Goal: Task Accomplishment & Management: Complete application form

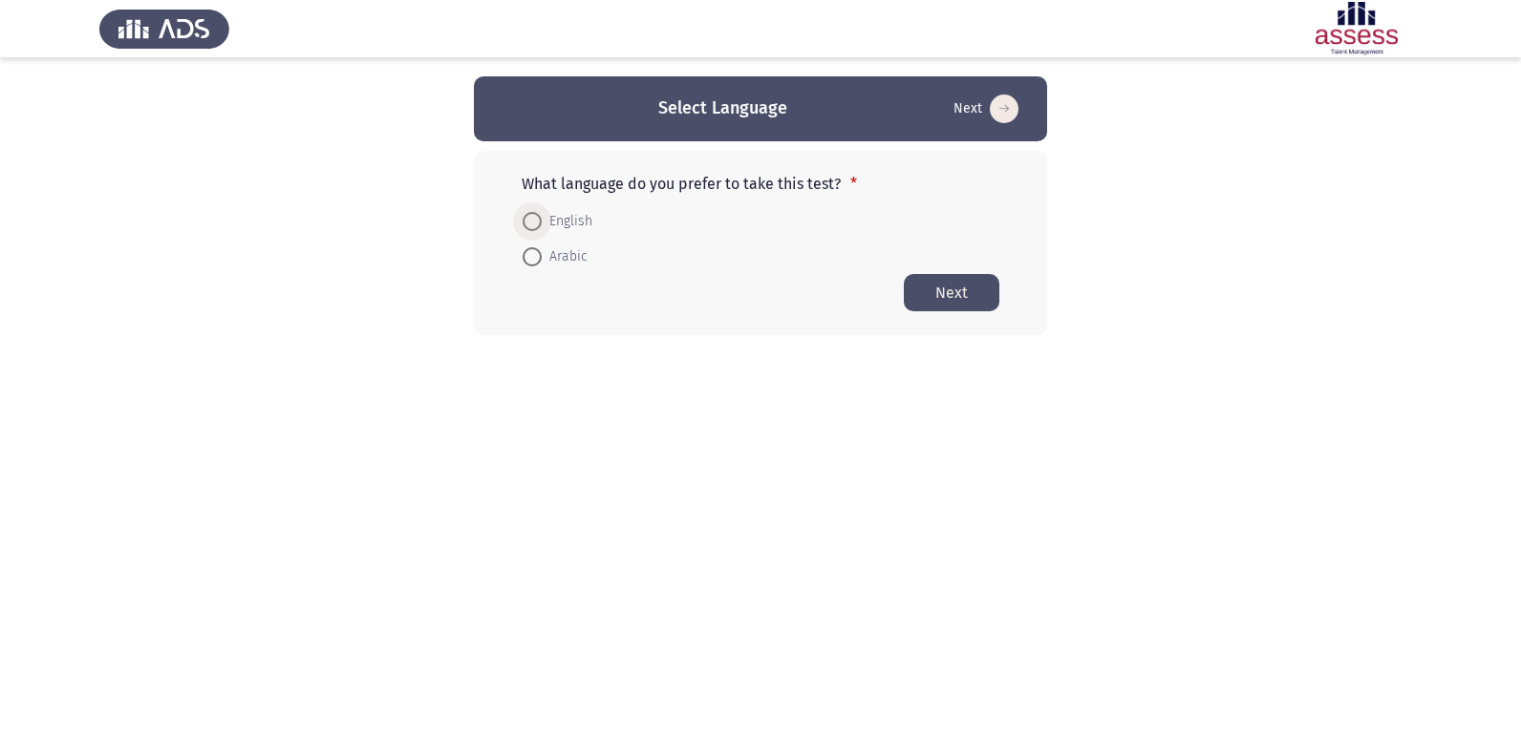
click at [538, 214] on span at bounding box center [531, 221] width 19 height 19
click at [538, 214] on input "English" at bounding box center [531, 221] width 19 height 19
radio input "true"
click at [940, 289] on button "Next" at bounding box center [952, 291] width 96 height 37
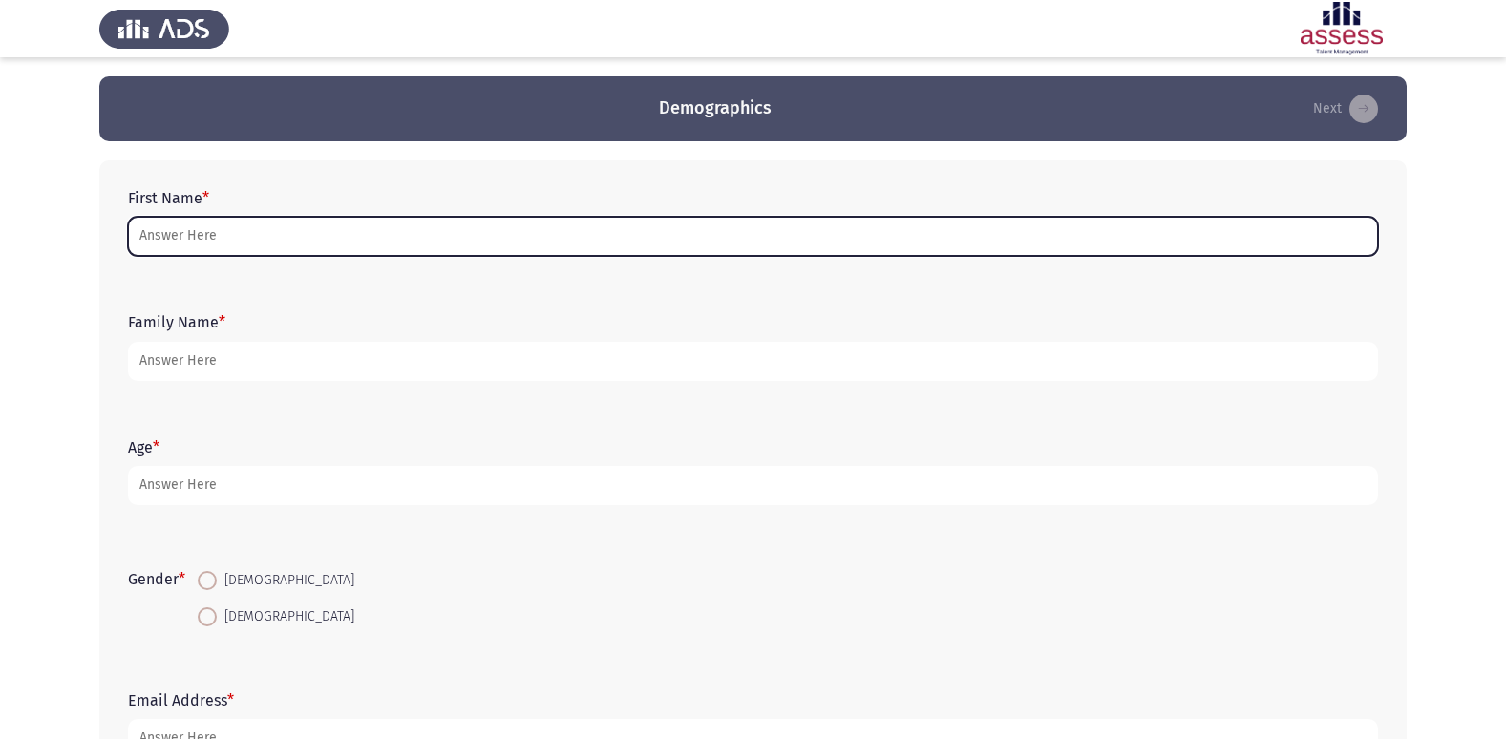
click at [878, 229] on input "First Name *" at bounding box center [753, 236] width 1250 height 39
type input "i"
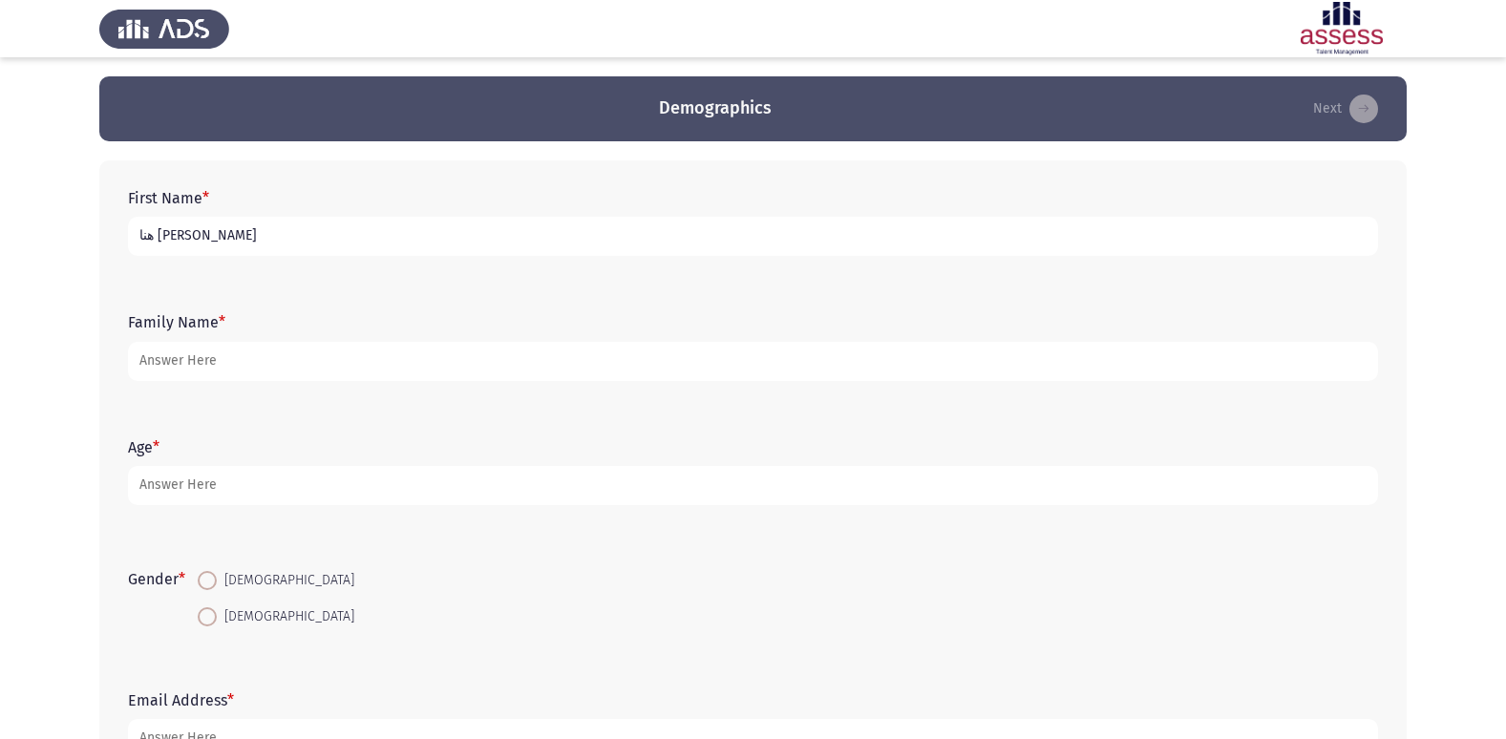
type input "هنا [PERSON_NAME]"
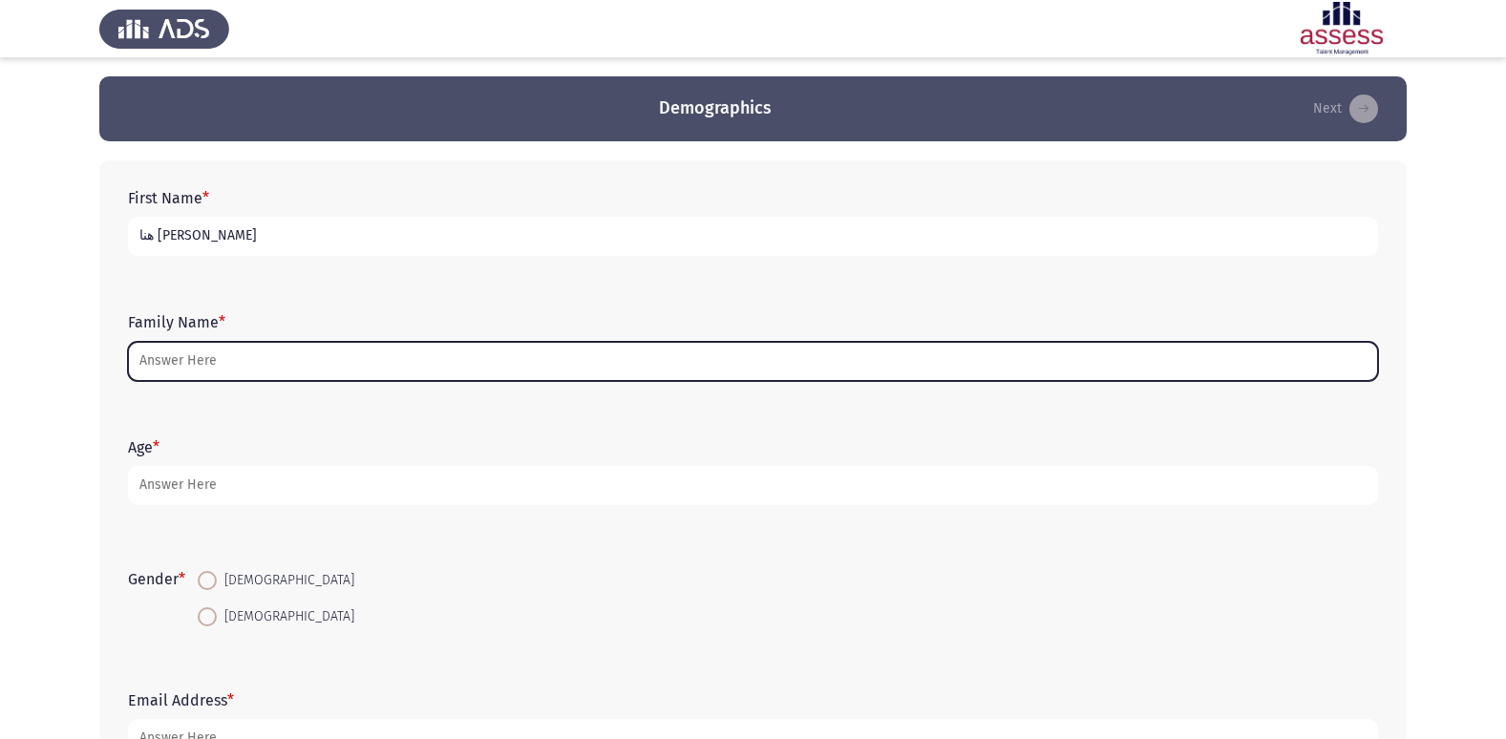
click at [281, 365] on input "Family Name *" at bounding box center [753, 361] width 1250 height 39
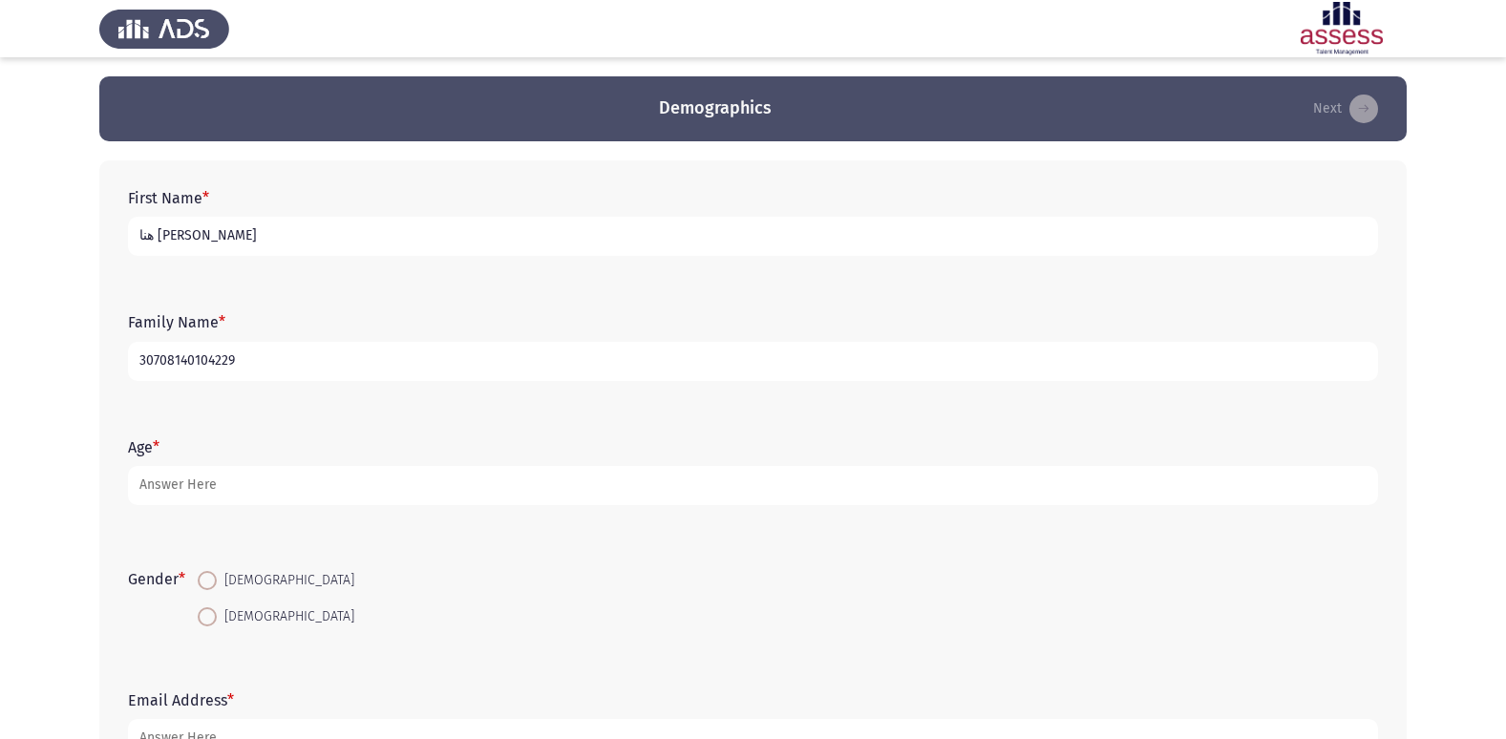
type input "30708140104229"
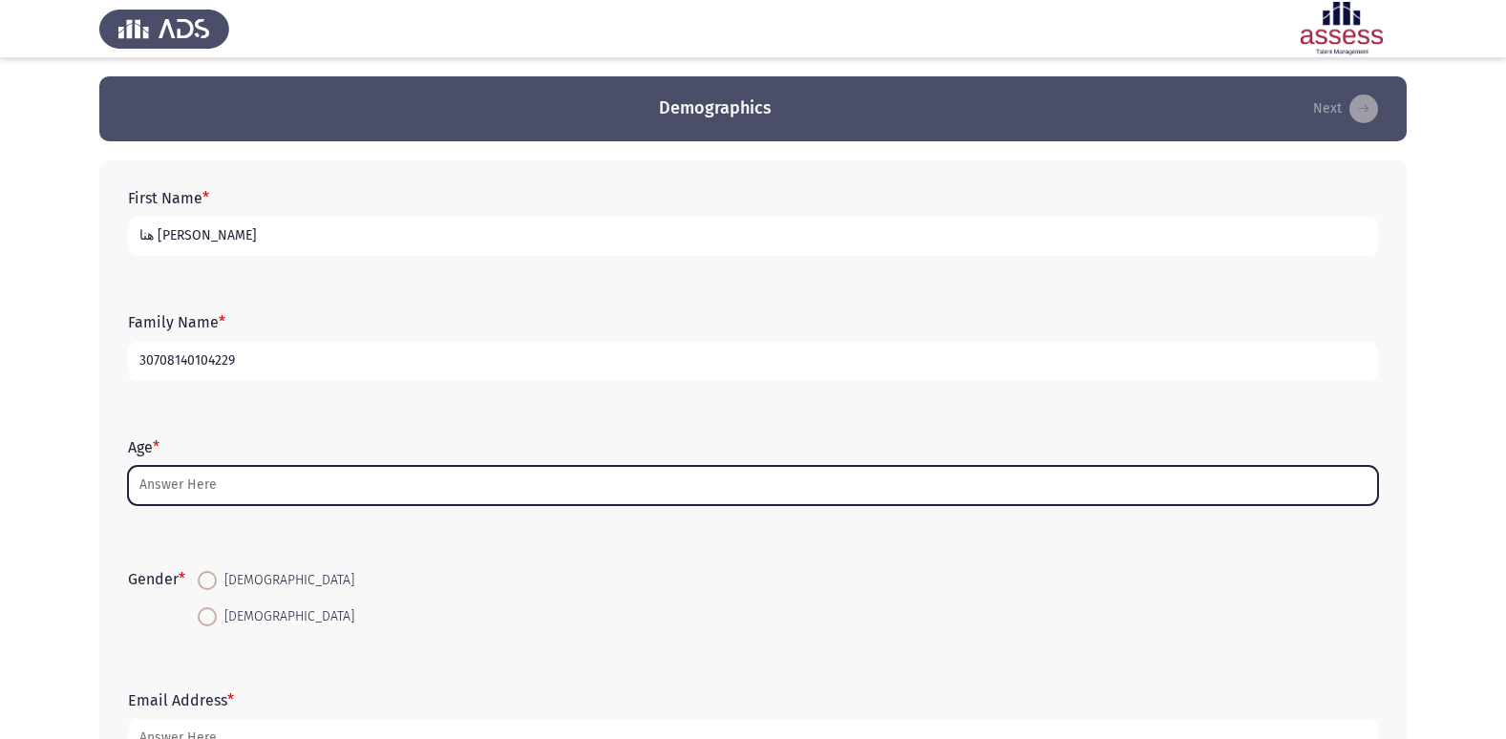
click at [558, 492] on input "Age *" at bounding box center [753, 485] width 1250 height 39
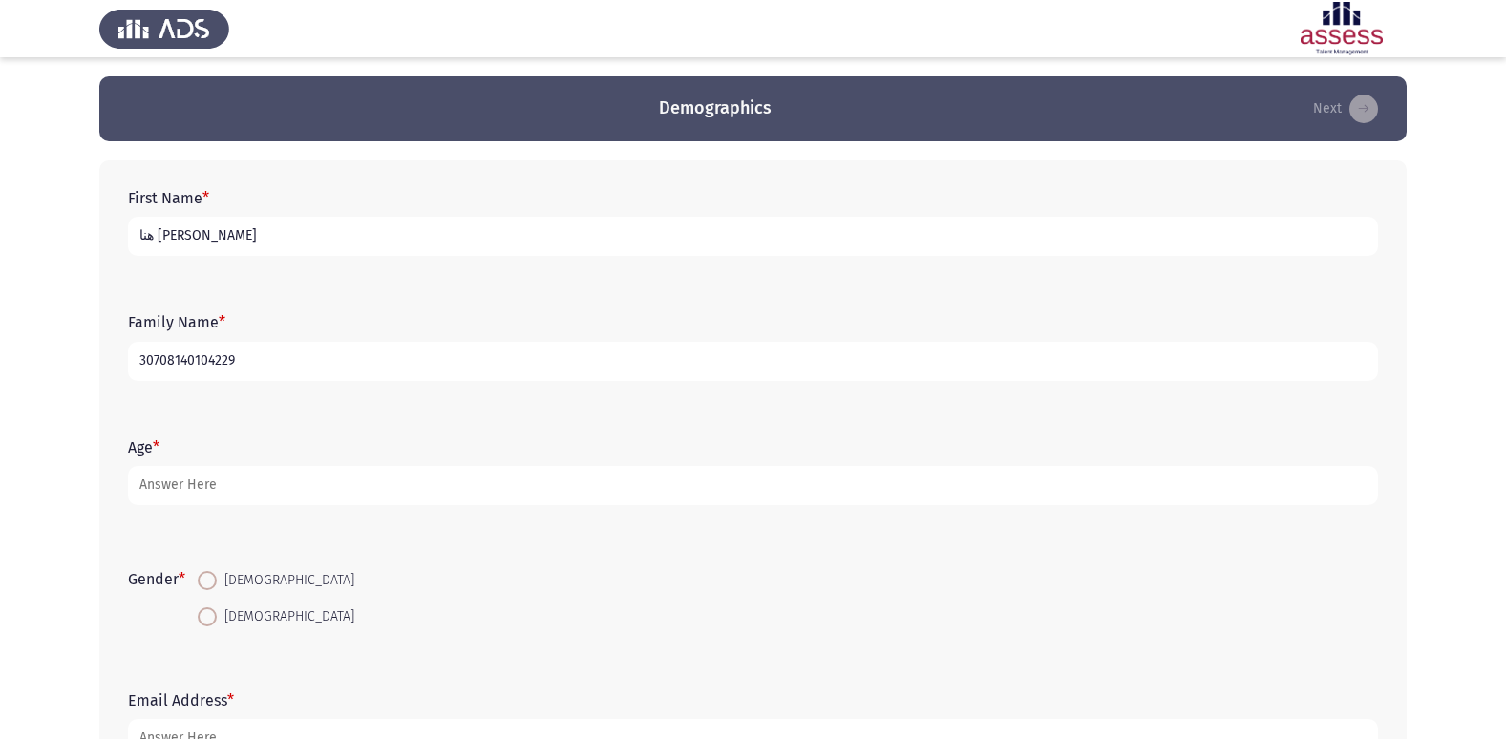
click at [209, 612] on span at bounding box center [207, 616] width 19 height 19
click at [209, 612] on input "[DEMOGRAPHIC_DATA]" at bounding box center [207, 616] width 19 height 19
radio input "true"
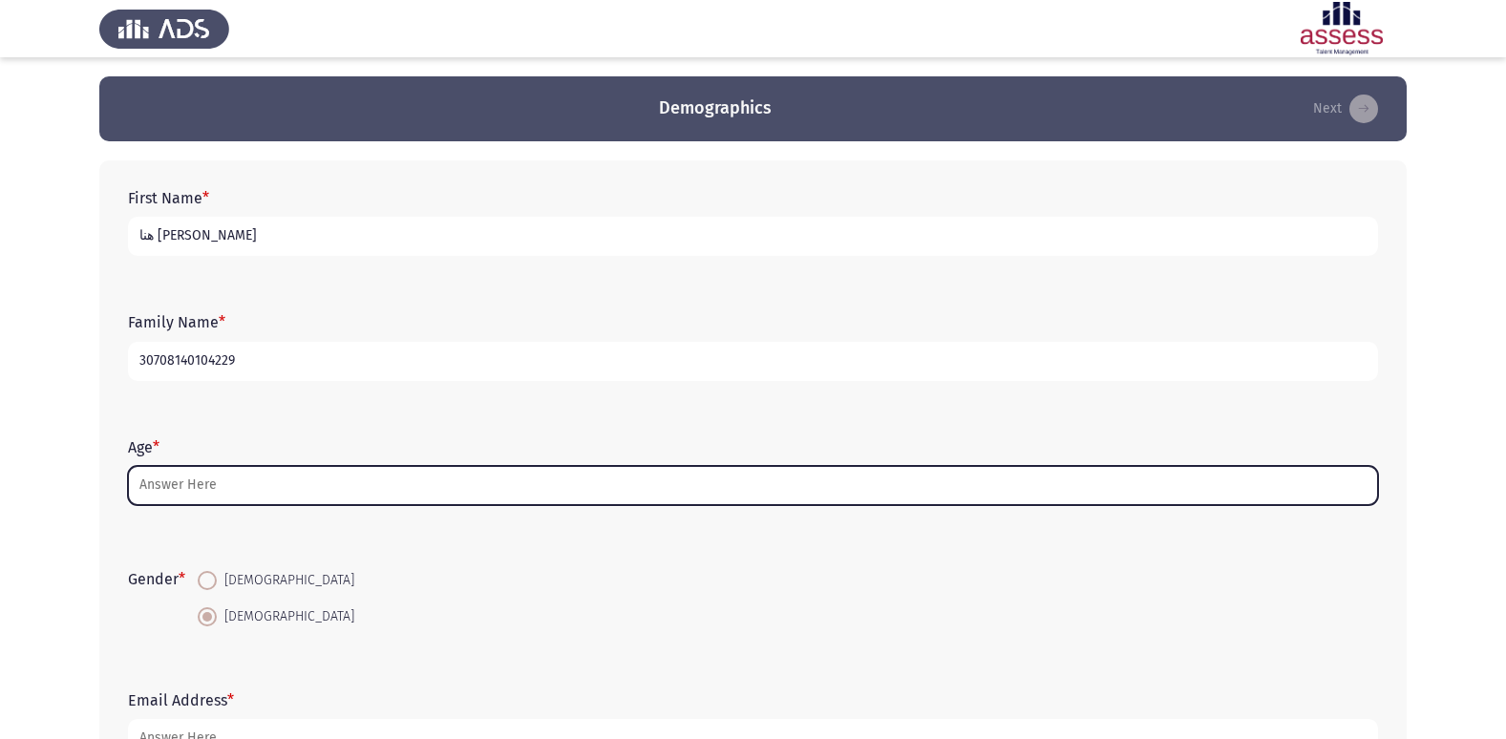
click at [173, 500] on input "Age *" at bounding box center [753, 485] width 1250 height 39
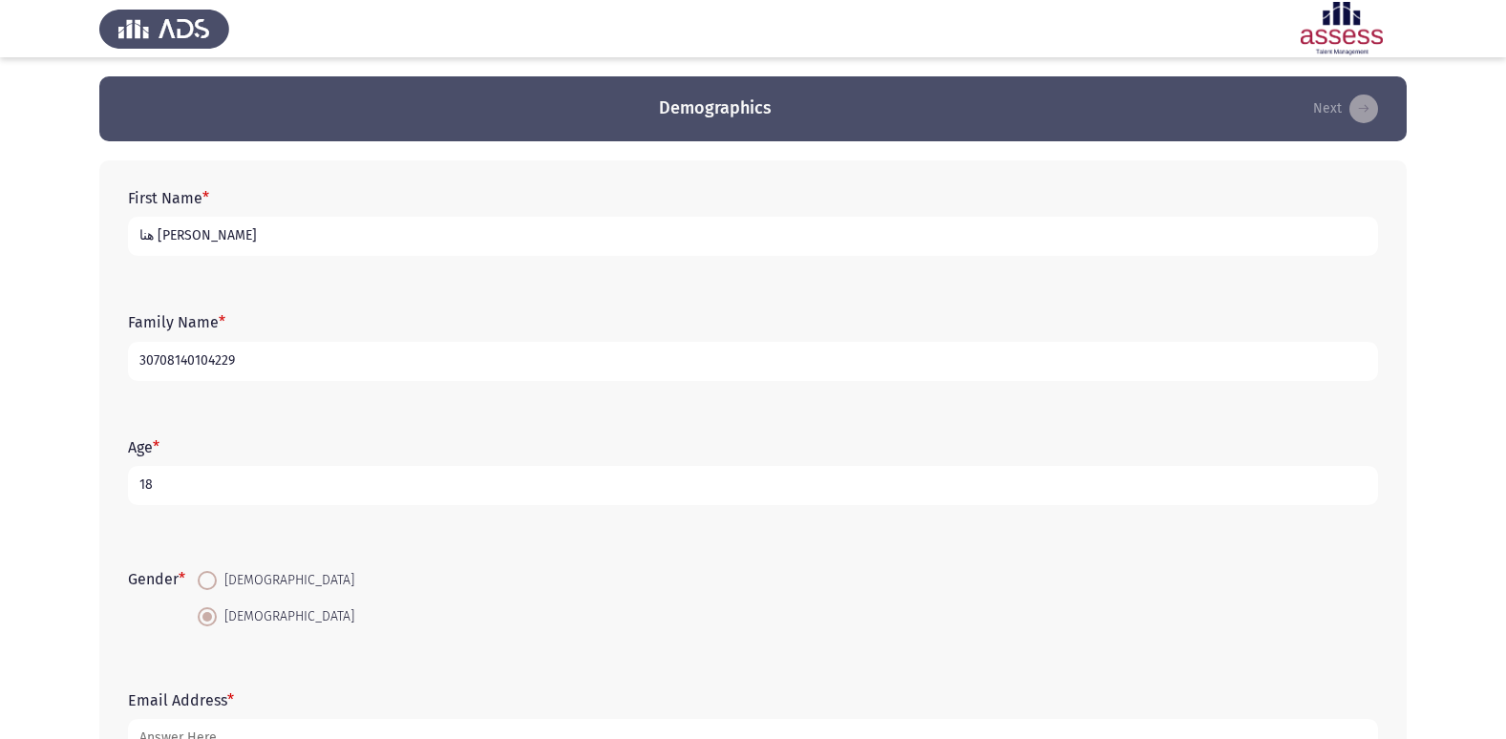
scroll to position [143, 0]
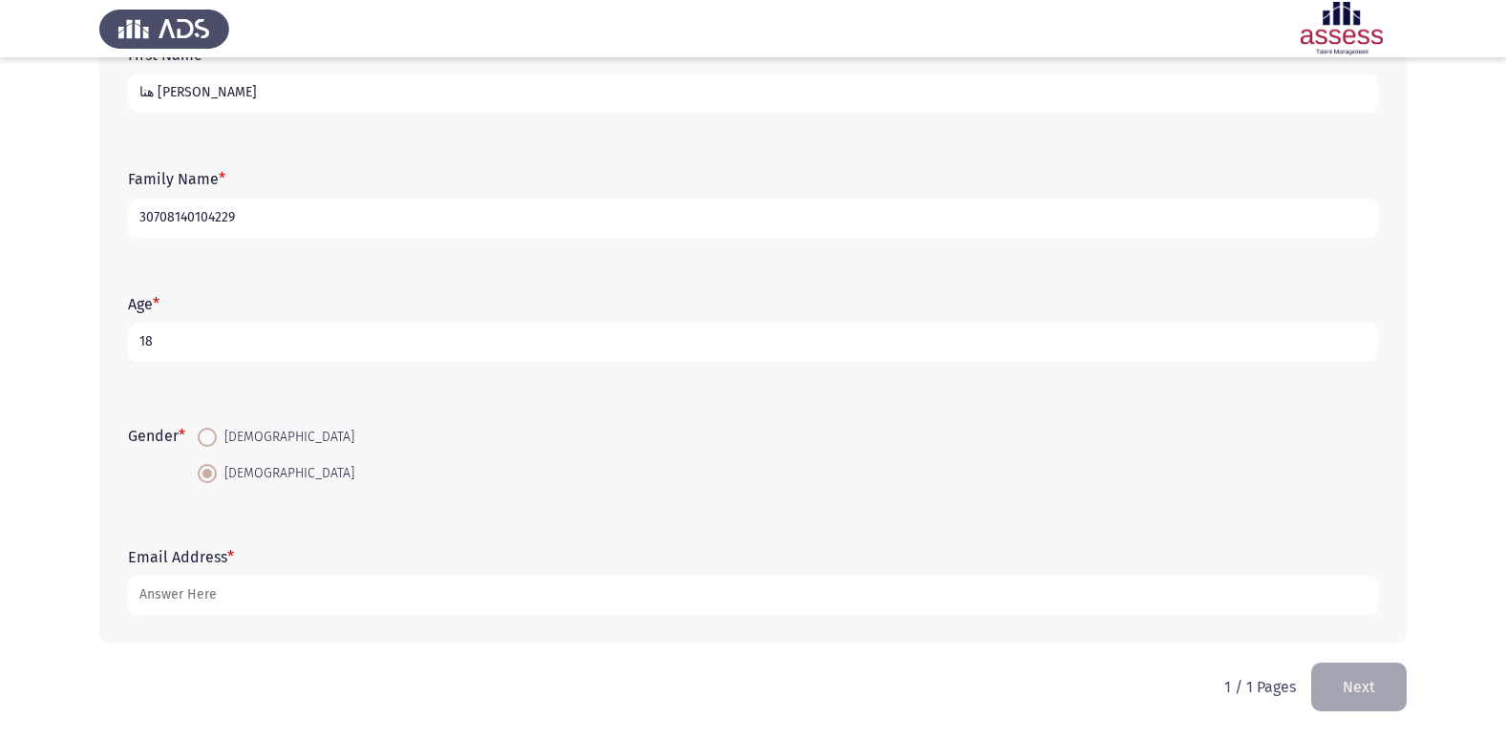
type input "18"
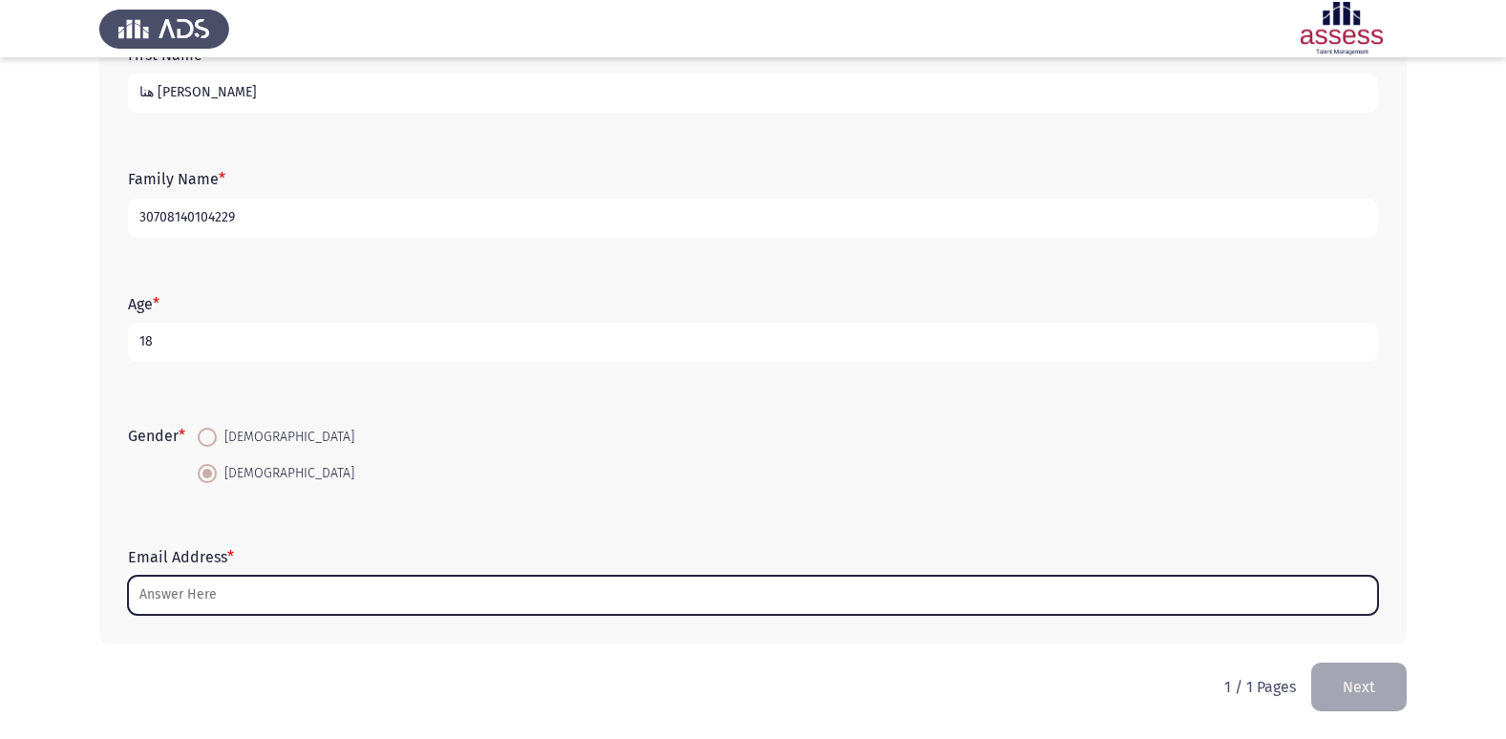
click at [336, 598] on input "Email Address *" at bounding box center [753, 595] width 1250 height 39
type input "ا"
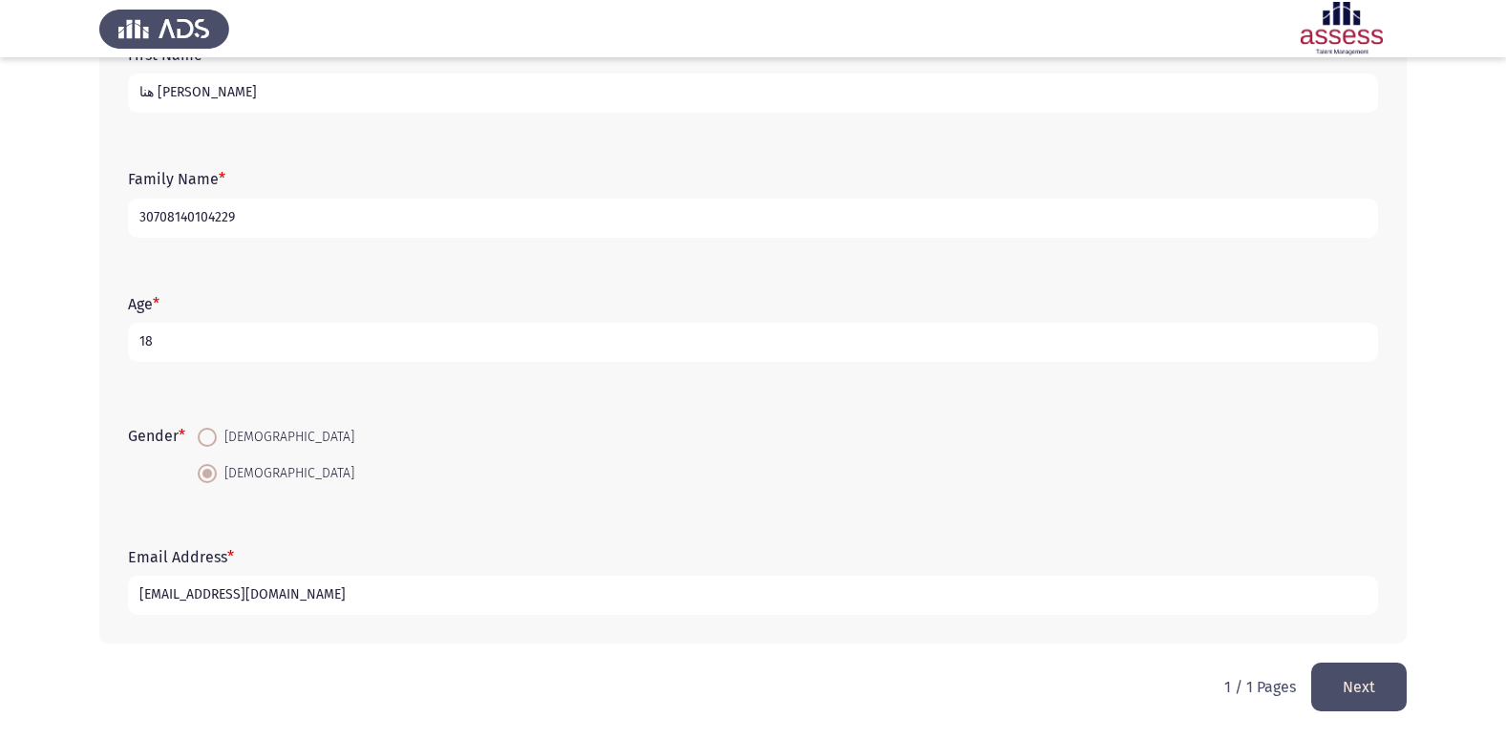
type input "[EMAIL_ADDRESS][DOMAIN_NAME]"
click at [1359, 684] on button "Next" at bounding box center [1359, 687] width 96 height 49
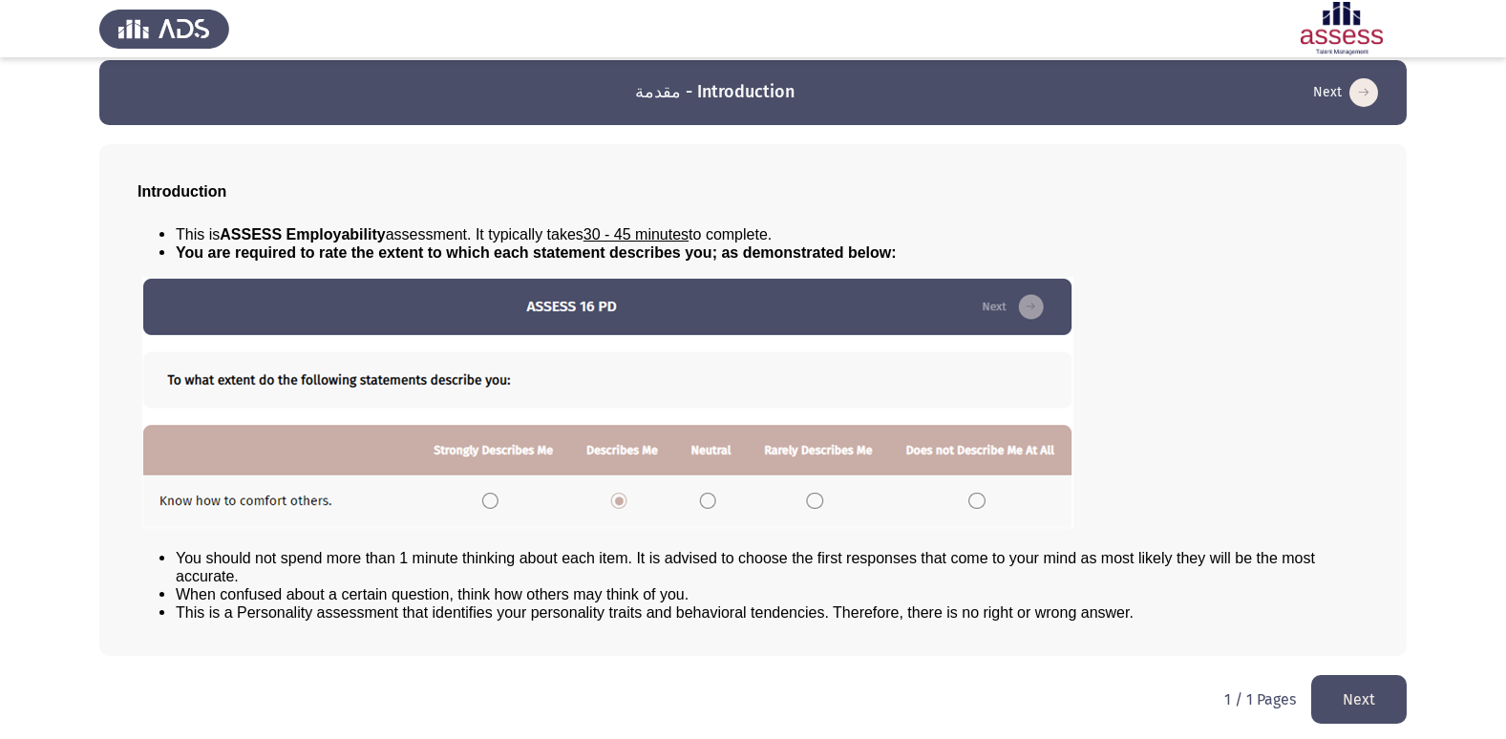
scroll to position [20, 0]
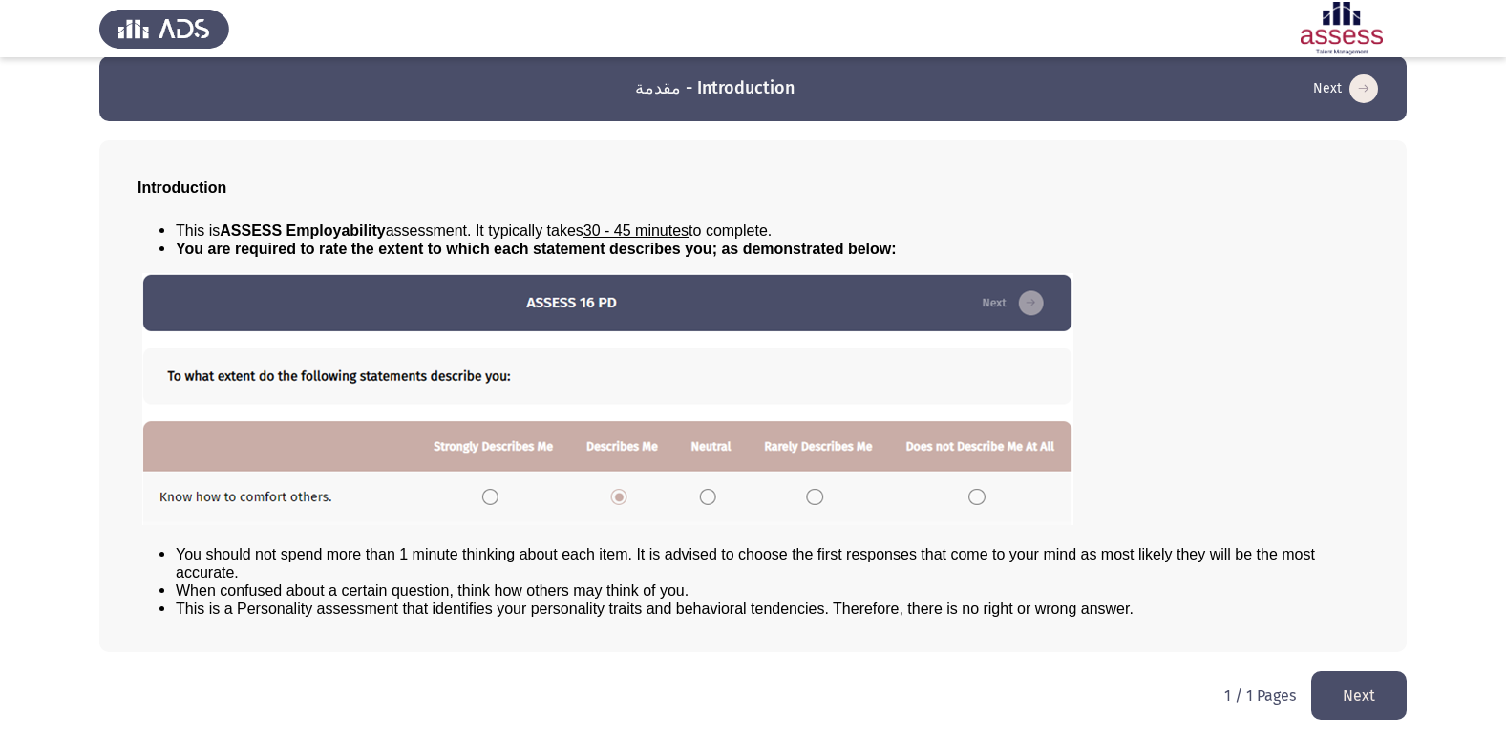
click at [1358, 703] on button "Next" at bounding box center [1359, 695] width 96 height 49
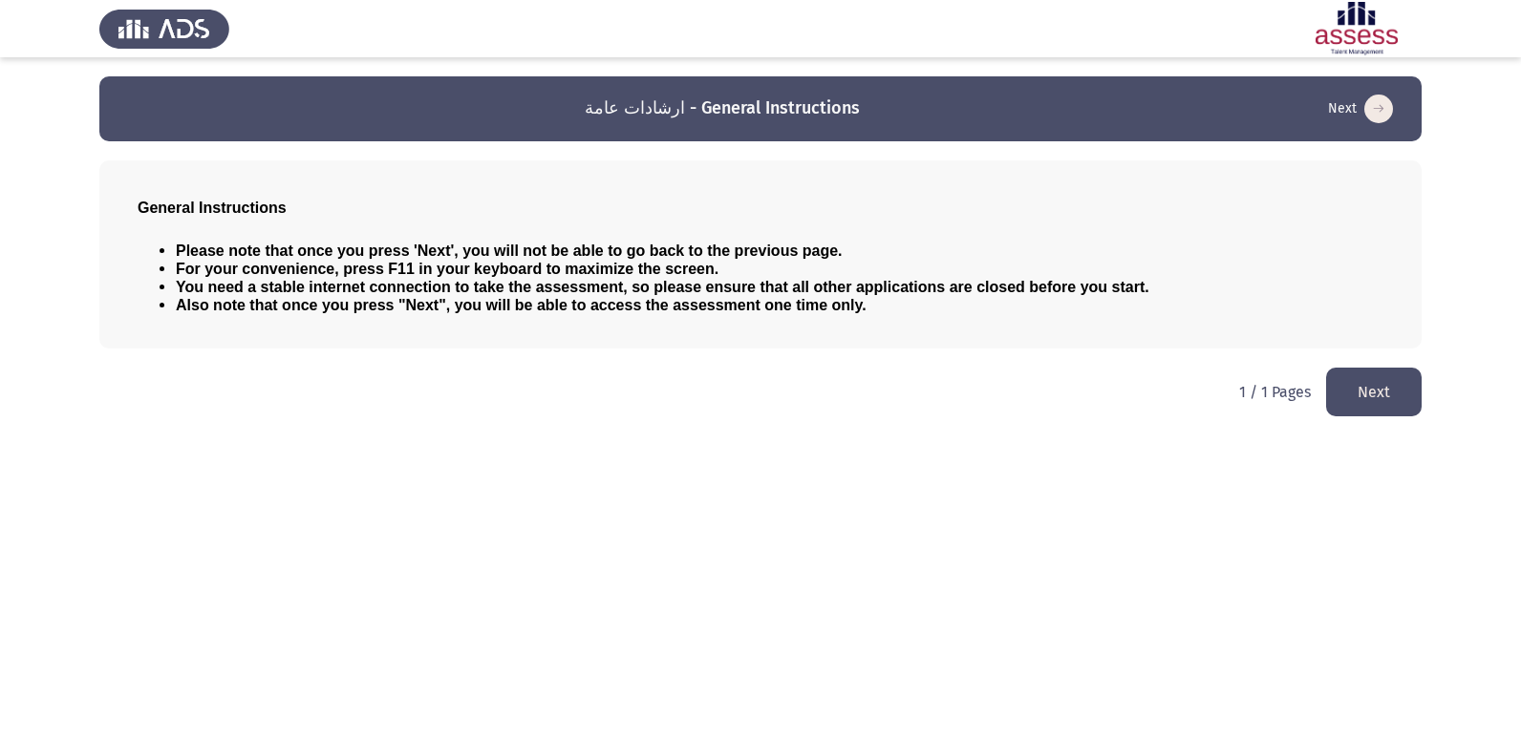
click at [1384, 387] on button "Next" at bounding box center [1374, 392] width 96 height 49
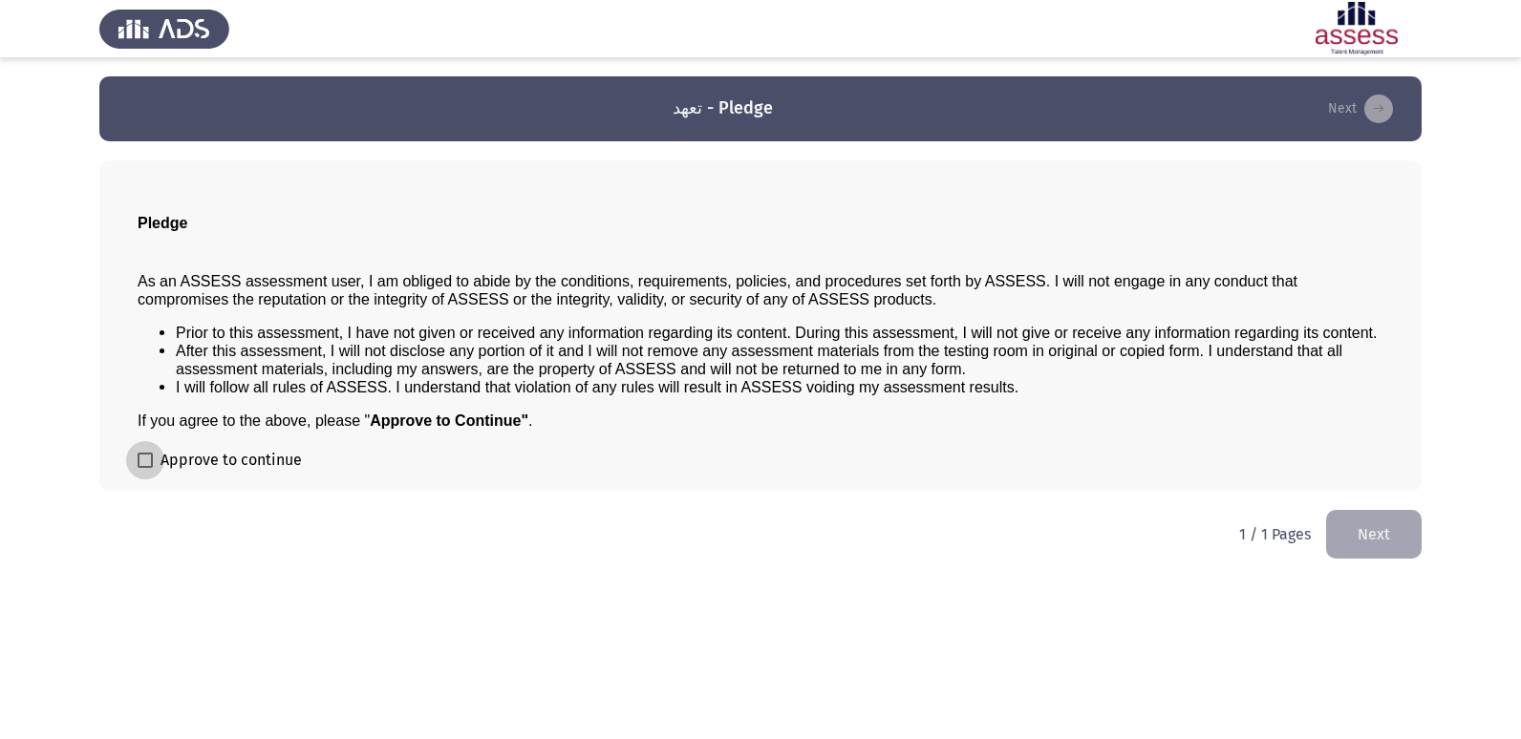
click at [146, 460] on span at bounding box center [145, 460] width 15 height 15
click at [145, 468] on input "Approve to continue" at bounding box center [144, 468] width 1 height 1
checkbox input "true"
click at [1345, 523] on button "Next" at bounding box center [1374, 534] width 96 height 49
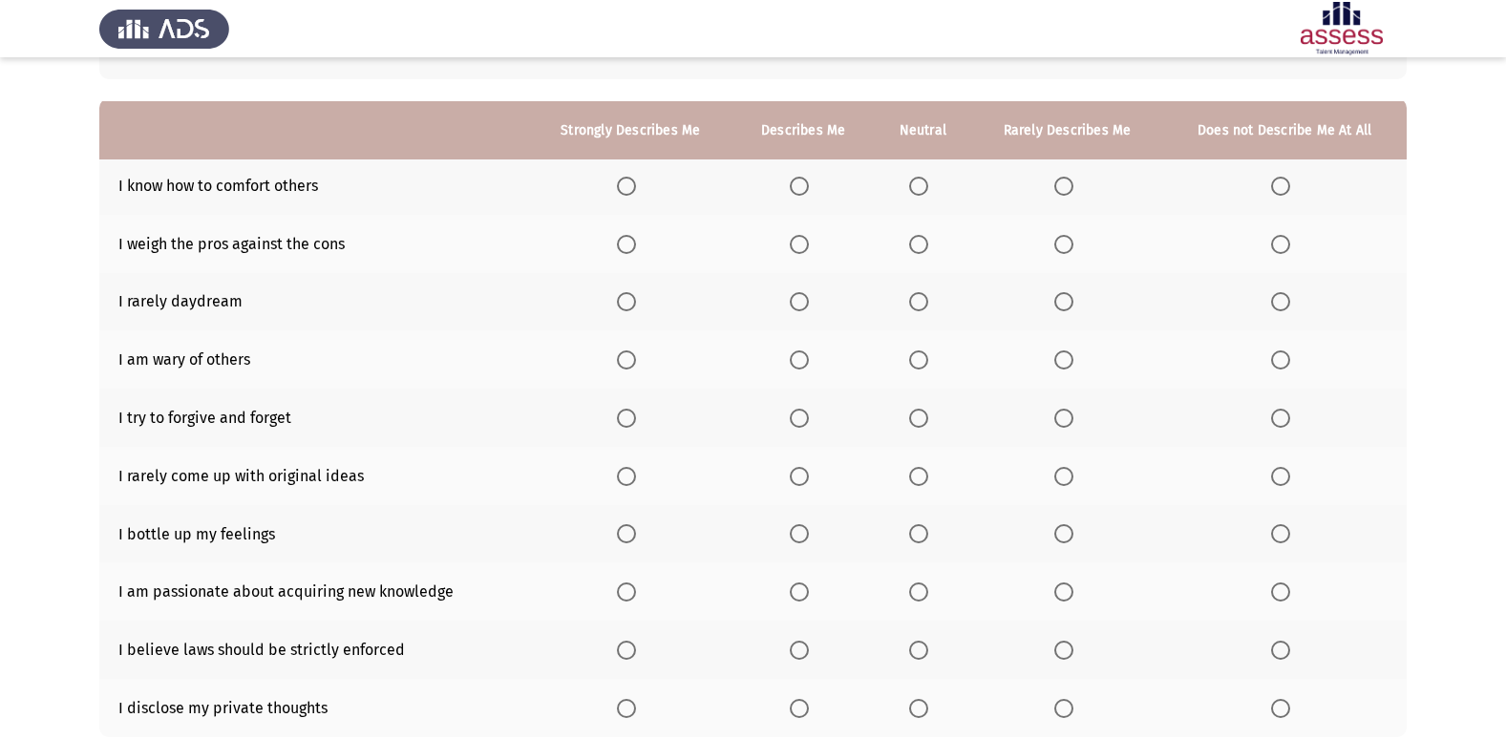
scroll to position [191, 0]
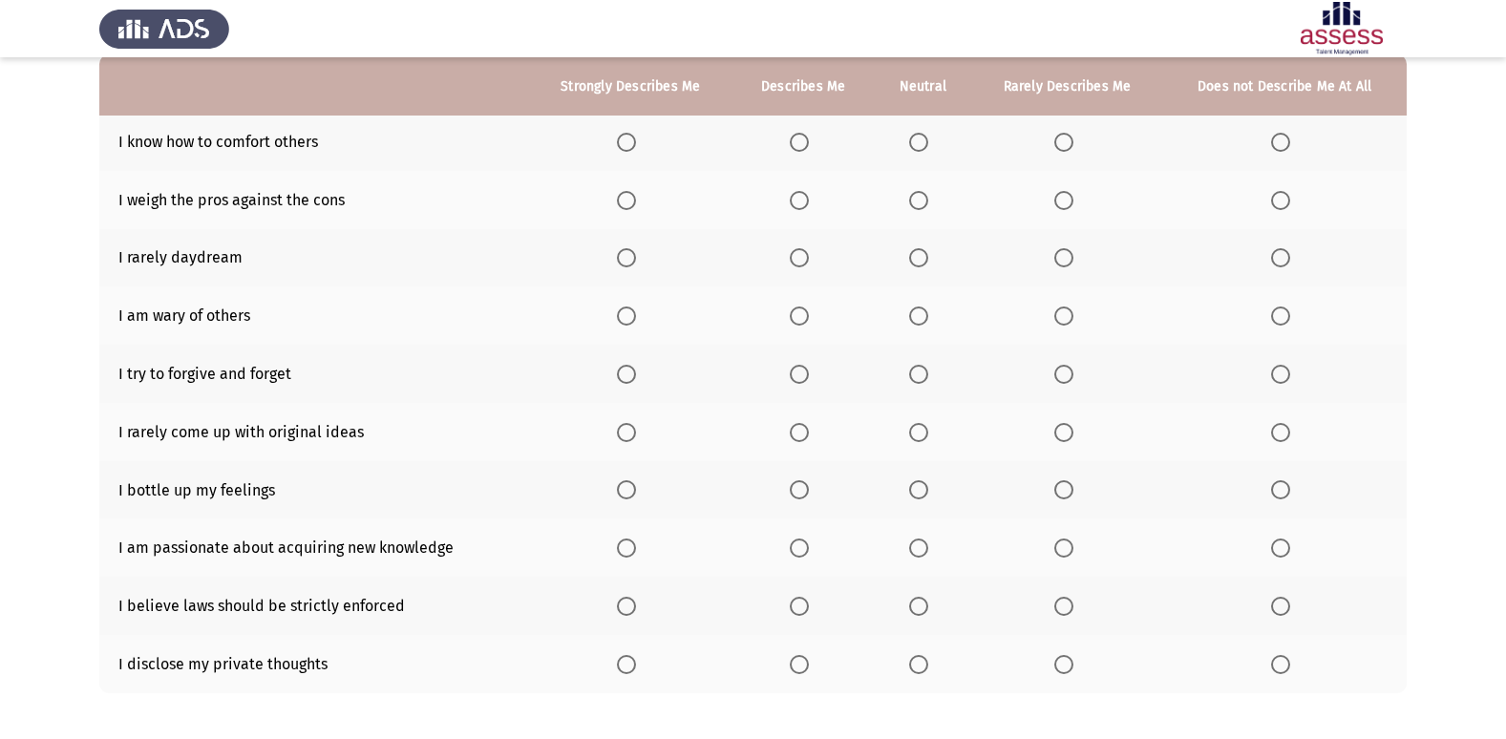
click at [795, 145] on span "Select an option" at bounding box center [799, 142] width 19 height 19
click at [795, 145] on input "Select an option" at bounding box center [799, 142] width 19 height 19
click at [802, 202] on span "Select an option" at bounding box center [799, 200] width 19 height 19
click at [802, 202] on input "Select an option" at bounding box center [799, 200] width 19 height 19
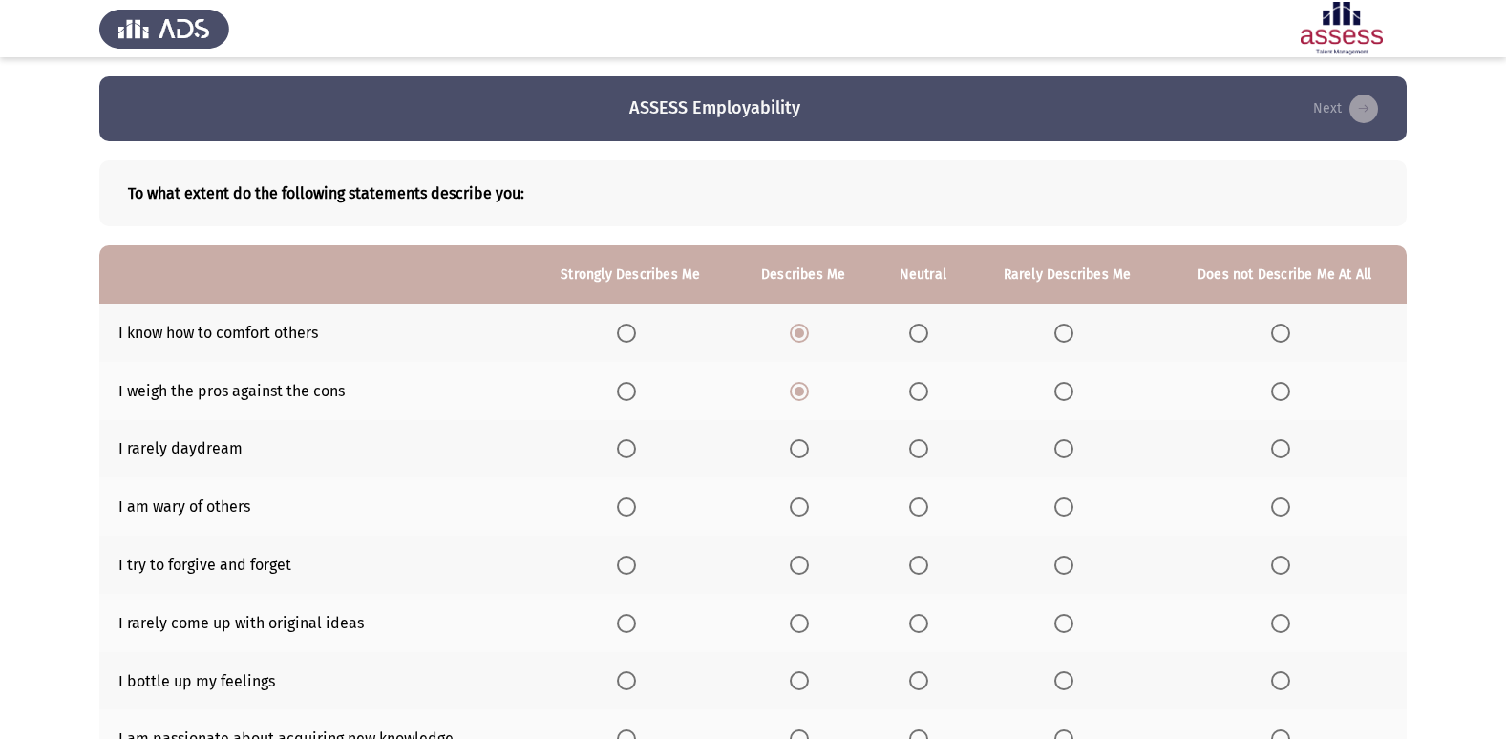
scroll to position [96, 0]
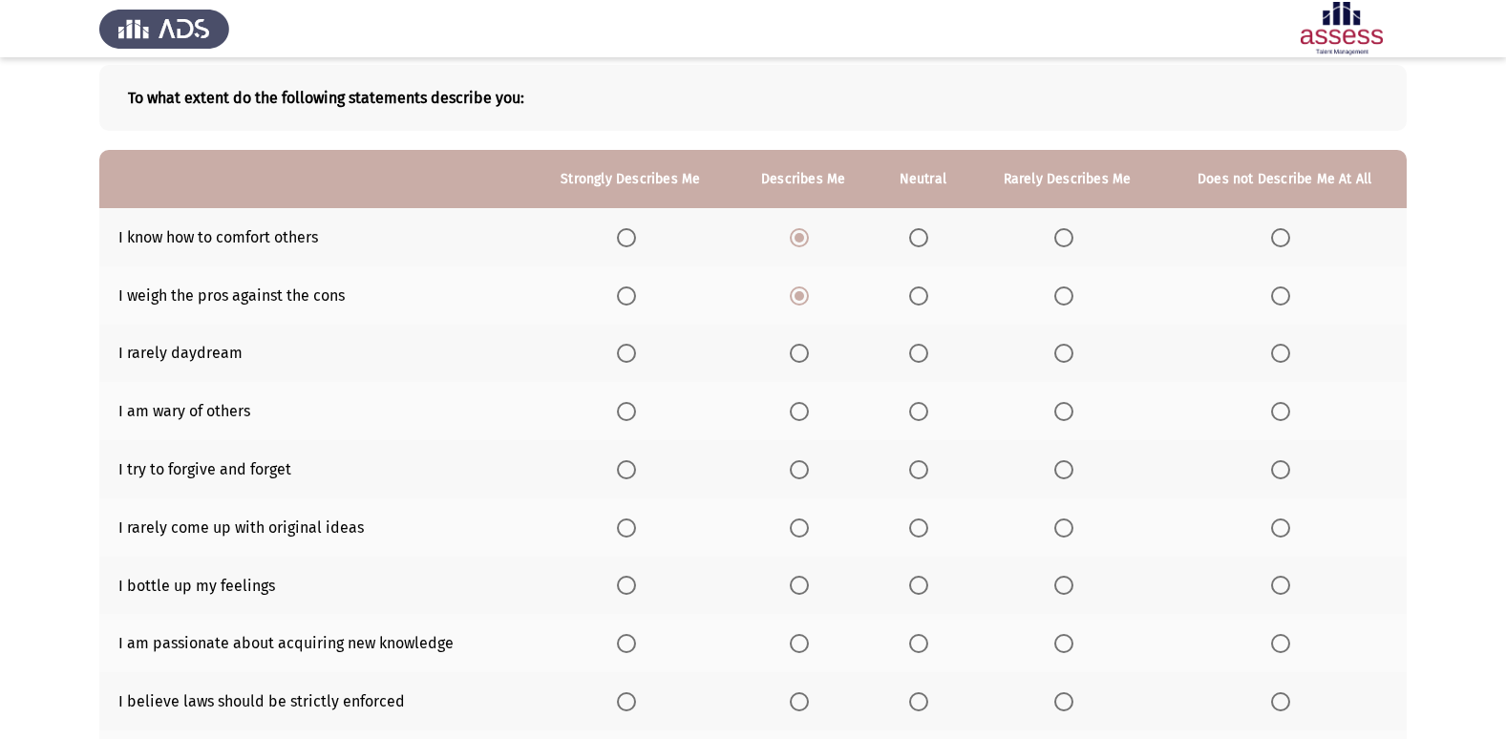
click at [1286, 353] on span "Select an option" at bounding box center [1280, 353] width 19 height 19
click at [1286, 353] on input "Select an option" at bounding box center [1280, 353] width 19 height 19
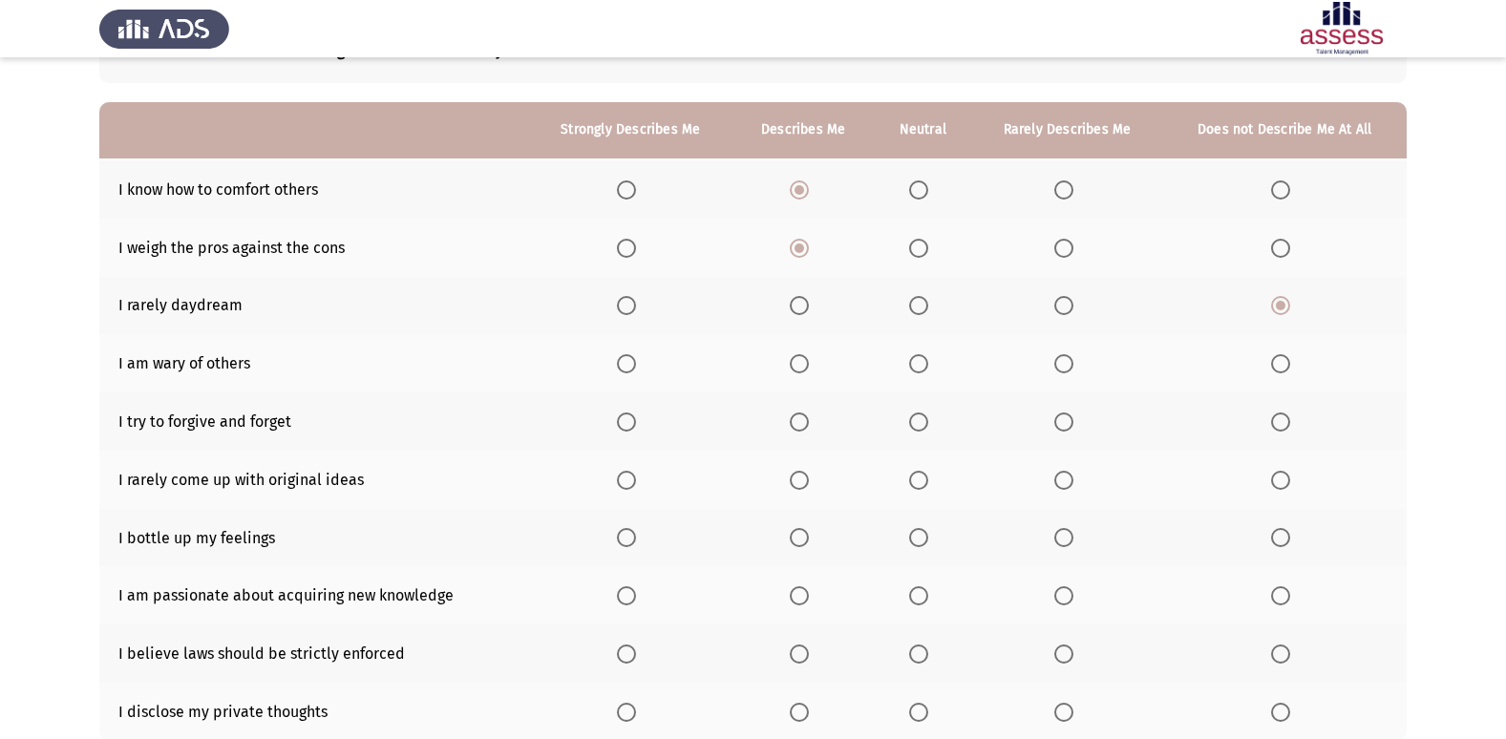
scroll to position [191, 0]
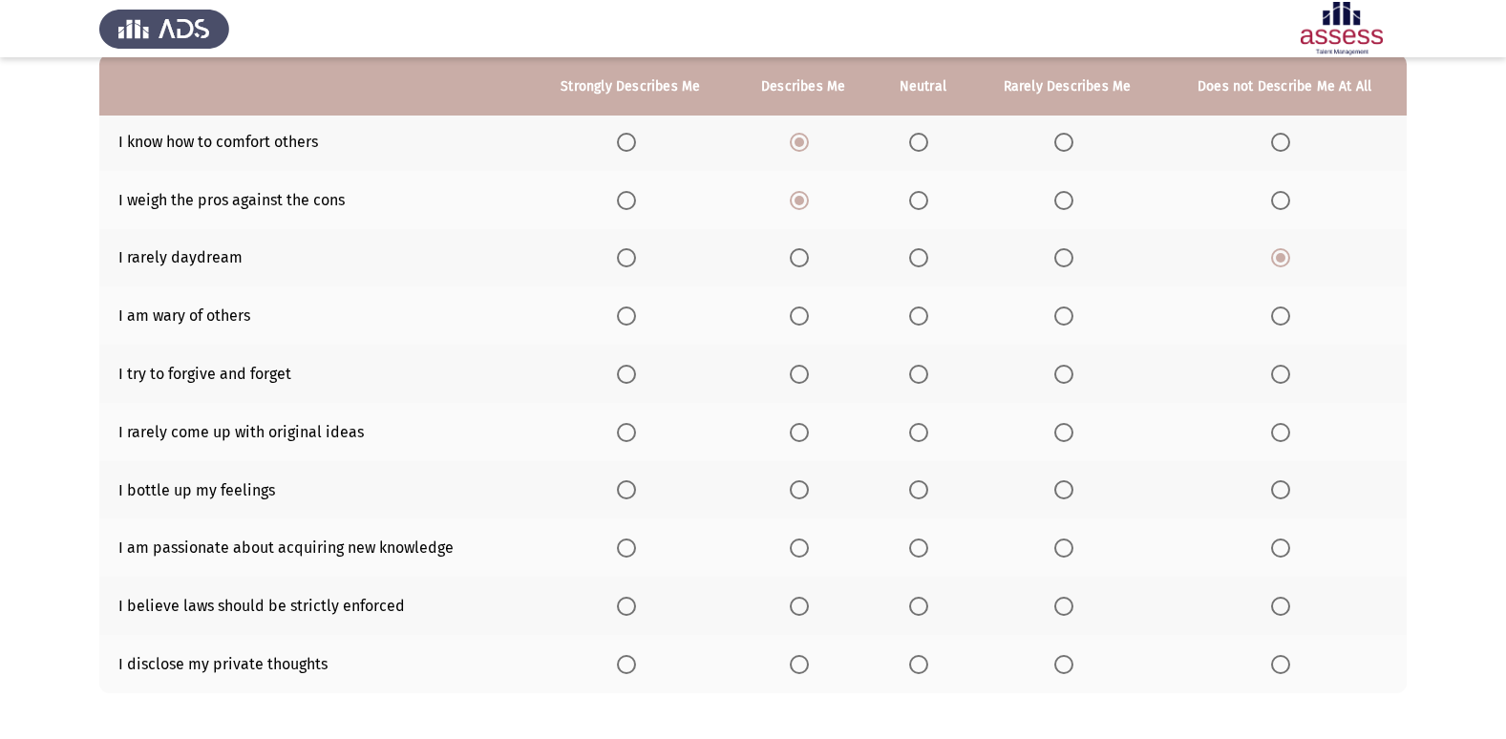
click at [927, 311] on span "Select an option" at bounding box center [918, 316] width 19 height 19
click at [927, 311] on input "Select an option" at bounding box center [918, 316] width 19 height 19
click at [800, 366] on span "Select an option" at bounding box center [799, 374] width 19 height 19
click at [800, 366] on input "Select an option" at bounding box center [799, 374] width 19 height 19
click at [801, 424] on span "Select an option" at bounding box center [799, 432] width 19 height 19
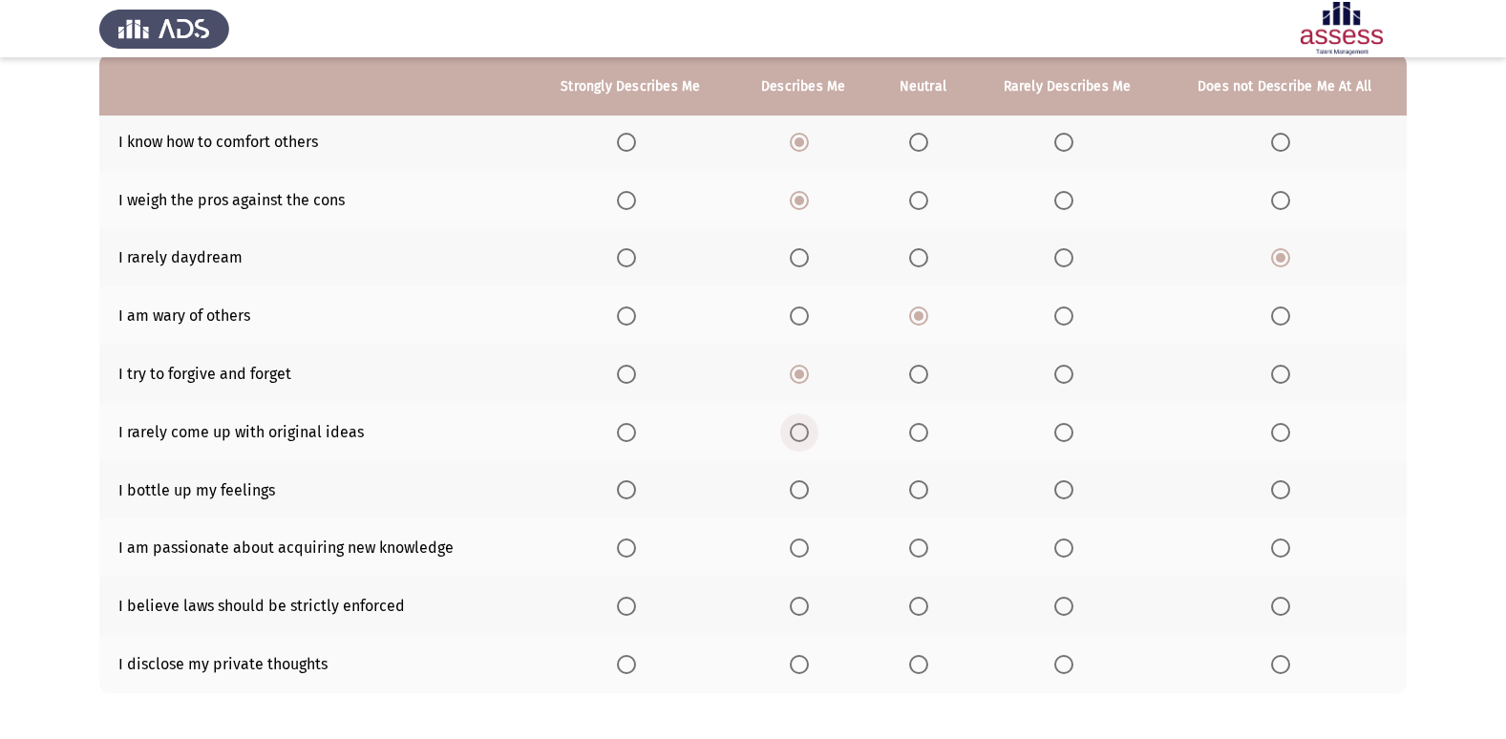
click at [801, 424] on input "Select an option" at bounding box center [799, 432] width 19 height 19
click at [628, 484] on span "Select an option" at bounding box center [626, 489] width 19 height 19
click at [628, 484] on input "Select an option" at bounding box center [626, 489] width 19 height 19
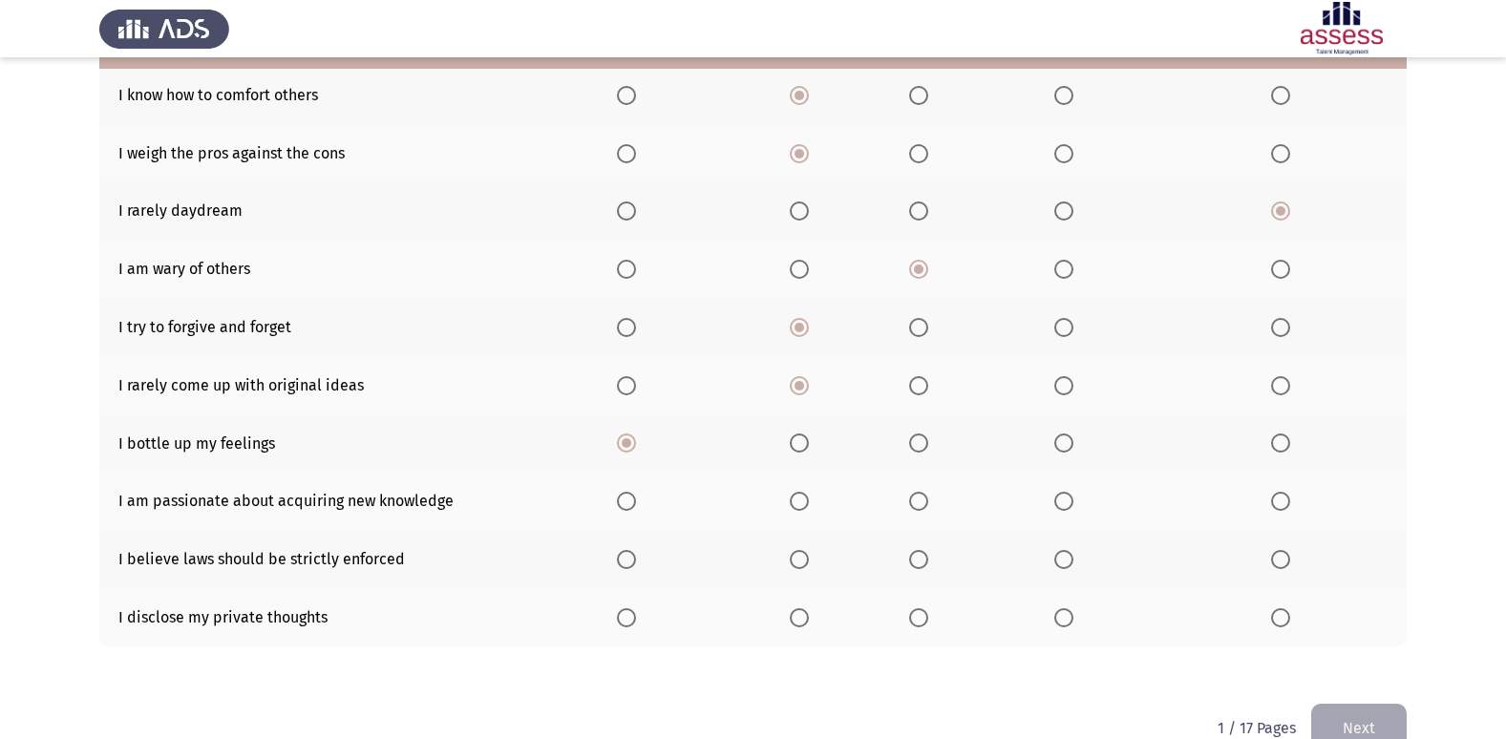
scroll to position [279, 0]
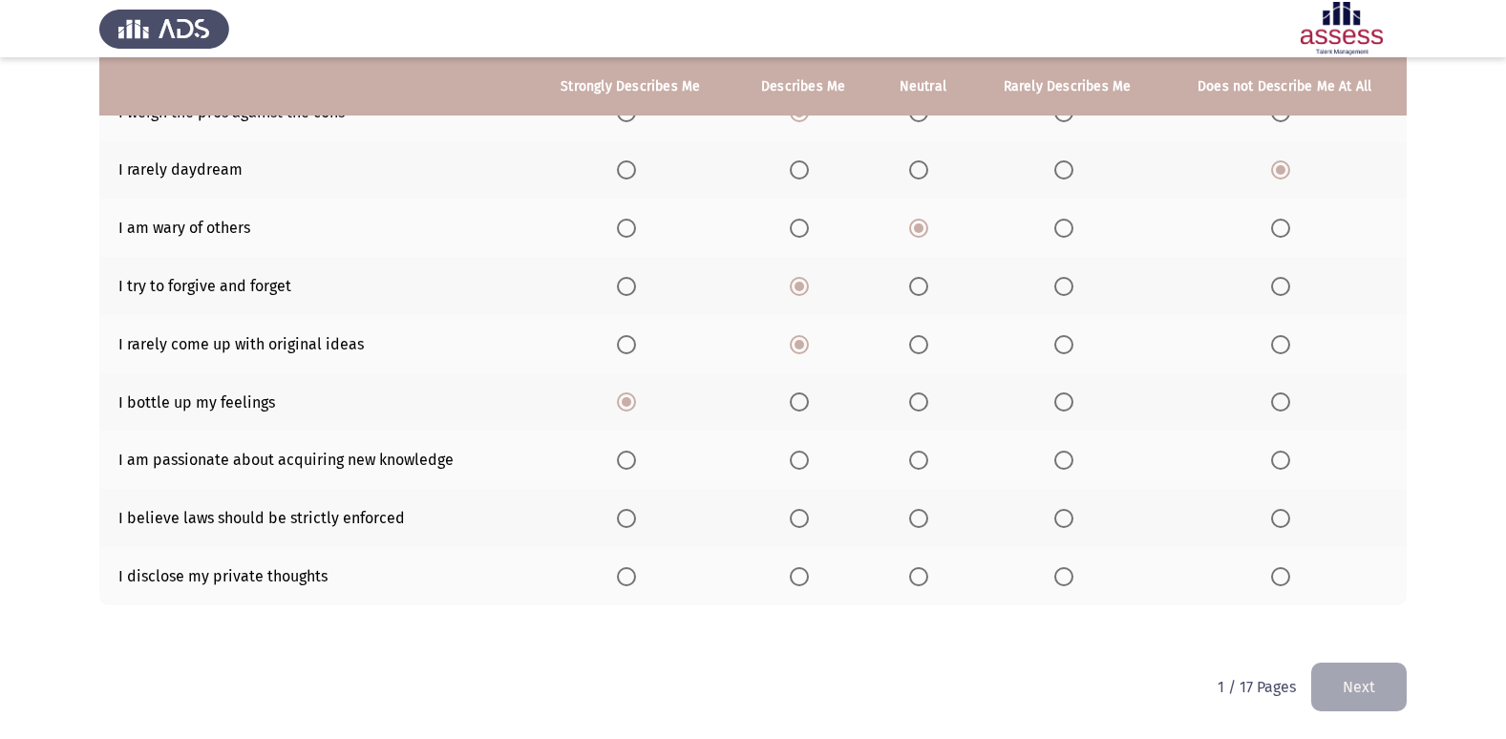
click at [796, 404] on span "Select an option" at bounding box center [799, 402] width 19 height 19
click at [796, 404] on input "Select an option" at bounding box center [799, 402] width 19 height 19
click at [630, 453] on span "Select an option" at bounding box center [626, 460] width 19 height 19
click at [630, 453] on input "Select an option" at bounding box center [626, 460] width 19 height 19
click at [626, 514] on span "Select an option" at bounding box center [626, 518] width 19 height 19
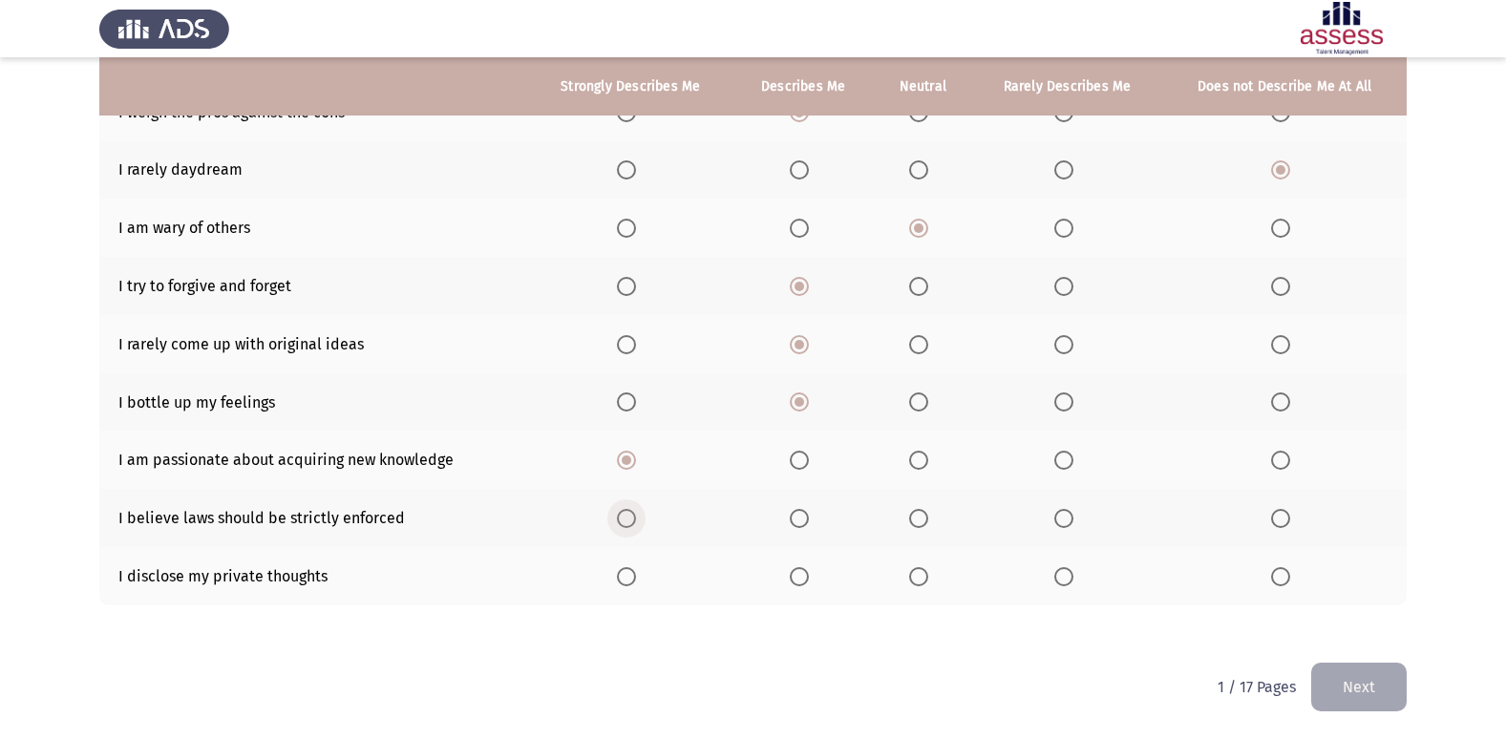
click at [626, 514] on input "Select an option" at bounding box center [626, 518] width 19 height 19
click at [798, 584] on span "Select an option" at bounding box center [799, 576] width 19 height 19
click at [798, 584] on input "Select an option" at bounding box center [799, 576] width 19 height 19
click at [1374, 679] on button "Next" at bounding box center [1359, 687] width 96 height 49
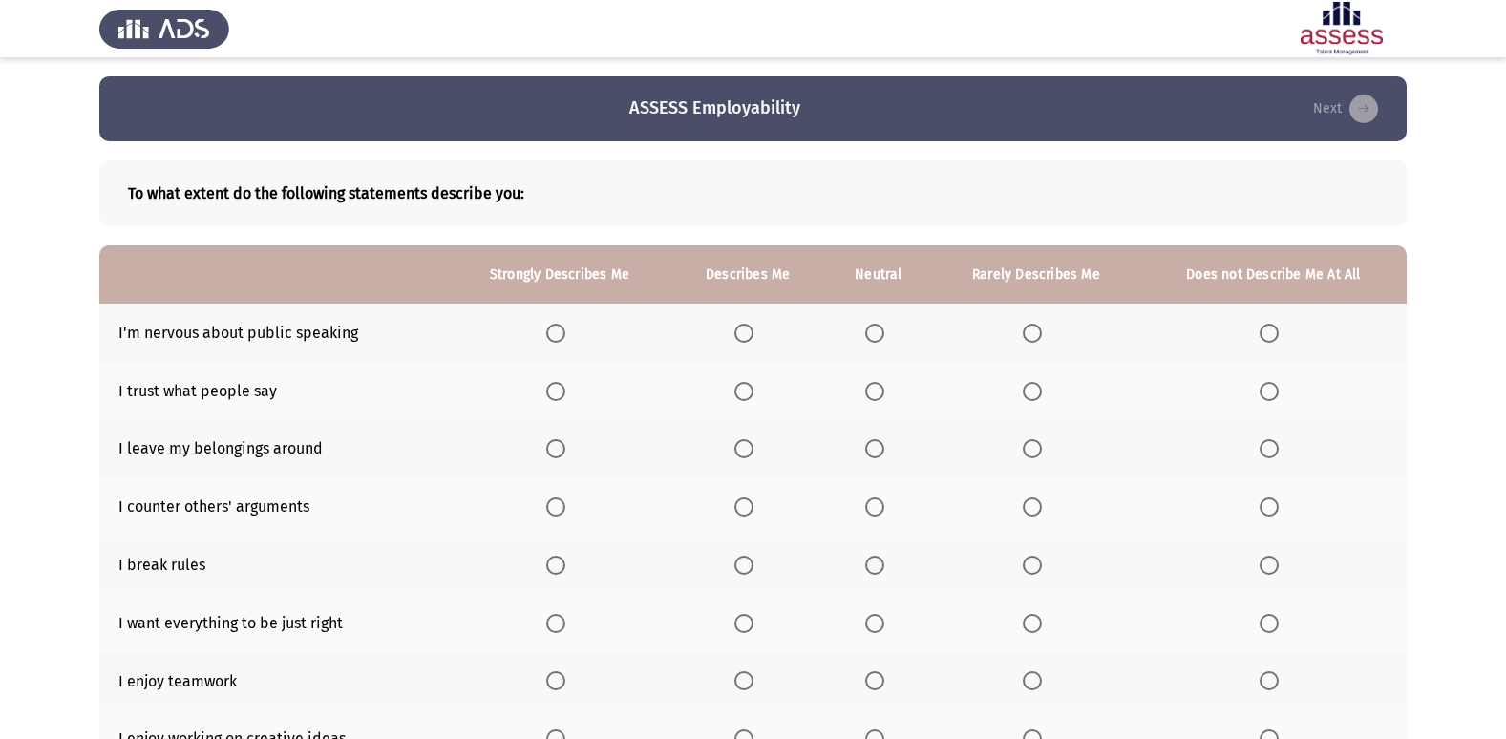
click at [875, 325] on span "Select an option" at bounding box center [874, 333] width 19 height 19
click at [875, 325] on input "Select an option" at bounding box center [874, 333] width 19 height 19
click at [883, 400] on span "Select an option" at bounding box center [874, 391] width 19 height 19
click at [883, 400] on input "Select an option" at bounding box center [874, 391] width 19 height 19
click at [736, 449] on span "Select an option" at bounding box center [744, 448] width 19 height 19
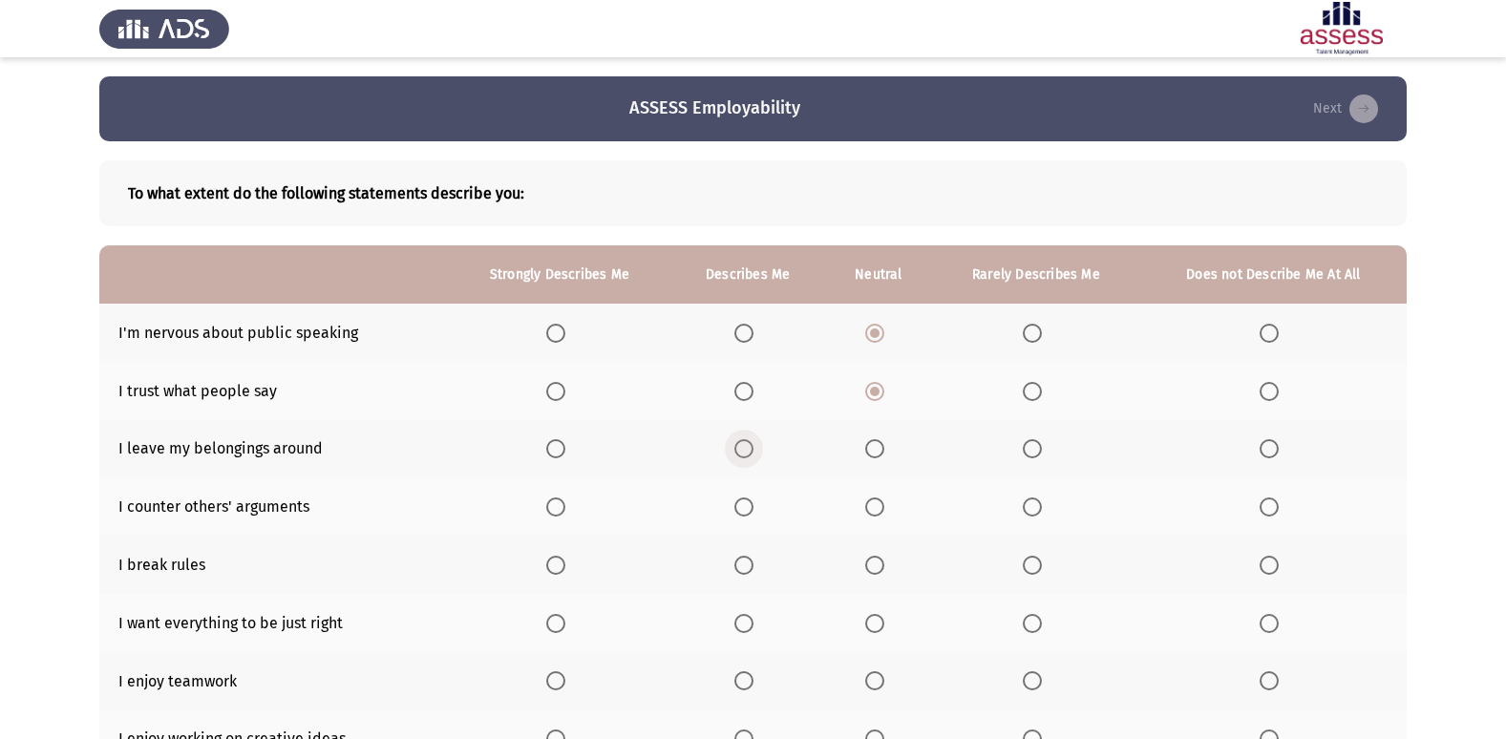
click at [736, 449] on input "Select an option" at bounding box center [744, 448] width 19 height 19
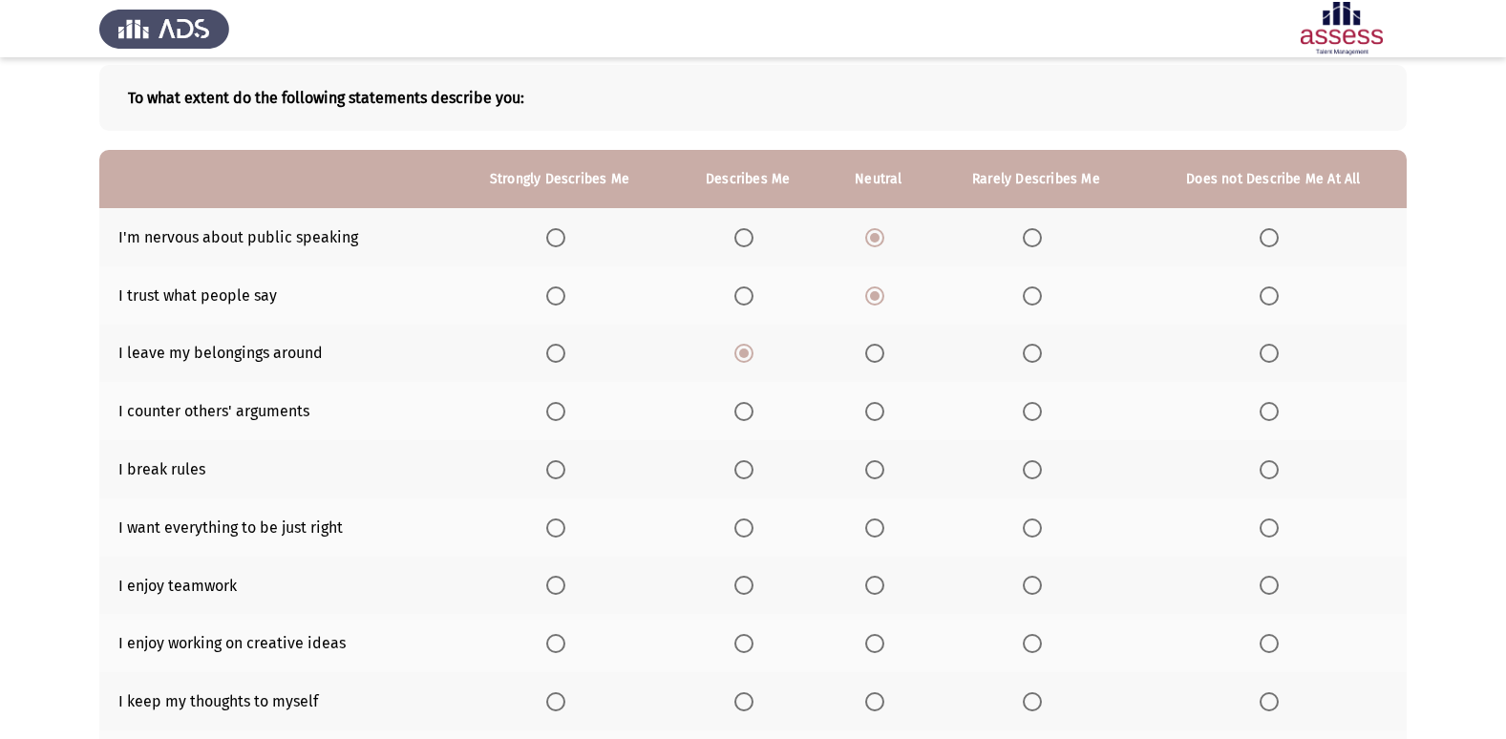
click at [1274, 471] on span "Select an option" at bounding box center [1269, 469] width 19 height 19
click at [1274, 471] on input "Select an option" at bounding box center [1269, 469] width 19 height 19
click at [565, 530] on span "Select an option" at bounding box center [555, 528] width 19 height 19
click at [565, 530] on input "Select an option" at bounding box center [555, 528] width 19 height 19
click at [744, 584] on span "Select an option" at bounding box center [744, 585] width 19 height 19
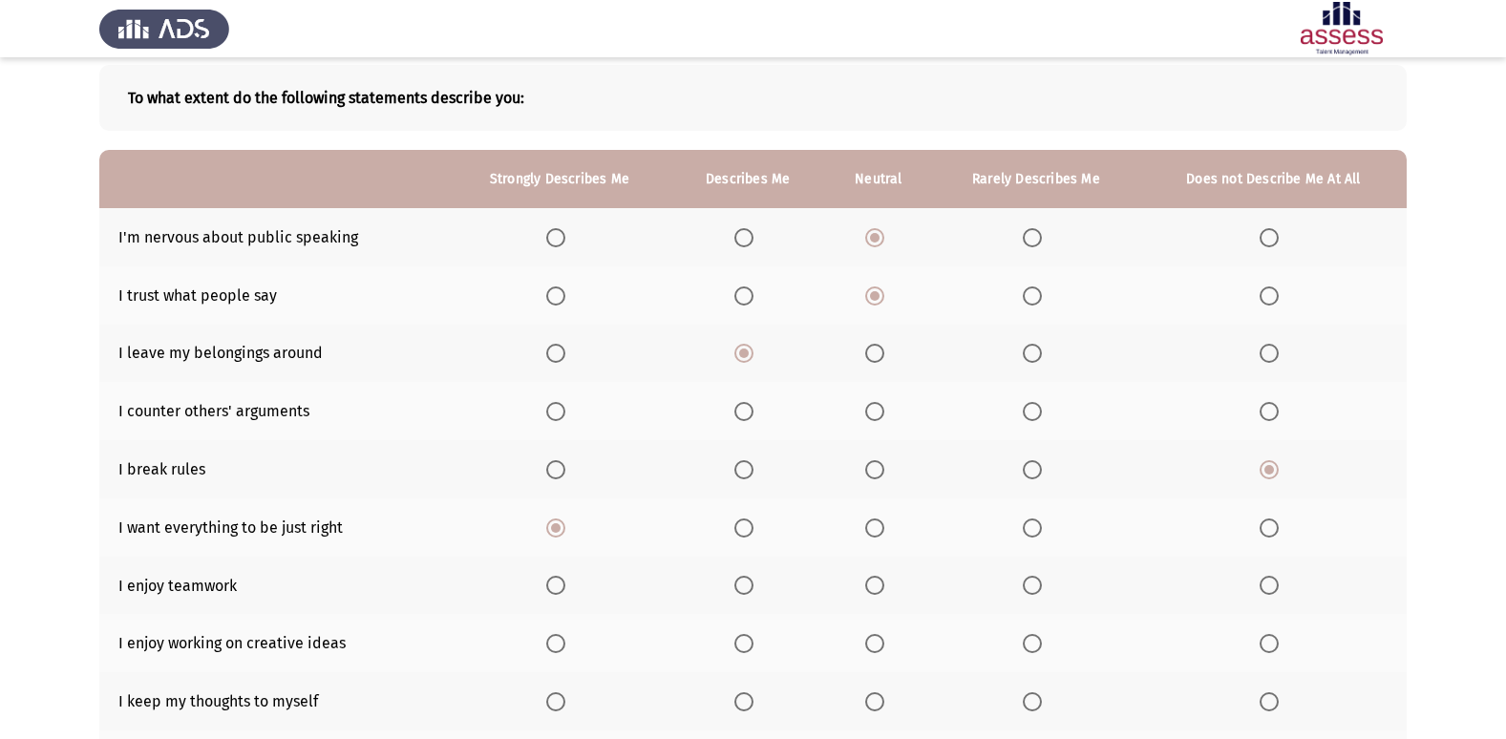
click at [744, 584] on input "Select an option" at bounding box center [744, 585] width 19 height 19
click at [752, 405] on span "Select an option" at bounding box center [744, 411] width 19 height 19
click at [752, 405] on input "Select an option" at bounding box center [744, 411] width 19 height 19
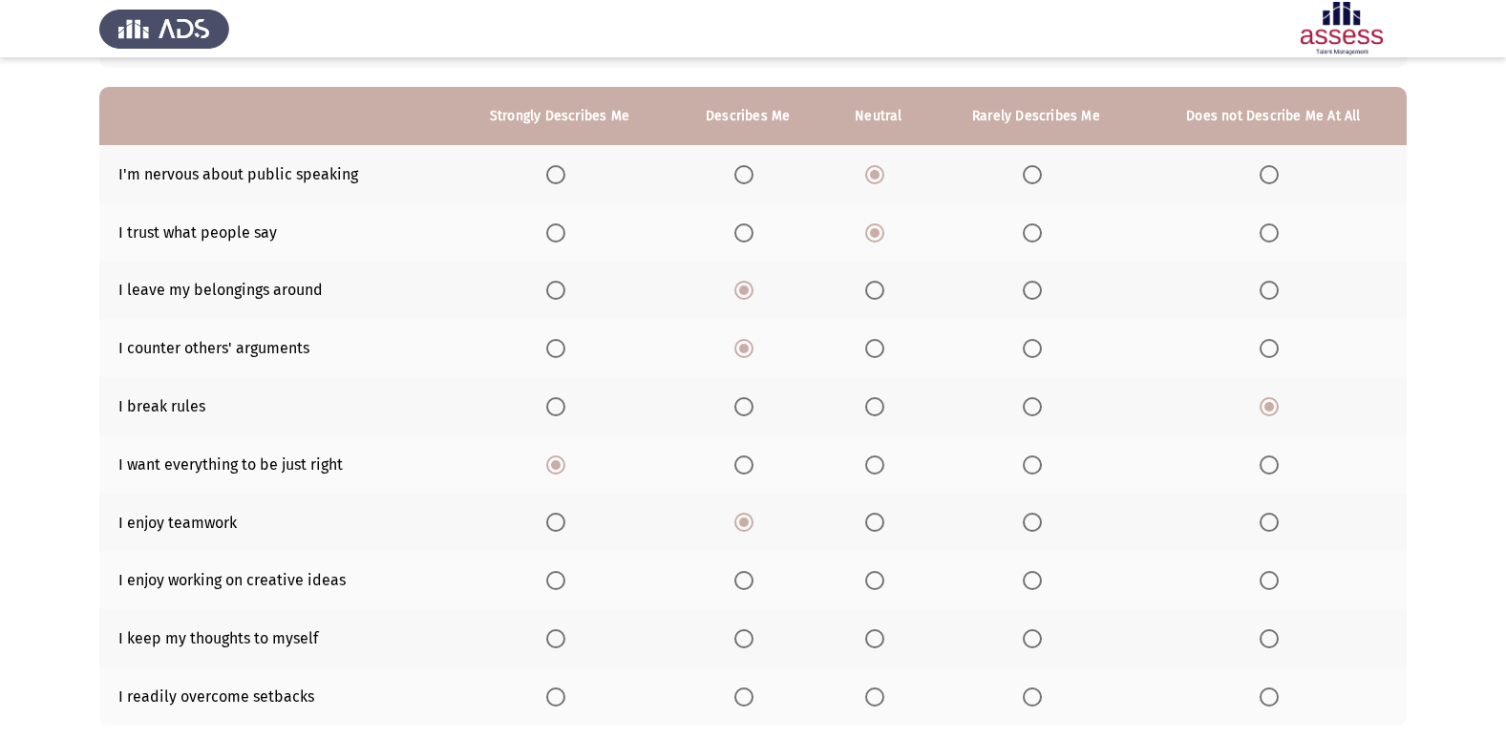
scroll to position [279, 0]
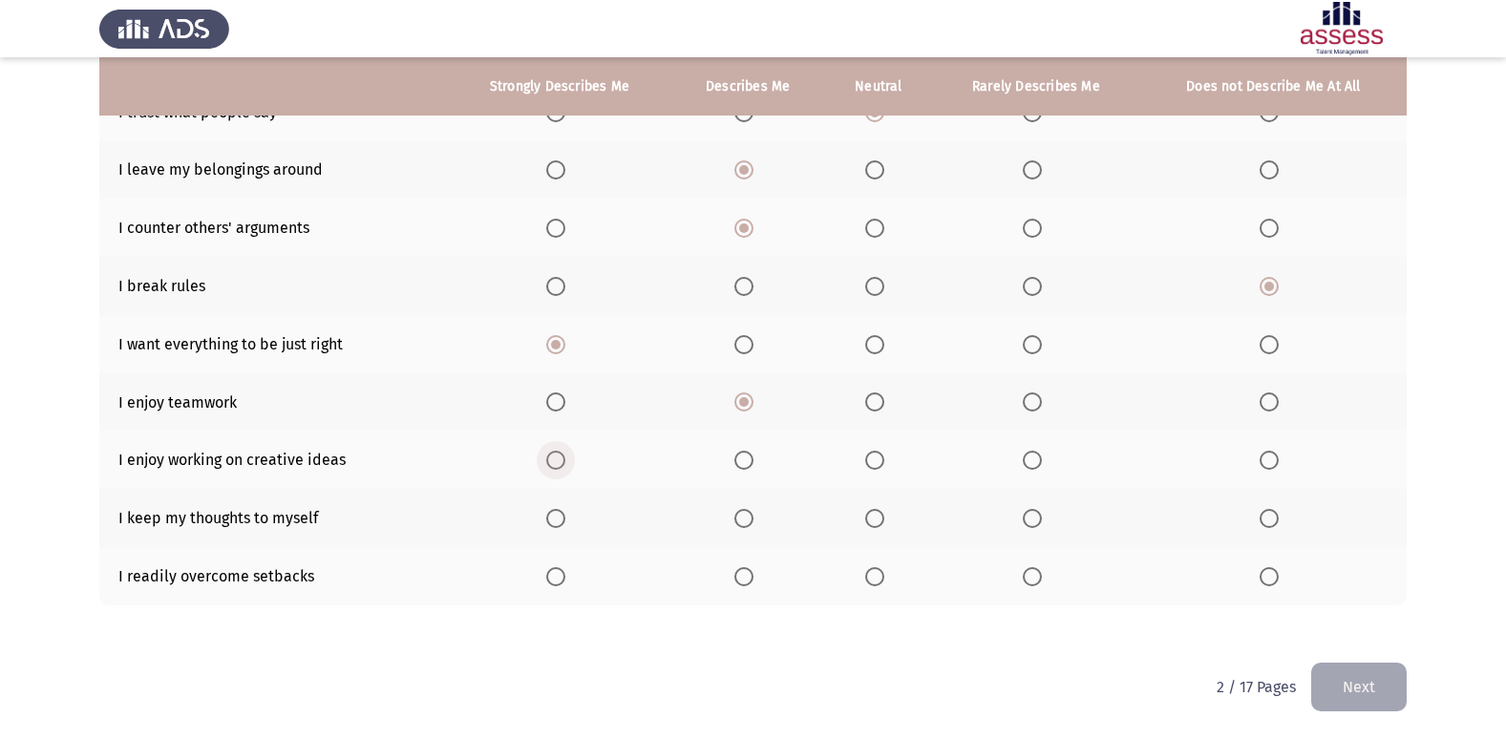
click at [564, 457] on span "Select an option" at bounding box center [555, 460] width 19 height 19
click at [564, 457] on input "Select an option" at bounding box center [555, 460] width 19 height 19
click at [872, 523] on span "Select an option" at bounding box center [874, 518] width 19 height 19
click at [872, 523] on input "Select an option" at bounding box center [874, 518] width 19 height 19
click at [874, 579] on span "Select an option" at bounding box center [874, 576] width 19 height 19
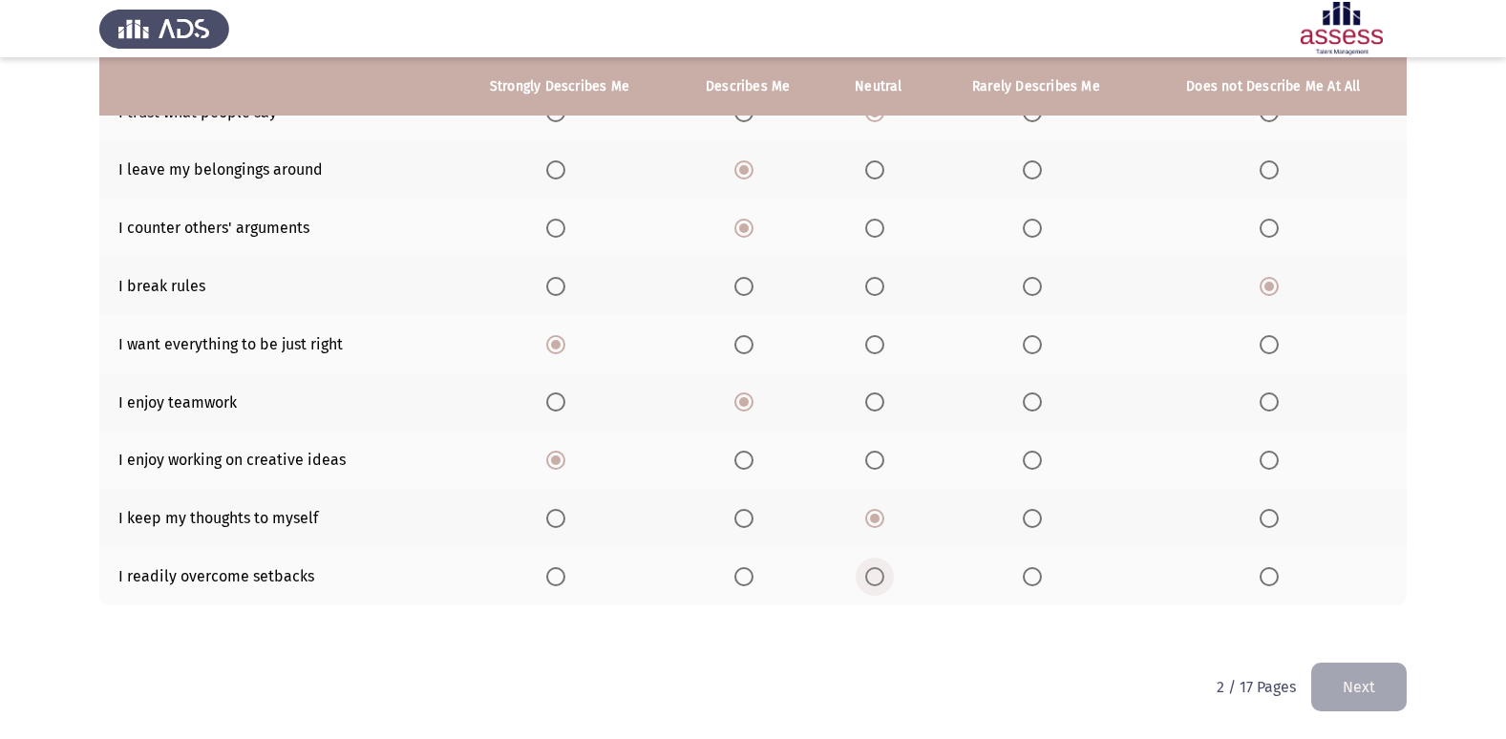
click at [874, 579] on input "Select an option" at bounding box center [874, 576] width 19 height 19
click at [1358, 671] on button "Next" at bounding box center [1359, 687] width 96 height 49
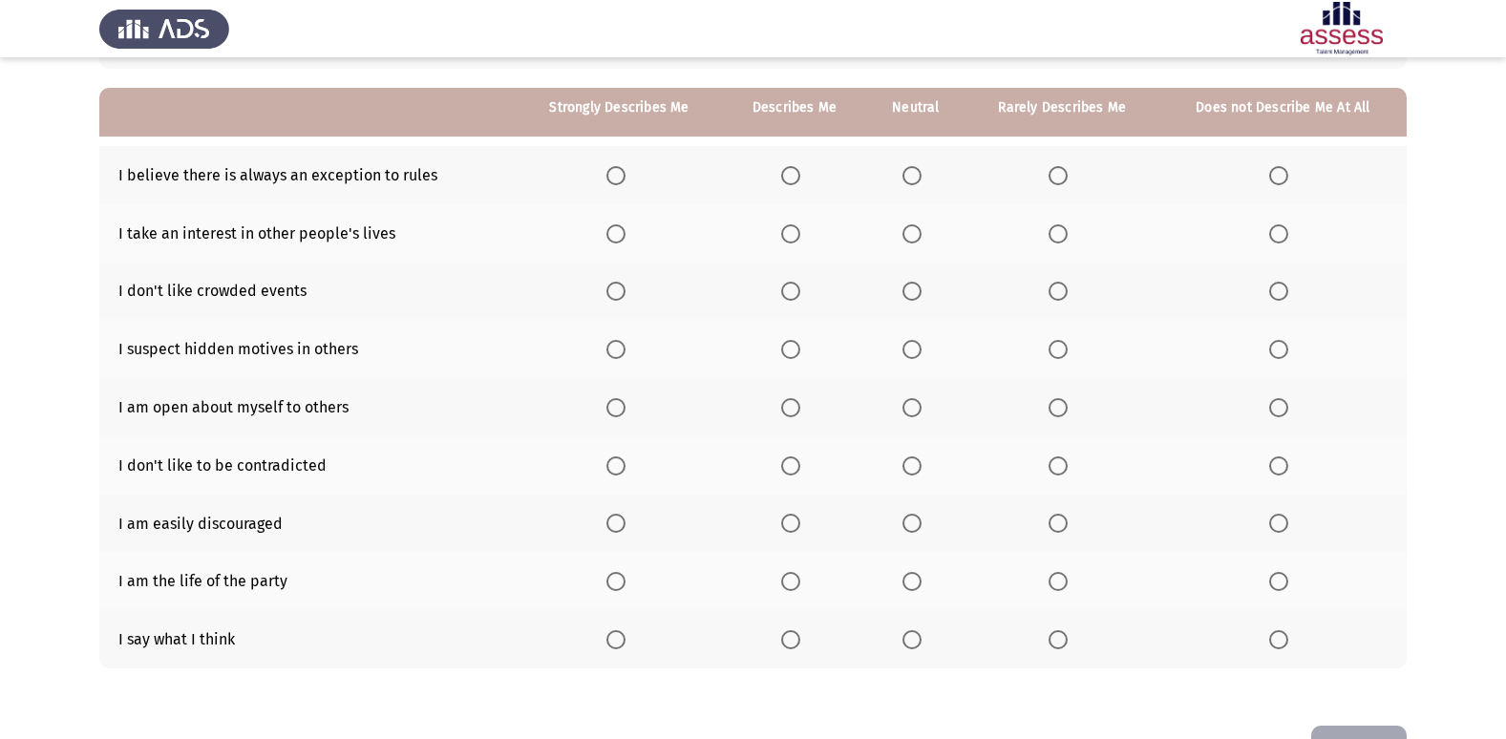
scroll to position [191, 0]
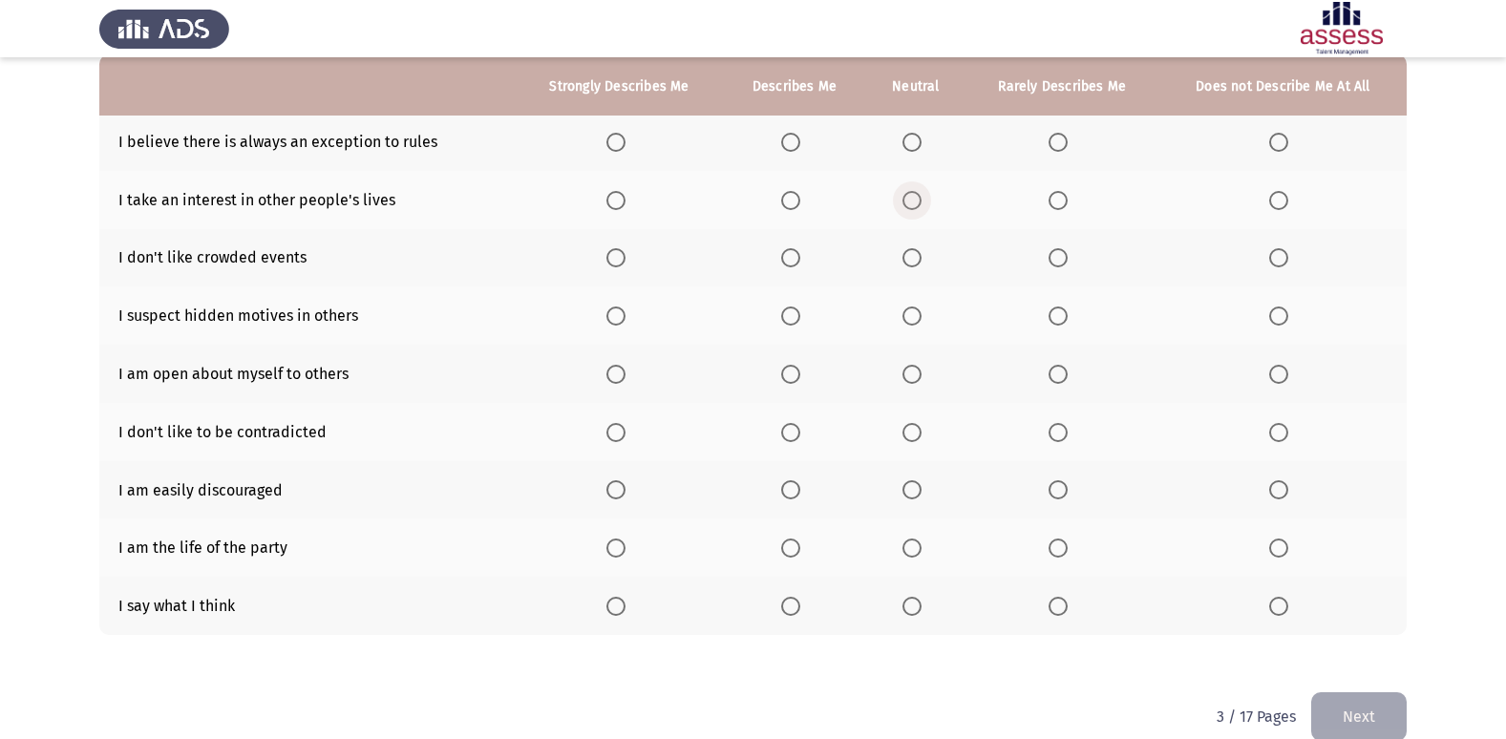
click at [912, 199] on span "Select an option" at bounding box center [912, 200] width 19 height 19
click at [912, 199] on input "Select an option" at bounding box center [912, 200] width 19 height 19
click at [914, 259] on span "Select an option" at bounding box center [912, 257] width 19 height 19
click at [914, 259] on input "Select an option" at bounding box center [912, 257] width 19 height 19
click at [800, 309] on span "Select an option" at bounding box center [790, 316] width 19 height 19
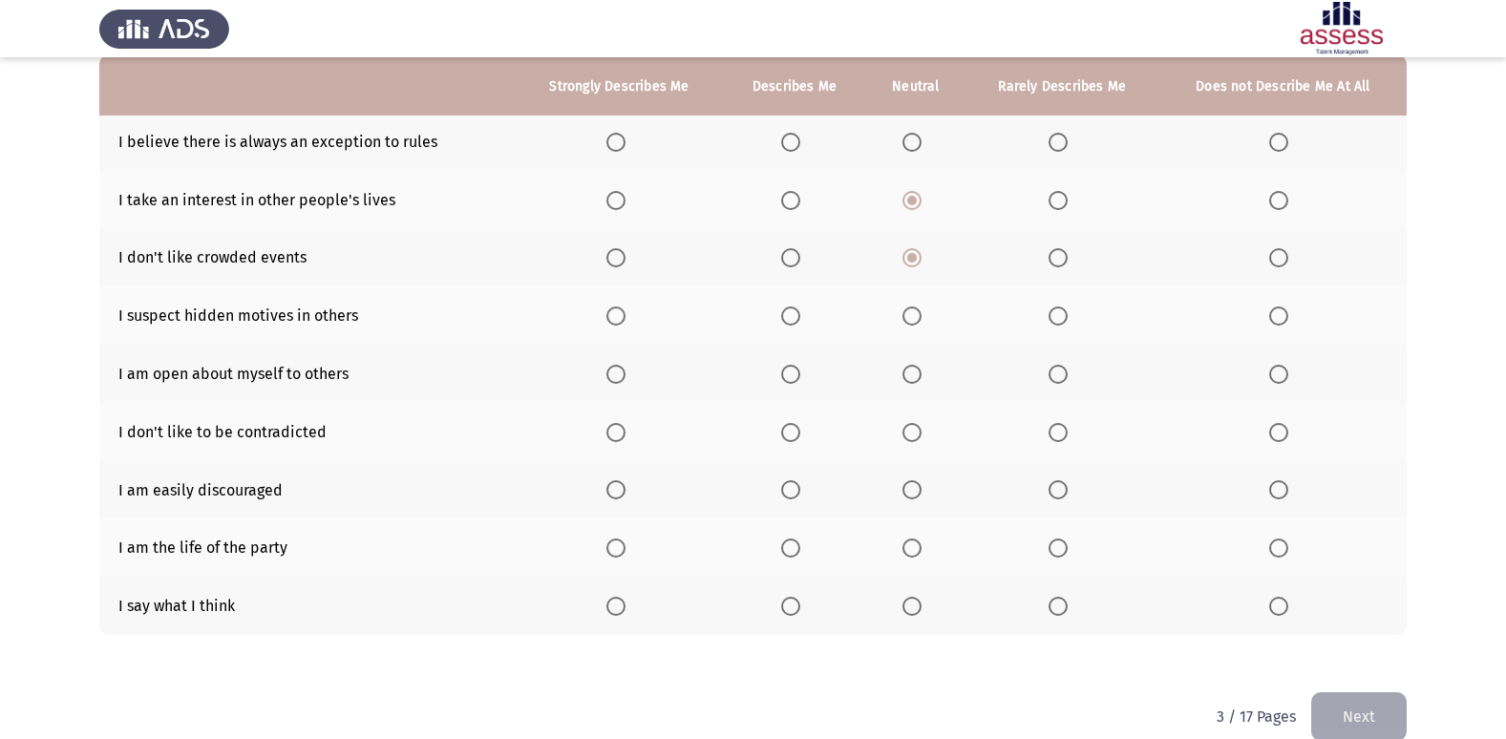
click at [800, 309] on input "Select an option" at bounding box center [790, 316] width 19 height 19
click at [918, 373] on span "Select an option" at bounding box center [912, 374] width 19 height 19
click at [918, 373] on input "Select an option" at bounding box center [912, 374] width 19 height 19
click at [1054, 492] on span "Select an option" at bounding box center [1058, 489] width 19 height 19
click at [1054, 492] on input "Select an option" at bounding box center [1058, 489] width 19 height 19
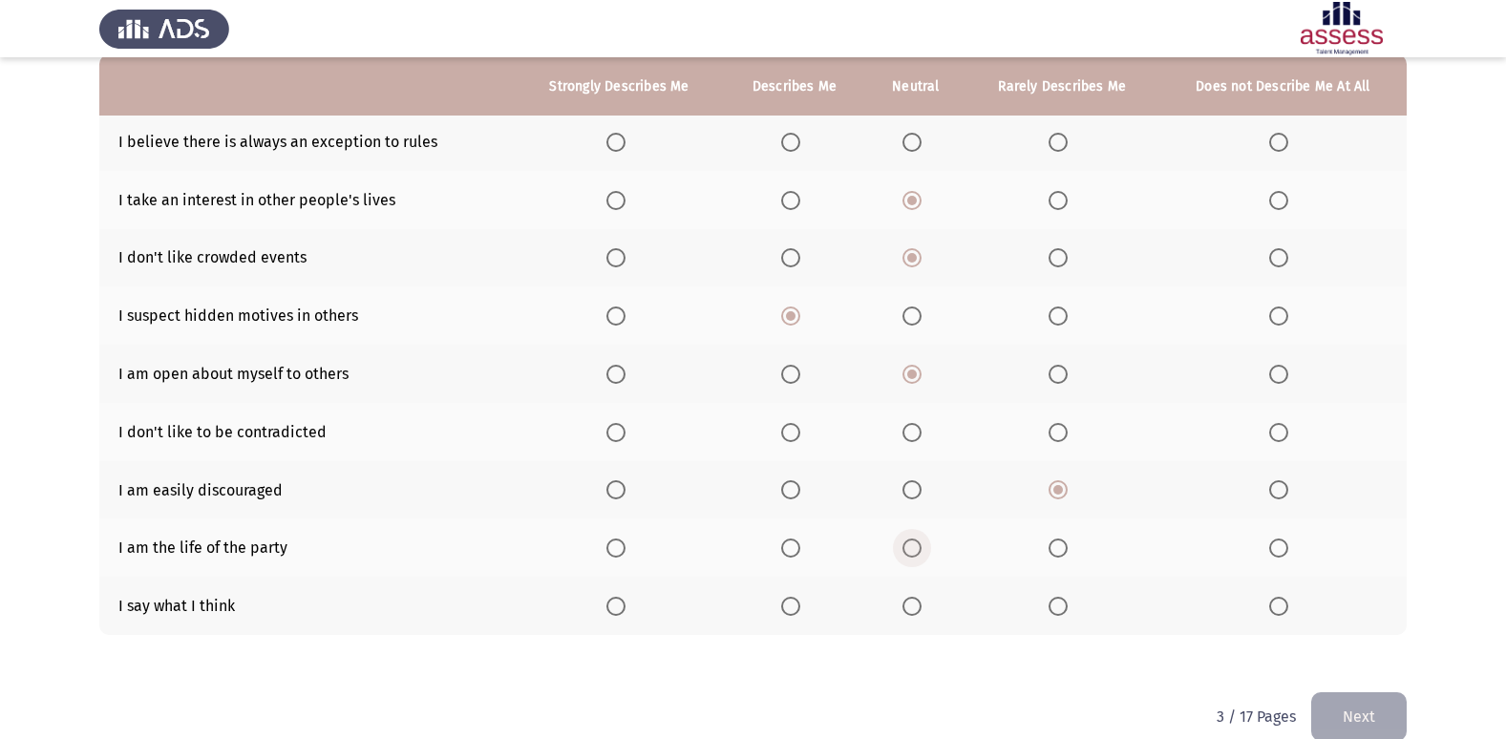
click at [919, 543] on span "Select an option" at bounding box center [912, 548] width 19 height 19
click at [919, 543] on input "Select an option" at bounding box center [912, 548] width 19 height 19
click at [909, 599] on span "Select an option" at bounding box center [912, 606] width 19 height 19
click at [909, 599] on input "Select an option" at bounding box center [912, 606] width 19 height 19
click at [799, 135] on span "Select an option" at bounding box center [790, 142] width 19 height 19
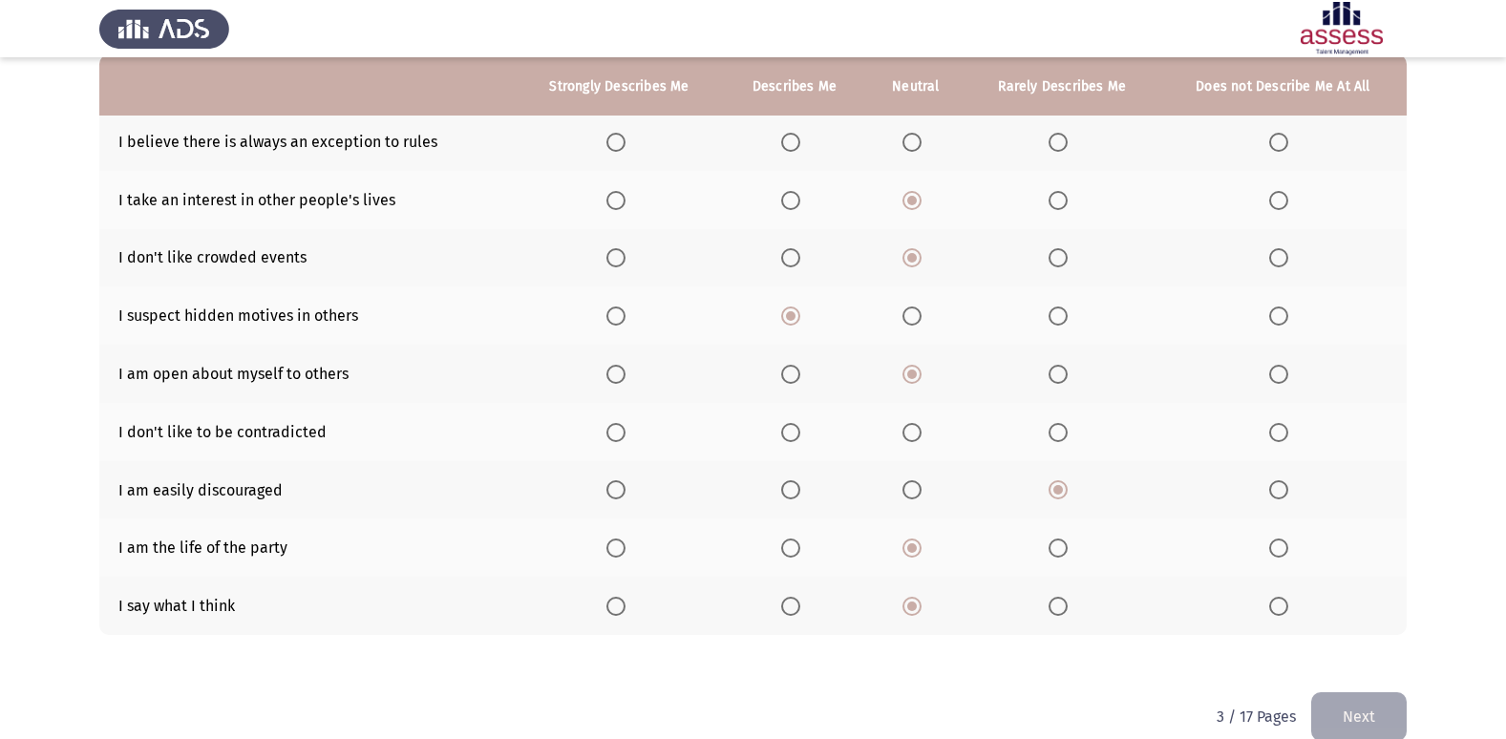
click at [799, 135] on input "Select an option" at bounding box center [790, 142] width 19 height 19
click at [1053, 429] on span "Select an option" at bounding box center [1058, 432] width 19 height 19
click at [1053, 429] on input "Select an option" at bounding box center [1058, 432] width 19 height 19
click at [1357, 707] on button "Next" at bounding box center [1359, 717] width 96 height 49
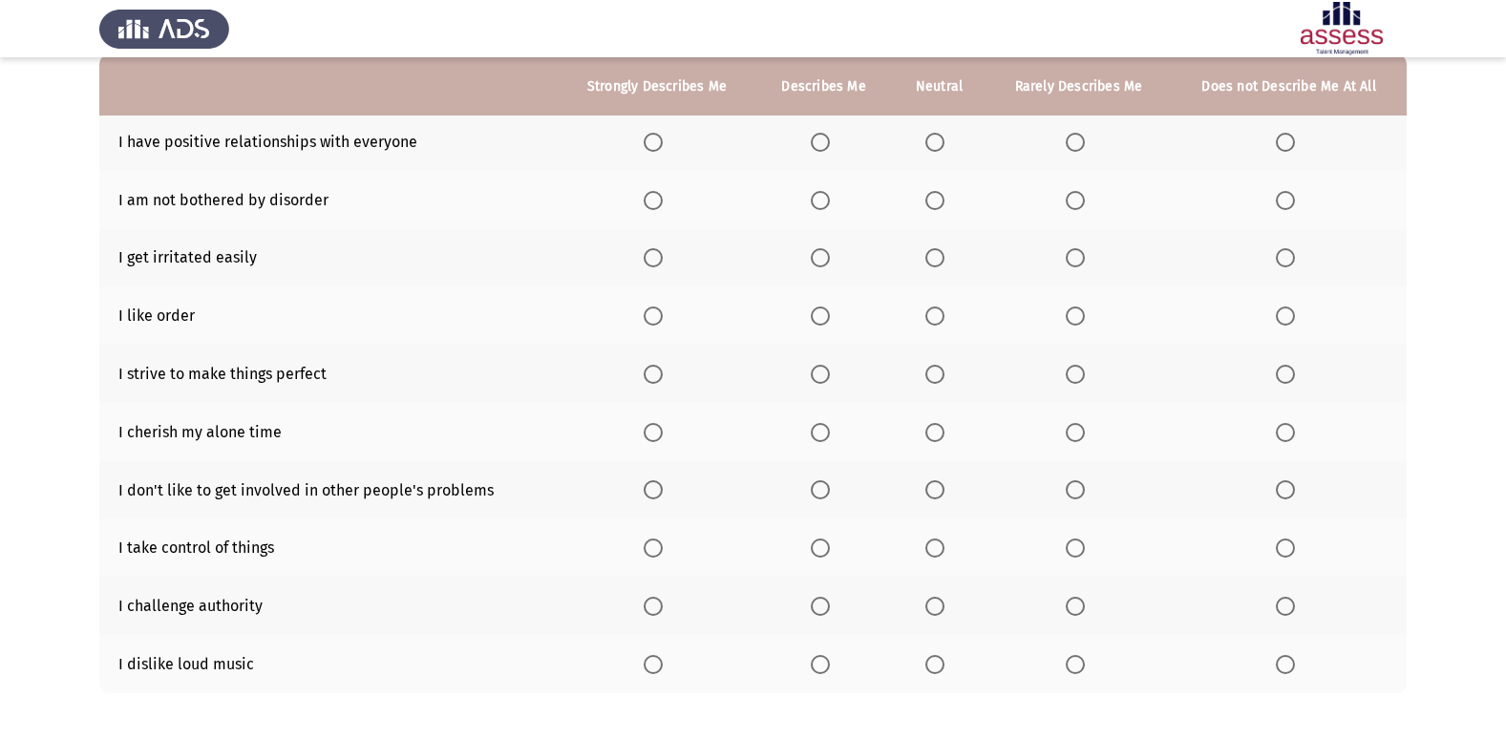
click at [822, 136] on span "Select an option" at bounding box center [820, 142] width 19 height 19
click at [822, 136] on input "Select an option" at bounding box center [820, 142] width 19 height 19
click at [1079, 255] on span "Select an option" at bounding box center [1075, 257] width 19 height 19
click at [1079, 255] on input "Select an option" at bounding box center [1075, 257] width 19 height 19
click at [933, 307] on span "Select an option" at bounding box center [935, 316] width 19 height 19
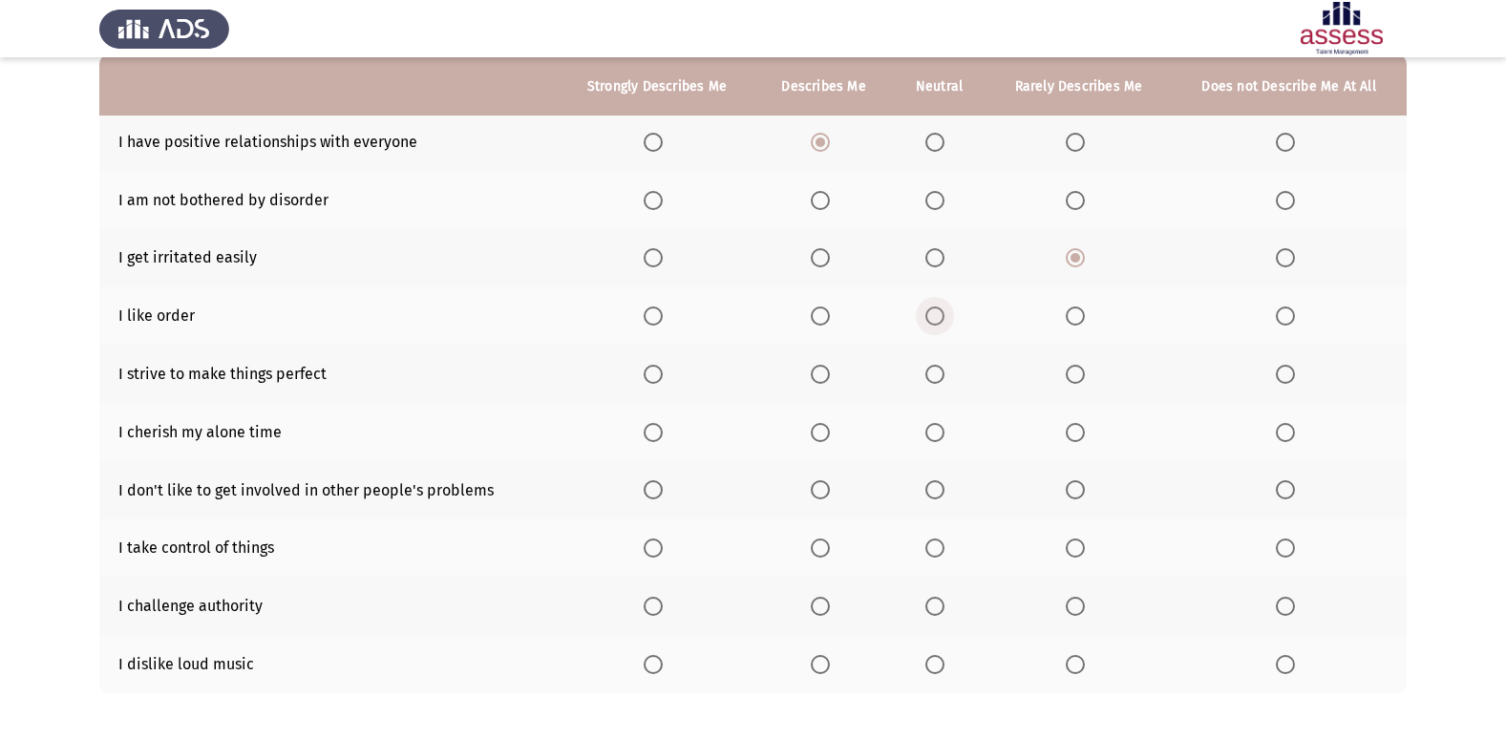
click at [933, 307] on input "Select an option" at bounding box center [935, 316] width 19 height 19
click at [813, 371] on span "Select an option" at bounding box center [820, 374] width 19 height 19
click at [813, 371] on input "Select an option" at bounding box center [820, 374] width 19 height 19
click at [820, 606] on span "Select an option" at bounding box center [820, 606] width 19 height 19
click at [820, 606] on input "Select an option" at bounding box center [820, 606] width 19 height 19
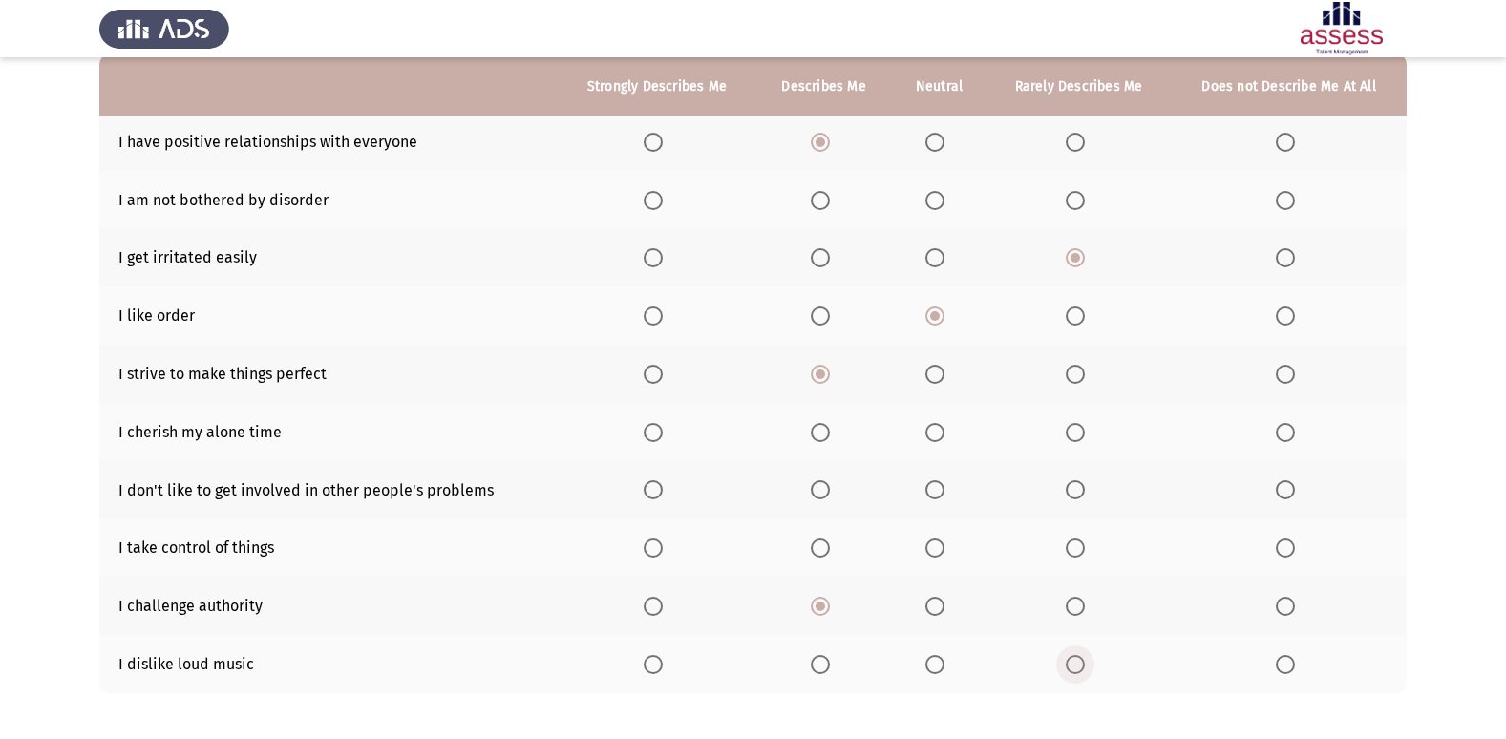
click at [1076, 666] on span "Select an option" at bounding box center [1075, 664] width 19 height 19
click at [1076, 666] on input "Select an option" at bounding box center [1075, 664] width 19 height 19
click at [823, 551] on span "Select an option" at bounding box center [820, 548] width 19 height 19
click at [823, 551] on input "Select an option" at bounding box center [820, 548] width 19 height 19
click at [808, 203] on th at bounding box center [824, 200] width 137 height 58
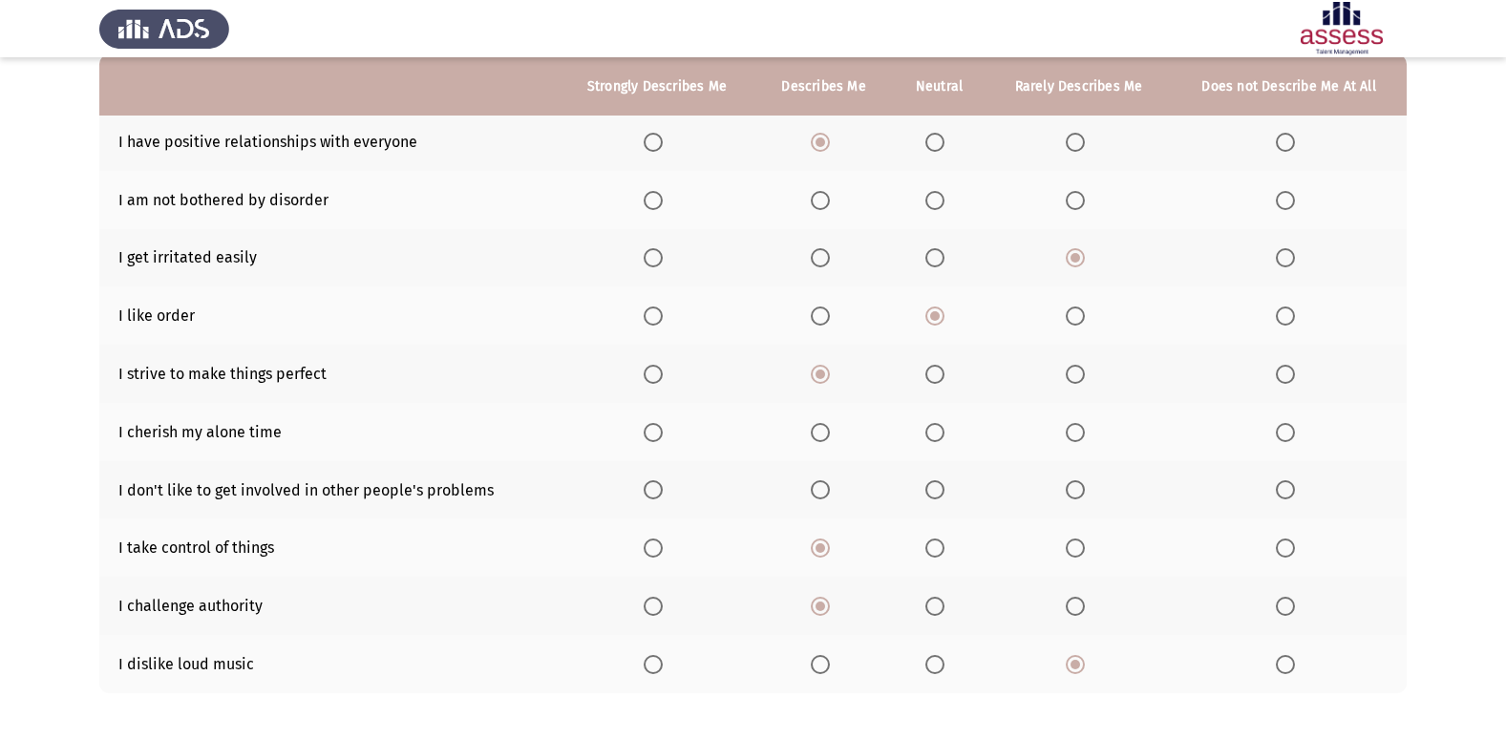
click at [813, 201] on span "Select an option" at bounding box center [820, 200] width 19 height 19
click at [813, 201] on input "Select an option" at bounding box center [820, 200] width 19 height 19
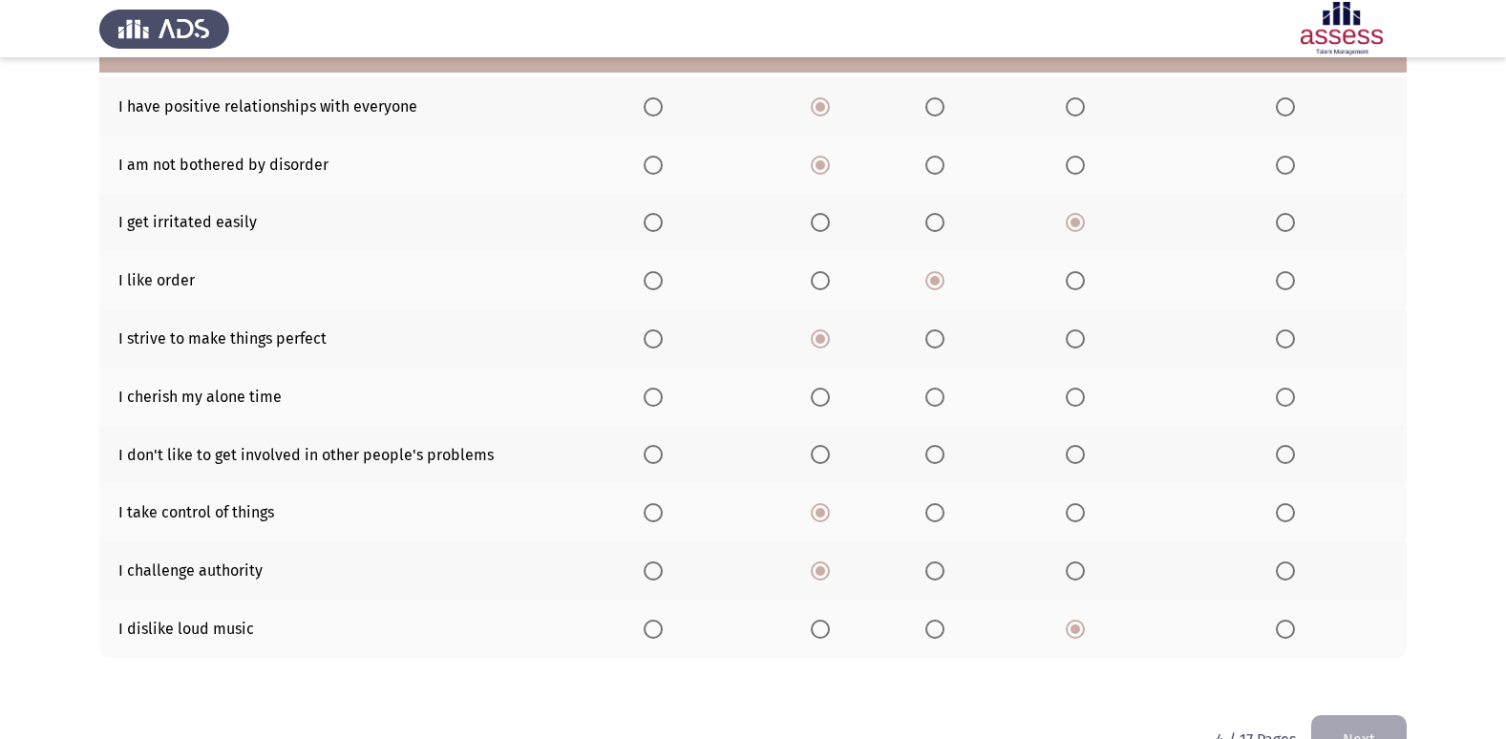
scroll to position [183, 0]
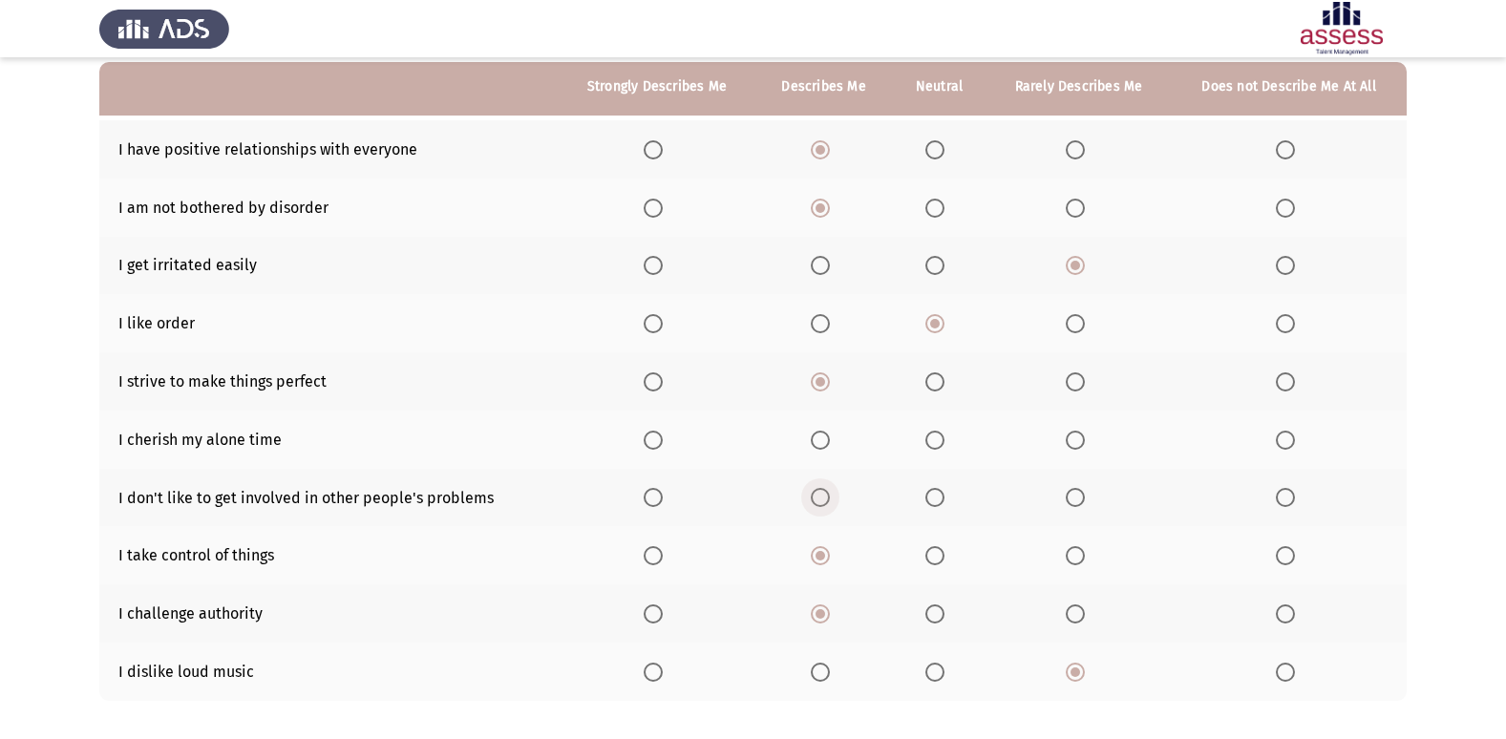
click at [829, 498] on span "Select an option" at bounding box center [820, 497] width 19 height 19
click at [829, 498] on input "Select an option" at bounding box center [820, 497] width 19 height 19
click at [927, 441] on span "Select an option" at bounding box center [935, 440] width 19 height 19
click at [927, 441] on input "Select an option" at bounding box center [935, 440] width 19 height 19
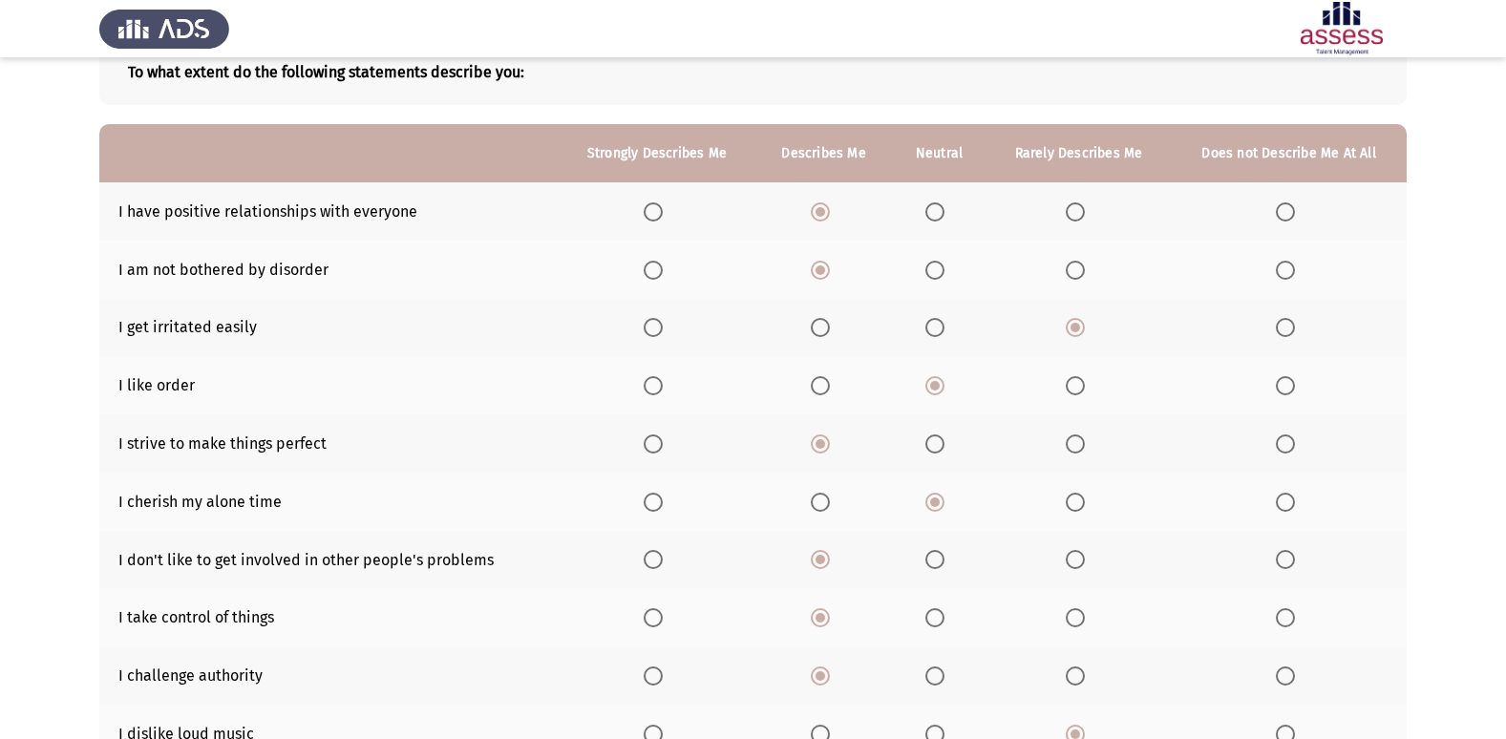
scroll to position [88, 0]
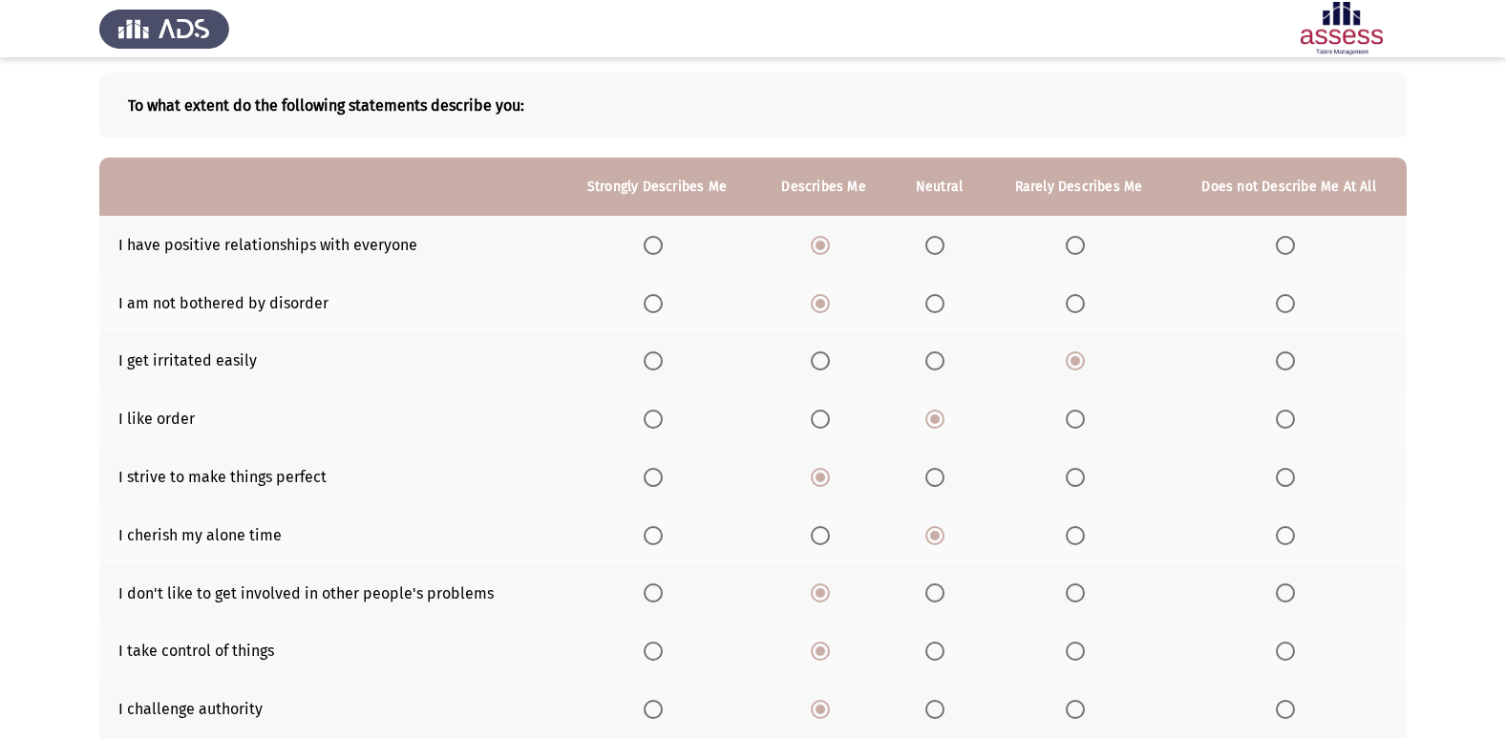
click at [643, 479] on th at bounding box center [658, 477] width 198 height 58
click at [655, 478] on span "Select an option" at bounding box center [653, 477] width 19 height 19
click at [655, 478] on input "Select an option" at bounding box center [653, 477] width 19 height 19
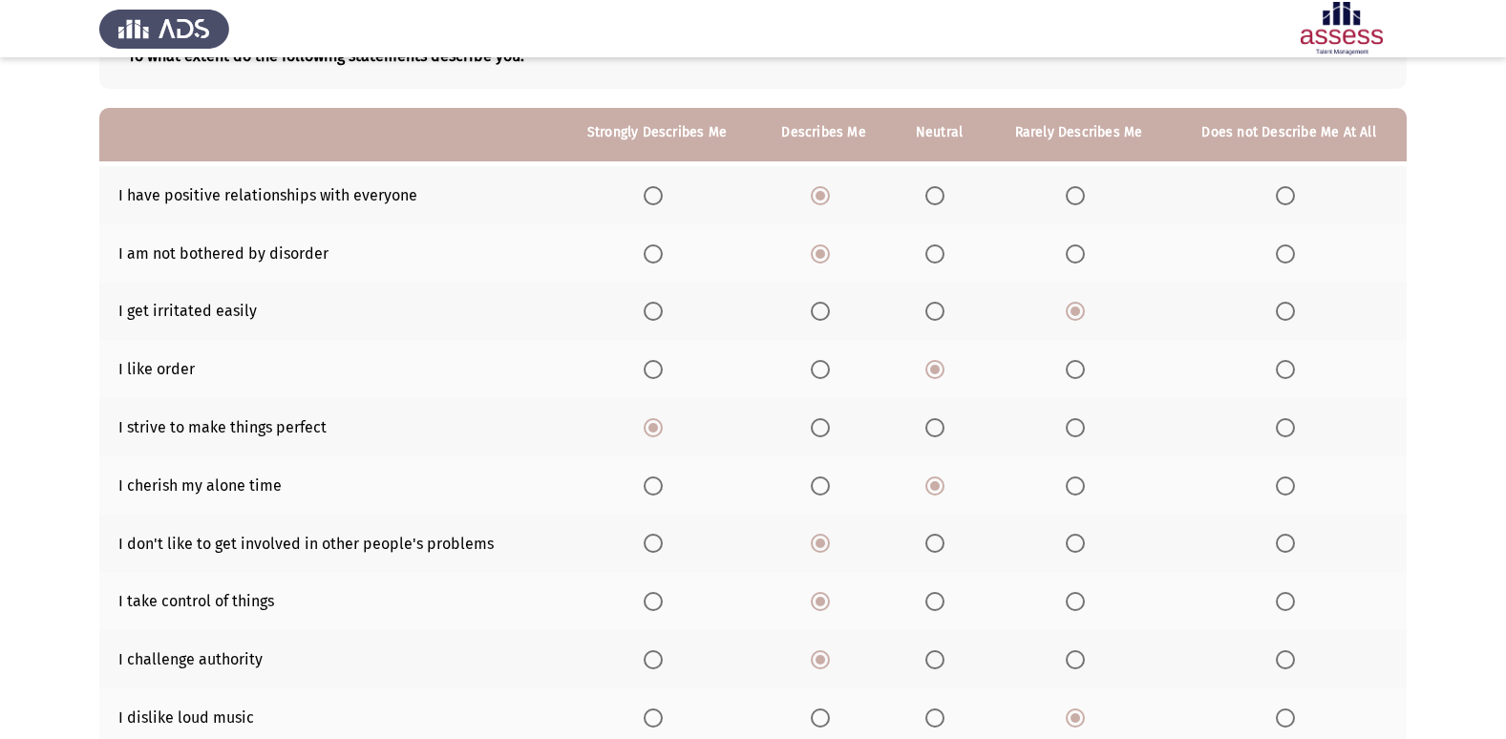
scroll to position [183, 0]
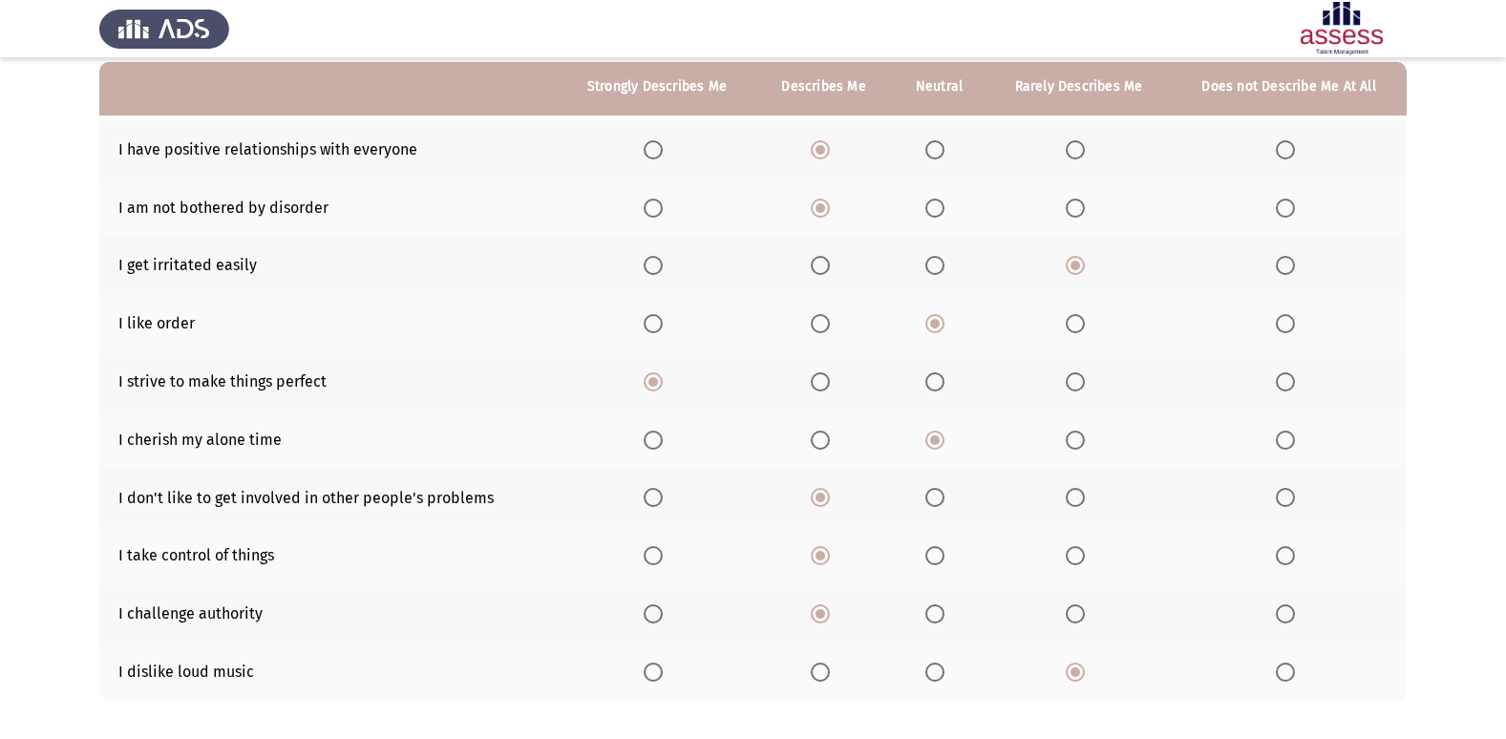
click at [654, 547] on span "Select an option" at bounding box center [653, 555] width 19 height 19
click at [654, 547] on input "Select an option" at bounding box center [653, 555] width 19 height 19
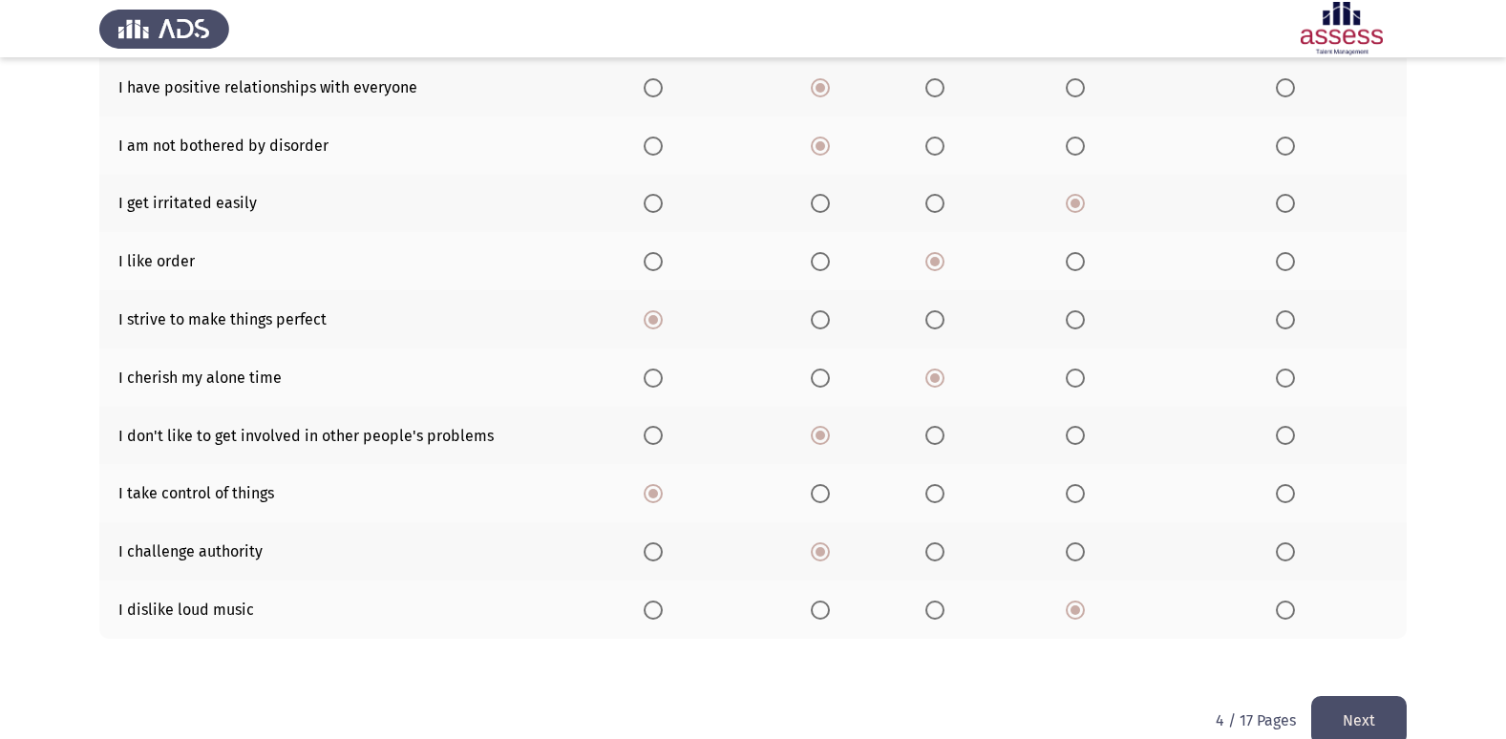
scroll to position [279, 0]
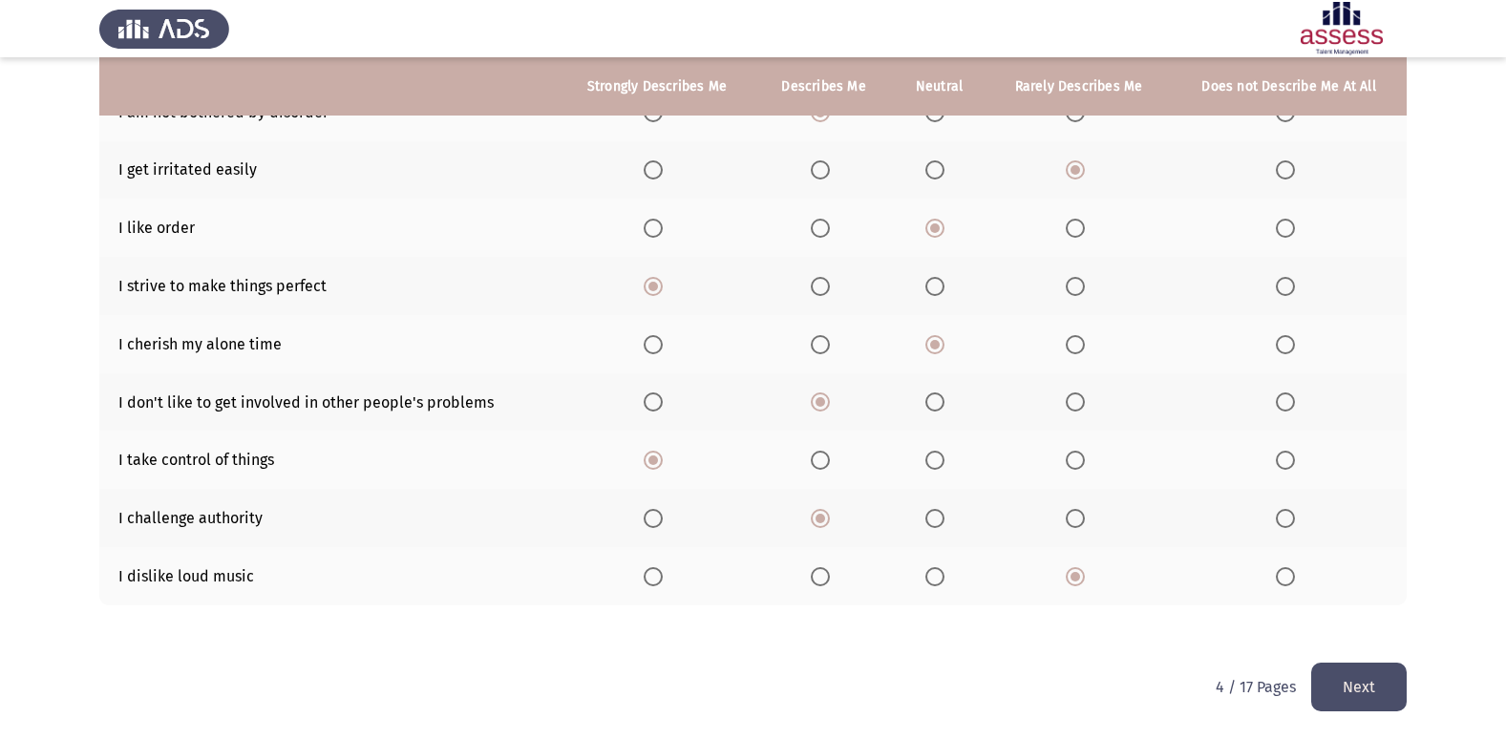
click at [1372, 680] on button "Next" at bounding box center [1359, 687] width 96 height 49
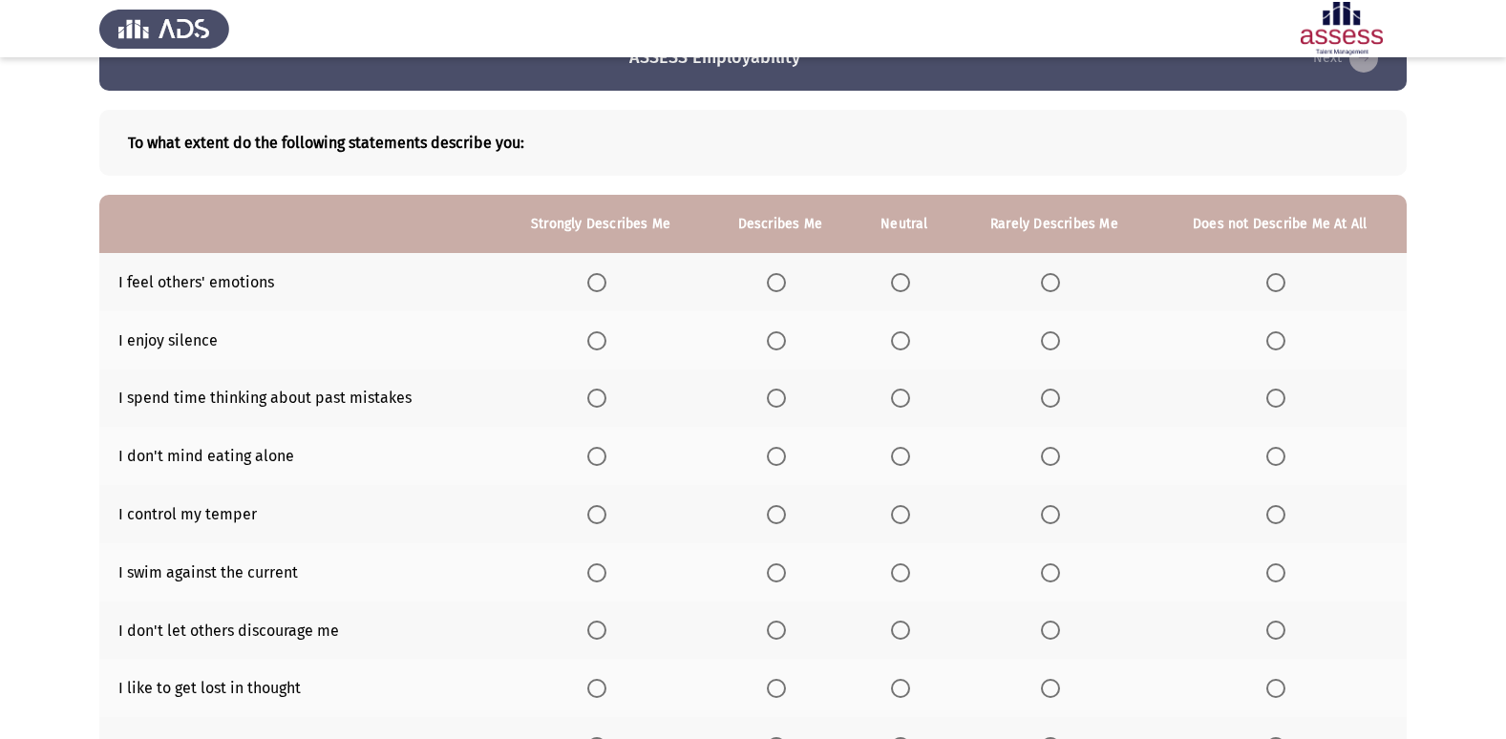
scroll to position [191, 0]
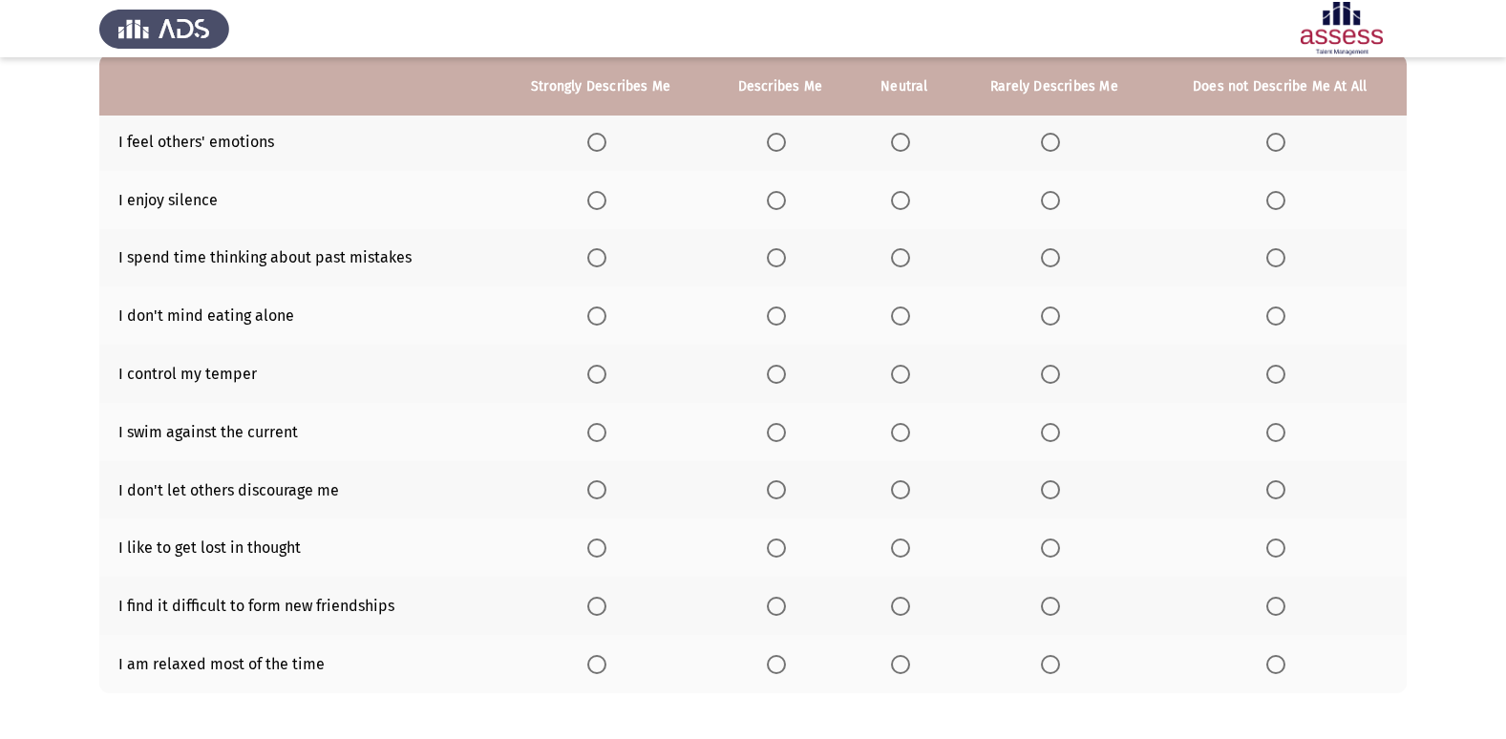
click at [774, 156] on th at bounding box center [780, 142] width 146 height 58
click at [782, 140] on span "Select an option" at bounding box center [776, 142] width 19 height 19
click at [782, 140] on input "Select an option" at bounding box center [776, 142] width 19 height 19
click at [788, 202] on label "Select an option" at bounding box center [780, 200] width 27 height 19
click at [786, 202] on input "Select an option" at bounding box center [776, 200] width 19 height 19
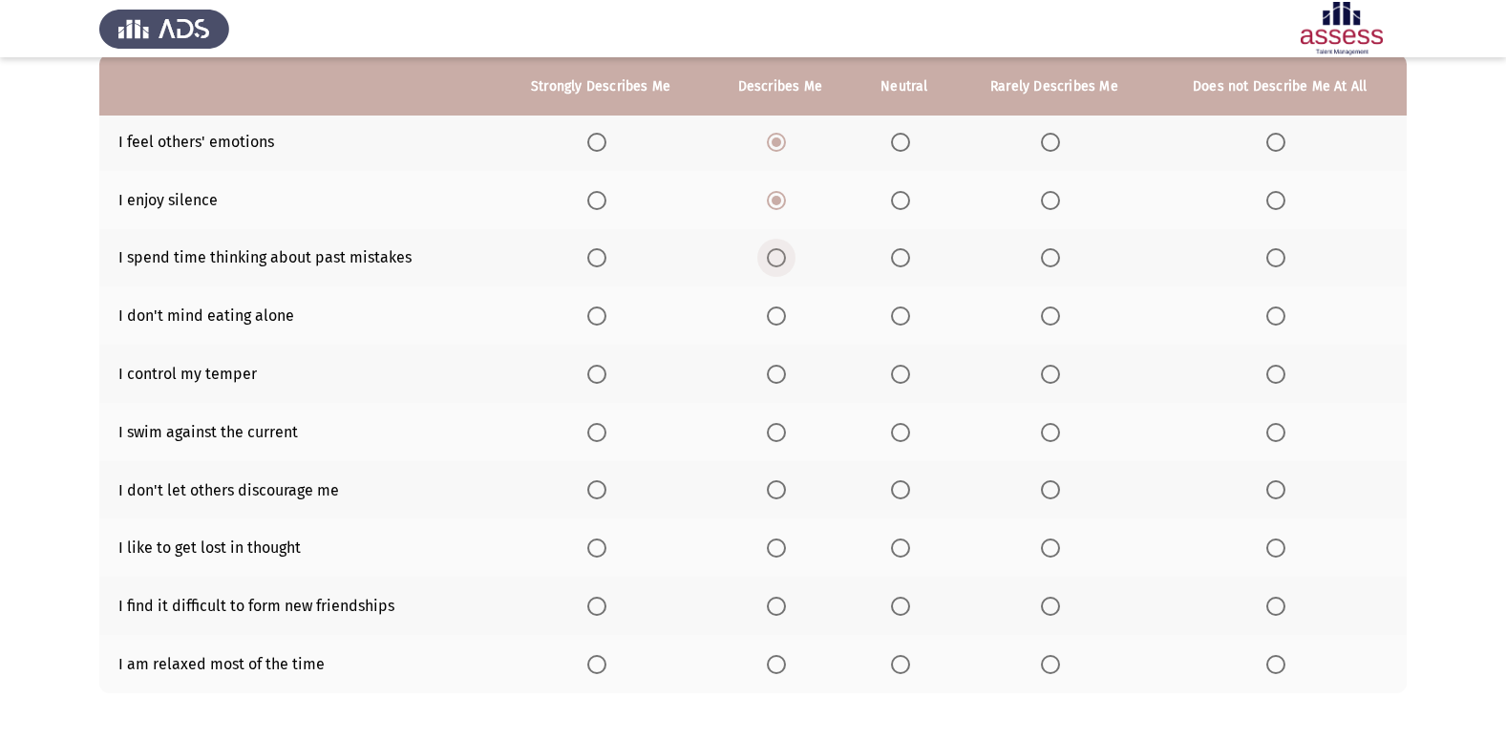
click at [786, 260] on span "Select an option" at bounding box center [776, 257] width 19 height 19
click at [786, 260] on input "Select an option" at bounding box center [776, 257] width 19 height 19
click at [778, 310] on span "Select an option" at bounding box center [776, 316] width 19 height 19
click at [778, 310] on input "Select an option" at bounding box center [776, 316] width 19 height 19
click at [782, 373] on span "Select an option" at bounding box center [776, 374] width 19 height 19
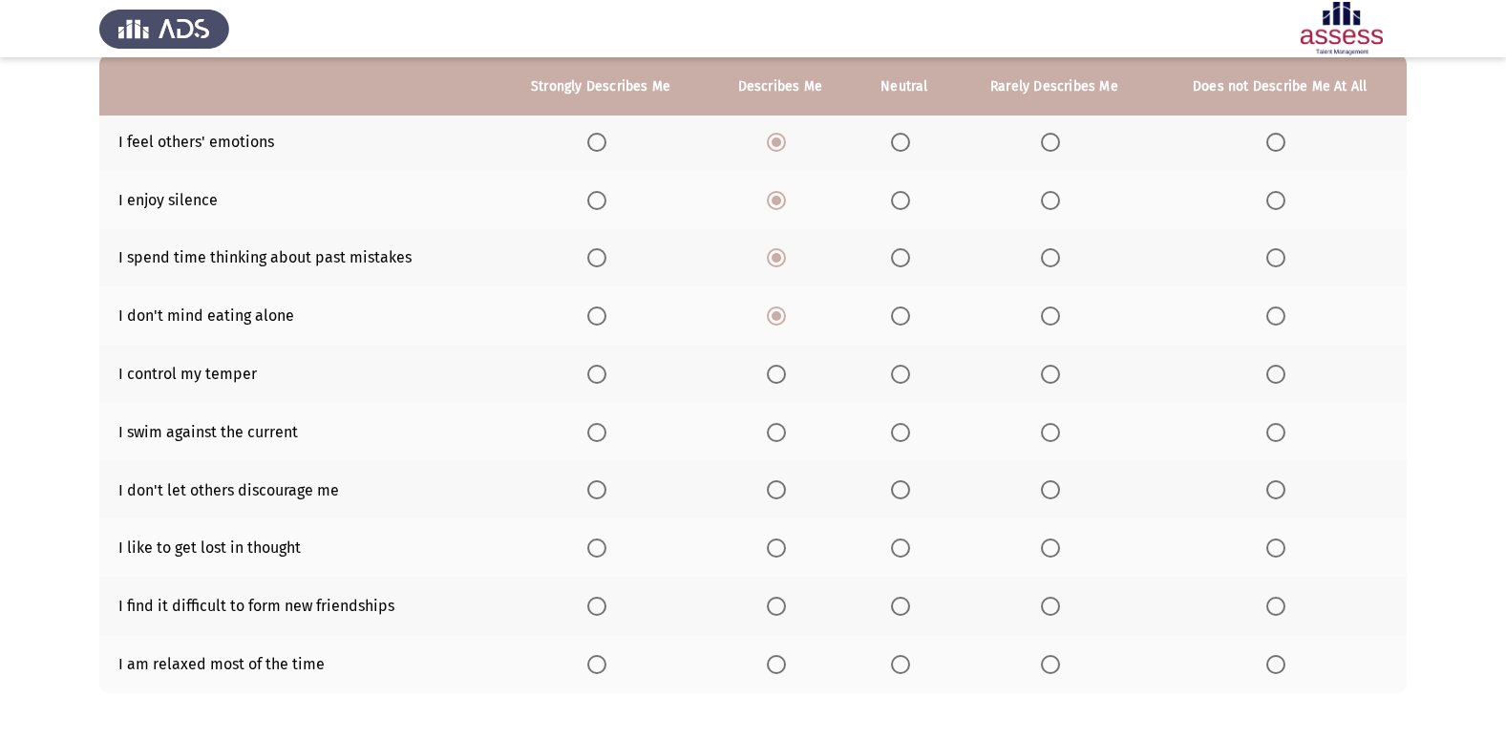
click at [782, 373] on input "Select an option" at bounding box center [776, 374] width 19 height 19
click at [594, 429] on span "Select an option" at bounding box center [596, 432] width 19 height 19
click at [594, 429] on input "Select an option" at bounding box center [596, 432] width 19 height 19
click at [788, 427] on label "Select an option" at bounding box center [780, 432] width 27 height 19
click at [786, 427] on input "Select an option" at bounding box center [776, 432] width 19 height 19
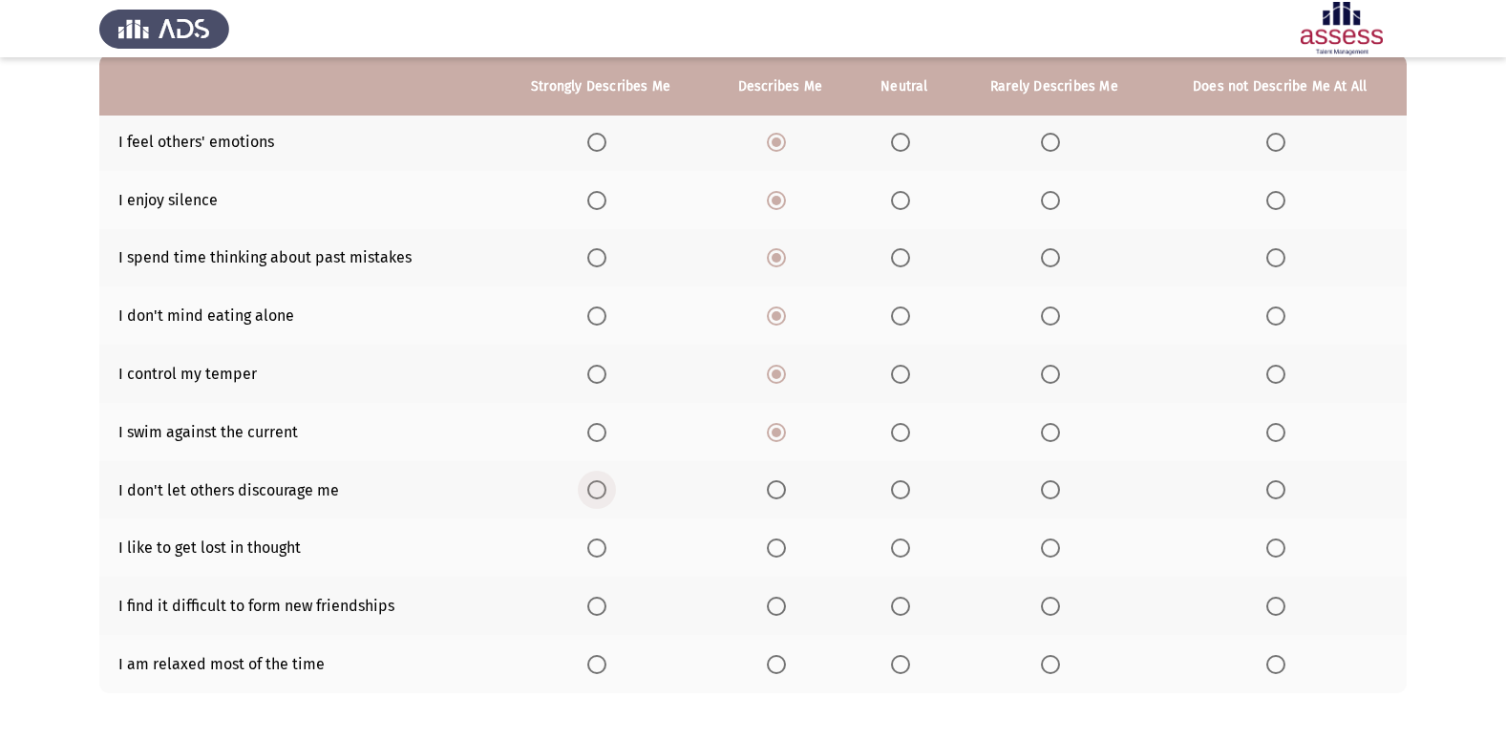
click at [613, 484] on label "Select an option" at bounding box center [600, 489] width 27 height 19
click at [607, 484] on input "Select an option" at bounding box center [596, 489] width 19 height 19
click at [786, 605] on span "Select an option" at bounding box center [776, 606] width 19 height 19
click at [786, 605] on input "Select an option" at bounding box center [776, 606] width 19 height 19
click at [597, 661] on span "Select an option" at bounding box center [596, 664] width 19 height 19
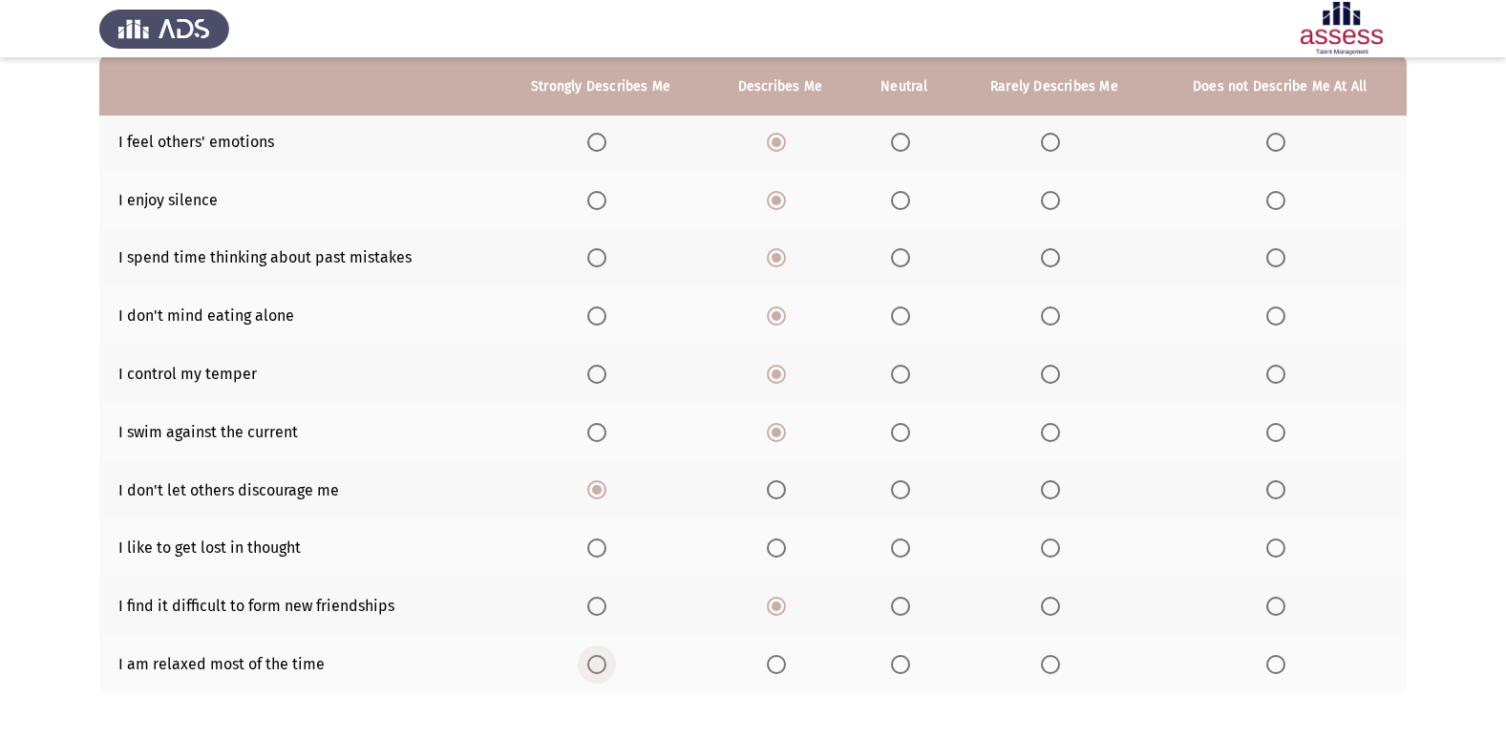
click at [597, 661] on input "Select an option" at bounding box center [596, 664] width 19 height 19
click at [889, 607] on th at bounding box center [904, 606] width 102 height 58
click at [898, 607] on span "Select an option" at bounding box center [900, 606] width 19 height 19
click at [898, 607] on input "Select an option" at bounding box center [900, 606] width 19 height 19
click at [786, 543] on span "Select an option" at bounding box center [776, 548] width 19 height 19
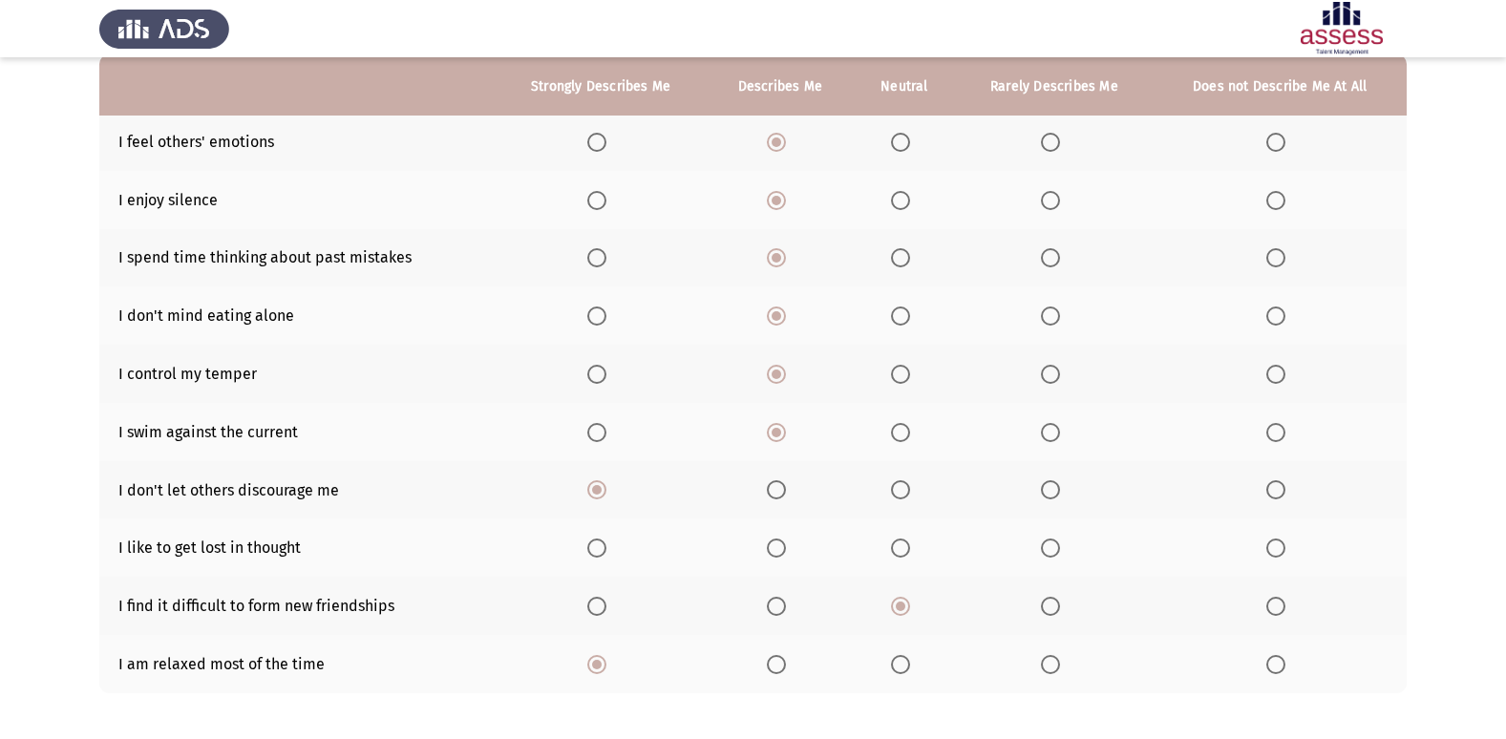
click at [786, 543] on input "Select an option" at bounding box center [776, 548] width 19 height 19
click at [907, 368] on span "Select an option" at bounding box center [900, 374] width 19 height 19
click at [907, 368] on input "Select an option" at bounding box center [900, 374] width 19 height 19
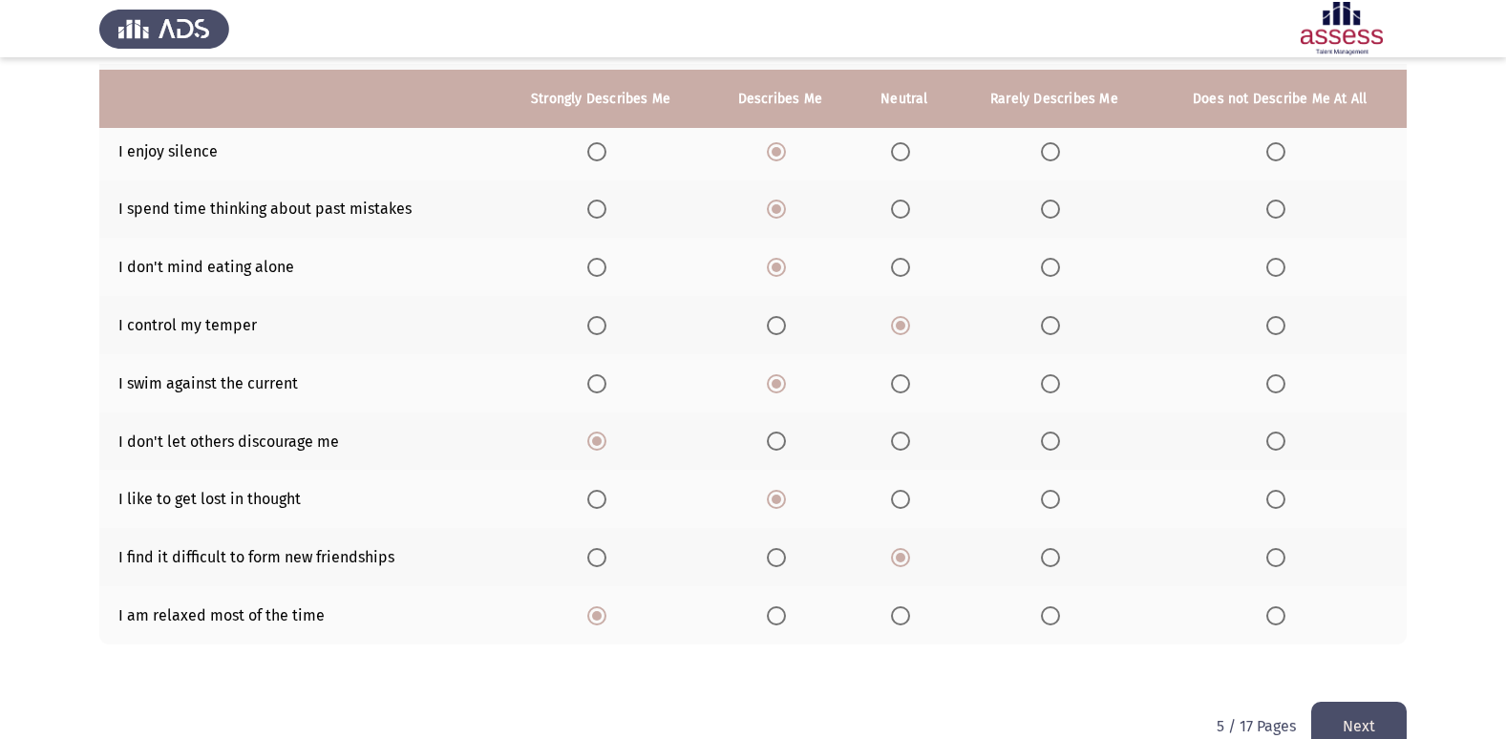
scroll to position [279, 0]
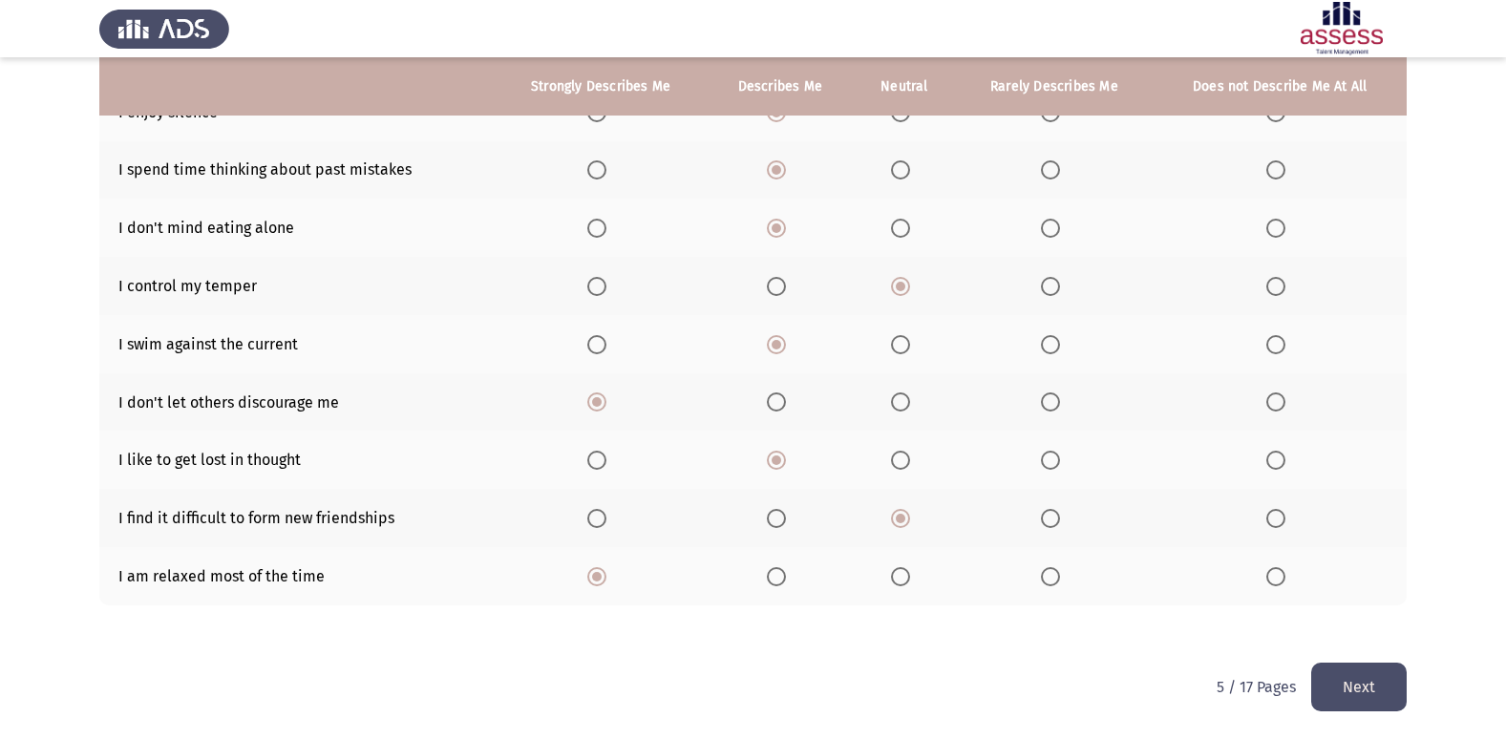
click at [1340, 673] on button "Next" at bounding box center [1359, 687] width 96 height 49
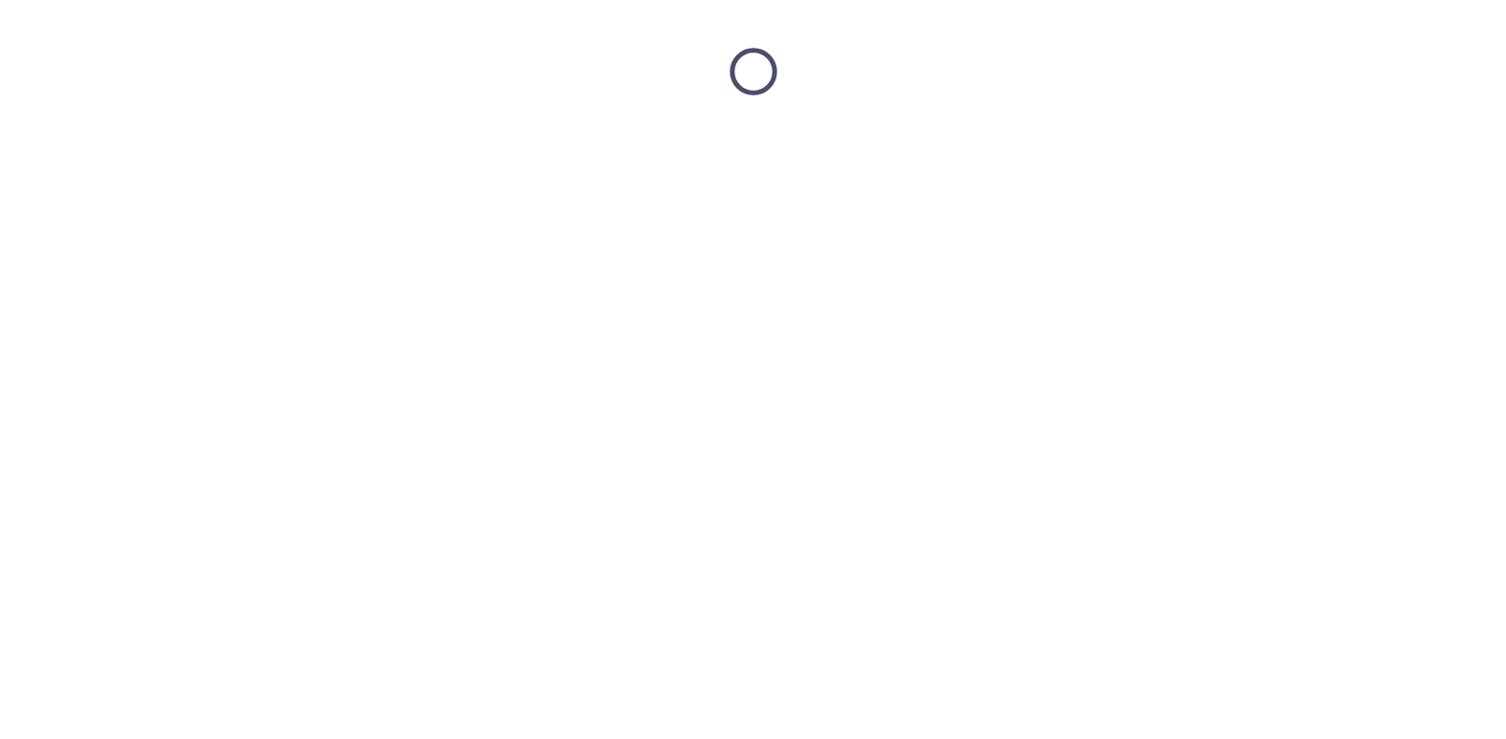
scroll to position [0, 0]
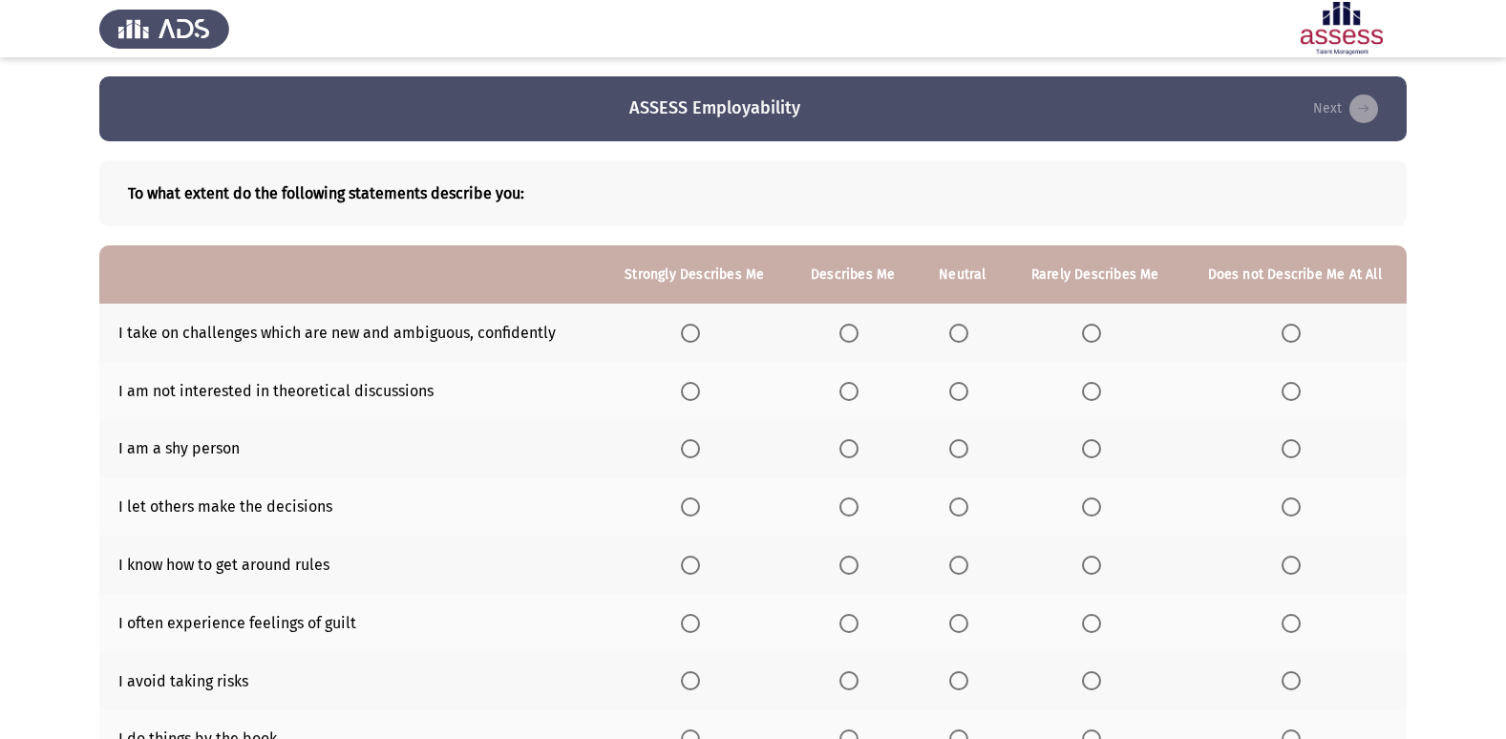
click at [847, 337] on span "Select an option" at bounding box center [849, 333] width 19 height 19
click at [847, 337] on input "Select an option" at bounding box center [849, 333] width 19 height 19
click at [843, 450] on span "Select an option" at bounding box center [849, 448] width 19 height 19
click at [843, 450] on input "Select an option" at bounding box center [849, 448] width 19 height 19
click at [851, 502] on span "Select an option" at bounding box center [849, 507] width 19 height 19
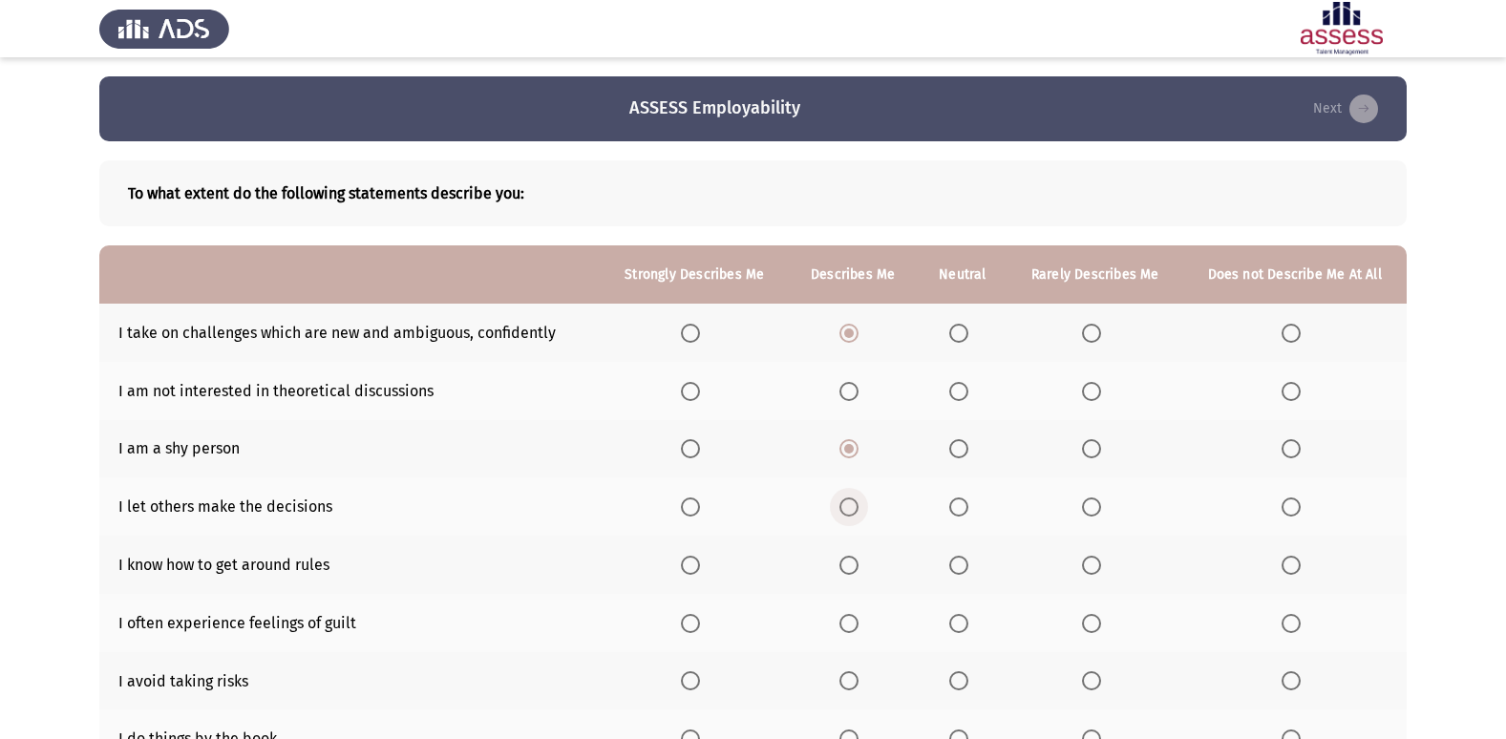
click at [851, 502] on input "Select an option" at bounding box center [849, 507] width 19 height 19
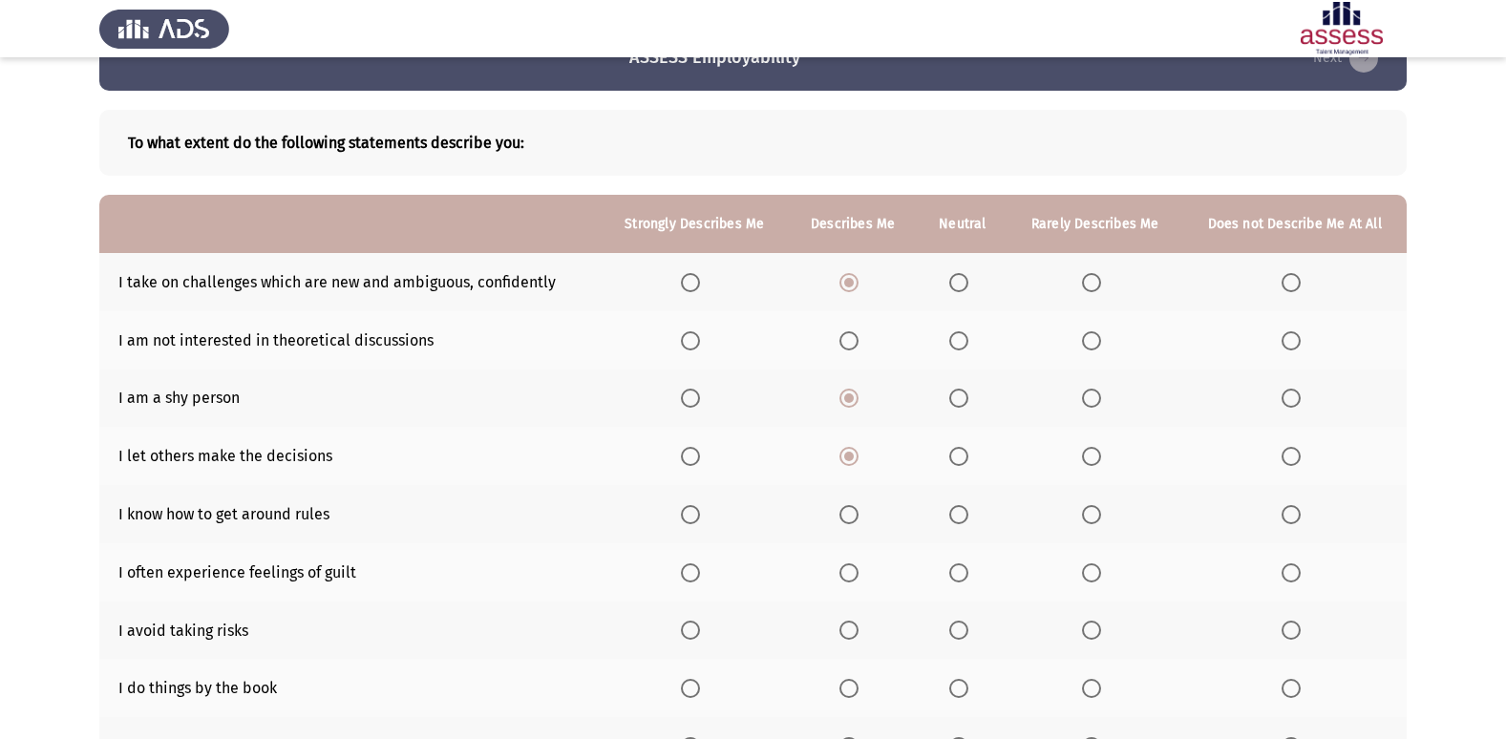
scroll to position [96, 0]
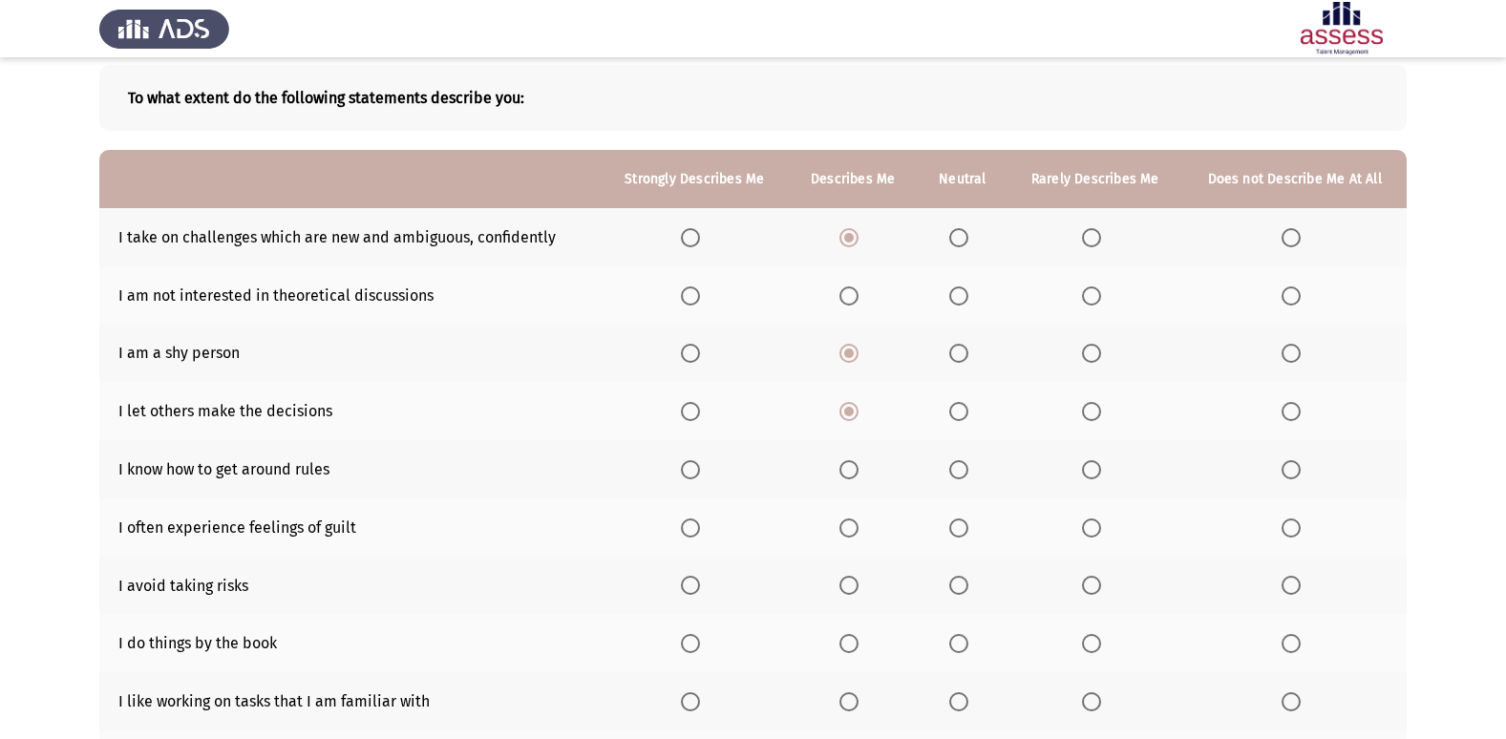
click at [850, 464] on span "Select an option" at bounding box center [849, 469] width 19 height 19
click at [850, 464] on input "Select an option" at bounding box center [849, 469] width 19 height 19
click at [965, 527] on span "Select an option" at bounding box center [958, 528] width 19 height 19
click at [965, 527] on input "Select an option" at bounding box center [958, 528] width 19 height 19
click at [952, 578] on span "Select an option" at bounding box center [958, 585] width 19 height 19
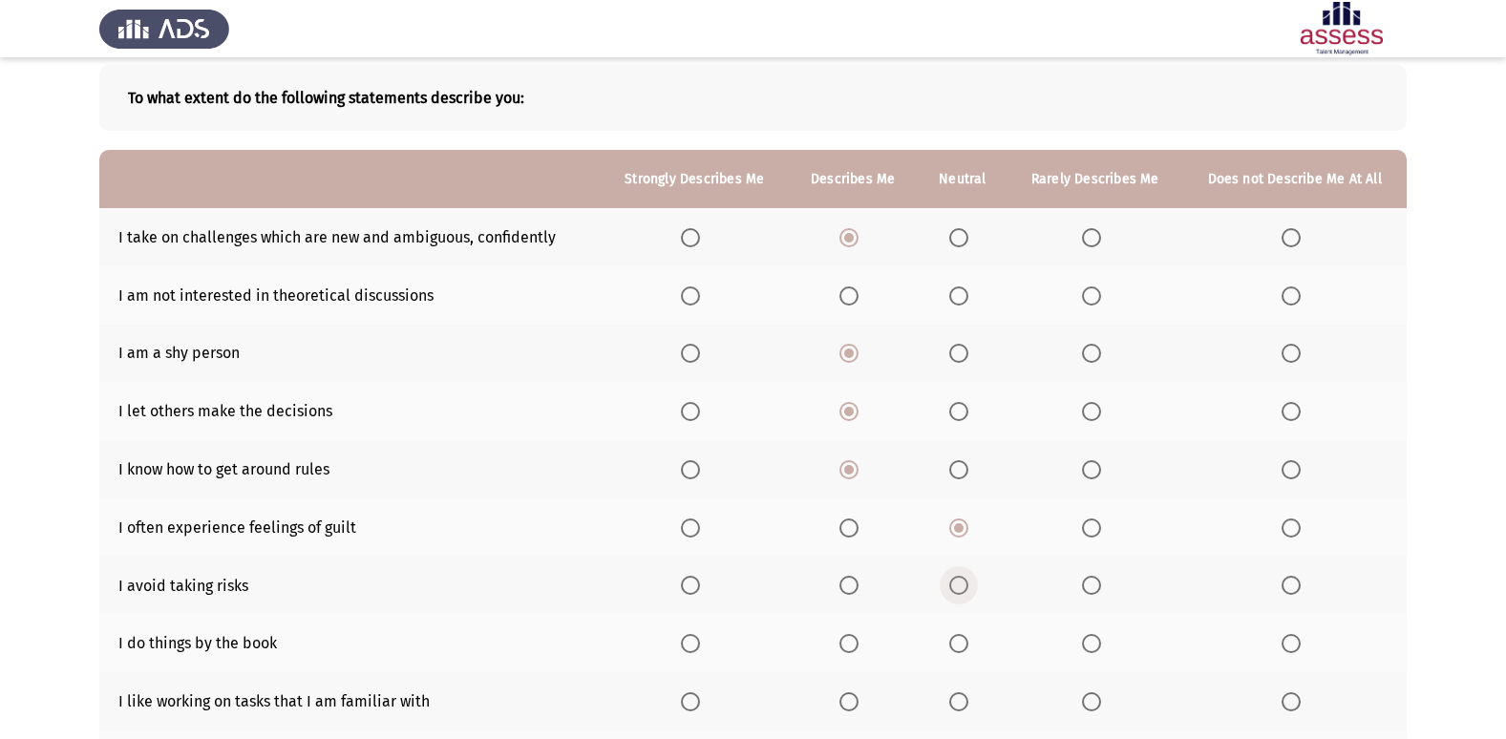
click at [952, 578] on input "Select an option" at bounding box center [958, 585] width 19 height 19
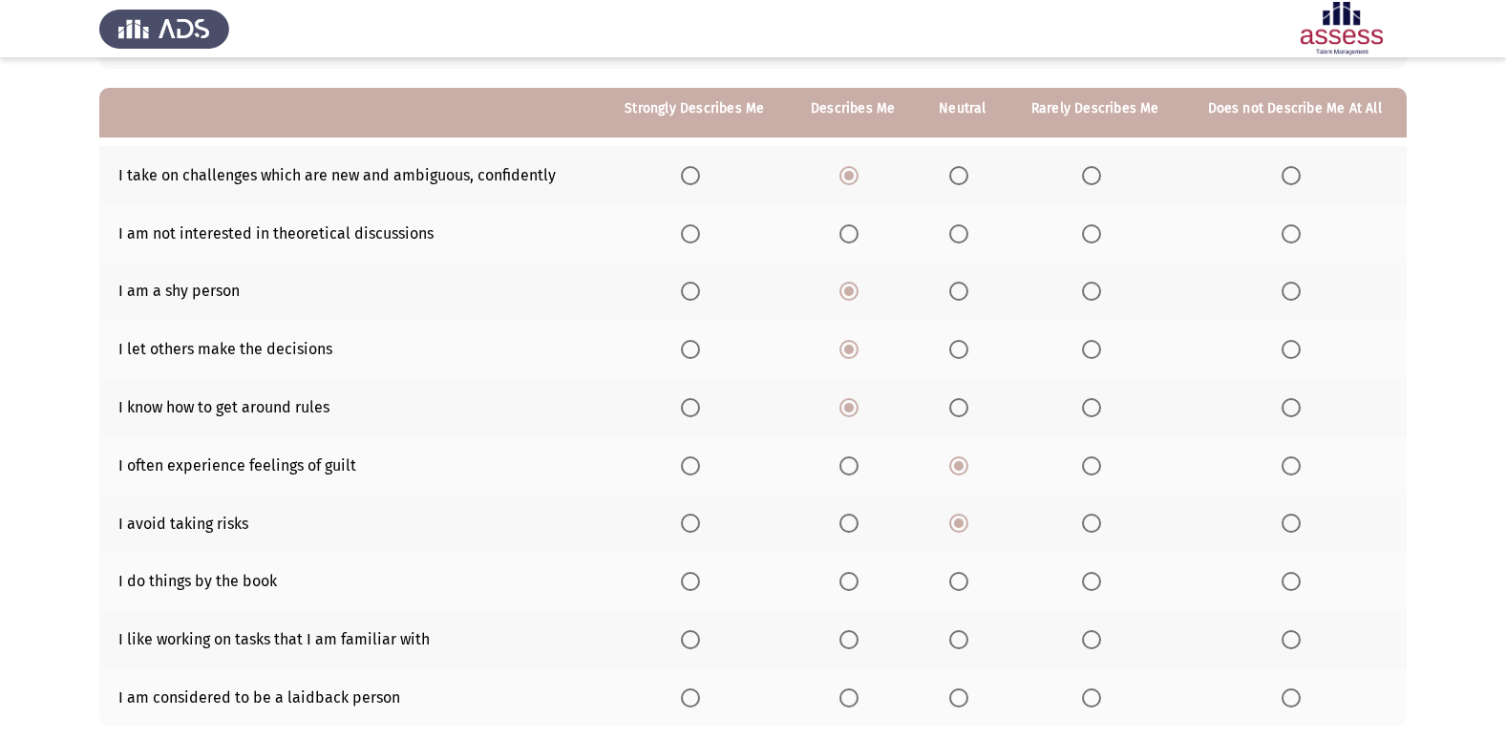
scroll to position [191, 0]
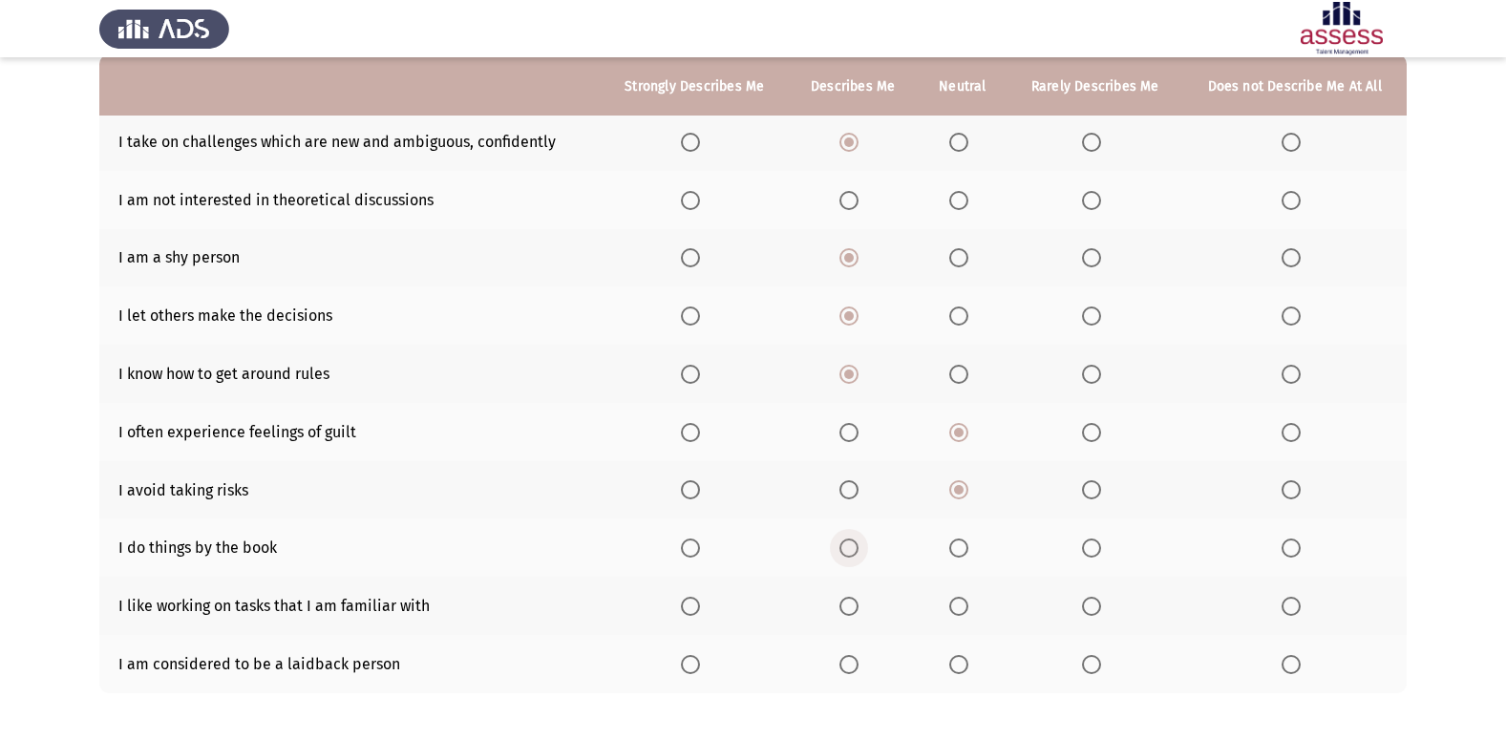
click at [845, 550] on span "Select an option" at bounding box center [849, 548] width 19 height 19
click at [845, 550] on input "Select an option" at bounding box center [849, 548] width 19 height 19
click at [842, 597] on span "Select an option" at bounding box center [849, 606] width 19 height 19
click at [842, 597] on input "Select an option" at bounding box center [849, 606] width 19 height 19
click at [1095, 653] on th at bounding box center [1095, 664] width 175 height 58
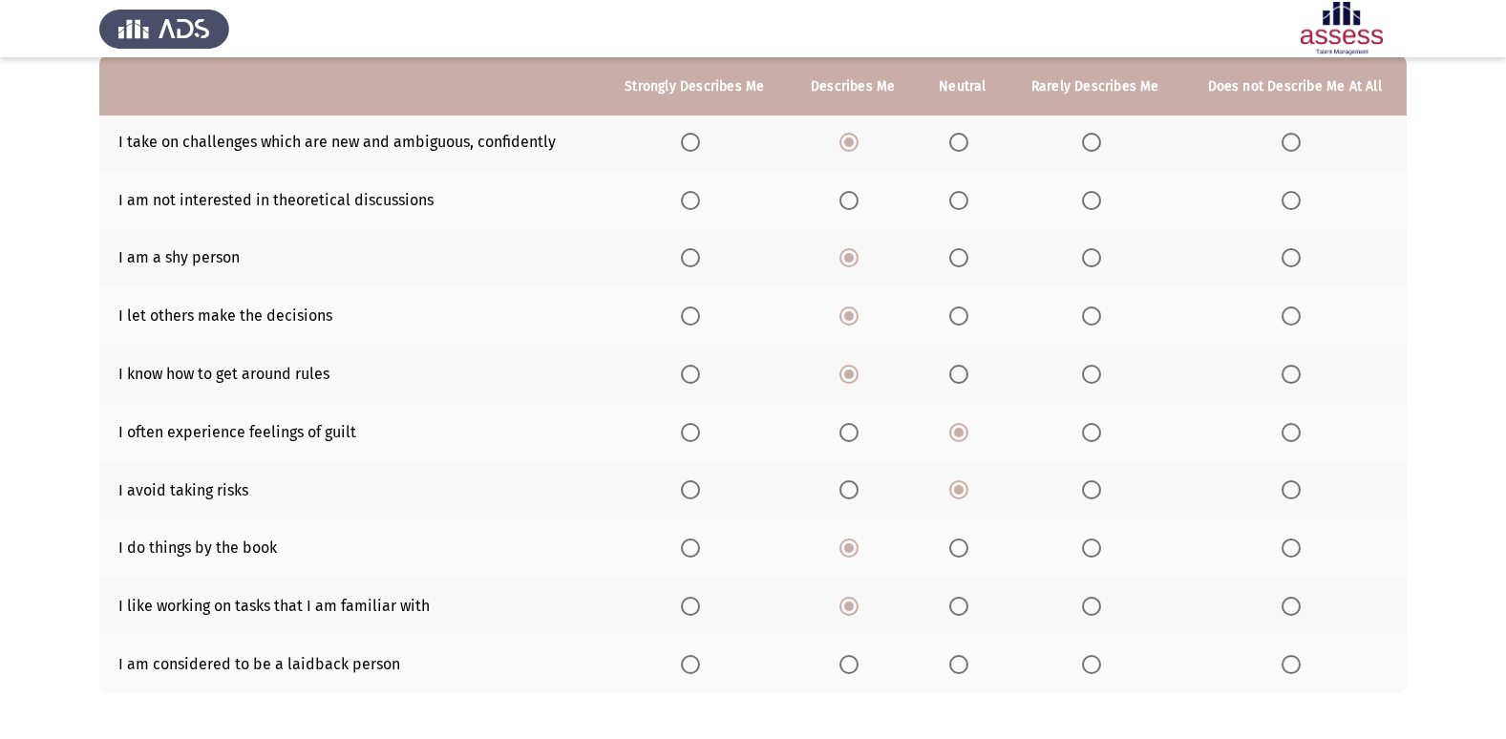
click at [1093, 657] on span "Select an option" at bounding box center [1091, 664] width 19 height 19
click at [1093, 657] on input "Select an option" at bounding box center [1091, 664] width 19 height 19
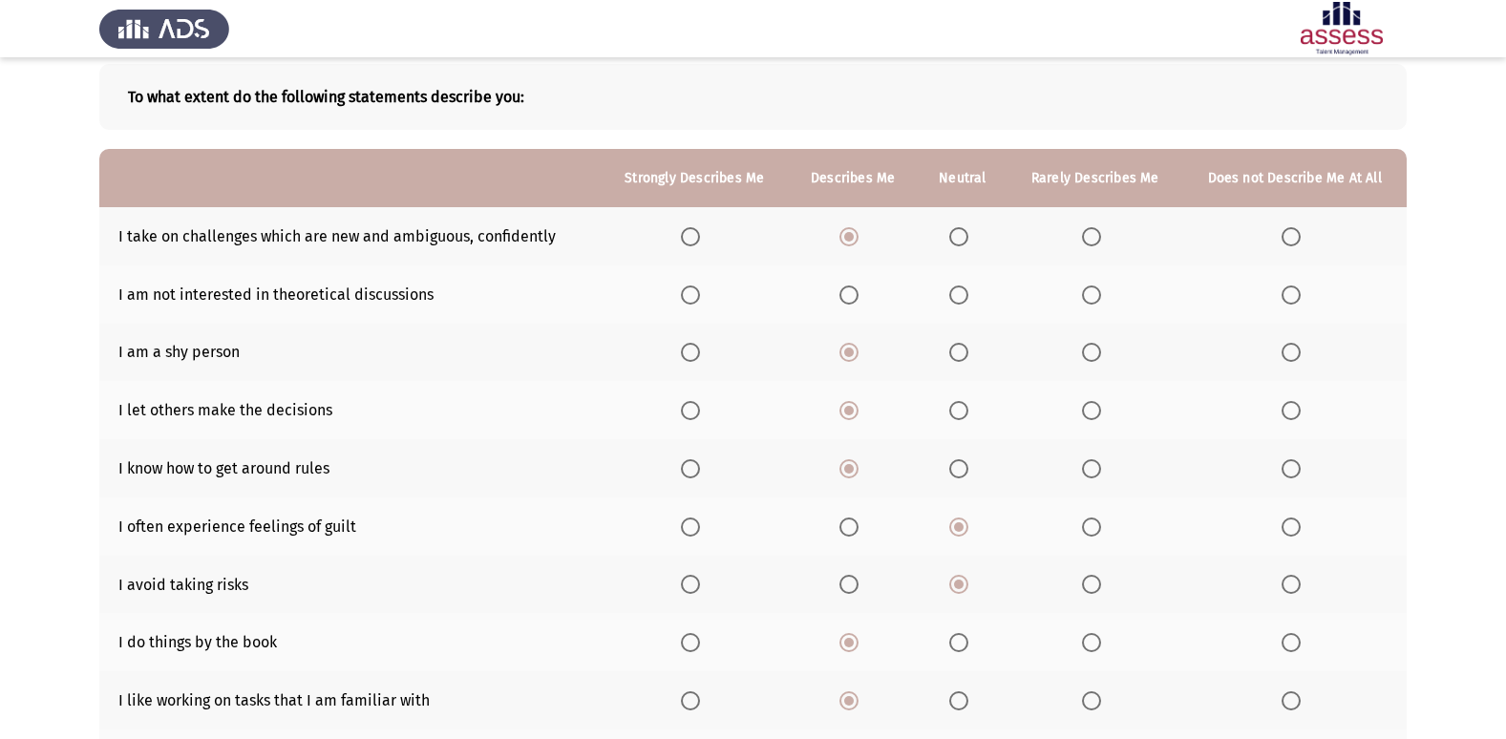
scroll to position [96, 0]
click at [957, 288] on span "Select an option" at bounding box center [958, 296] width 19 height 19
click at [957, 288] on input "Select an option" at bounding box center [958, 296] width 19 height 19
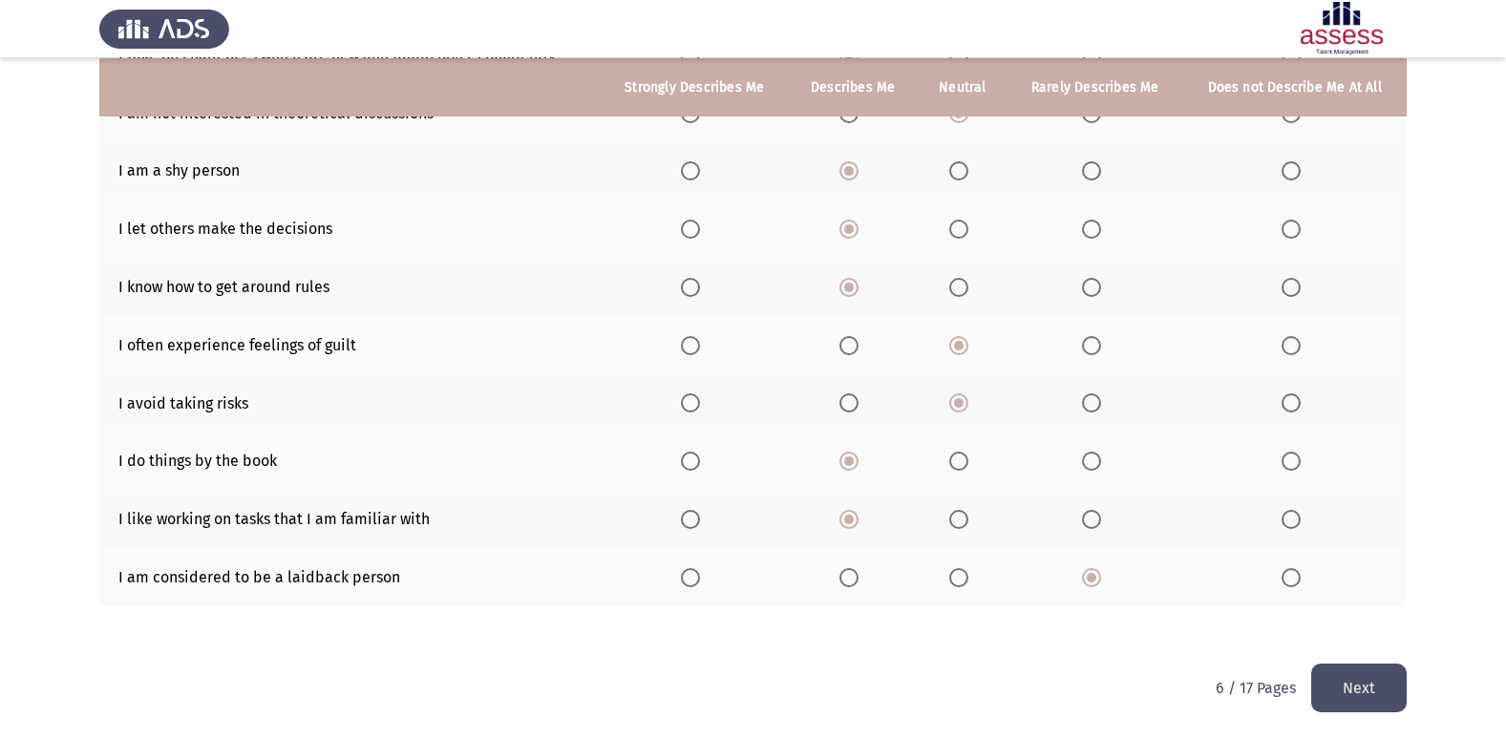
scroll to position [279, 0]
click at [1344, 684] on button "Next" at bounding box center [1359, 687] width 96 height 49
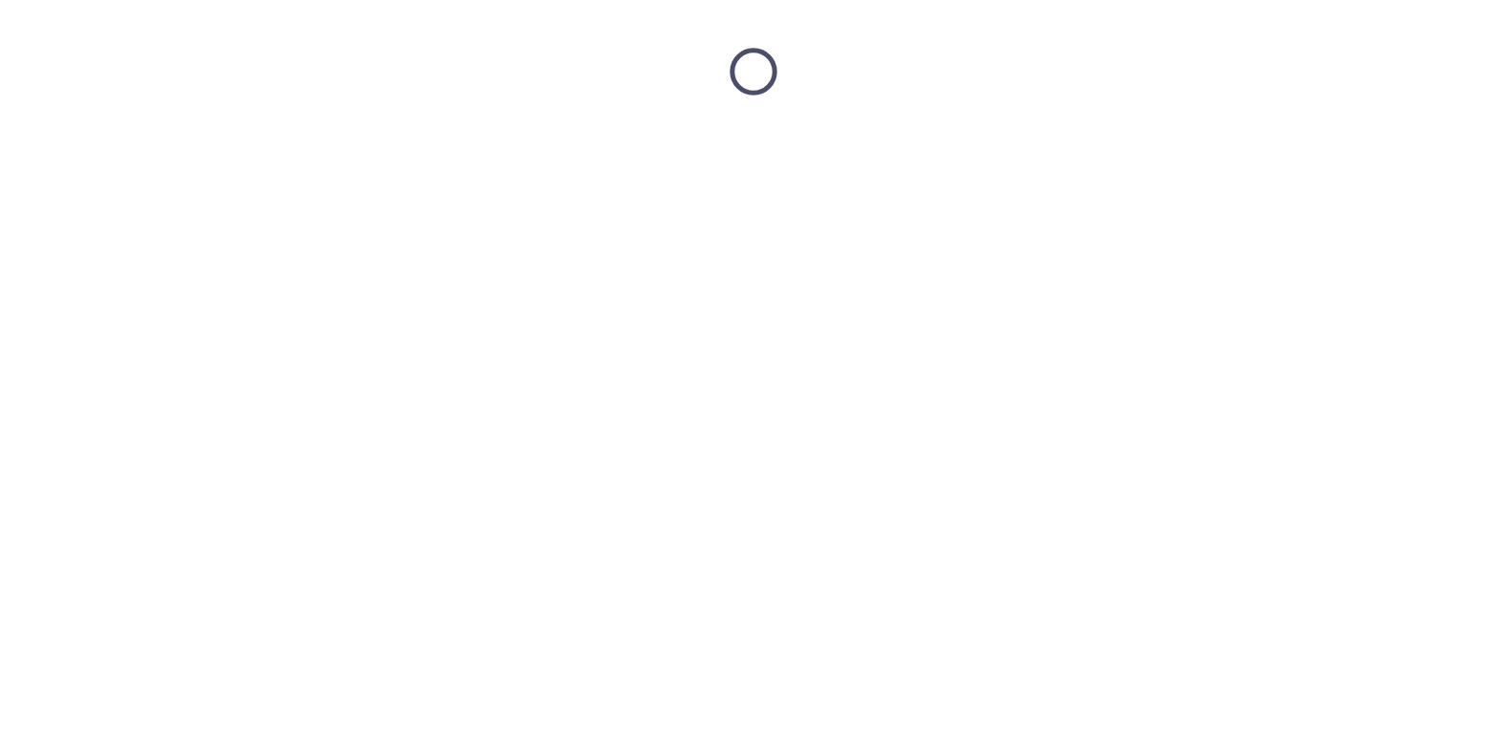
scroll to position [0, 0]
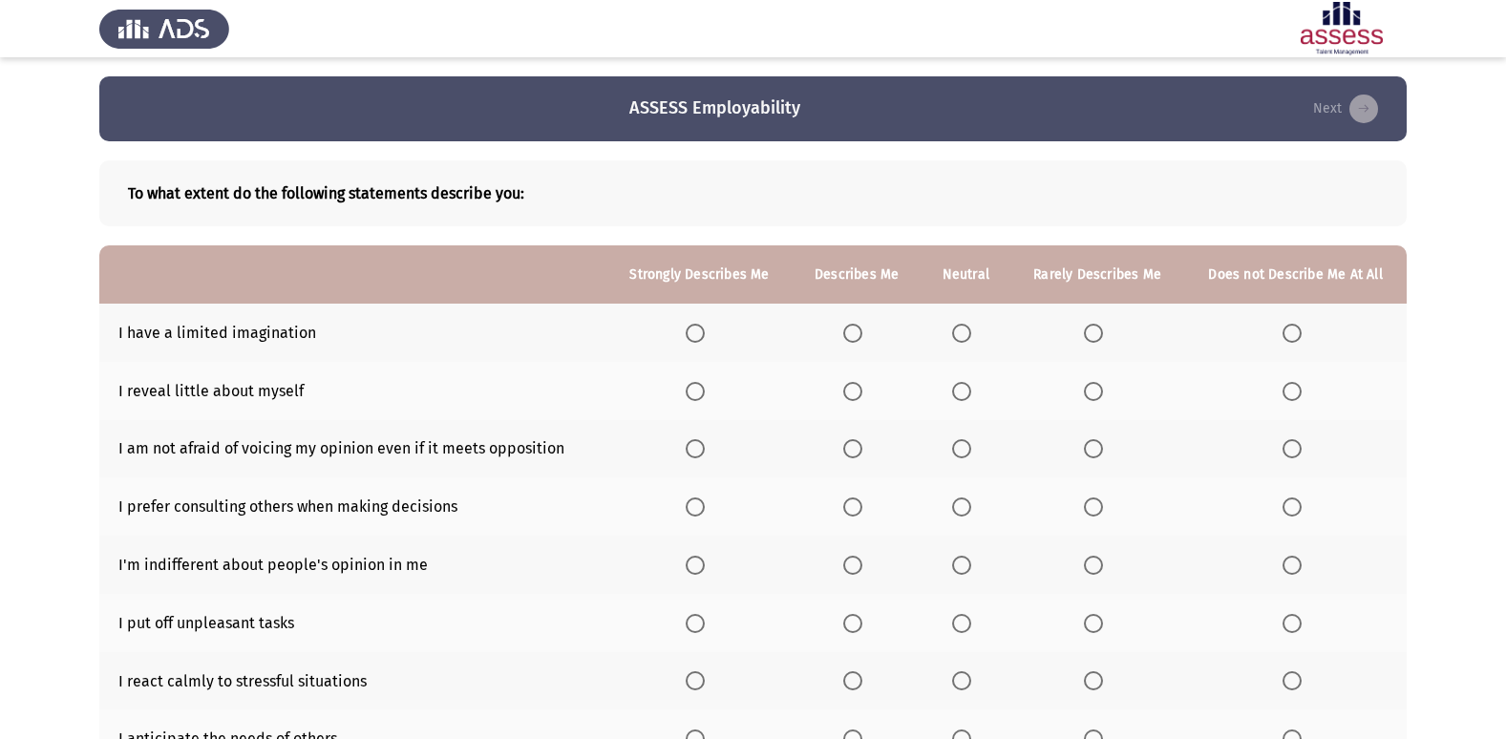
click at [1101, 340] on span "Select an option" at bounding box center [1093, 333] width 19 height 19
click at [1101, 340] on input "Select an option" at bounding box center [1093, 333] width 19 height 19
click at [961, 397] on span "Select an option" at bounding box center [961, 391] width 19 height 19
click at [961, 397] on input "Select an option" at bounding box center [961, 391] width 19 height 19
click at [857, 445] on span "Select an option" at bounding box center [852, 448] width 19 height 19
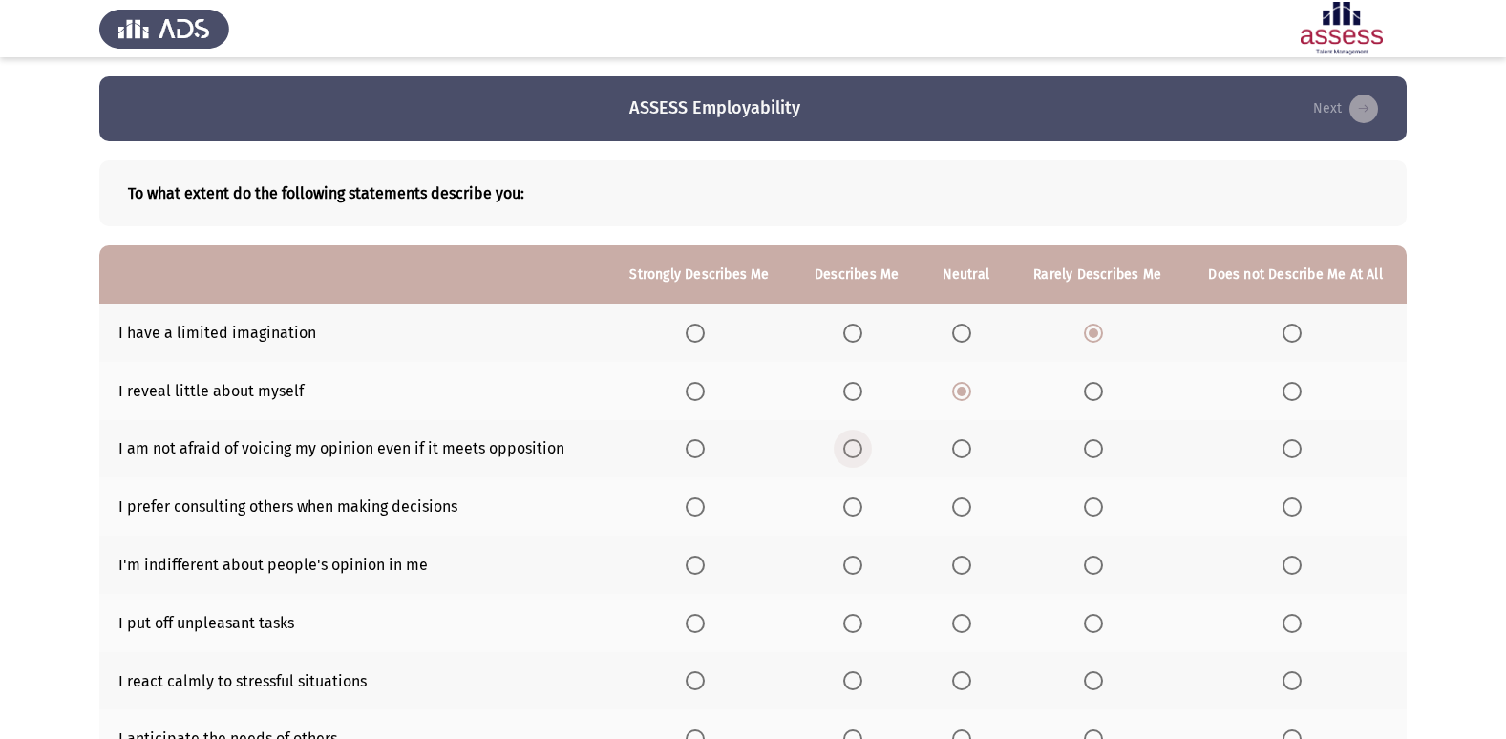
click at [857, 445] on input "Select an option" at bounding box center [852, 448] width 19 height 19
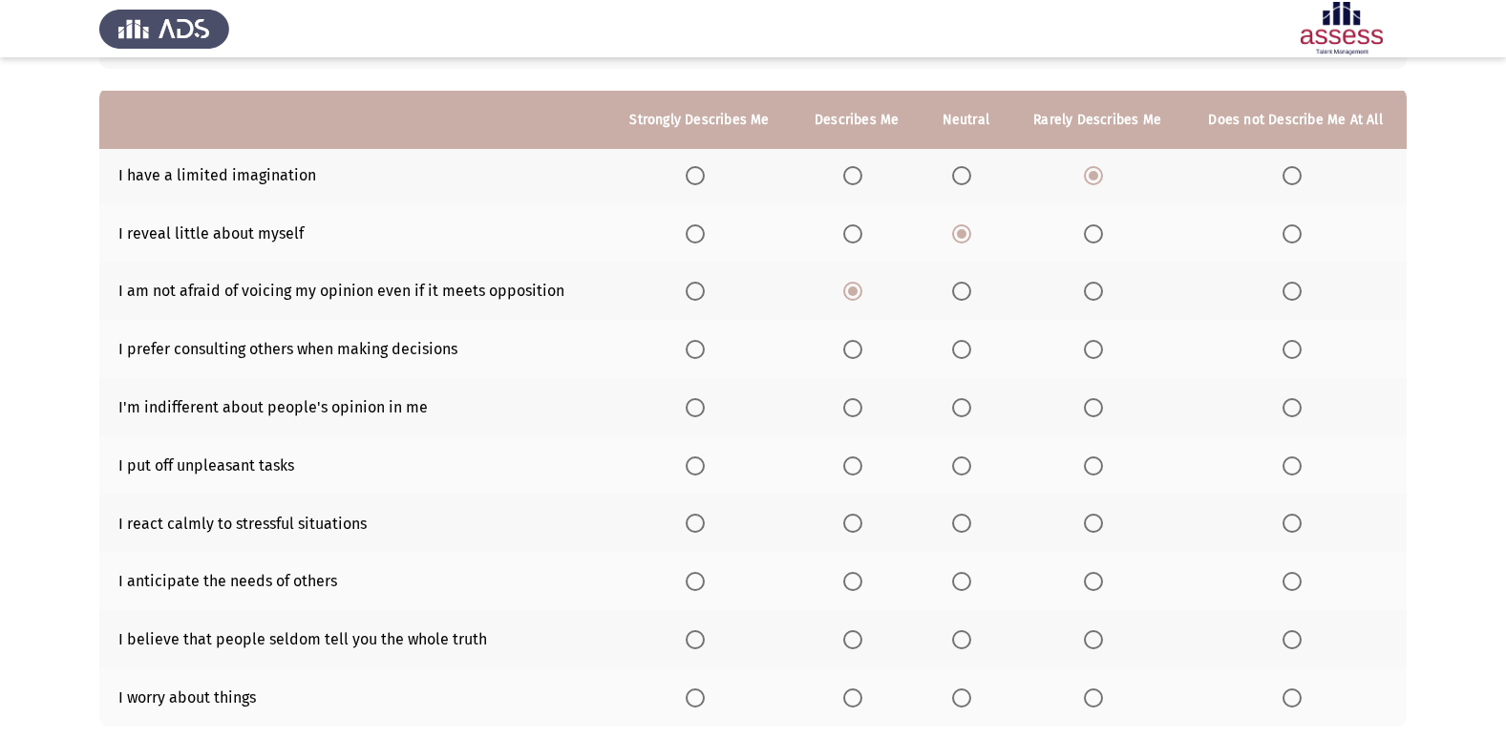
scroll to position [191, 0]
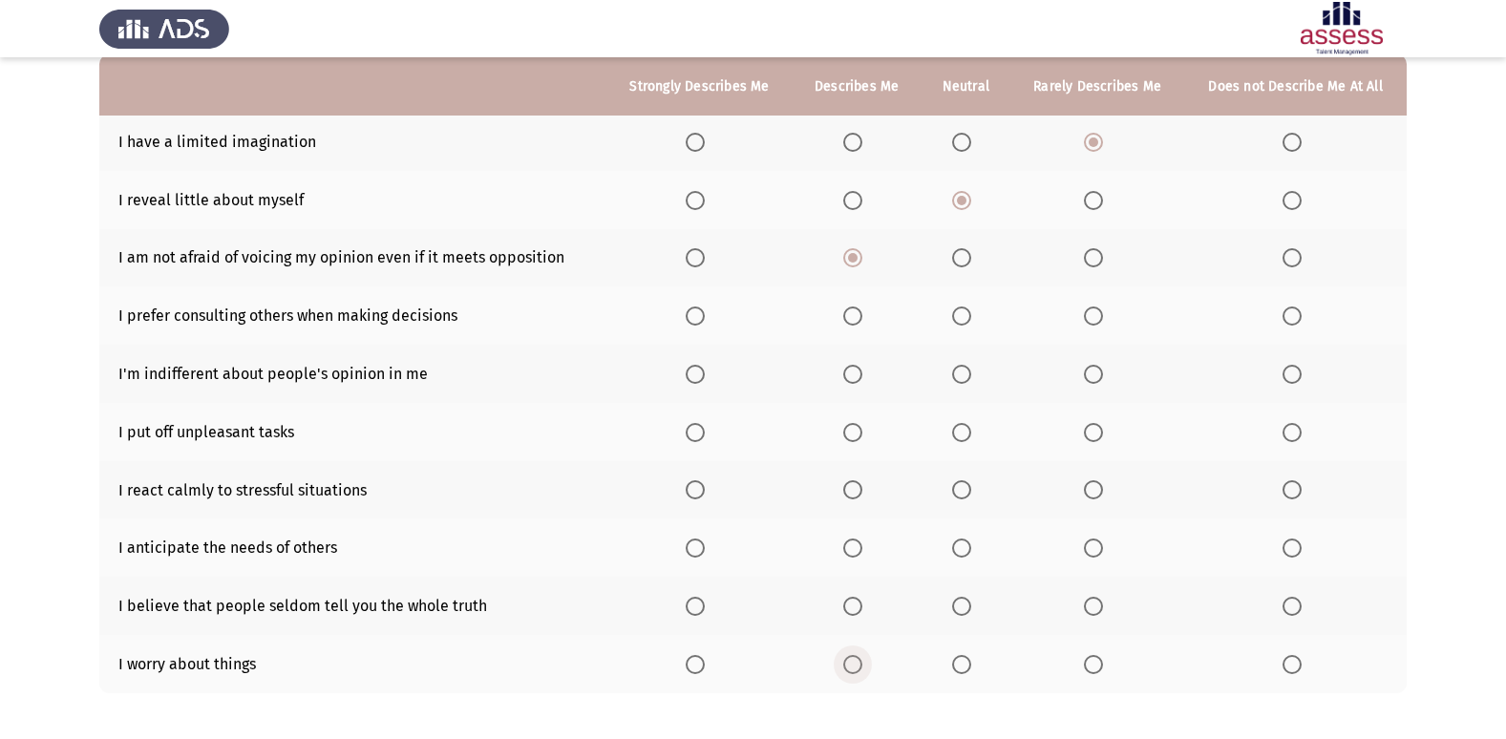
click at [863, 663] on span "Select an option" at bounding box center [852, 664] width 19 height 19
click at [863, 663] on input "Select an option" at bounding box center [852, 664] width 19 height 19
click at [856, 607] on span "Select an option" at bounding box center [852, 606] width 19 height 19
click at [856, 607] on input "Select an option" at bounding box center [852, 606] width 19 height 19
click at [961, 559] on th at bounding box center [966, 548] width 90 height 58
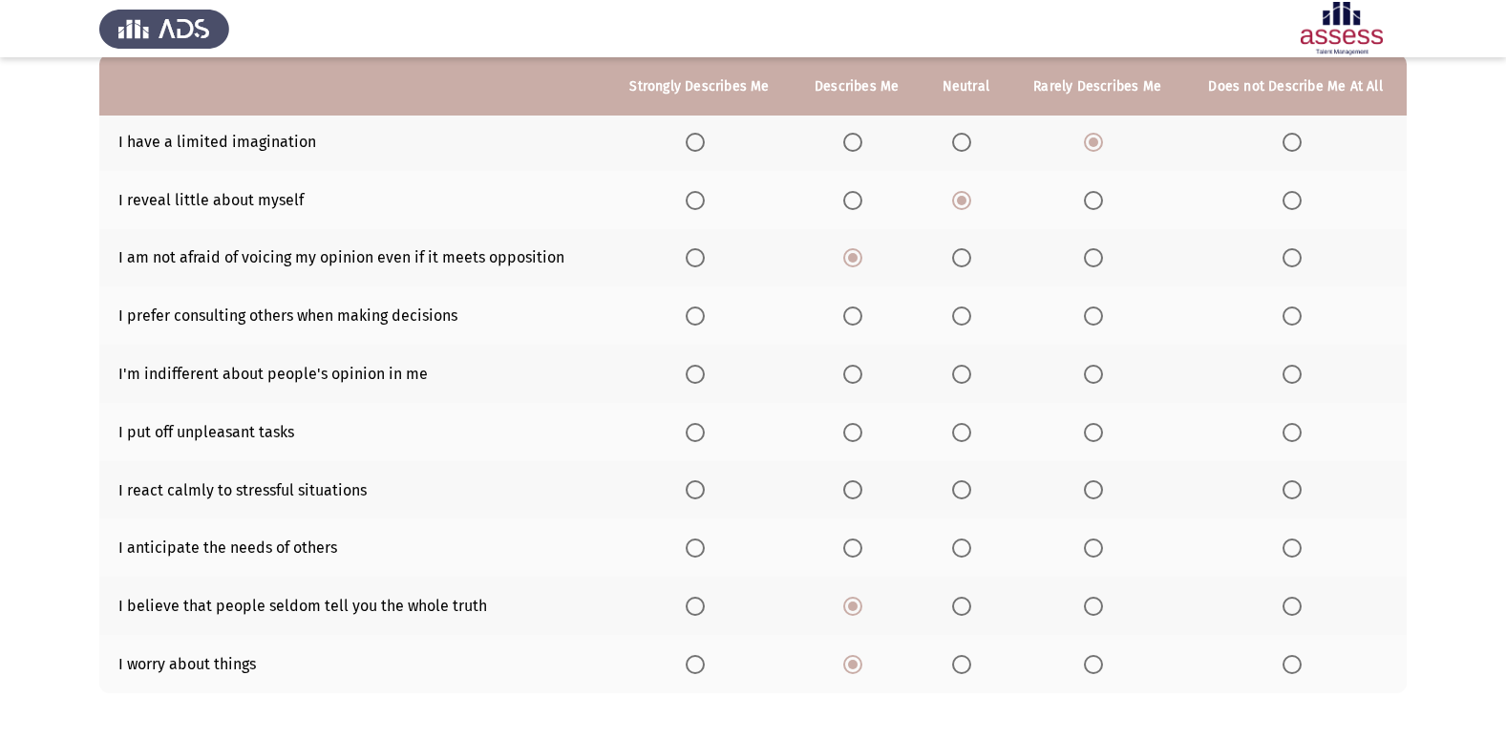
click at [958, 552] on span "Select an option" at bounding box center [961, 548] width 19 height 19
click at [958, 552] on input "Select an option" at bounding box center [961, 548] width 19 height 19
click at [853, 495] on span "Select an option" at bounding box center [852, 489] width 19 height 19
click at [853, 495] on input "Select an option" at bounding box center [852, 489] width 19 height 19
click at [971, 424] on span "Select an option" at bounding box center [961, 432] width 19 height 19
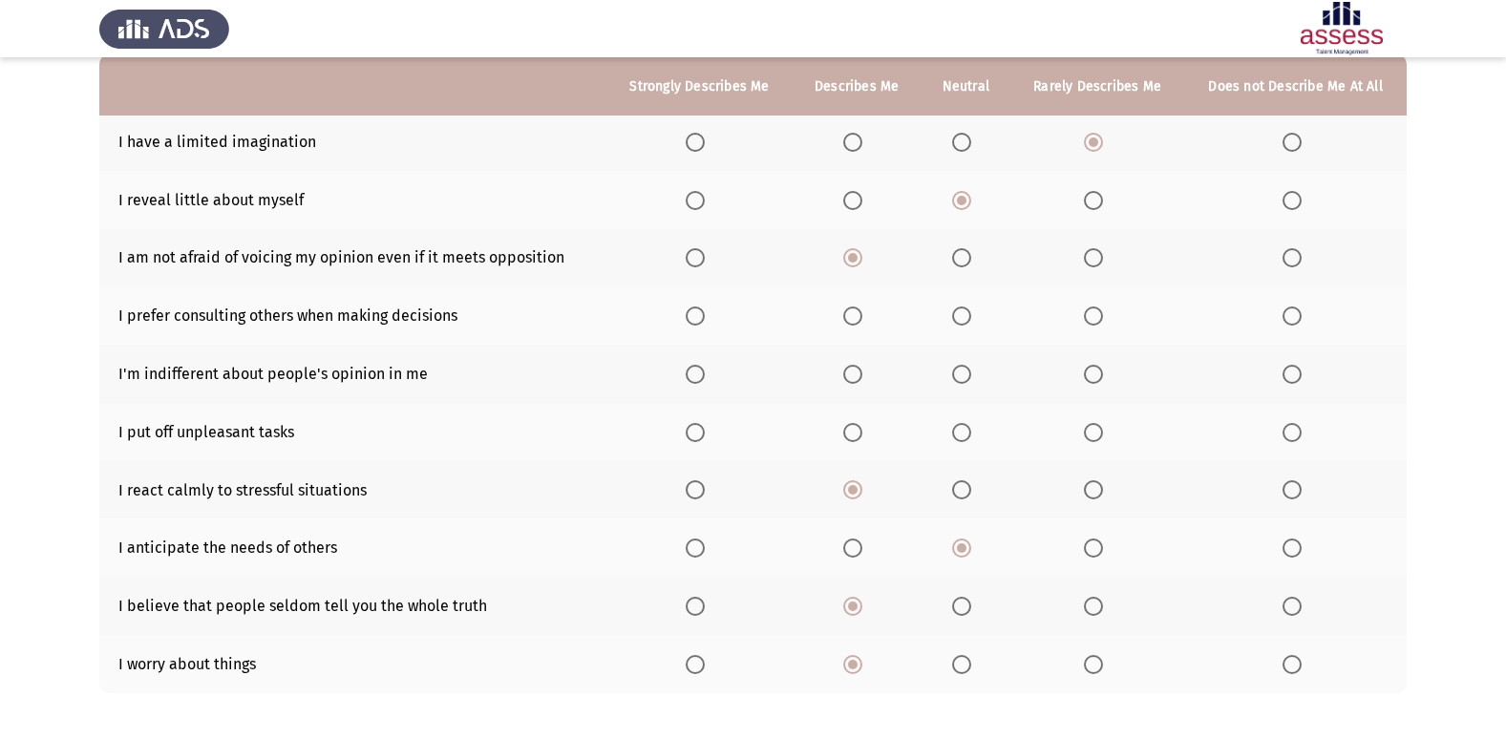
click at [971, 424] on input "Select an option" at bounding box center [961, 432] width 19 height 19
click at [969, 377] on span "Select an option" at bounding box center [961, 374] width 19 height 19
click at [969, 377] on input "Select an option" at bounding box center [961, 374] width 19 height 19
click at [957, 307] on span "Select an option" at bounding box center [961, 316] width 19 height 19
click at [957, 307] on input "Select an option" at bounding box center [961, 316] width 19 height 19
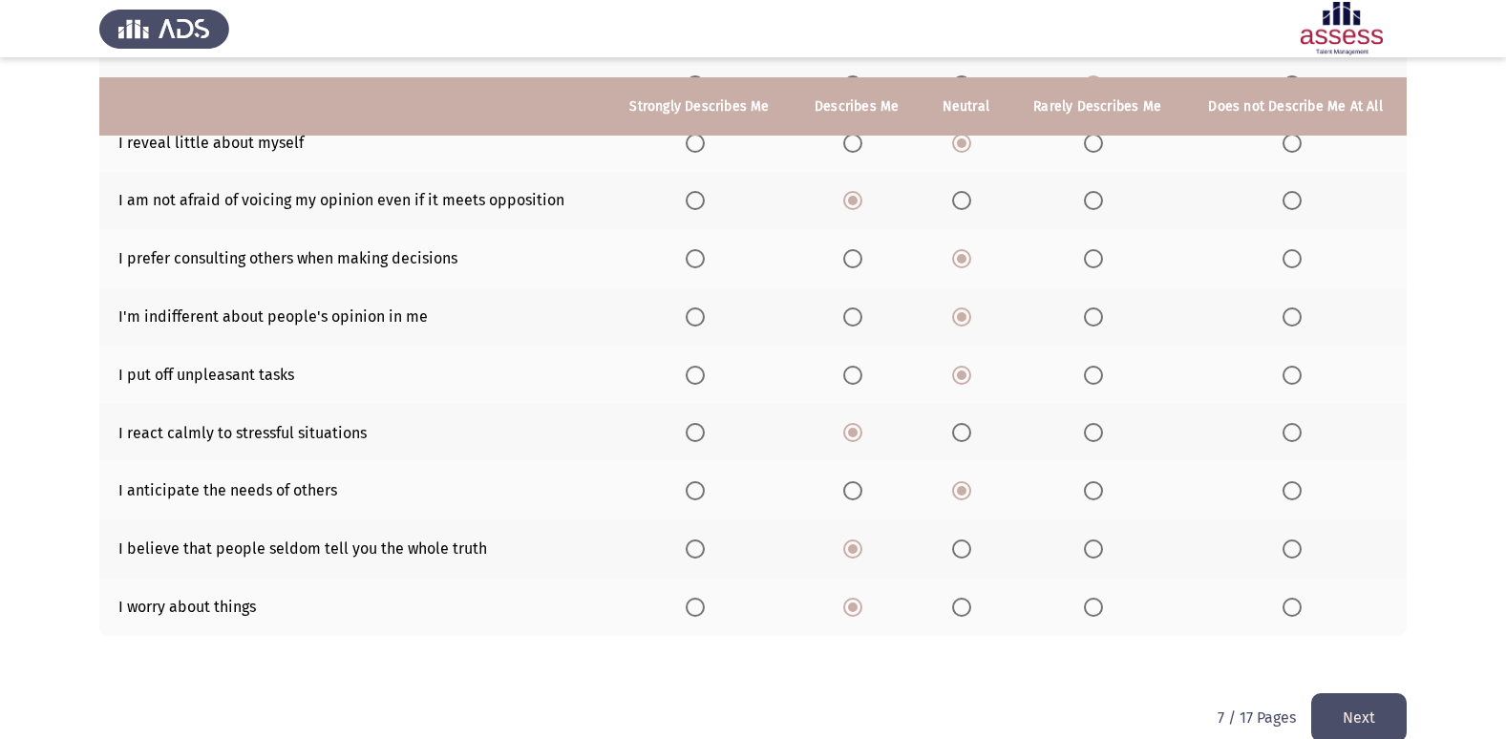
scroll to position [279, 0]
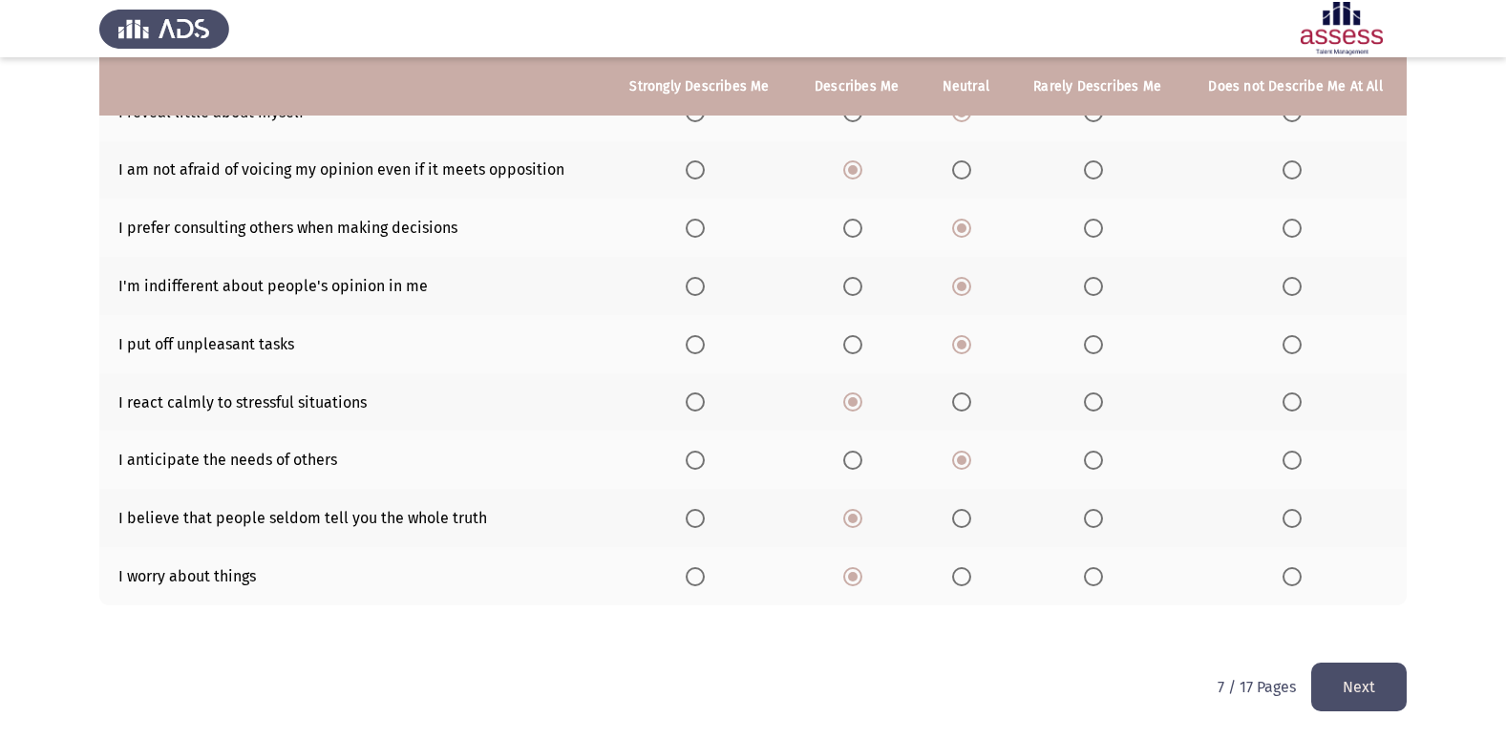
click at [1332, 677] on button "Next" at bounding box center [1359, 687] width 96 height 49
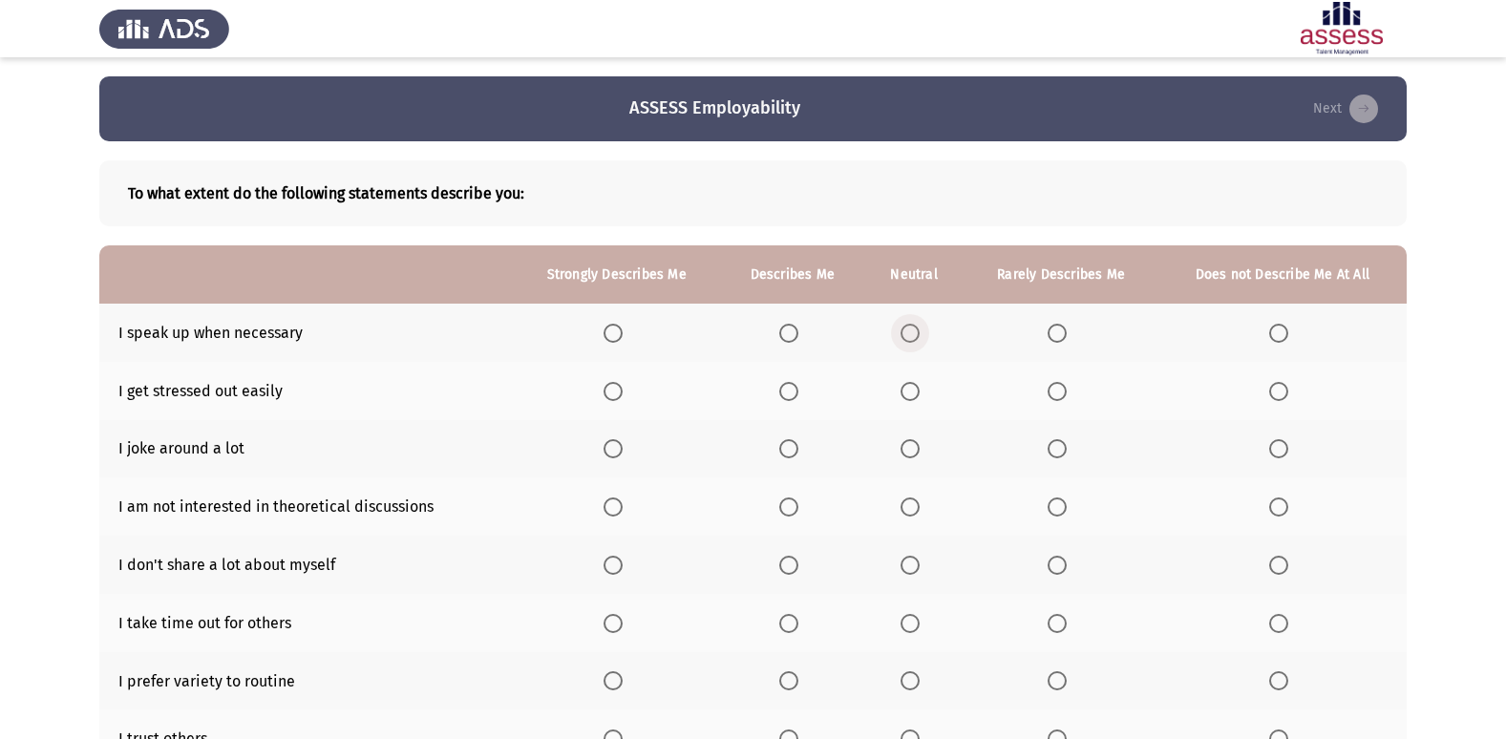
click at [905, 333] on span "Select an option" at bounding box center [910, 333] width 19 height 19
click at [905, 333] on input "Select an option" at bounding box center [910, 333] width 19 height 19
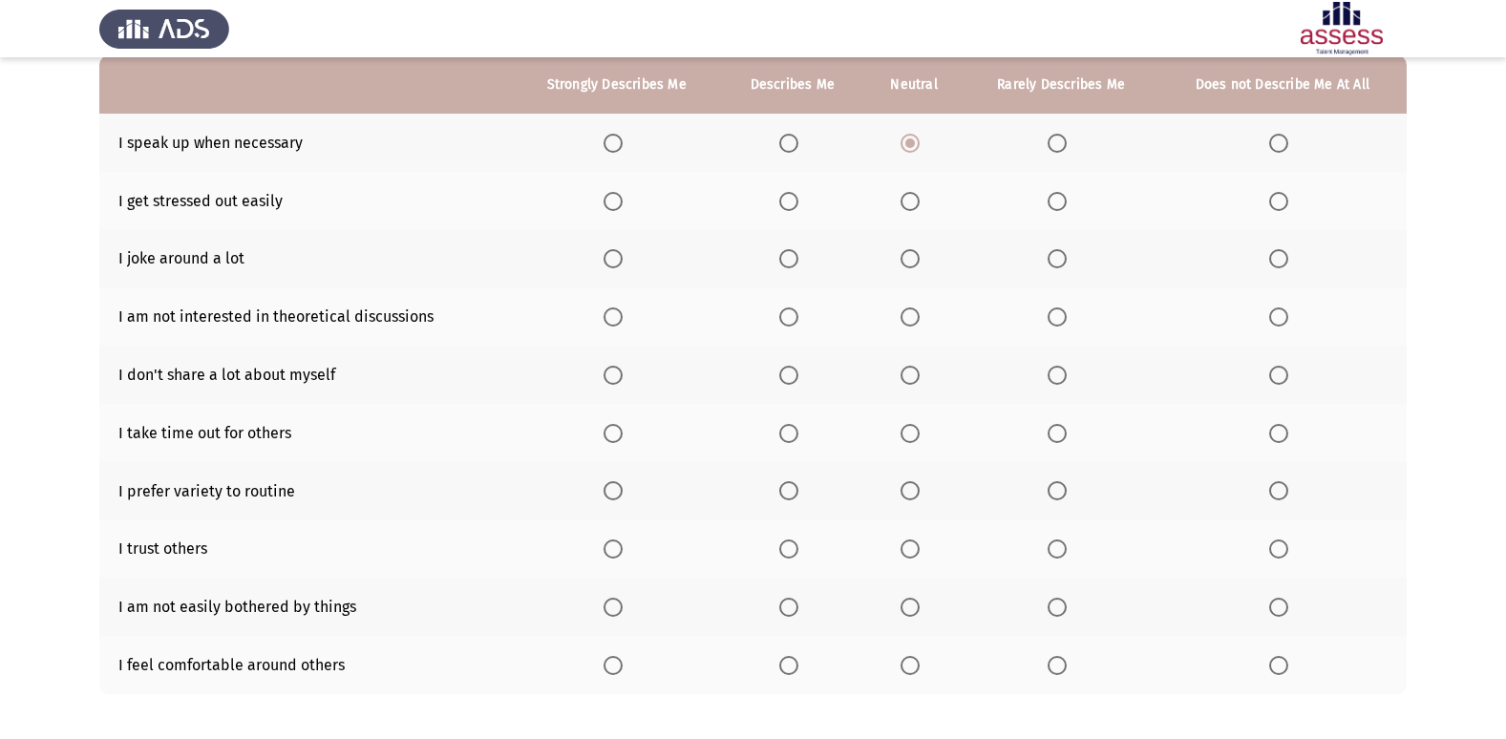
scroll to position [191, 0]
click at [1052, 261] on span "Select an option" at bounding box center [1057, 257] width 19 height 19
click at [1052, 261] on input "Select an option" at bounding box center [1057, 257] width 19 height 19
click at [785, 373] on span "Select an option" at bounding box center [788, 374] width 19 height 19
click at [785, 373] on input "Select an option" at bounding box center [788, 374] width 19 height 19
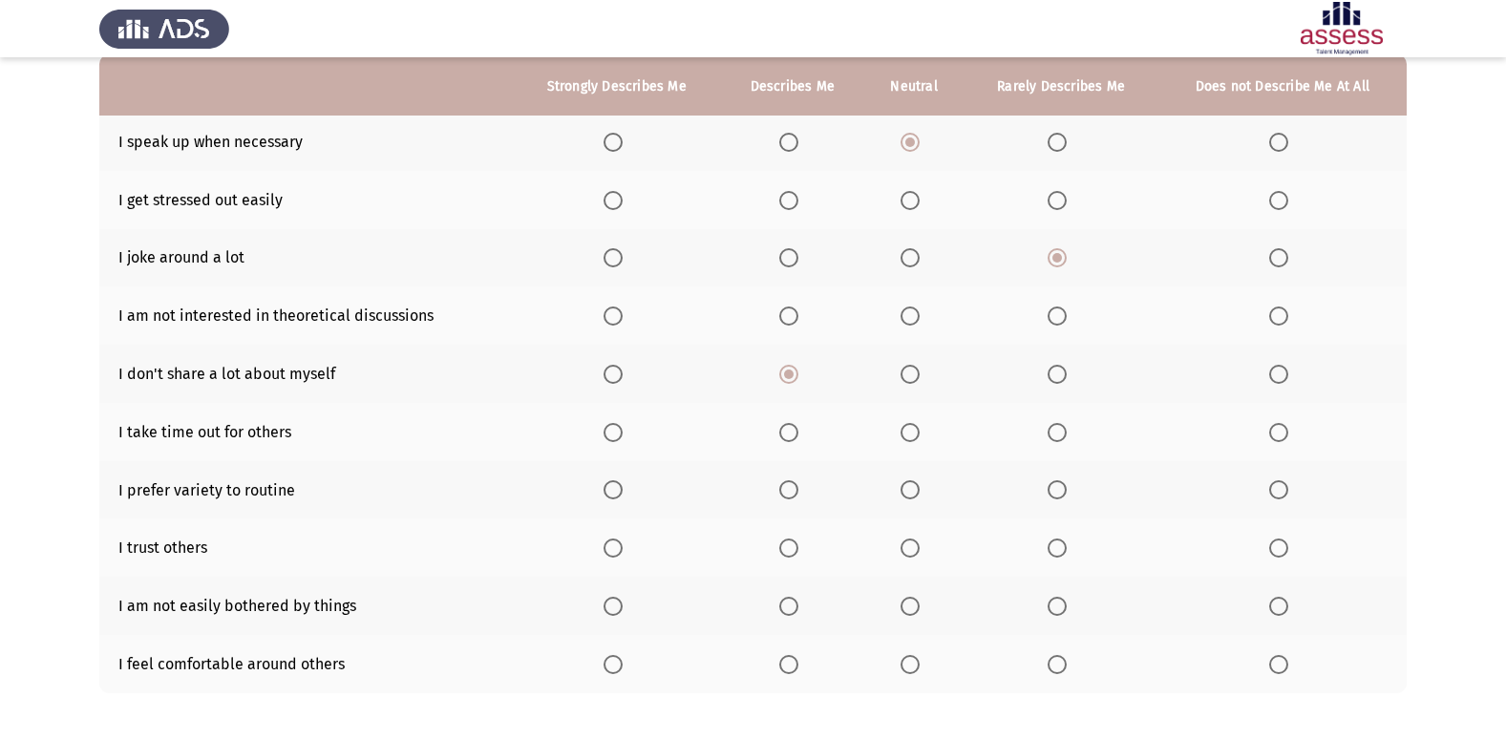
click at [787, 436] on span "Select an option" at bounding box center [788, 432] width 19 height 19
click at [787, 436] on input "Select an option" at bounding box center [788, 432] width 19 height 19
click at [906, 491] on span "Select an option" at bounding box center [910, 489] width 19 height 19
click at [906, 491] on input "Select an option" at bounding box center [910, 489] width 19 height 19
click at [788, 539] on span "Select an option" at bounding box center [788, 548] width 19 height 19
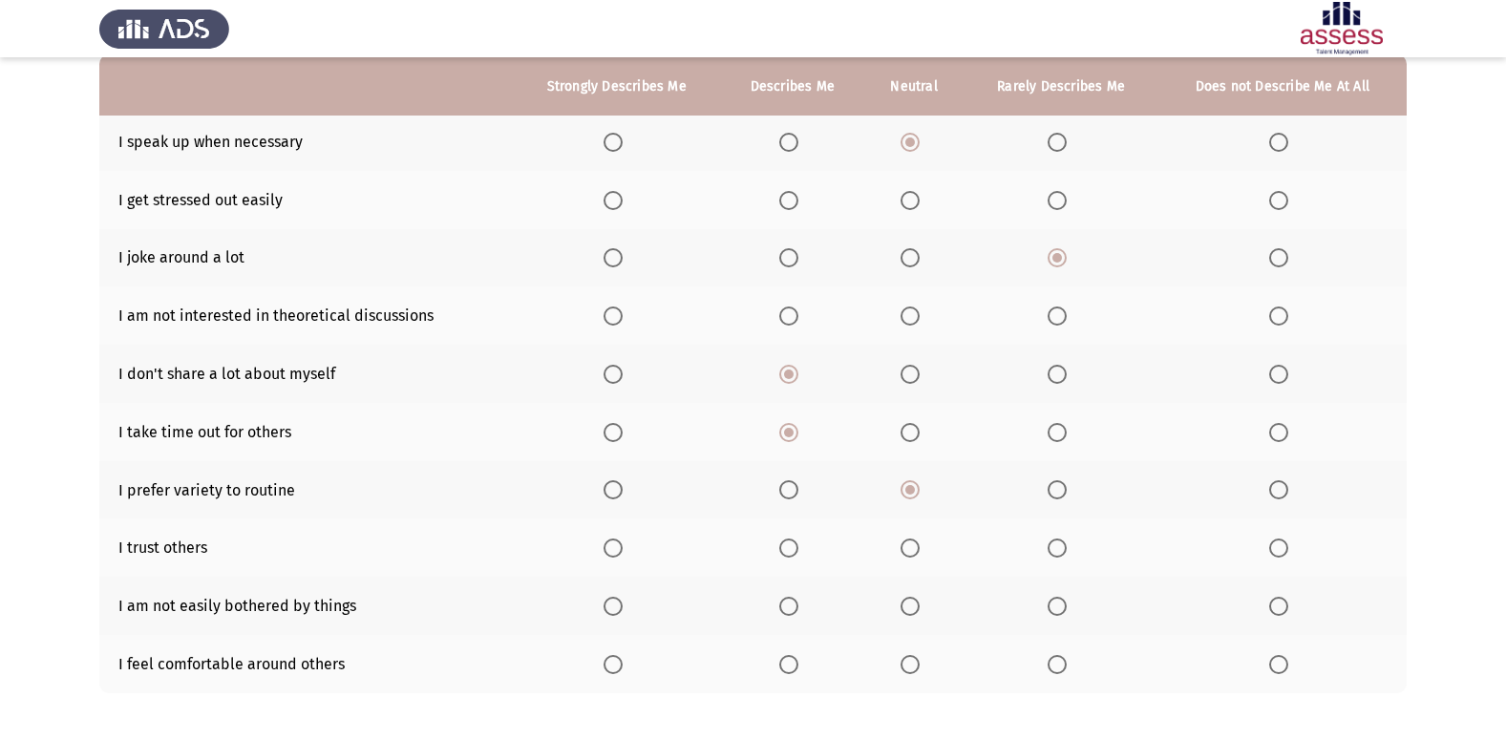
click at [788, 539] on input "Select an option" at bounding box center [788, 548] width 19 height 19
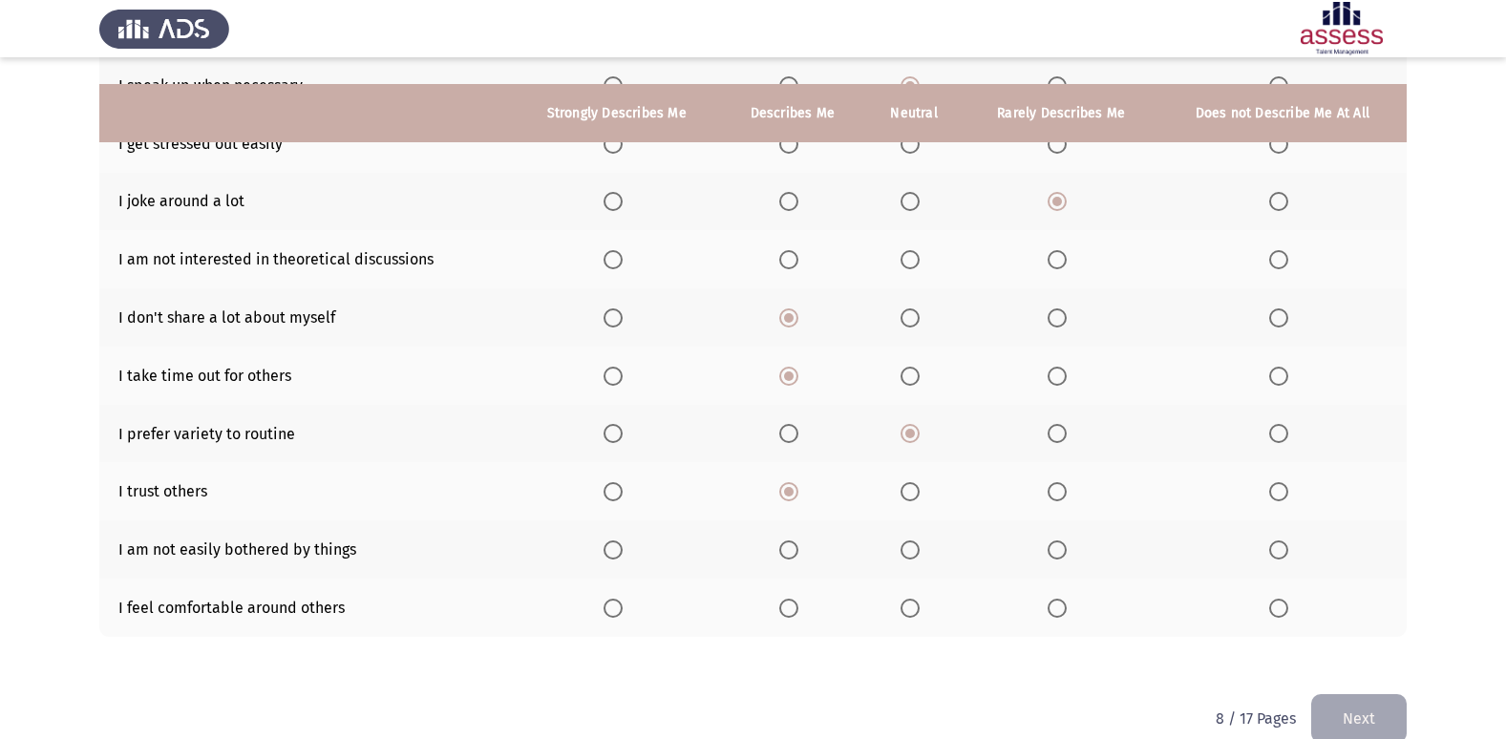
scroll to position [279, 0]
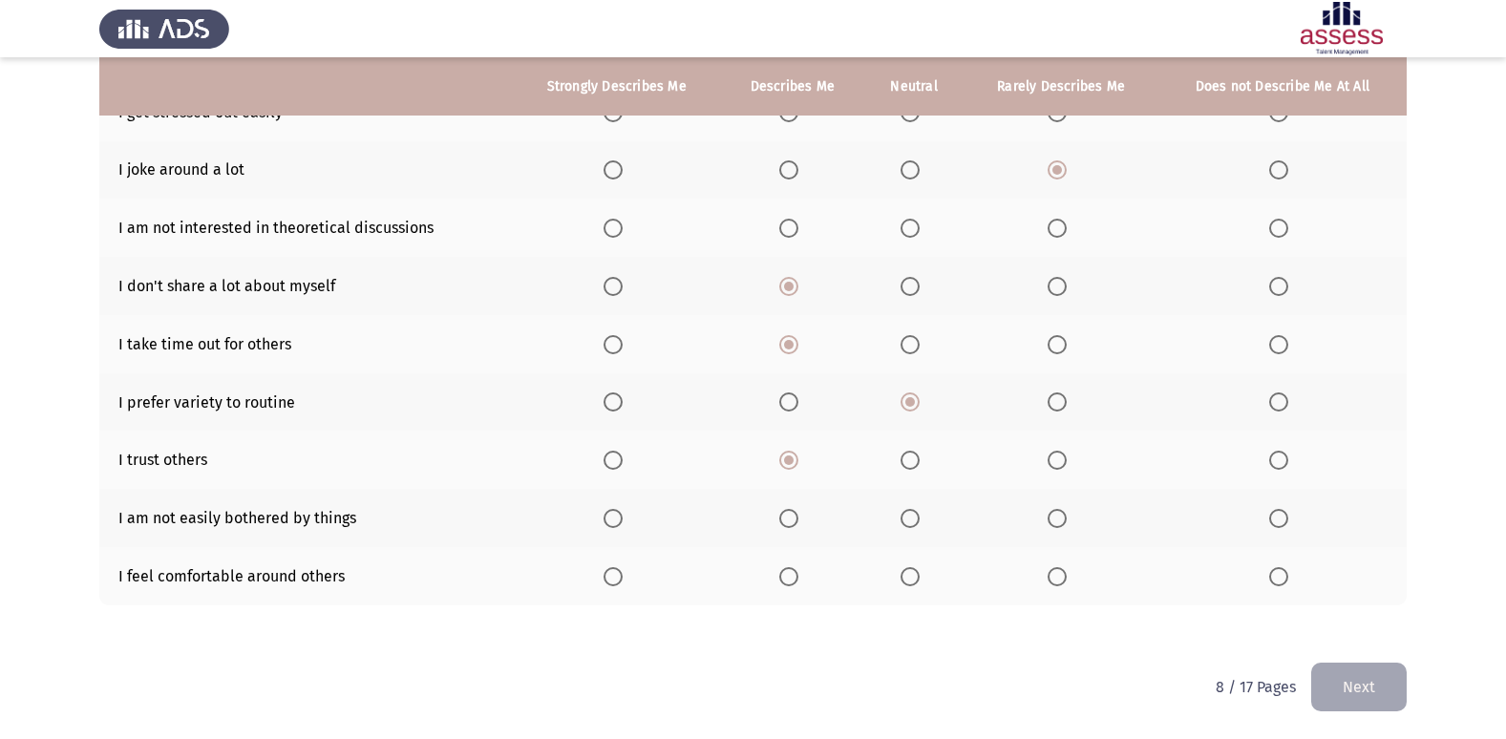
click at [1054, 459] on span "Select an option" at bounding box center [1057, 460] width 19 height 19
click at [1054, 459] on input "Select an option" at bounding box center [1057, 460] width 19 height 19
click at [782, 577] on span "Select an option" at bounding box center [788, 576] width 19 height 19
click at [782, 577] on input "Select an option" at bounding box center [788, 576] width 19 height 19
click at [796, 522] on span "Select an option" at bounding box center [788, 518] width 19 height 19
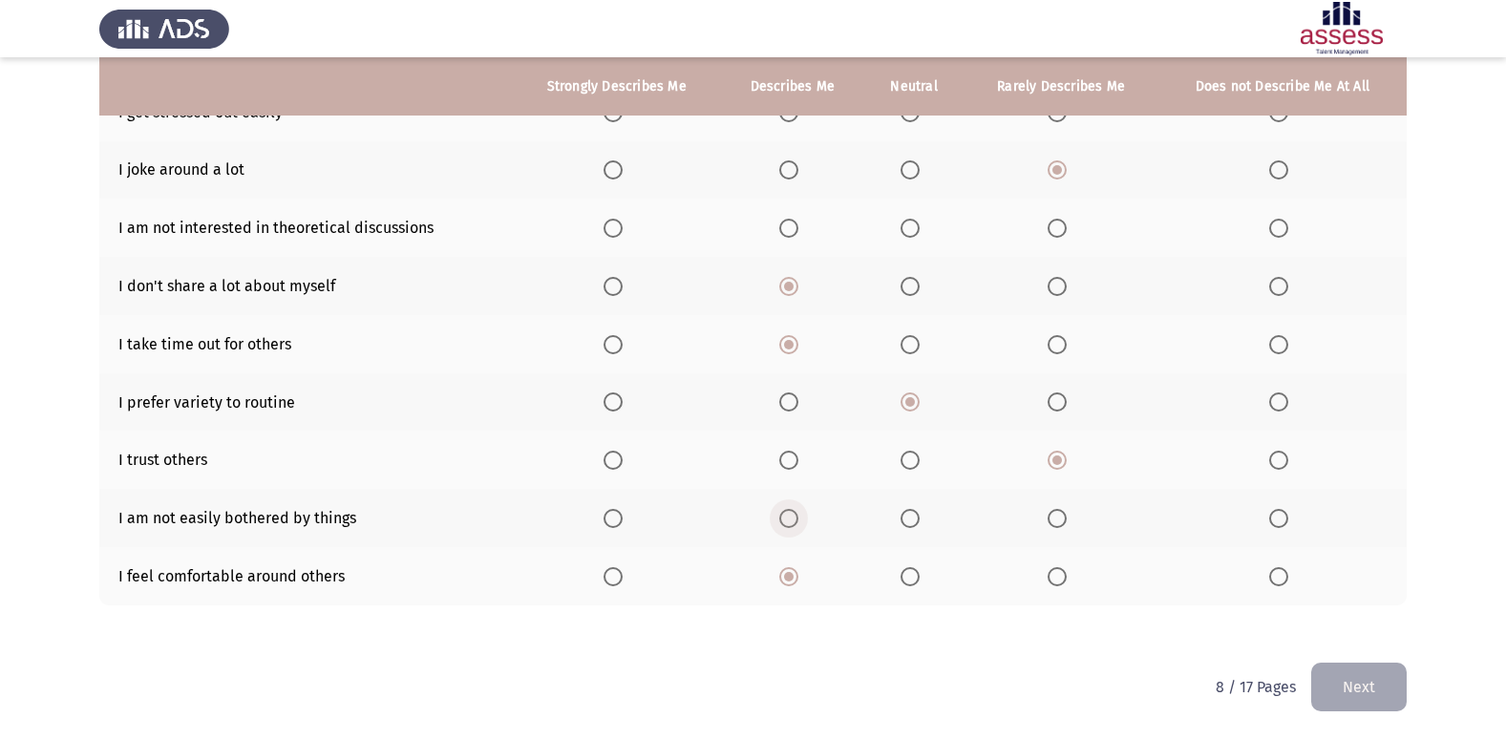
click at [796, 522] on input "Select an option" at bounding box center [788, 518] width 19 height 19
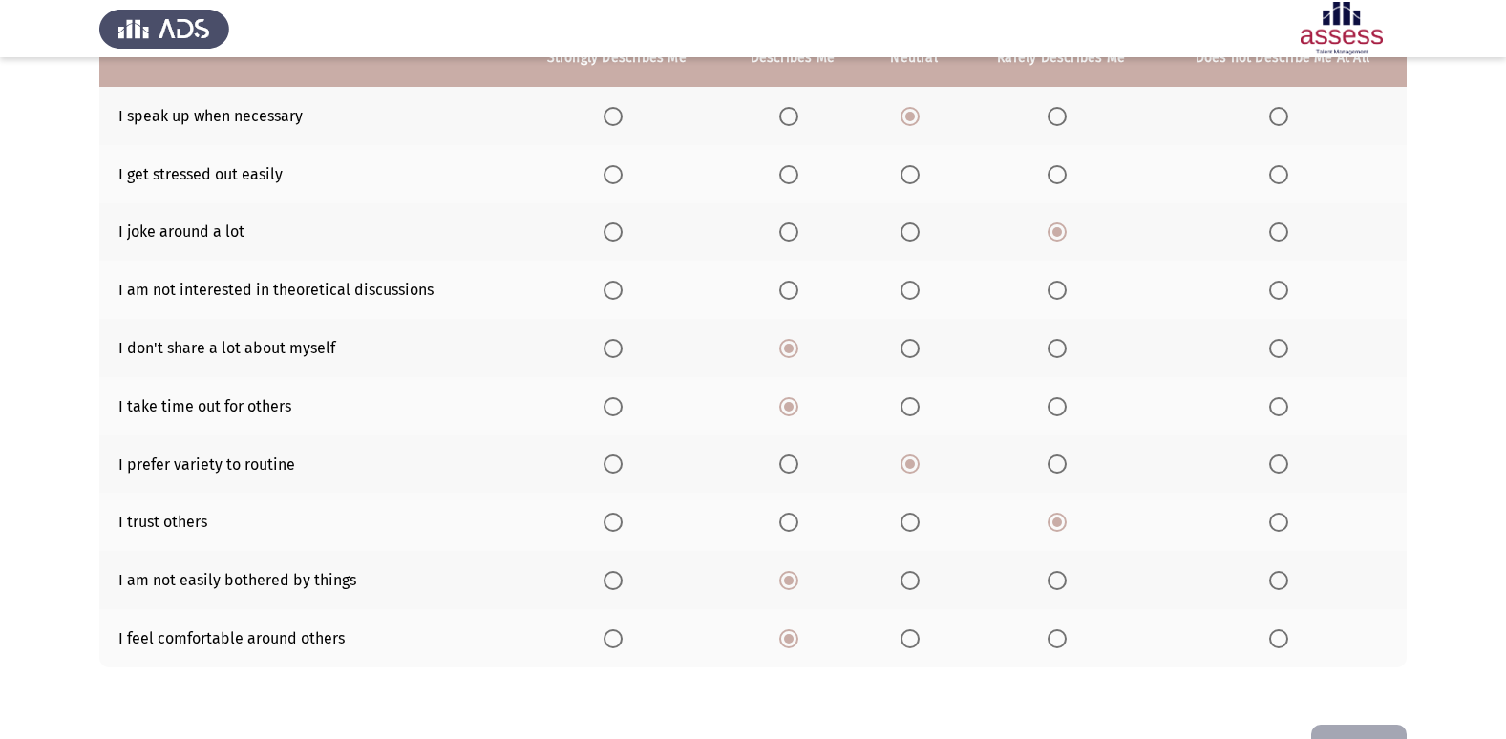
scroll to position [183, 0]
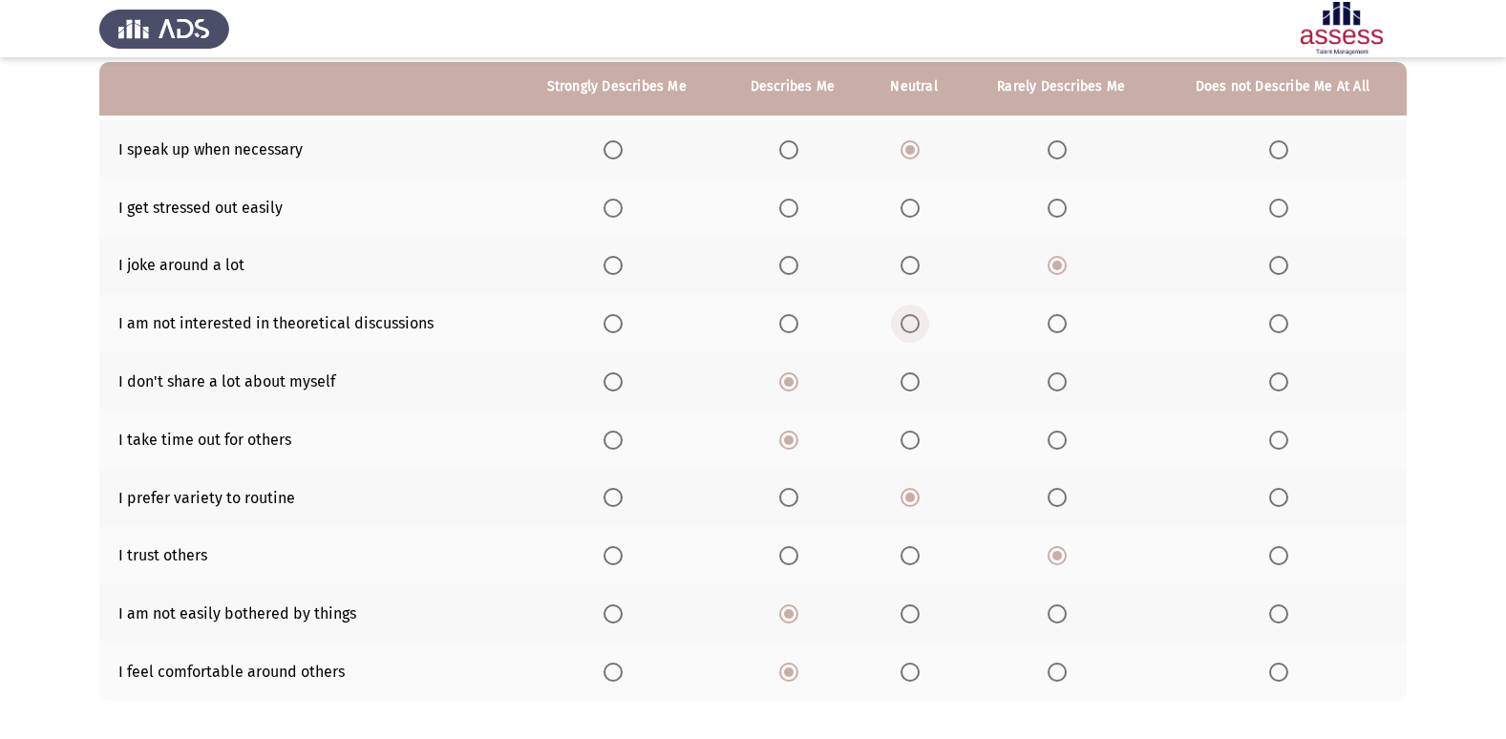
click at [915, 320] on span "Select an option" at bounding box center [910, 323] width 19 height 19
click at [915, 320] on input "Select an option" at bounding box center [910, 323] width 19 height 19
click at [913, 563] on span "Select an option" at bounding box center [910, 555] width 19 height 19
click at [913, 563] on input "Select an option" at bounding box center [910, 555] width 19 height 19
click at [1062, 203] on span "Select an option" at bounding box center [1057, 208] width 19 height 19
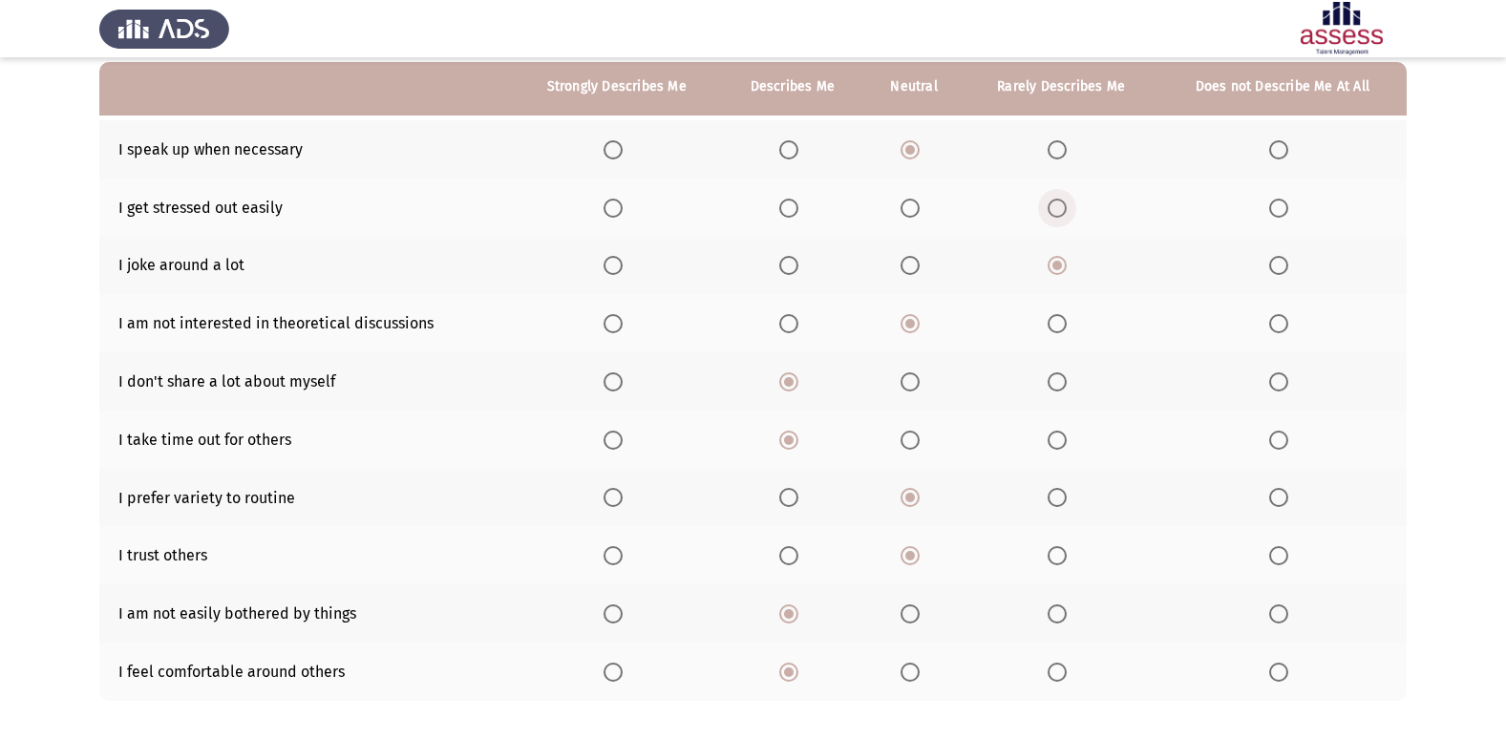
click at [1062, 203] on input "Select an option" at bounding box center [1057, 208] width 19 height 19
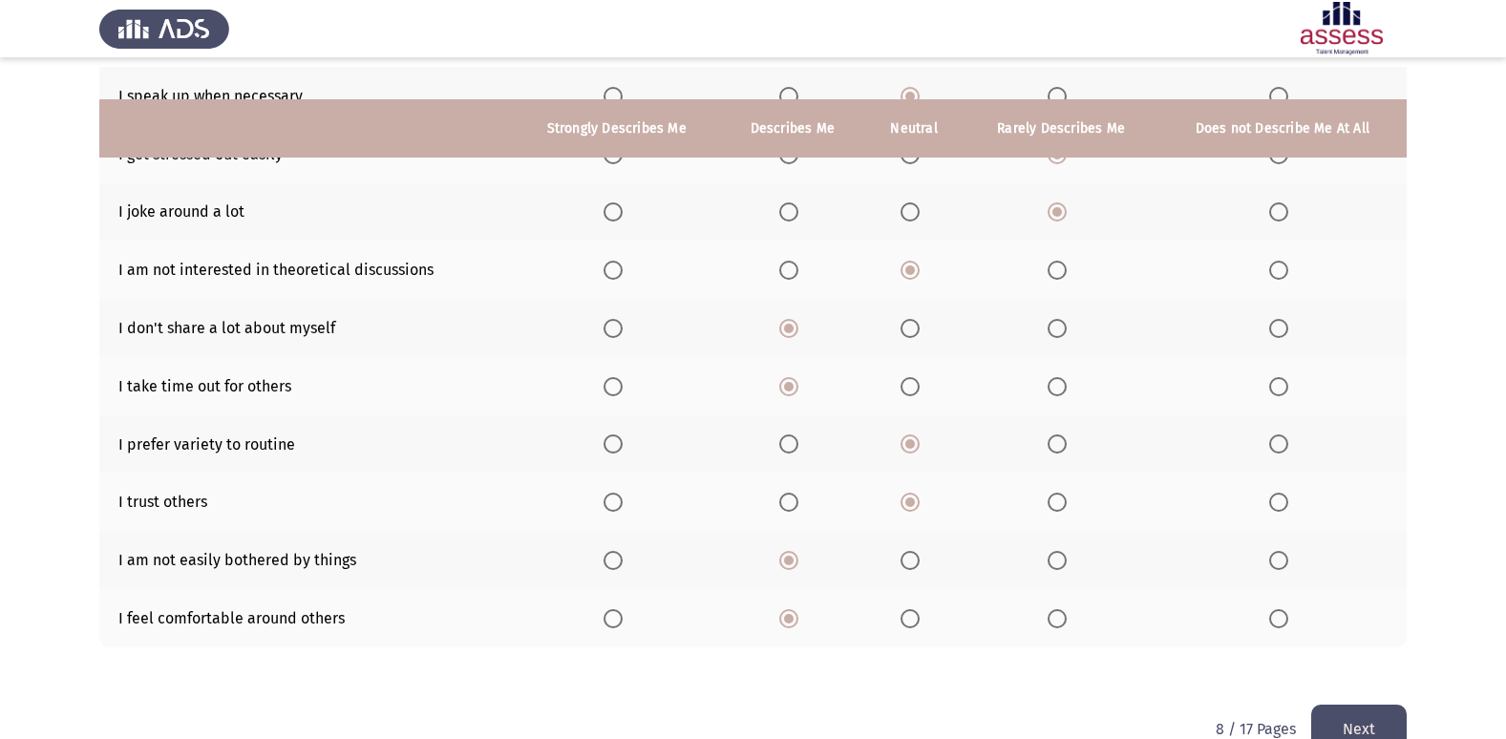
scroll to position [279, 0]
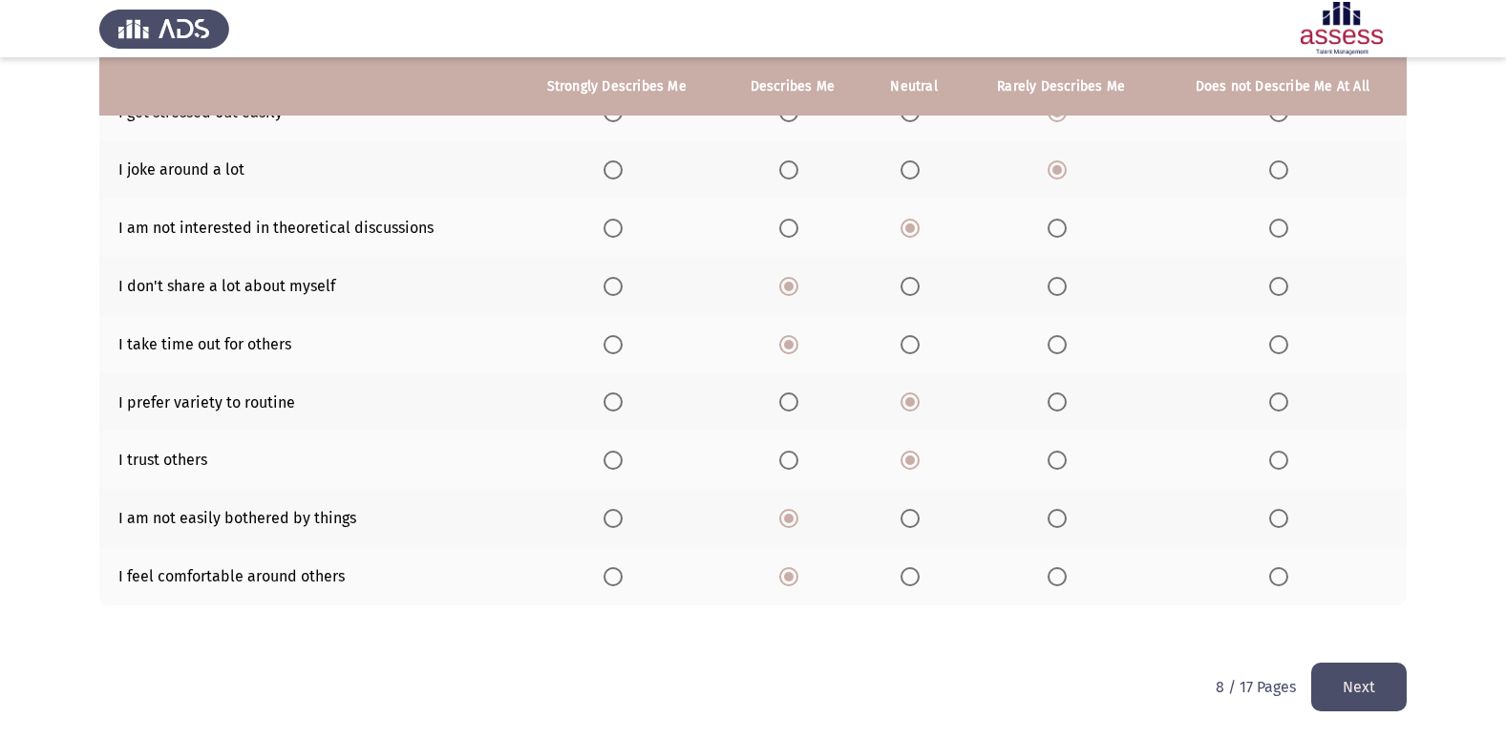
click at [1332, 685] on button "Next" at bounding box center [1359, 687] width 96 height 49
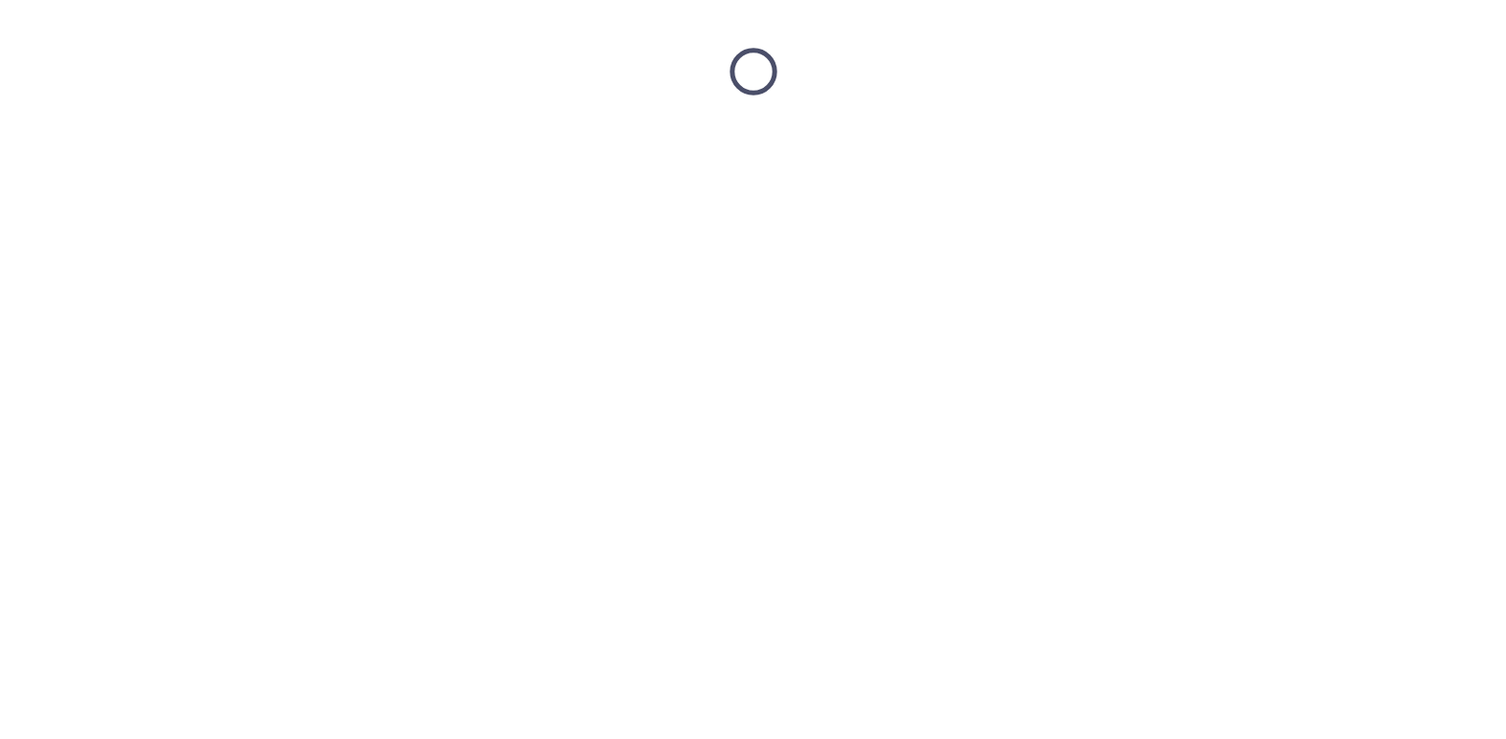
scroll to position [0, 0]
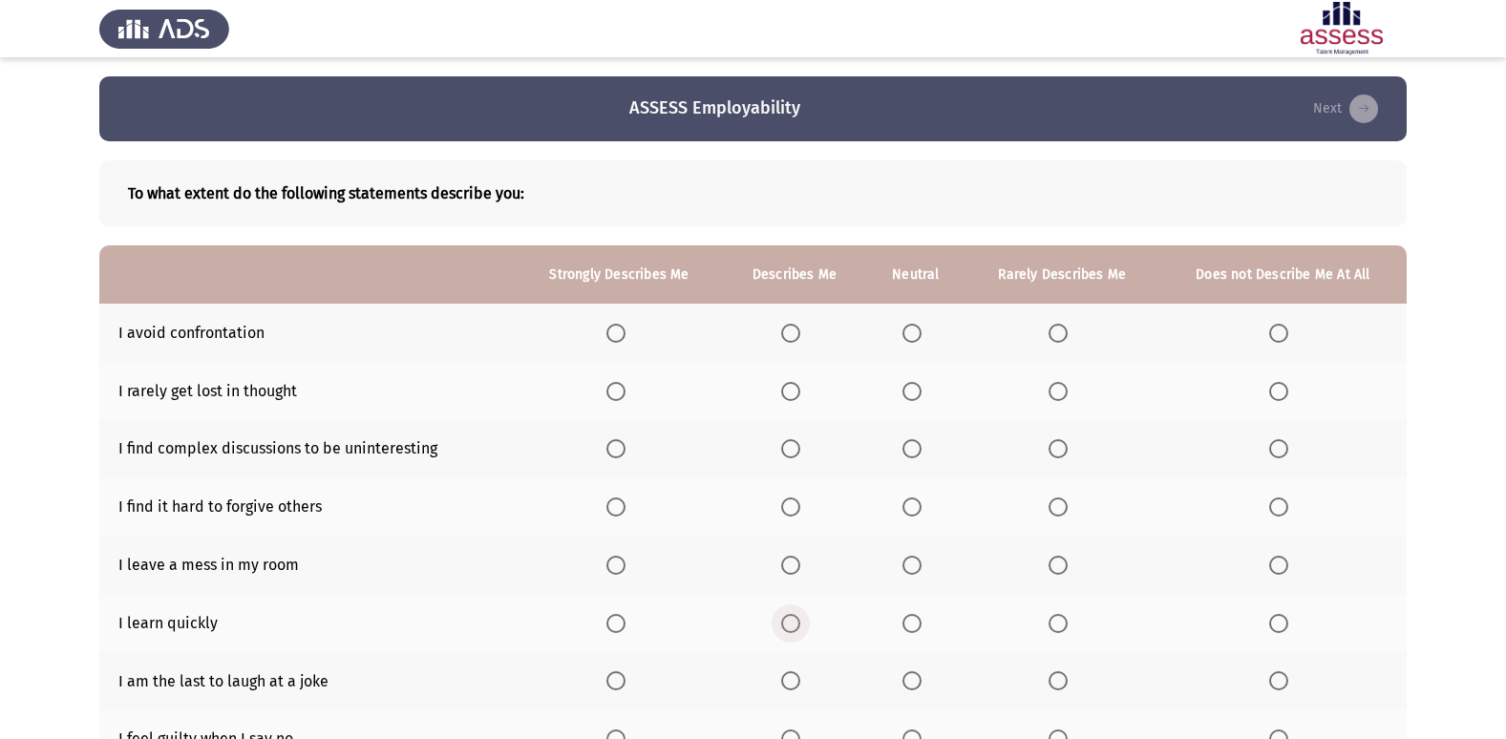
click at [791, 620] on span "Select an option" at bounding box center [790, 623] width 19 height 19
click at [791, 620] on input "Select an option" at bounding box center [790, 623] width 19 height 19
click at [1273, 568] on span "Select an option" at bounding box center [1278, 565] width 19 height 19
click at [1273, 568] on input "Select an option" at bounding box center [1278, 565] width 19 height 19
click at [906, 326] on span "Select an option" at bounding box center [912, 333] width 19 height 19
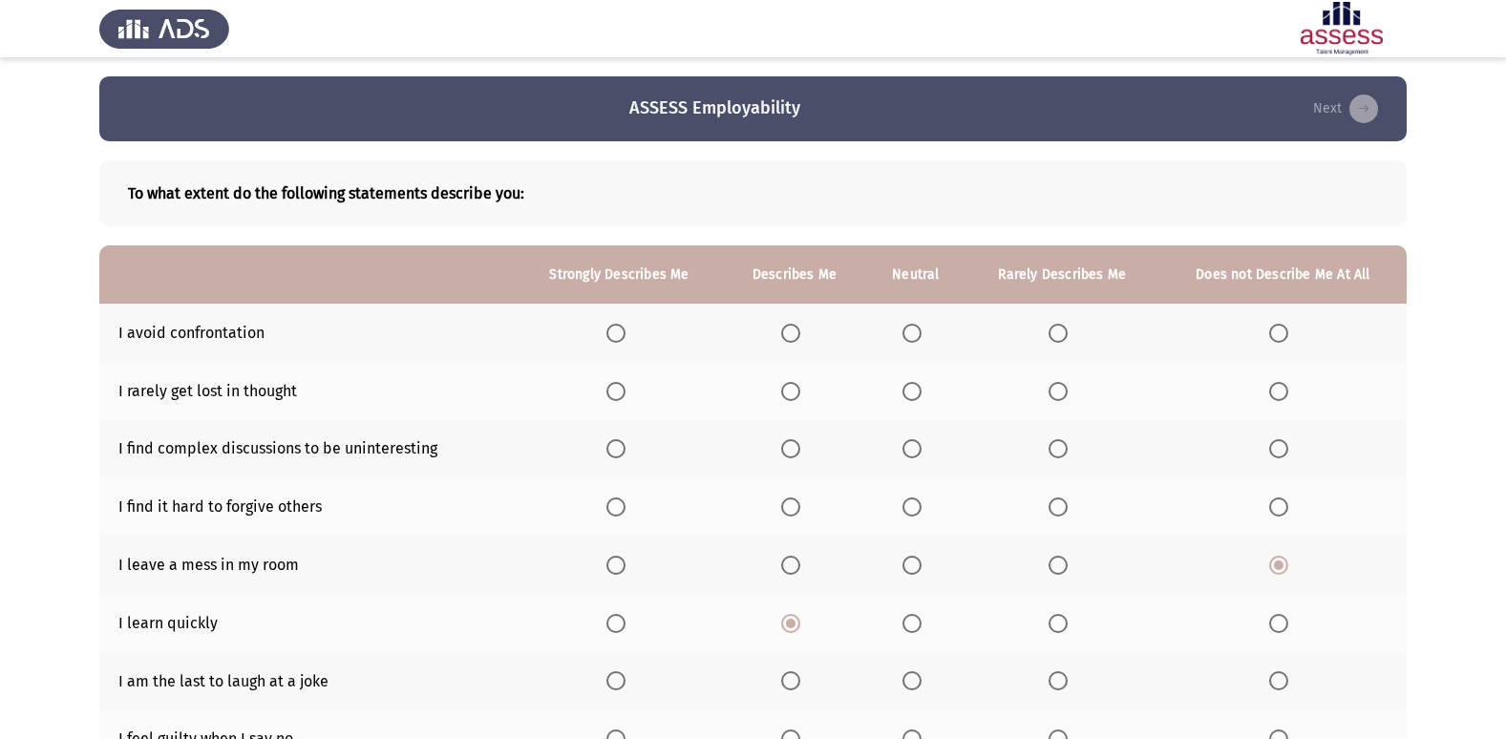
click at [906, 326] on input "Select an option" at bounding box center [912, 333] width 19 height 19
click at [1049, 388] on th at bounding box center [1063, 391] width 194 height 58
click at [1054, 396] on span "Select an option" at bounding box center [1058, 391] width 19 height 19
click at [1054, 396] on input "Select an option" at bounding box center [1058, 391] width 19 height 19
click at [1058, 454] on span "Select an option" at bounding box center [1058, 448] width 19 height 19
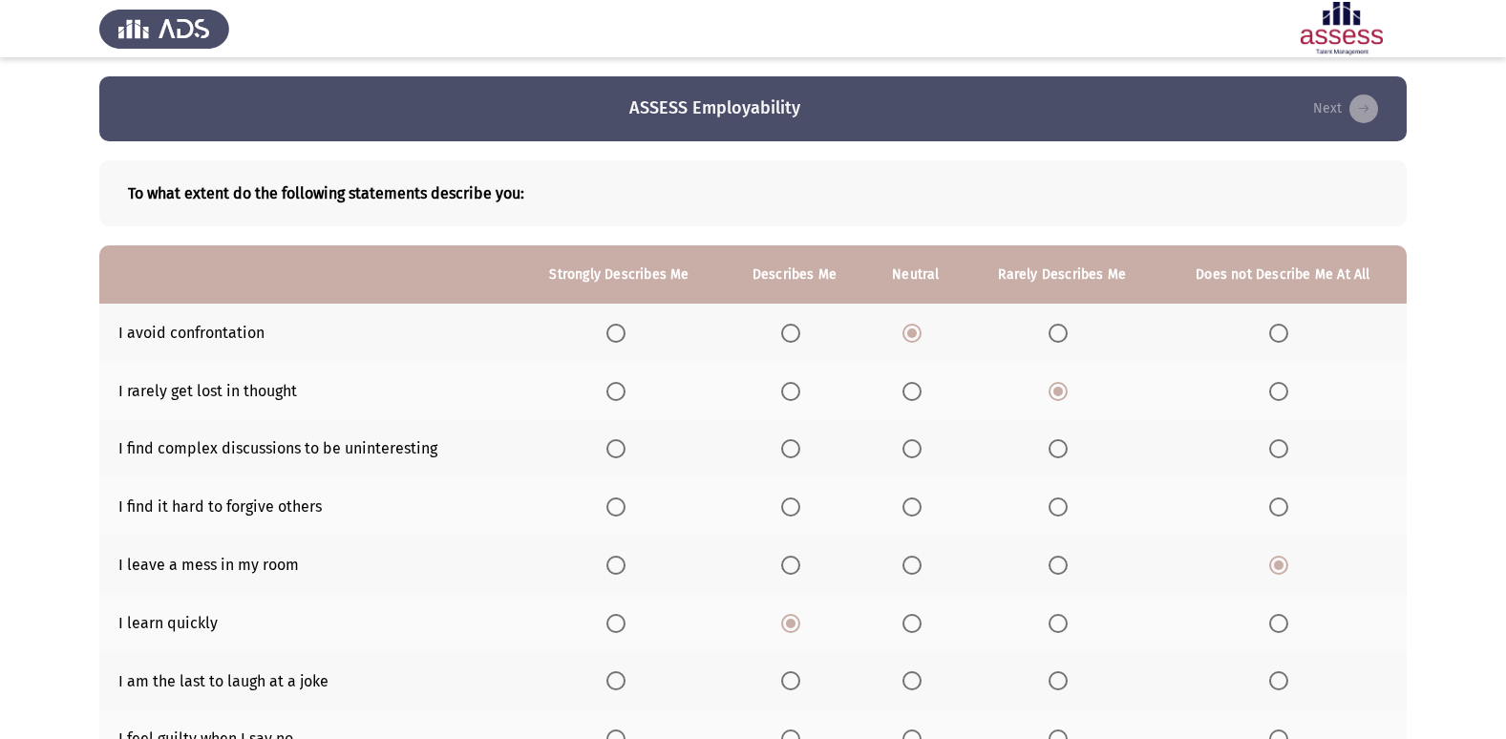
click at [1058, 454] on input "Select an option" at bounding box center [1058, 448] width 19 height 19
click at [784, 497] on mat-radio-button "Select an option" at bounding box center [794, 507] width 27 height 20
click at [794, 495] on th at bounding box center [794, 507] width 143 height 58
click at [794, 511] on span "Select an option" at bounding box center [790, 507] width 19 height 19
click at [794, 511] on input "Select an option" at bounding box center [790, 507] width 19 height 19
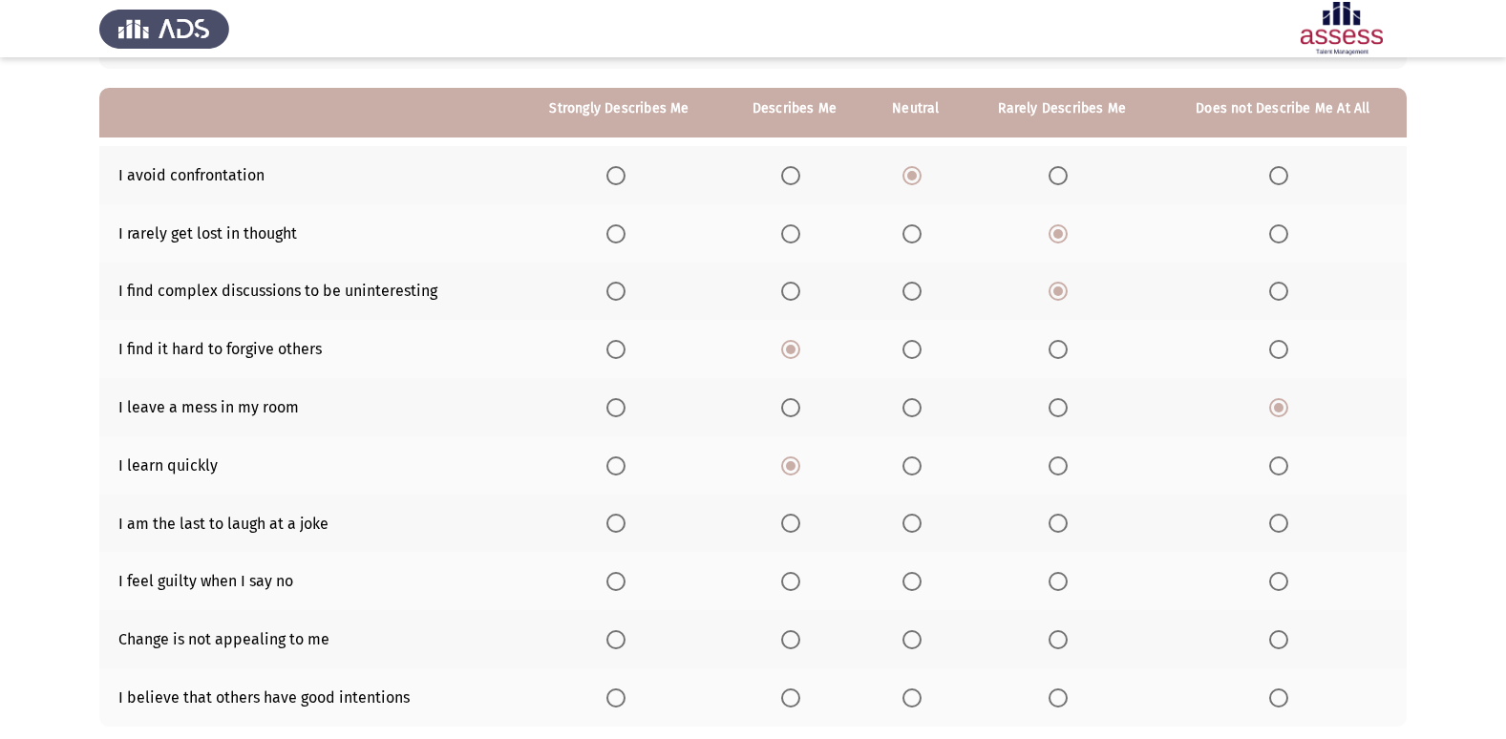
scroll to position [191, 0]
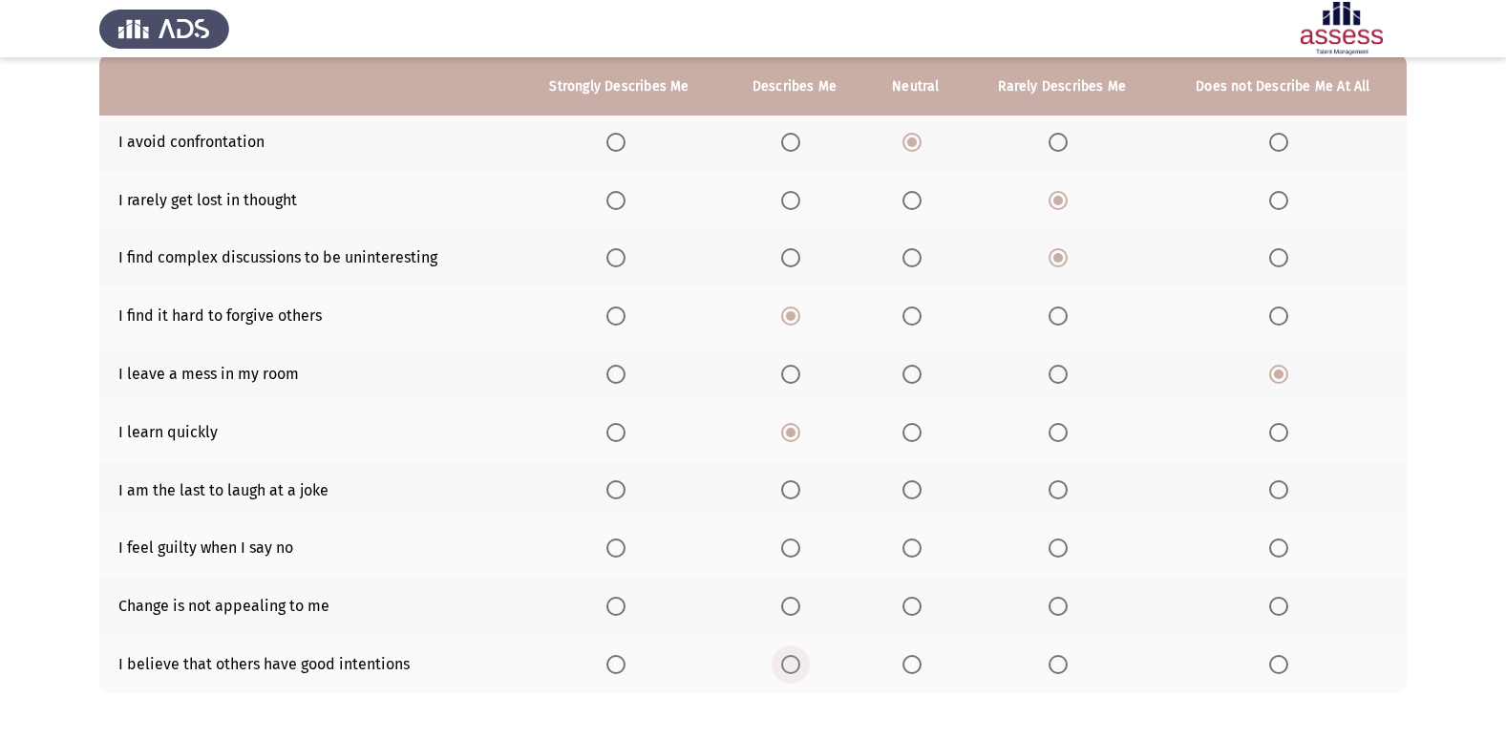
click at [791, 658] on span "Select an option" at bounding box center [790, 664] width 19 height 19
click at [791, 658] on input "Select an option" at bounding box center [790, 664] width 19 height 19
click at [1048, 603] on th at bounding box center [1063, 606] width 194 height 58
click at [1051, 601] on span "Select an option" at bounding box center [1058, 606] width 19 height 19
click at [1051, 601] on input "Select an option" at bounding box center [1058, 606] width 19 height 19
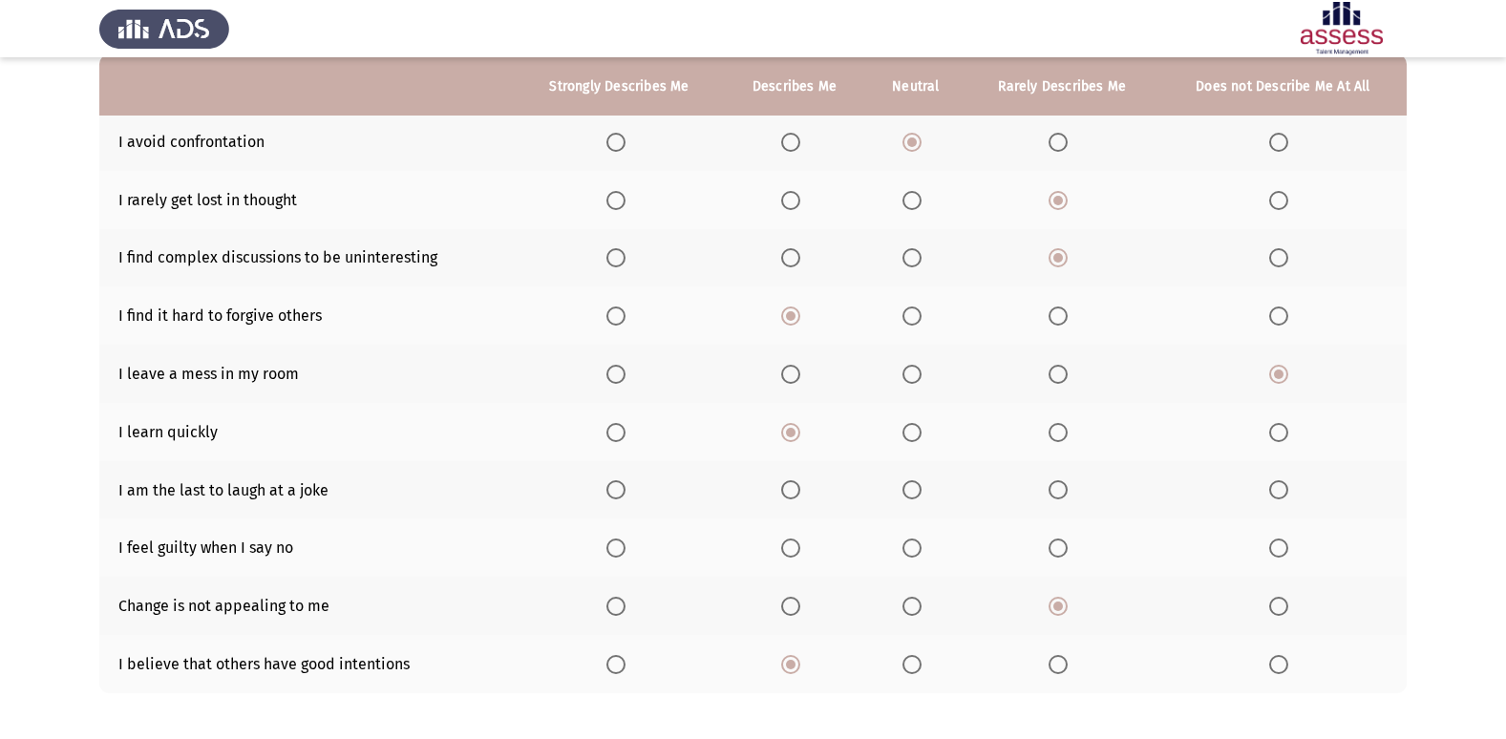
click at [794, 547] on span "Select an option" at bounding box center [790, 548] width 19 height 19
click at [794, 547] on input "Select an option" at bounding box center [790, 548] width 19 height 19
click at [1063, 481] on span "Select an option" at bounding box center [1058, 489] width 19 height 19
click at [1063, 481] on input "Select an option" at bounding box center [1058, 489] width 19 height 19
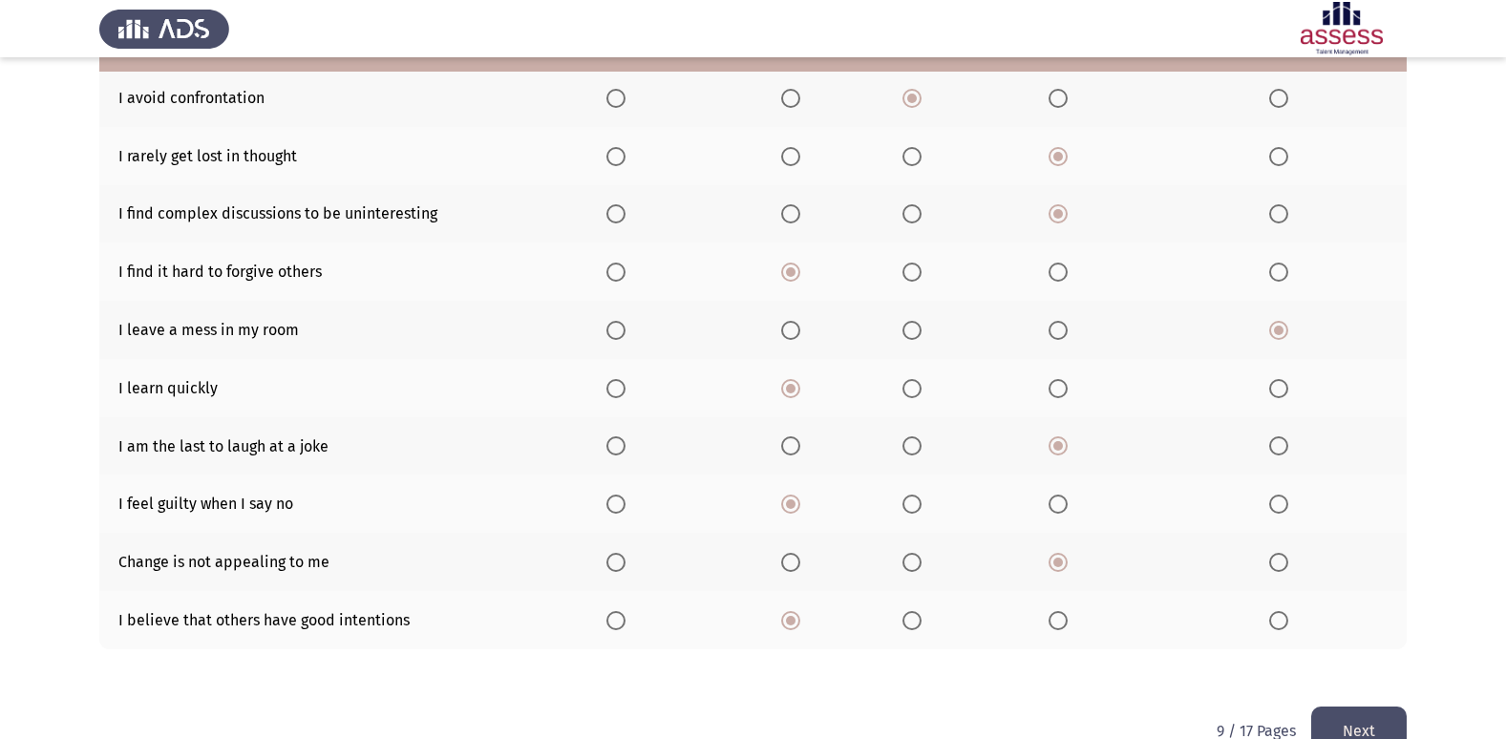
scroll to position [279, 0]
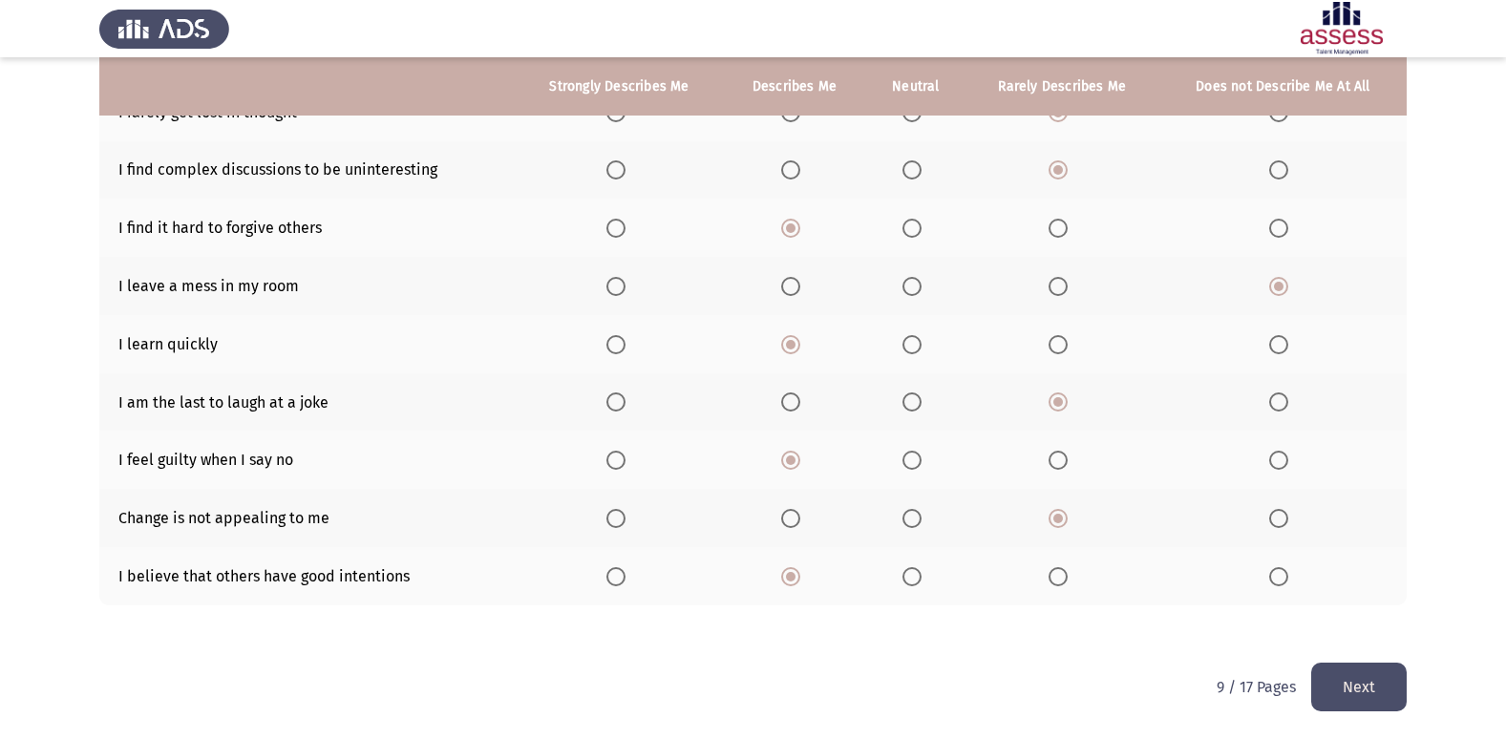
click at [1362, 693] on button "Next" at bounding box center [1359, 687] width 96 height 49
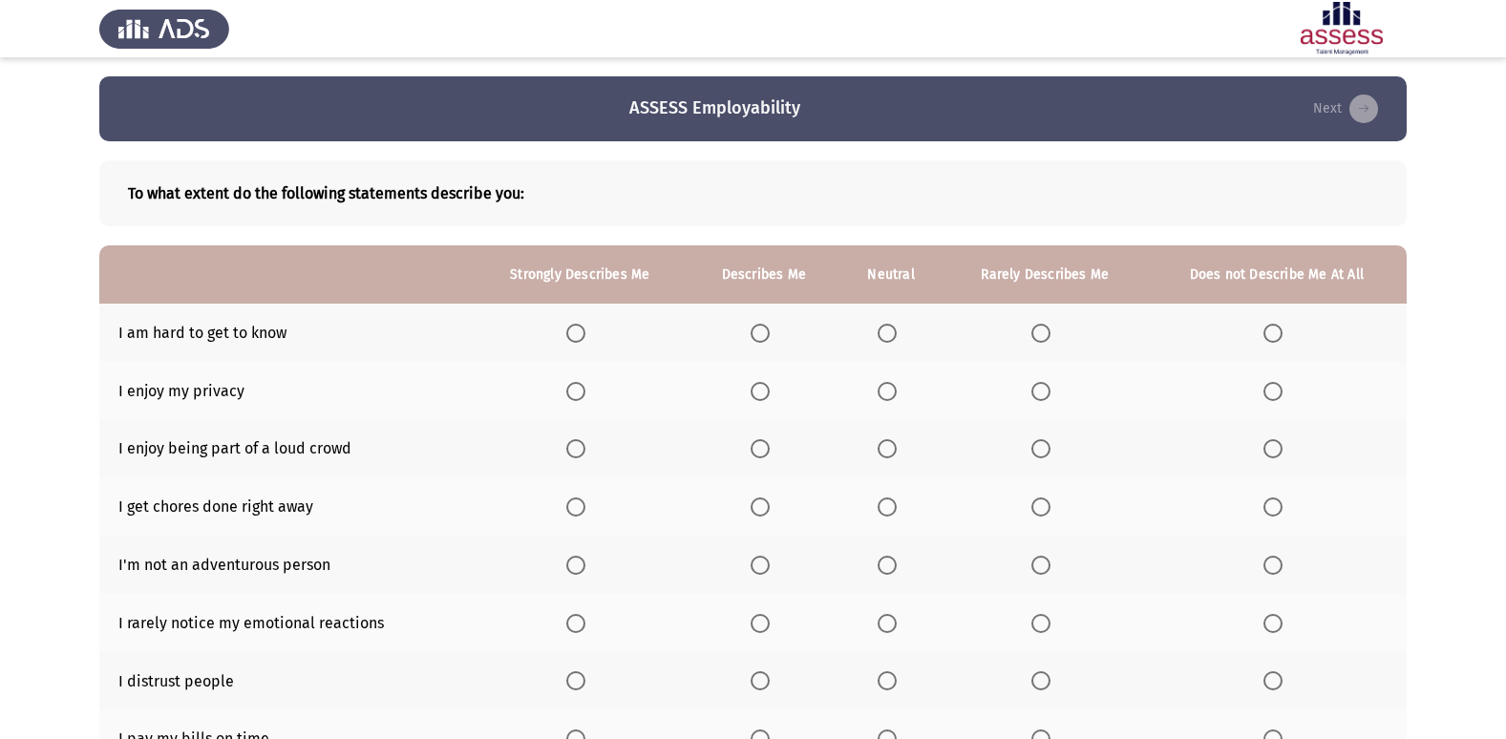
click at [757, 319] on th at bounding box center [764, 333] width 150 height 58
click at [766, 342] on span "Select an option" at bounding box center [760, 333] width 19 height 19
click at [766, 342] on input "Select an option" at bounding box center [760, 333] width 19 height 19
click at [757, 402] on th at bounding box center [764, 391] width 150 height 58
click at [764, 394] on span "Select an option" at bounding box center [760, 391] width 19 height 19
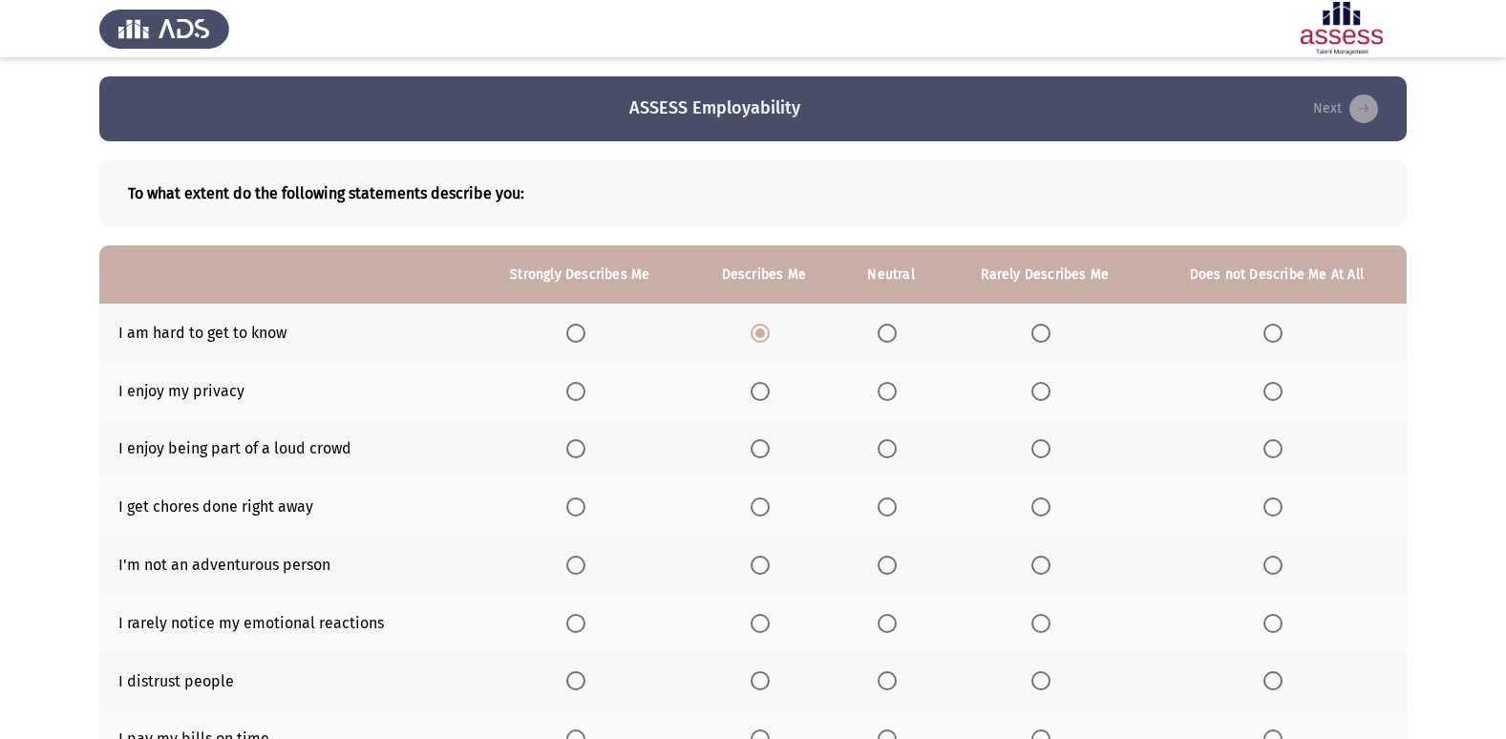
click at [764, 394] on input "Select an option" at bounding box center [760, 391] width 19 height 19
click at [893, 451] on span "Select an option" at bounding box center [887, 448] width 19 height 19
click at [893, 451] on input "Select an option" at bounding box center [887, 448] width 19 height 19
click at [885, 511] on span "Select an option" at bounding box center [887, 507] width 19 height 19
click at [885, 511] on input "Select an option" at bounding box center [887, 507] width 19 height 19
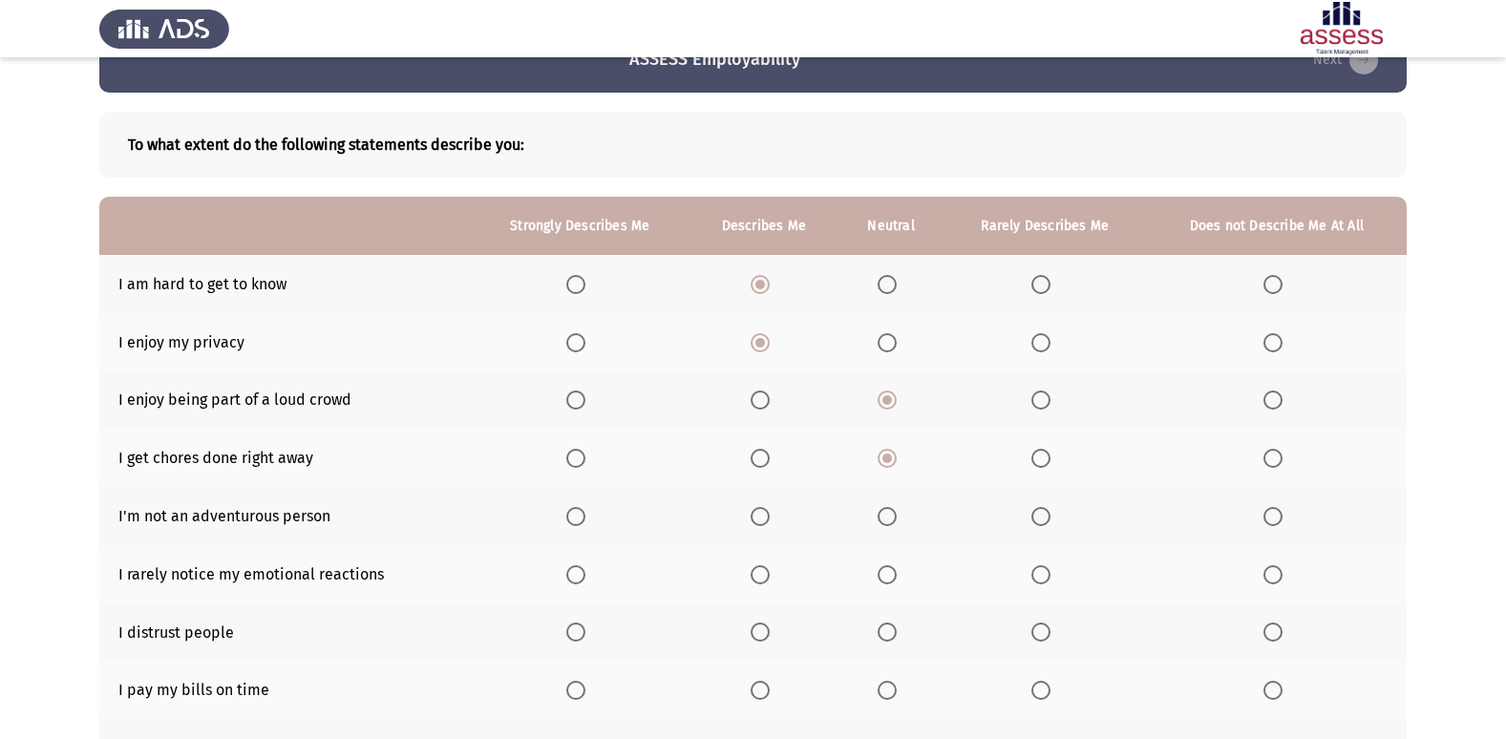
scroll to position [96, 0]
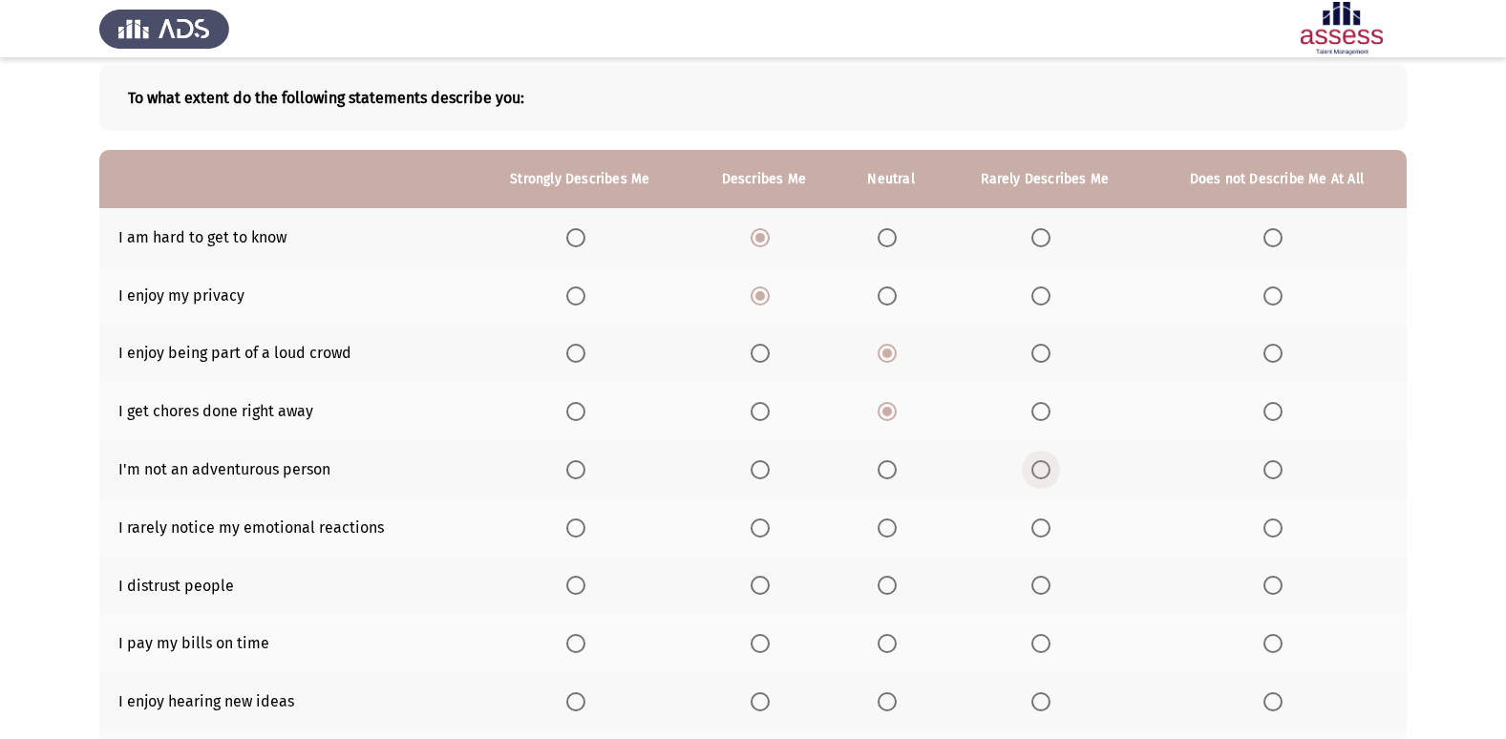
click at [1037, 469] on span "Select an option" at bounding box center [1041, 469] width 19 height 19
click at [1037, 469] on input "Select an option" at bounding box center [1041, 469] width 19 height 19
click at [765, 530] on span "Select an option" at bounding box center [760, 528] width 19 height 19
click at [765, 530] on input "Select an option" at bounding box center [760, 528] width 19 height 19
click at [892, 578] on span "Select an option" at bounding box center [887, 585] width 19 height 19
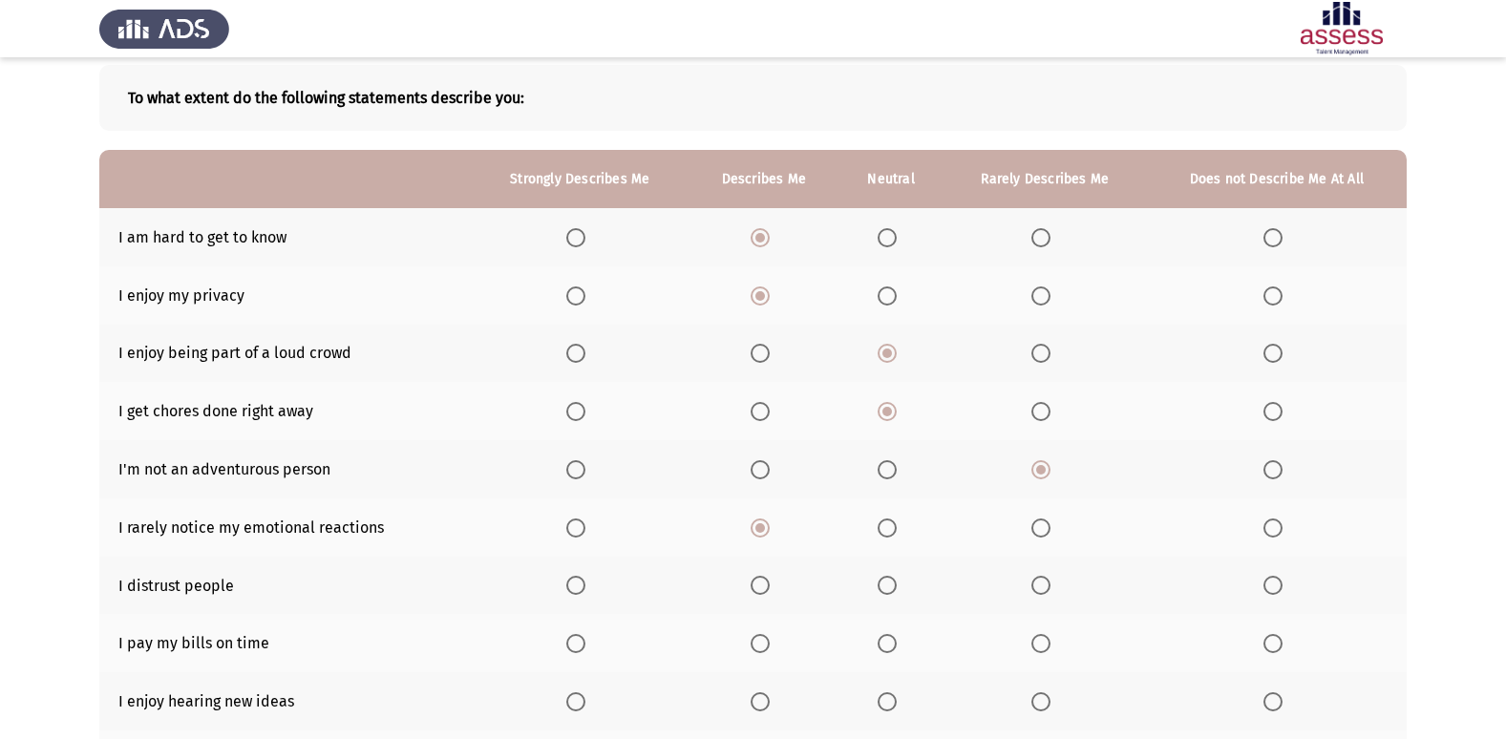
click at [892, 578] on input "Select an option" at bounding box center [887, 585] width 19 height 19
click at [759, 643] on span "Select an option" at bounding box center [760, 643] width 19 height 19
click at [759, 643] on input "Select an option" at bounding box center [760, 643] width 19 height 19
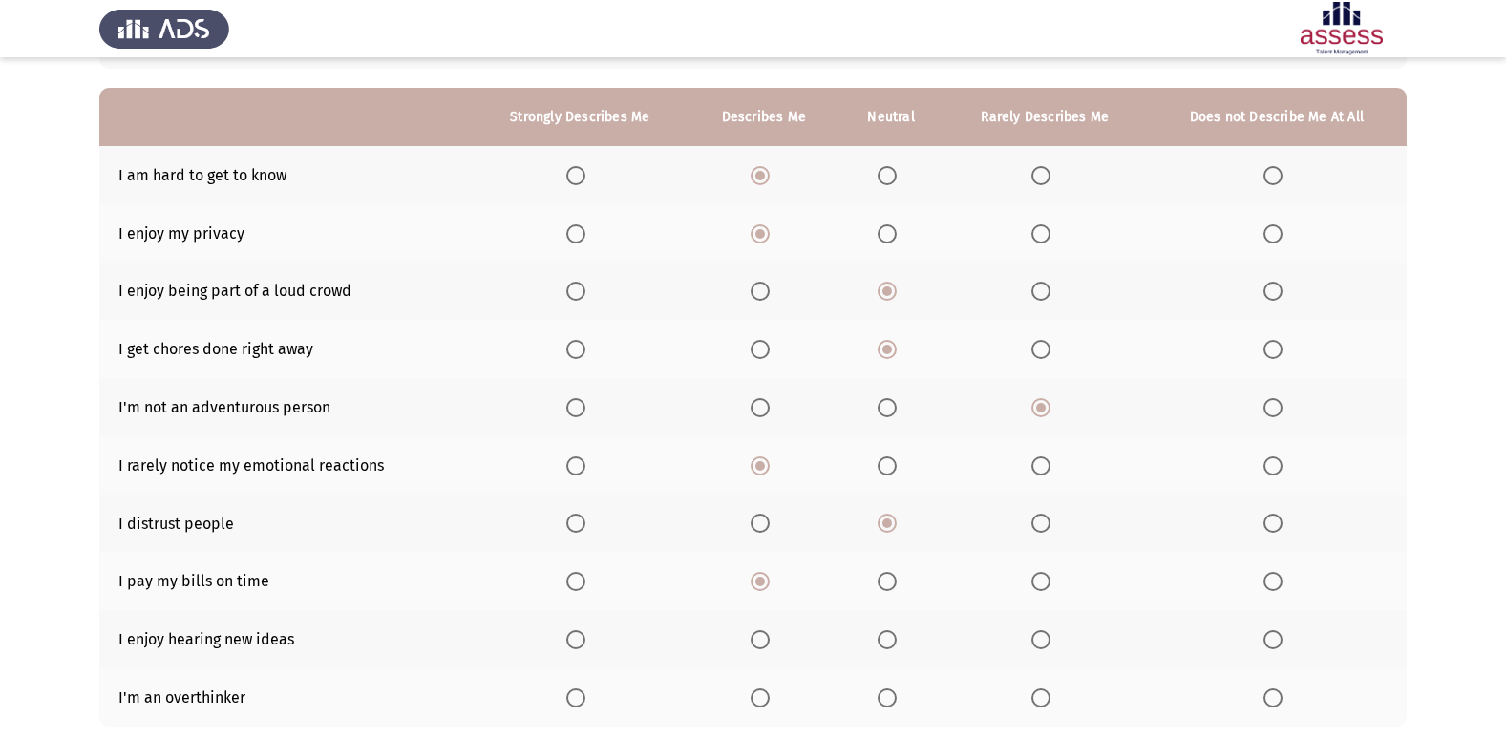
scroll to position [191, 0]
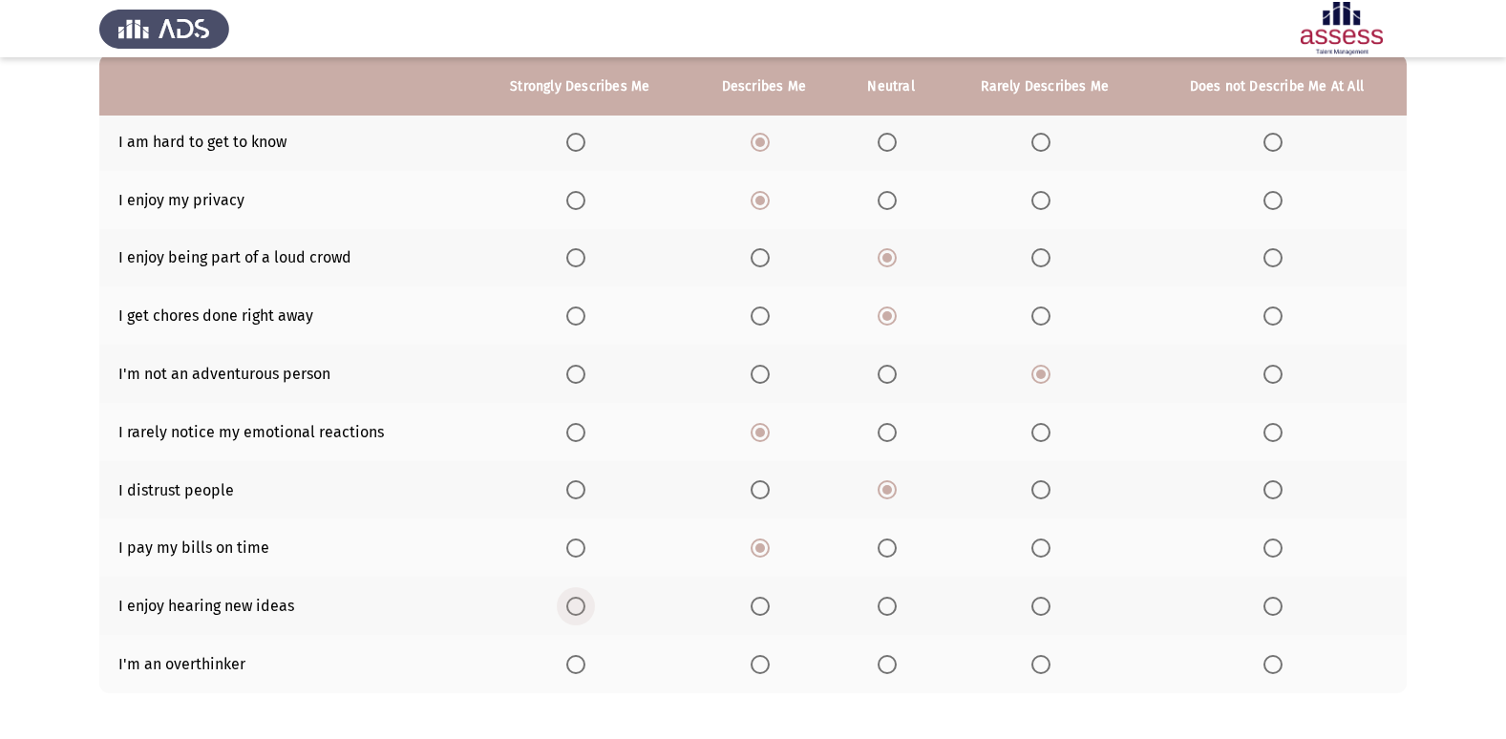
click at [581, 607] on span "Select an option" at bounding box center [575, 606] width 19 height 19
click at [581, 607] on input "Select an option" at bounding box center [575, 606] width 19 height 19
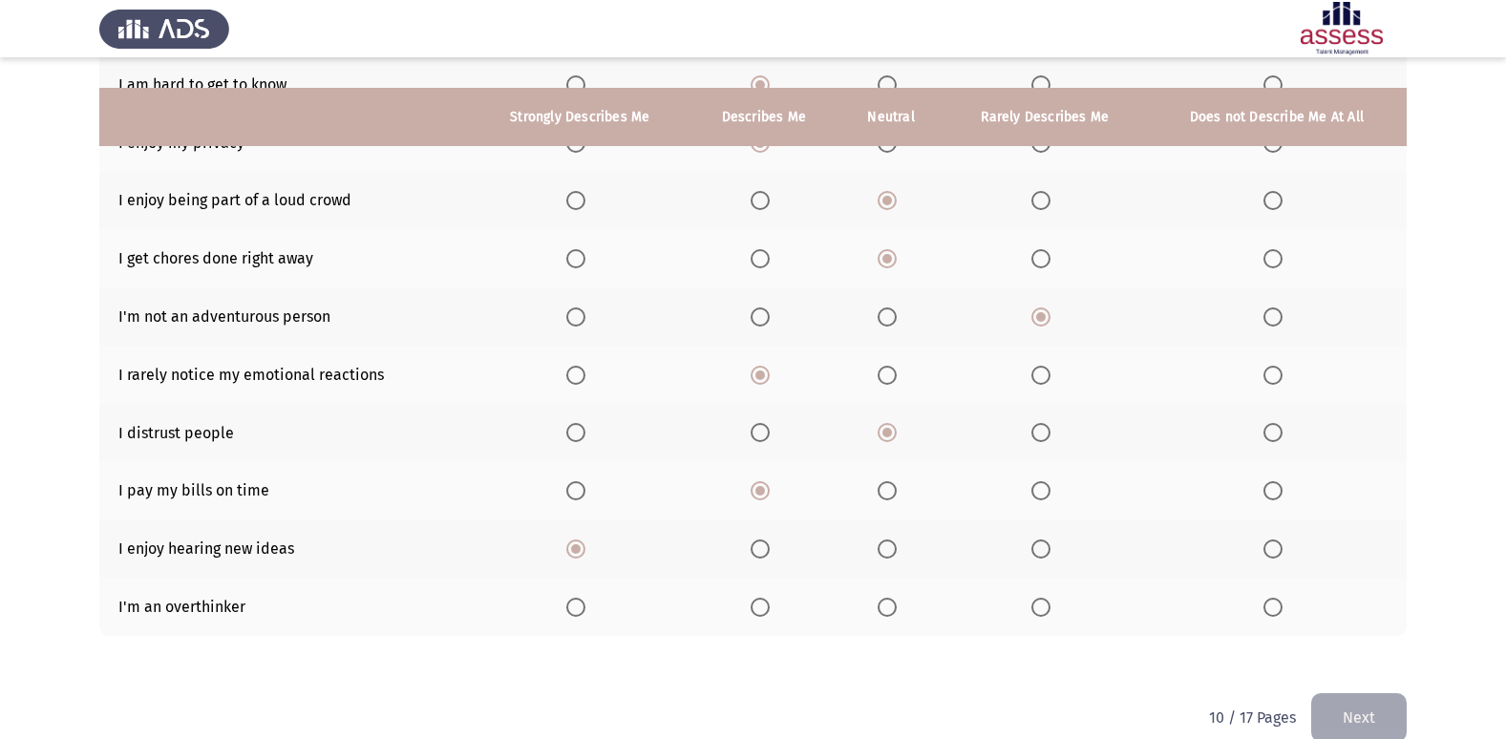
scroll to position [279, 0]
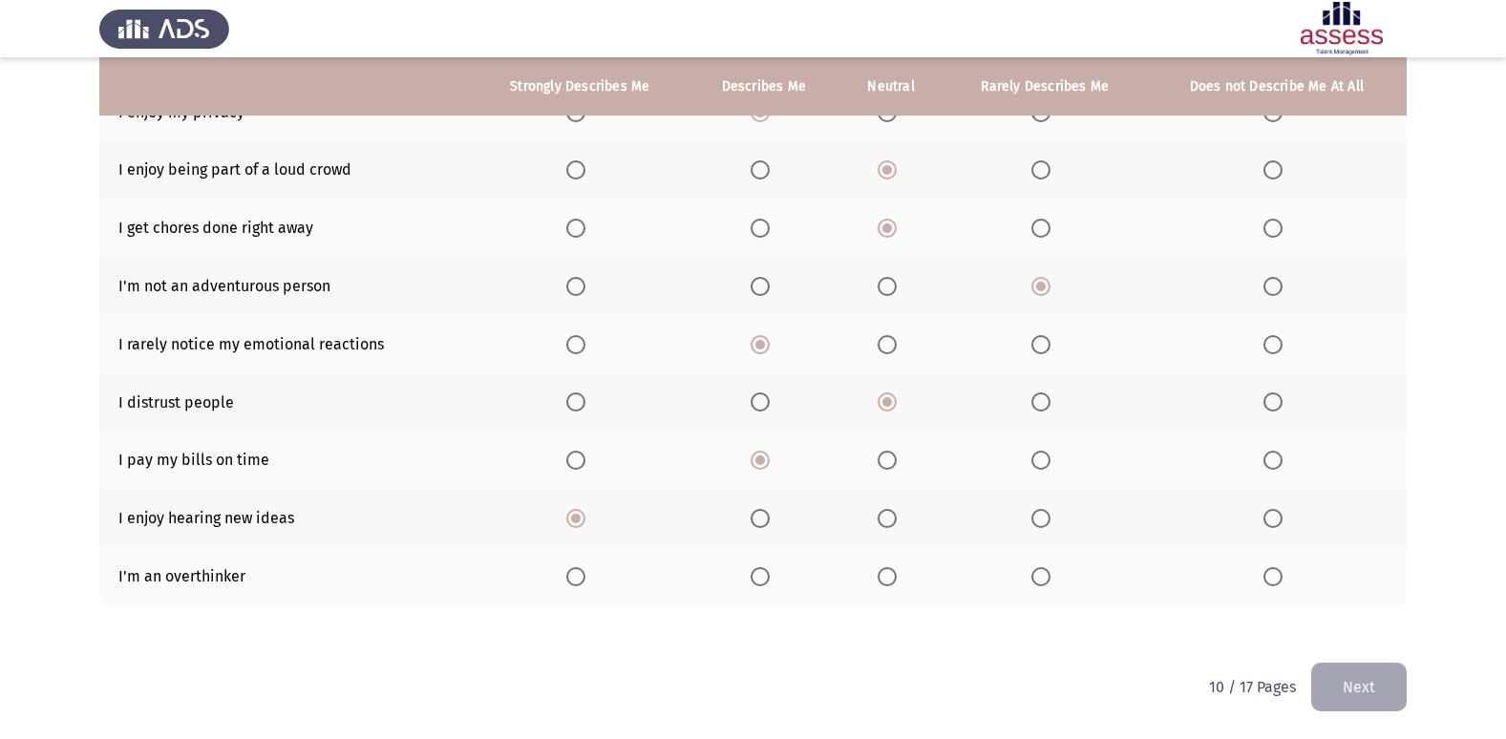
click at [577, 583] on span "Select an option" at bounding box center [575, 576] width 19 height 19
click at [577, 583] on input "Select an option" at bounding box center [575, 576] width 19 height 19
click at [1316, 684] on button "Next" at bounding box center [1359, 687] width 96 height 49
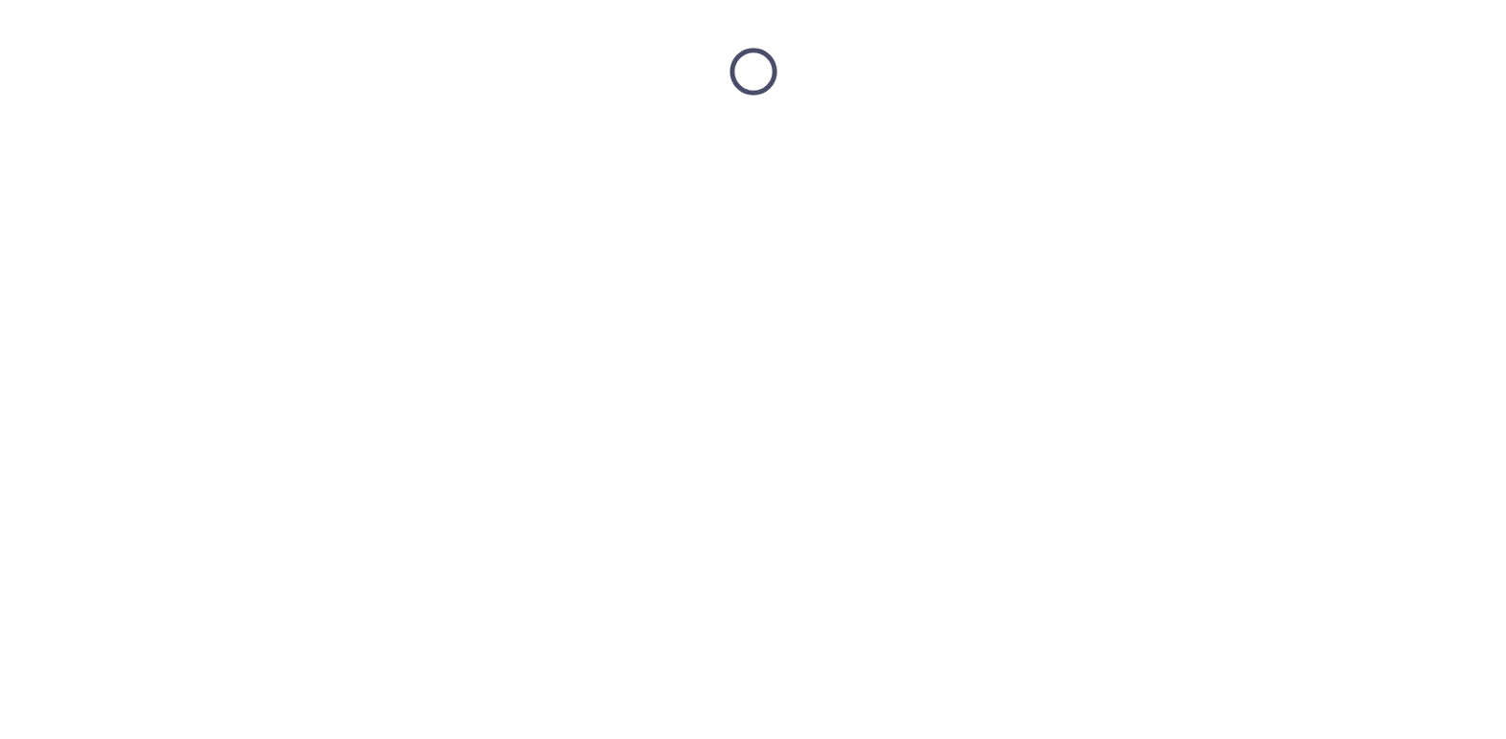
scroll to position [0, 0]
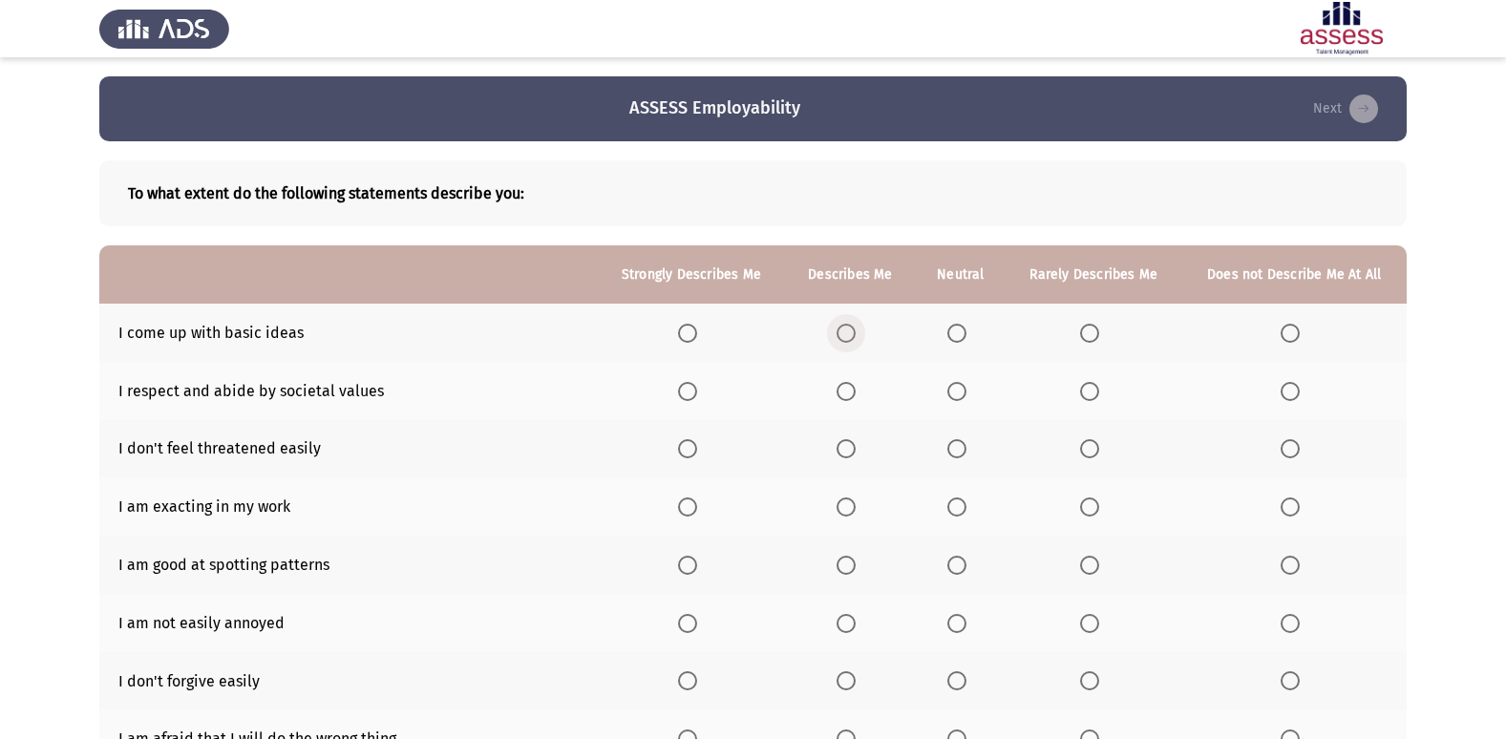
click at [848, 336] on span "Select an option" at bounding box center [846, 333] width 19 height 19
click at [848, 336] on input "Select an option" at bounding box center [846, 333] width 19 height 19
click at [952, 339] on span "Select an option" at bounding box center [957, 333] width 19 height 19
click at [952, 339] on input "Select an option" at bounding box center [957, 333] width 19 height 19
click at [839, 394] on span "Select an option" at bounding box center [846, 391] width 19 height 19
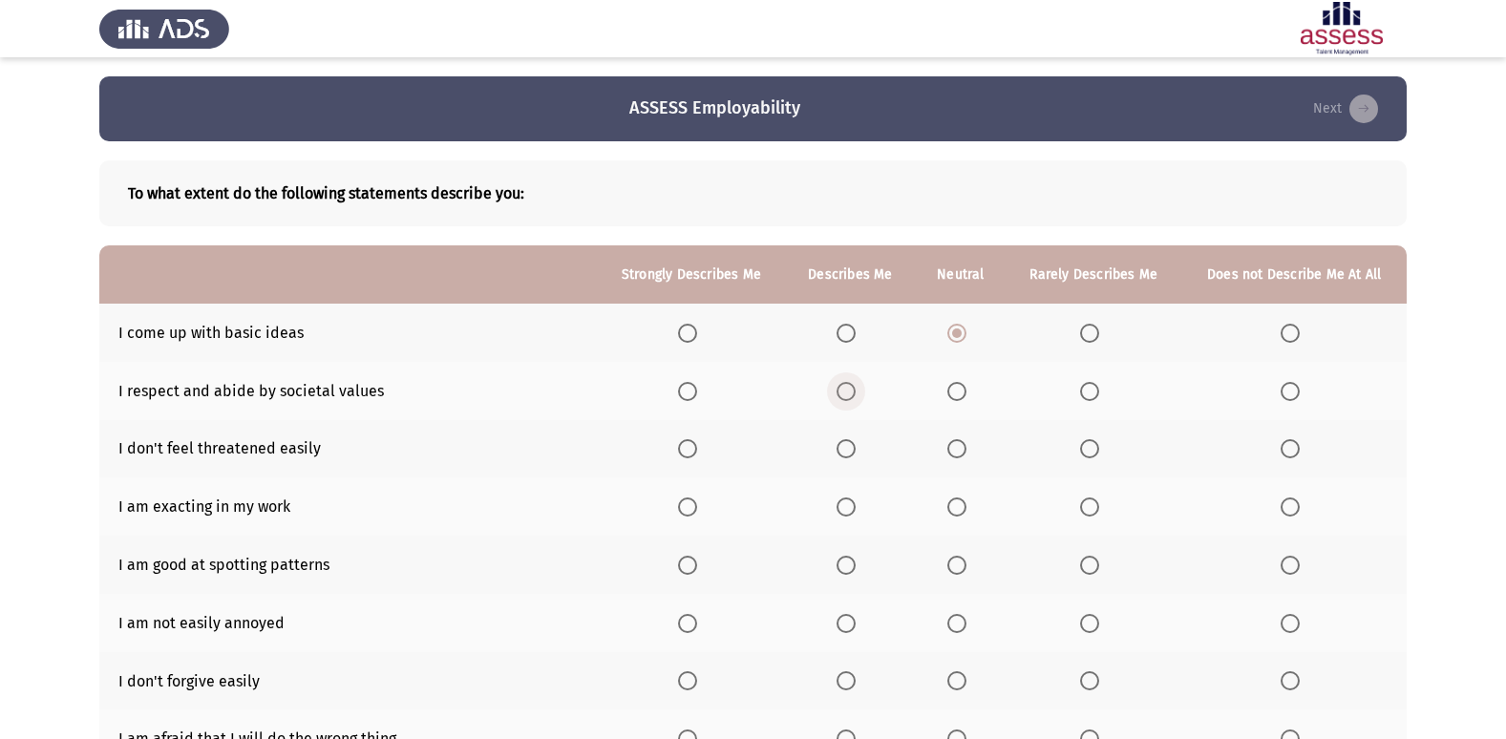
click at [839, 394] on input "Select an option" at bounding box center [846, 391] width 19 height 19
click at [847, 442] on span "Select an option" at bounding box center [846, 448] width 19 height 19
click at [847, 442] on input "Select an option" at bounding box center [846, 448] width 19 height 19
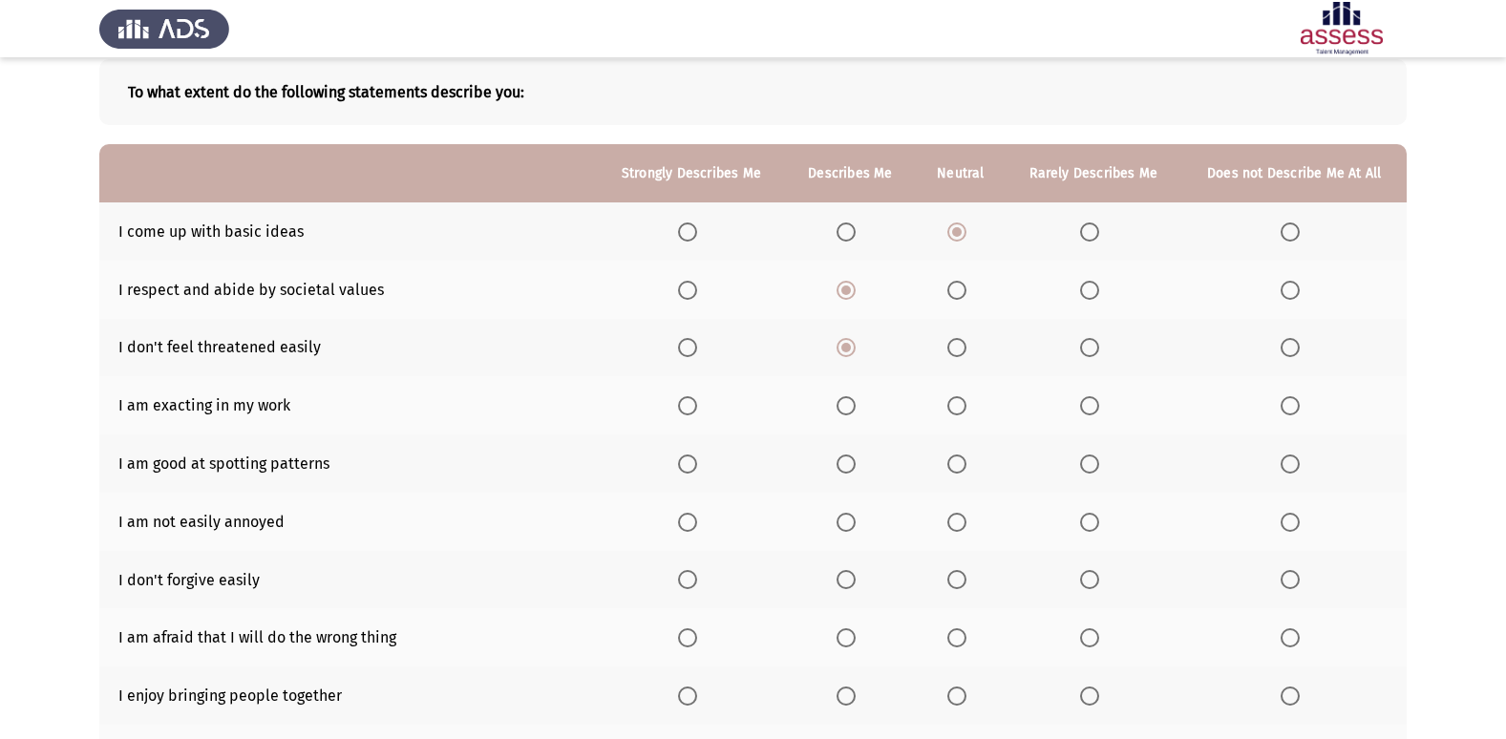
scroll to position [191, 0]
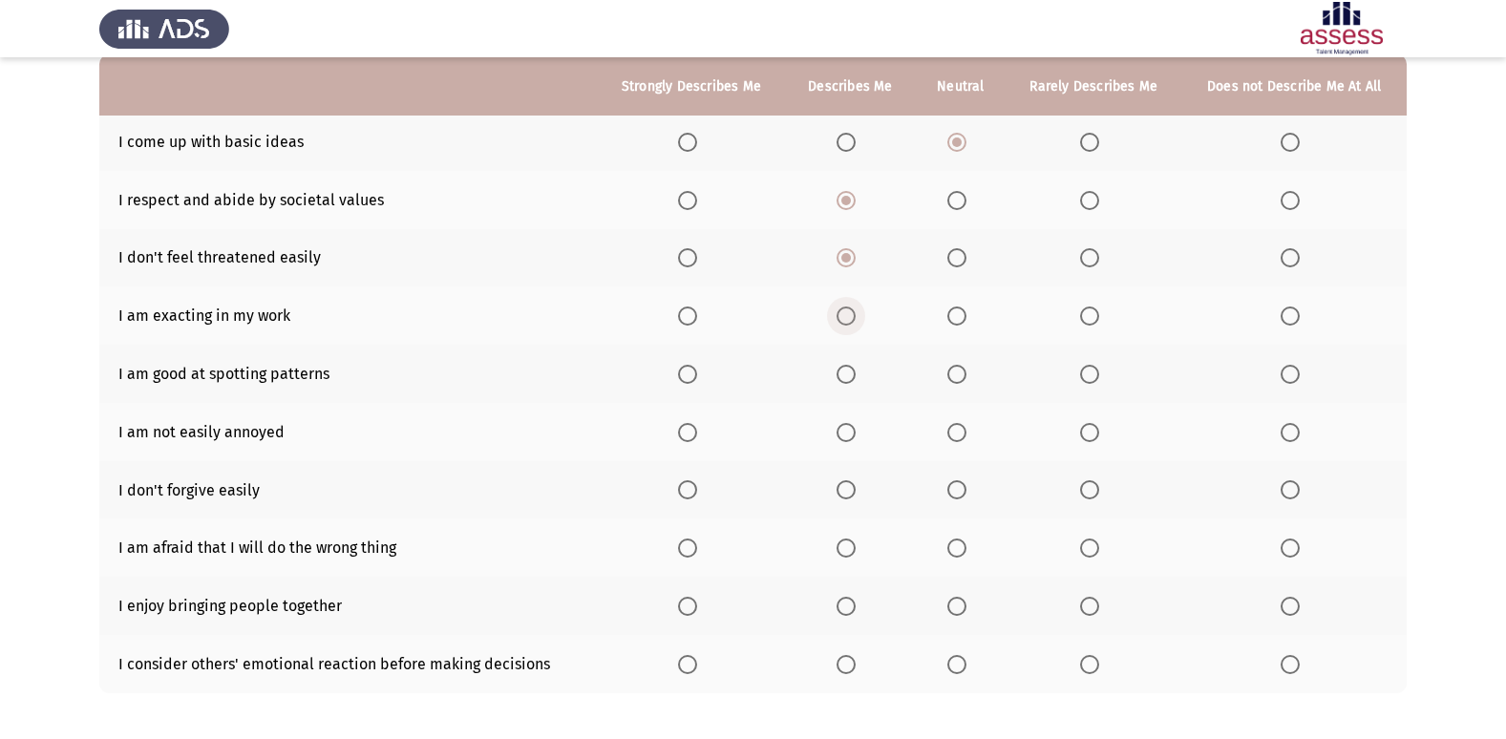
click at [850, 307] on span "Select an option" at bounding box center [846, 316] width 19 height 19
click at [850, 307] on input "Select an option" at bounding box center [846, 316] width 19 height 19
click at [838, 369] on th at bounding box center [850, 374] width 130 height 58
click at [842, 366] on span "Select an option" at bounding box center [846, 374] width 19 height 19
click at [842, 366] on input "Select an option" at bounding box center [846, 374] width 19 height 19
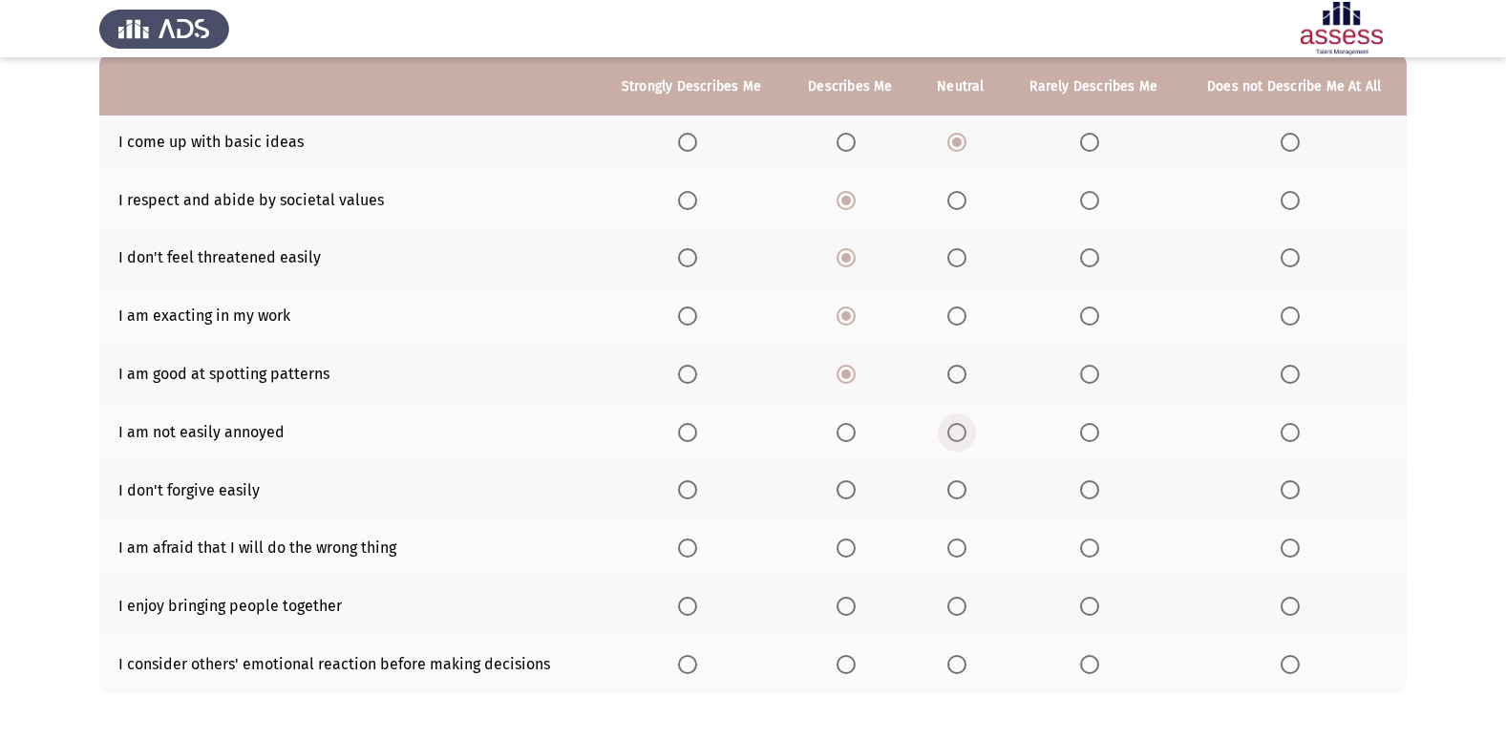
click at [951, 423] on span "Select an option" at bounding box center [957, 432] width 19 height 19
click at [951, 423] on input "Select an option" at bounding box center [957, 432] width 19 height 19
click at [843, 482] on span "Select an option" at bounding box center [846, 489] width 19 height 19
click at [843, 482] on input "Select an option" at bounding box center [846, 489] width 19 height 19
click at [853, 547] on span "Select an option" at bounding box center [846, 548] width 19 height 19
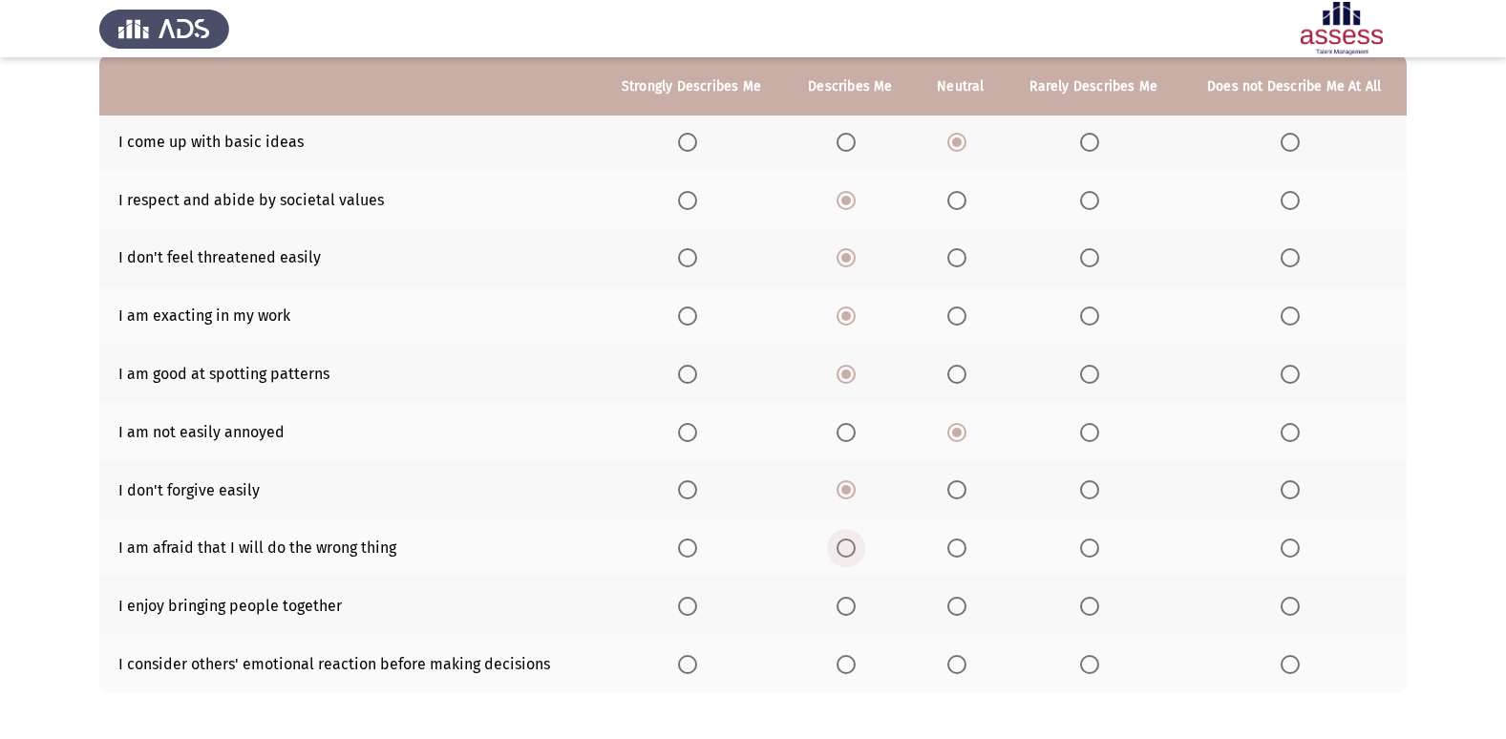
click at [853, 547] on input "Select an option" at bounding box center [846, 548] width 19 height 19
click at [846, 604] on span "Select an option" at bounding box center [846, 606] width 19 height 19
click at [846, 604] on input "Select an option" at bounding box center [846, 606] width 19 height 19
click at [852, 653] on th at bounding box center [850, 664] width 130 height 58
click at [842, 660] on span "Select an option" at bounding box center [846, 664] width 19 height 19
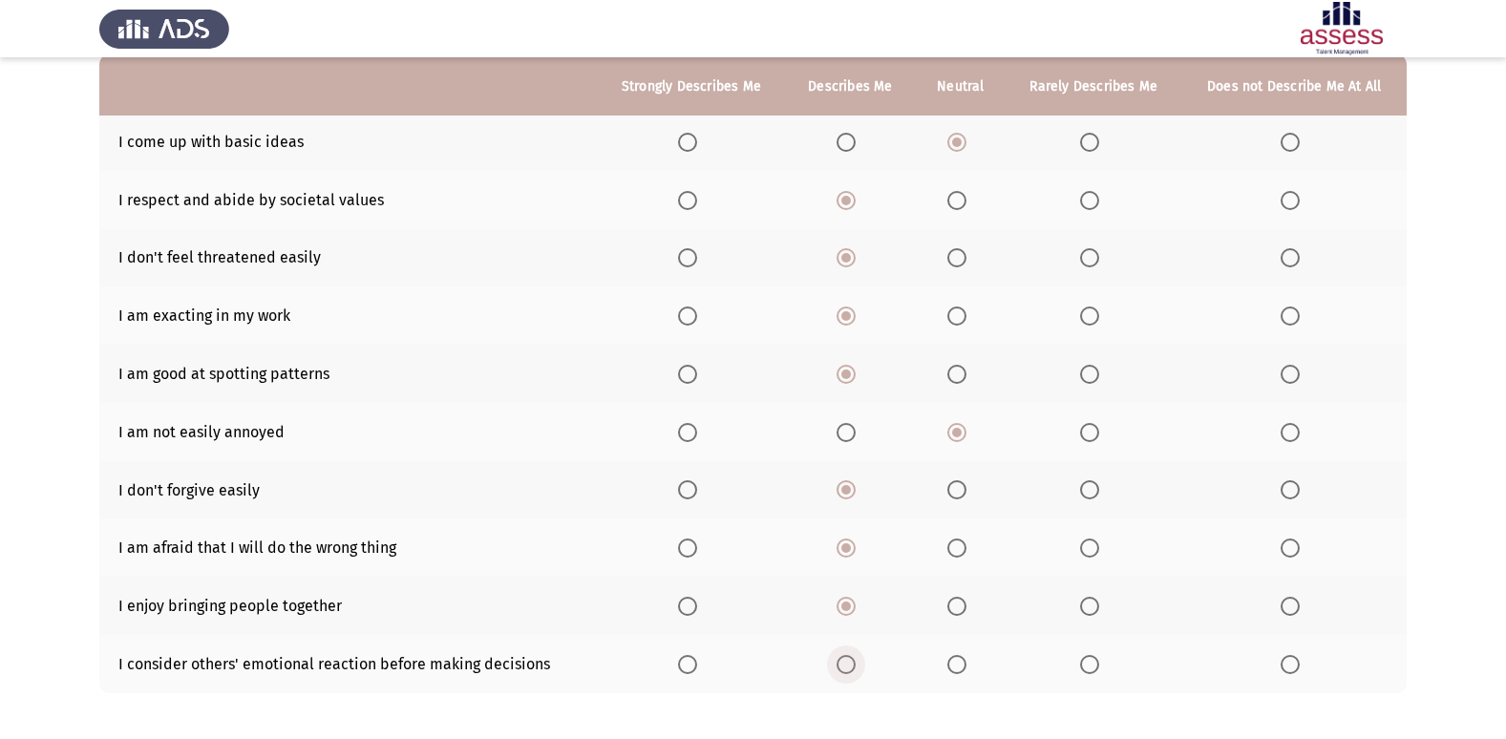
click at [842, 660] on input "Select an option" at bounding box center [846, 664] width 19 height 19
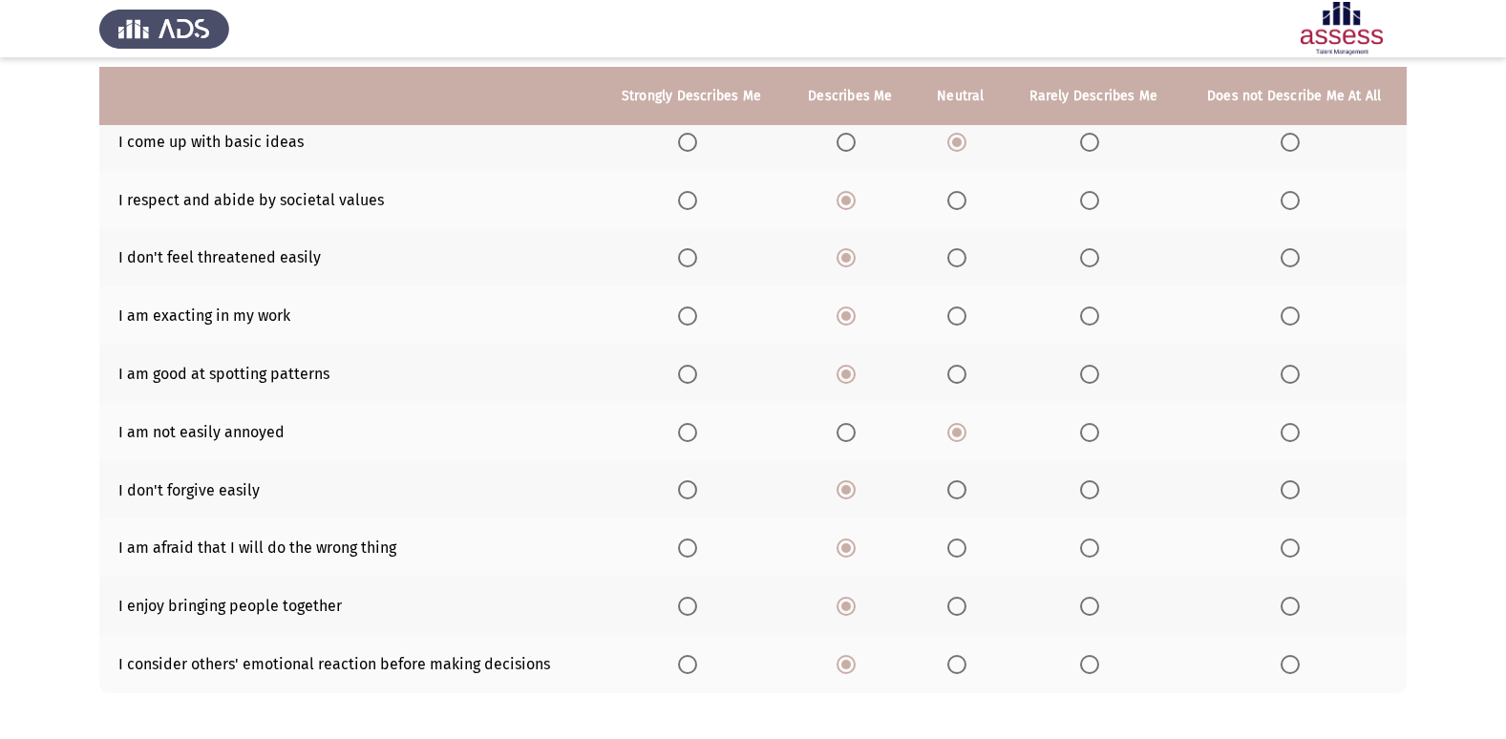
scroll to position [279, 0]
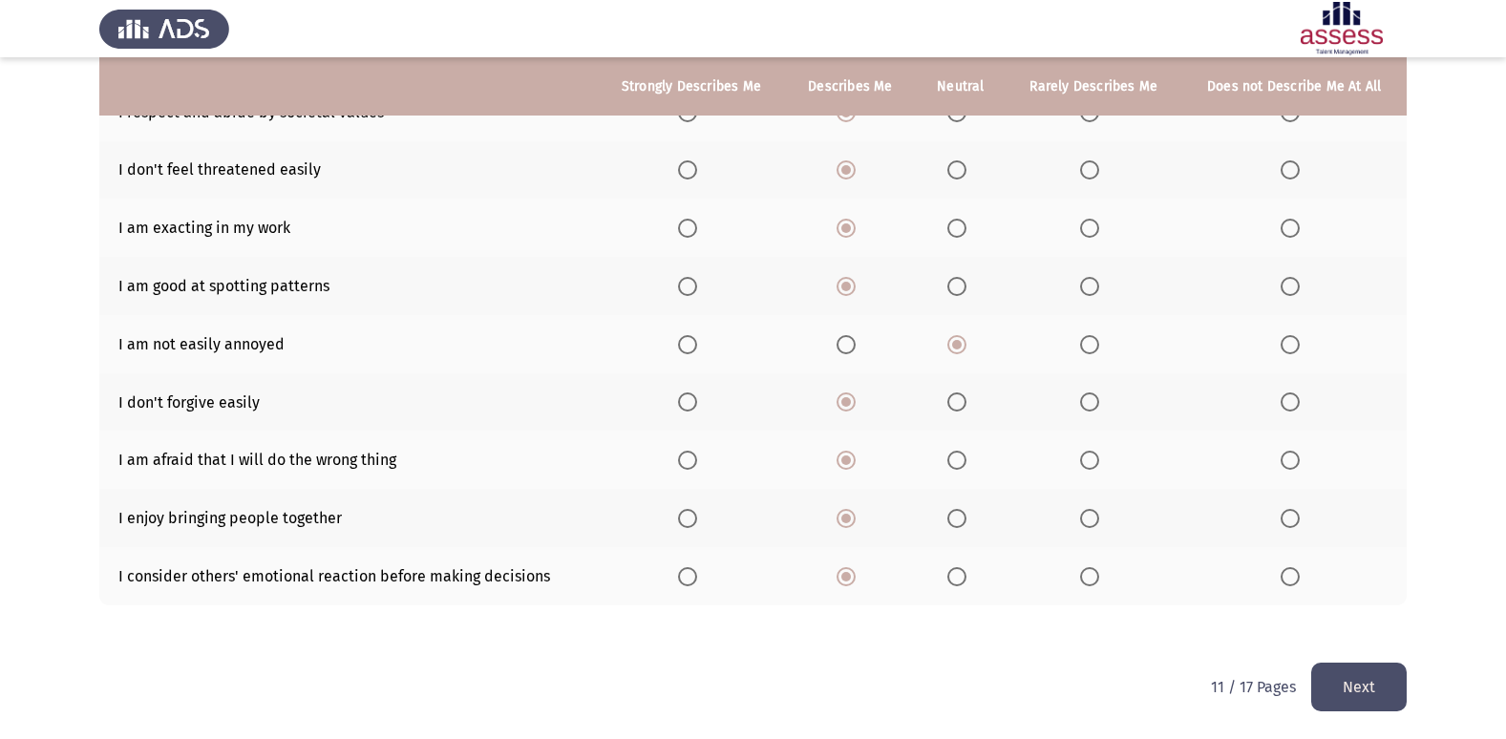
click at [1337, 685] on button "Next" at bounding box center [1359, 687] width 96 height 49
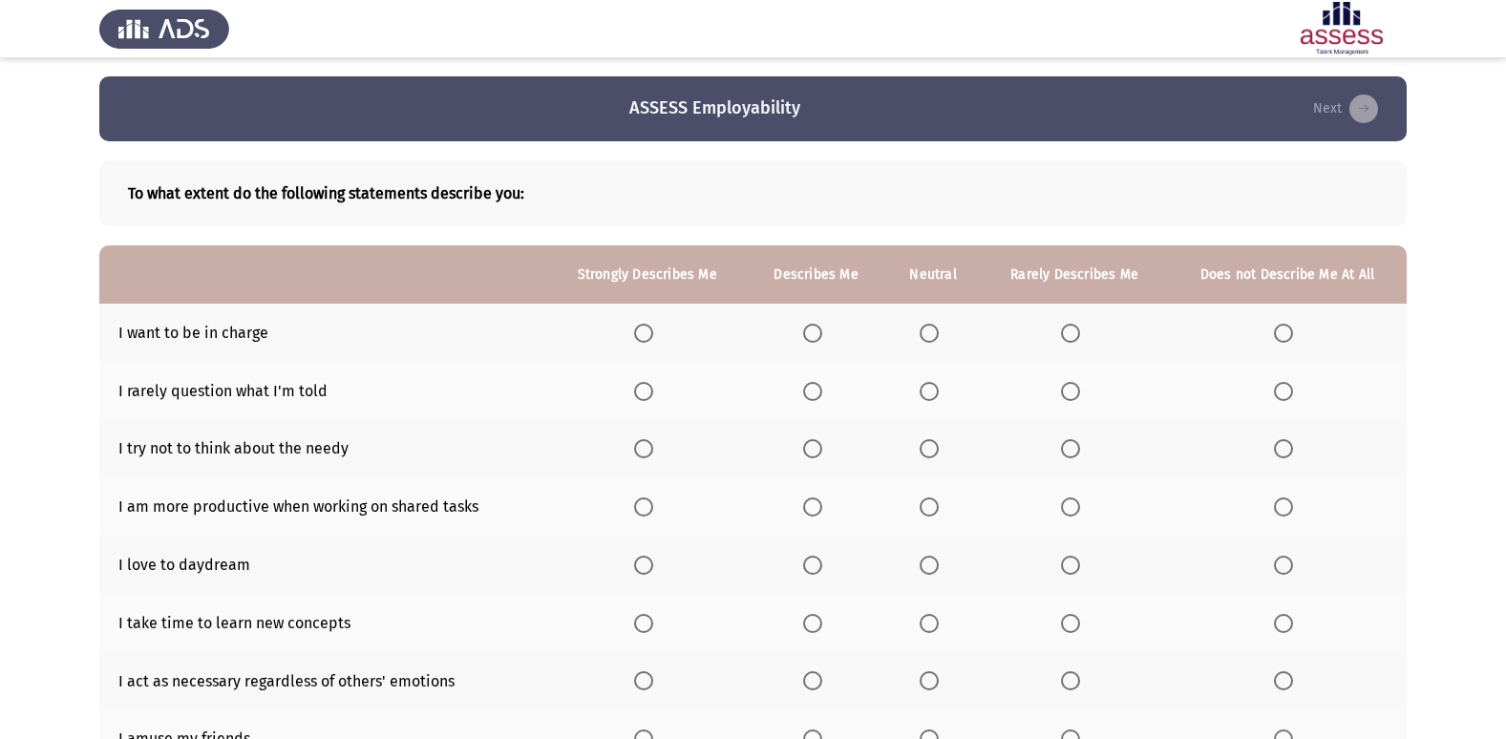
click at [811, 329] on span "Select an option" at bounding box center [812, 333] width 19 height 19
click at [811, 329] on input "Select an option" at bounding box center [812, 333] width 19 height 19
click at [928, 389] on span "Select an option" at bounding box center [929, 391] width 19 height 19
click at [928, 389] on input "Select an option" at bounding box center [929, 391] width 19 height 19
click at [1069, 449] on span "Select an option" at bounding box center [1070, 448] width 19 height 19
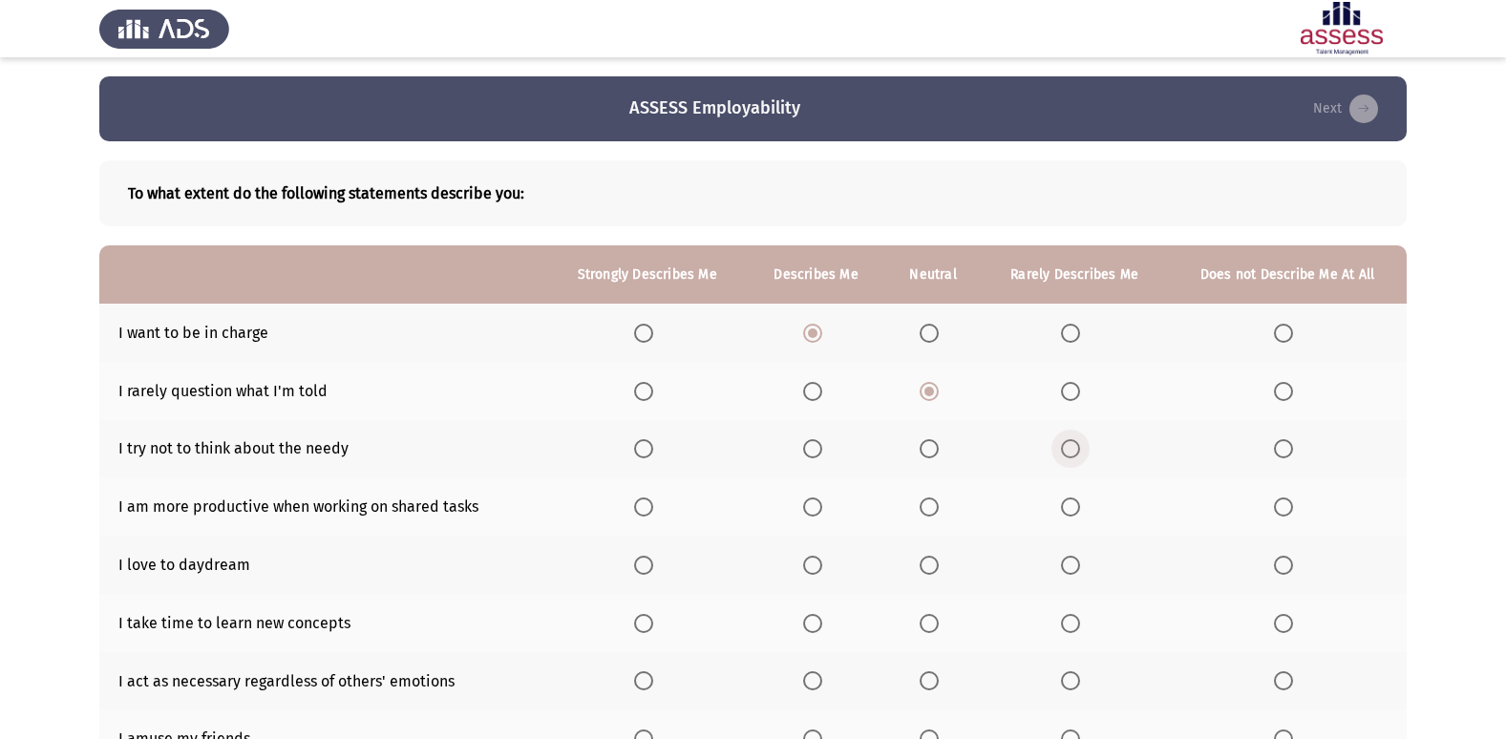
click at [1069, 449] on input "Select an option" at bounding box center [1070, 448] width 19 height 19
click at [820, 501] on span "Select an option" at bounding box center [812, 507] width 19 height 19
click at [820, 501] on input "Select an option" at bounding box center [812, 507] width 19 height 19
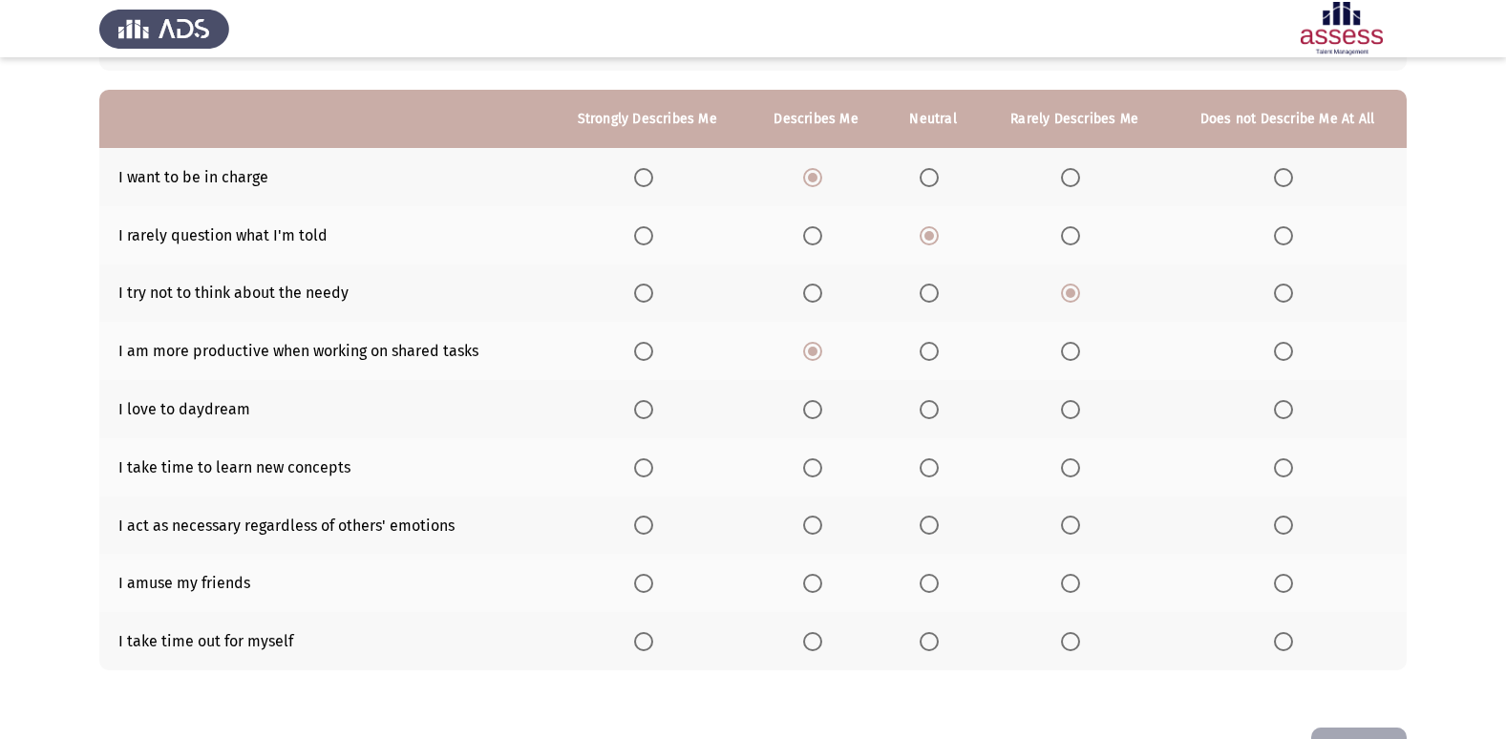
scroll to position [191, 0]
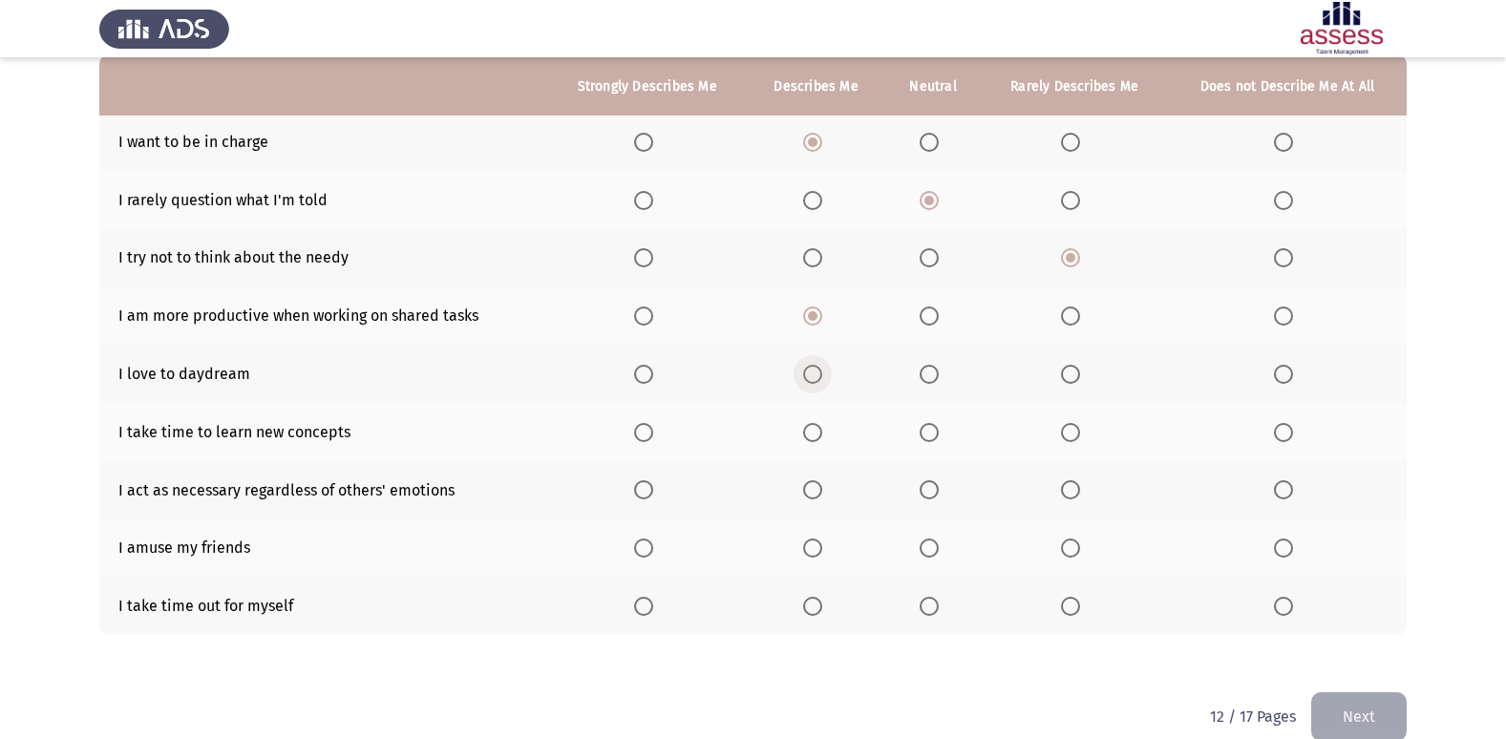
click at [814, 368] on span "Select an option" at bounding box center [812, 374] width 19 height 19
click at [814, 368] on input "Select an option" at bounding box center [812, 374] width 19 height 19
click at [1067, 425] on span "Select an option" at bounding box center [1070, 432] width 19 height 19
click at [1067, 425] on input "Select an option" at bounding box center [1070, 432] width 19 height 19
click at [810, 481] on span "Select an option" at bounding box center [812, 489] width 19 height 19
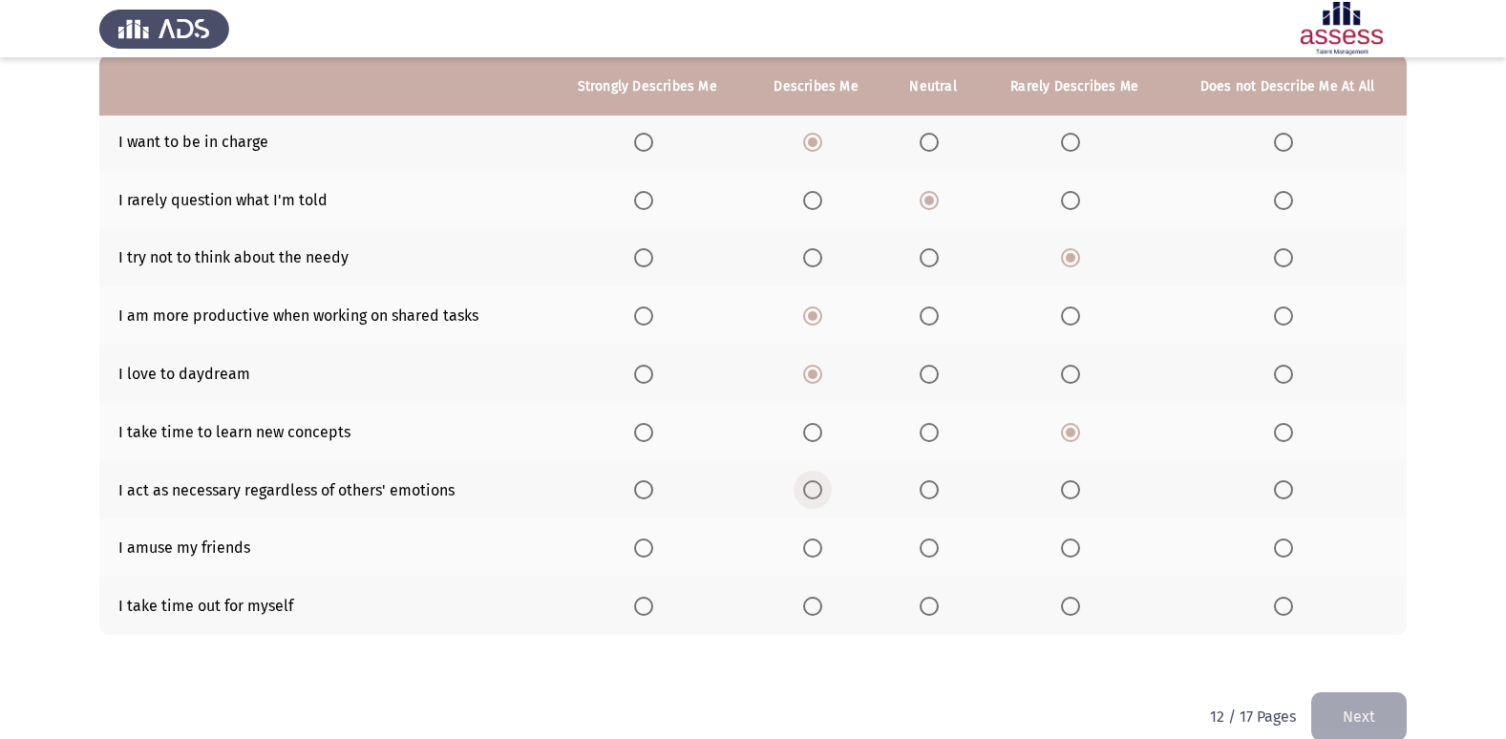
click at [810, 481] on input "Select an option" at bounding box center [812, 489] width 19 height 19
click at [1067, 492] on span "Select an option" at bounding box center [1070, 489] width 19 height 19
click at [1067, 492] on input "Select an option" at bounding box center [1070, 489] width 19 height 19
click at [808, 601] on span "Select an option" at bounding box center [812, 606] width 19 height 19
click at [808, 601] on input "Select an option" at bounding box center [812, 606] width 19 height 19
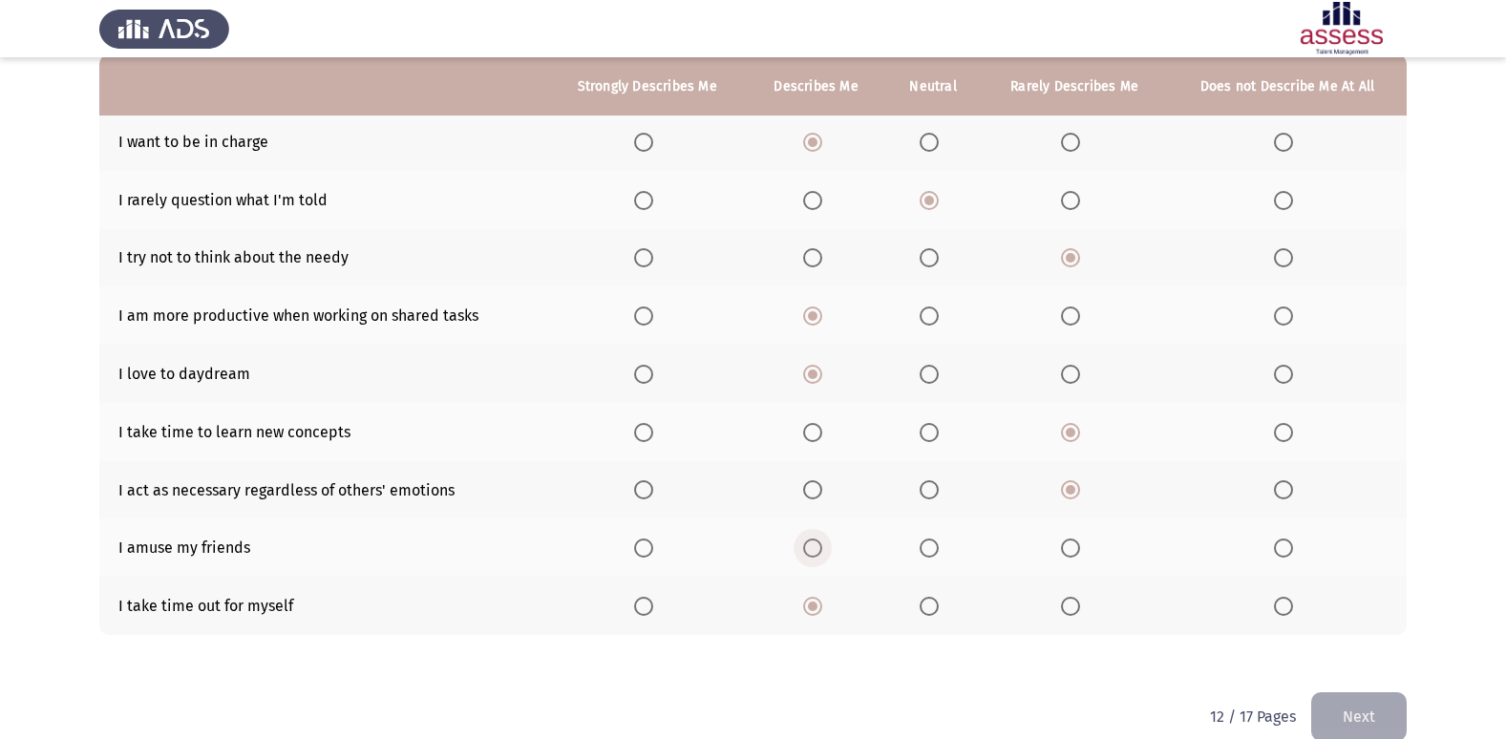
click at [810, 548] on span "Select an option" at bounding box center [812, 548] width 19 height 19
click at [810, 548] on input "Select an option" at bounding box center [812, 548] width 19 height 19
click at [1350, 723] on button "Next" at bounding box center [1359, 717] width 96 height 49
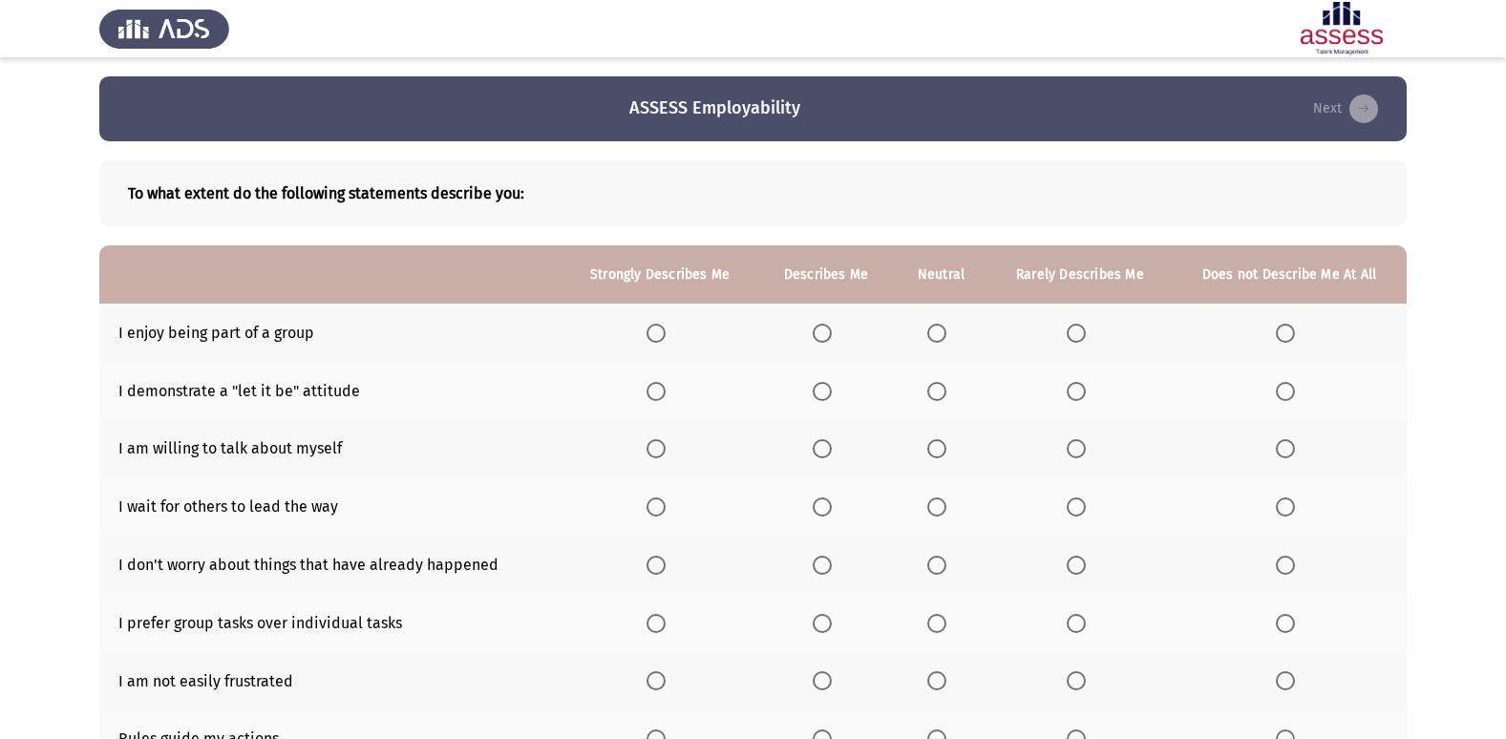
click at [650, 324] on span "Select an option" at bounding box center [656, 333] width 19 height 19
click at [650, 324] on input "Select an option" at bounding box center [656, 333] width 19 height 19
click at [935, 383] on span "Select an option" at bounding box center [936, 391] width 19 height 19
click at [935, 383] on input "Select an option" at bounding box center [936, 391] width 19 height 19
click at [949, 447] on label "Select an option" at bounding box center [940, 448] width 27 height 19
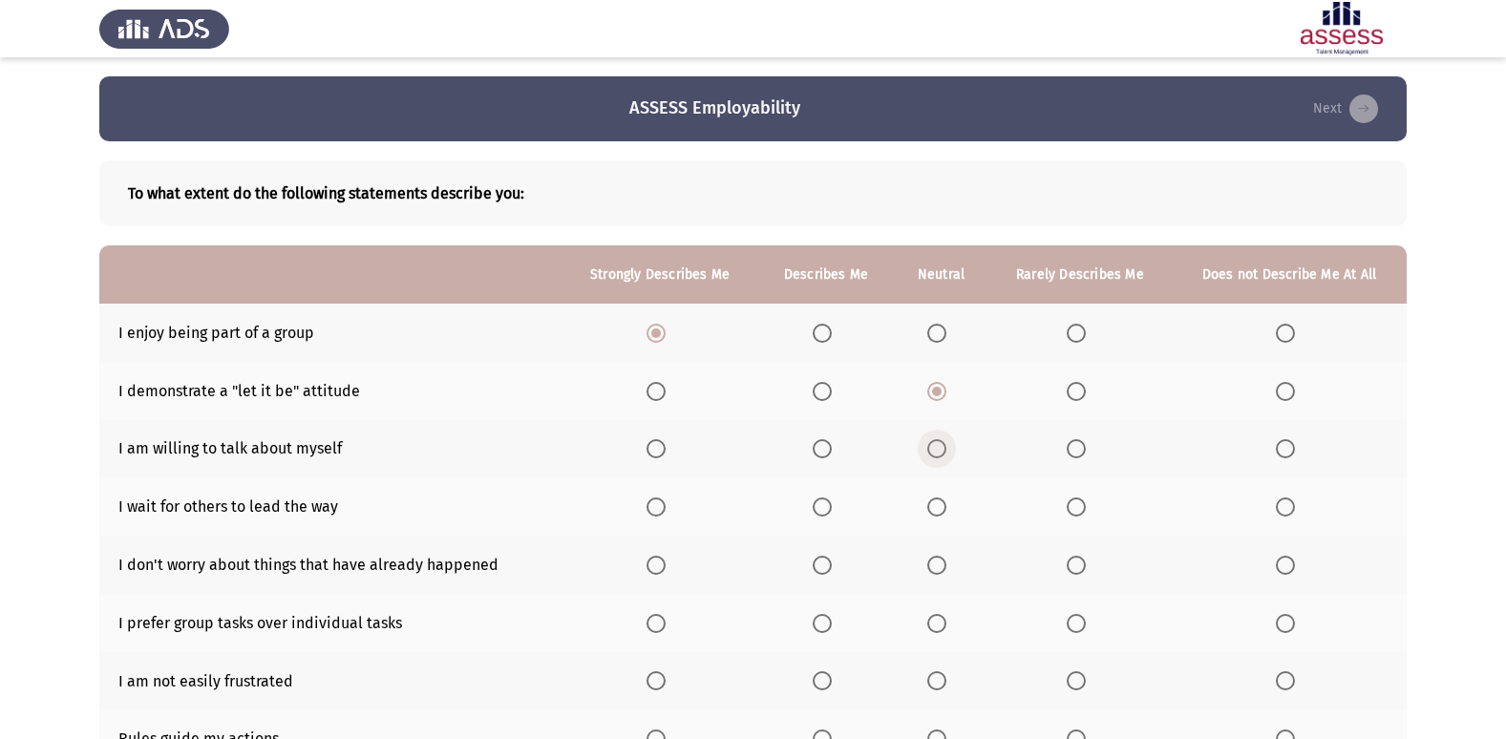
click at [947, 447] on input "Select an option" at bounding box center [936, 448] width 19 height 19
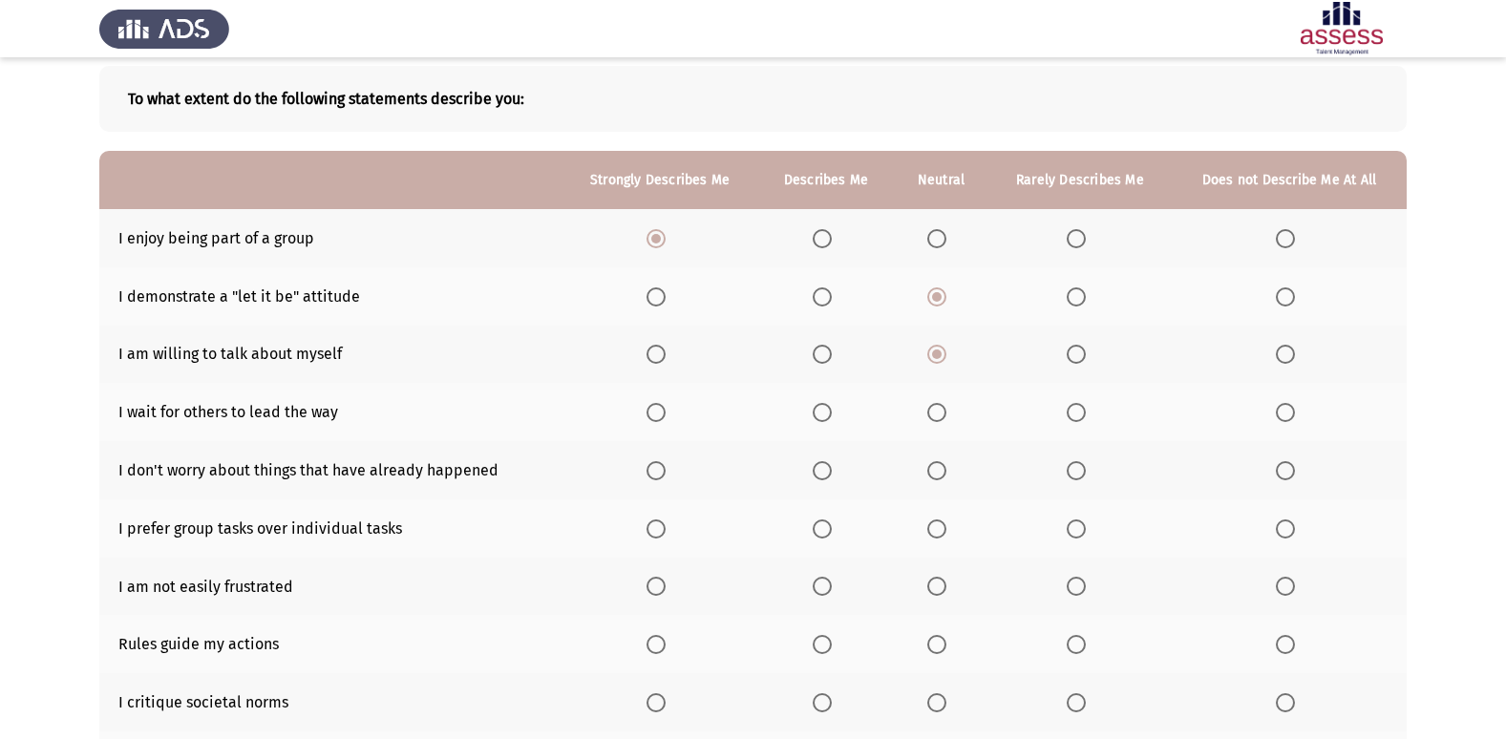
scroll to position [96, 0]
click at [830, 414] on span "Select an option" at bounding box center [822, 411] width 19 height 19
click at [830, 414] on input "Select an option" at bounding box center [822, 411] width 19 height 19
drag, startPoint x: 947, startPoint y: 448, endPoint x: 946, endPoint y: 458, distance: 9.6
click at [947, 454] on th at bounding box center [941, 469] width 95 height 58
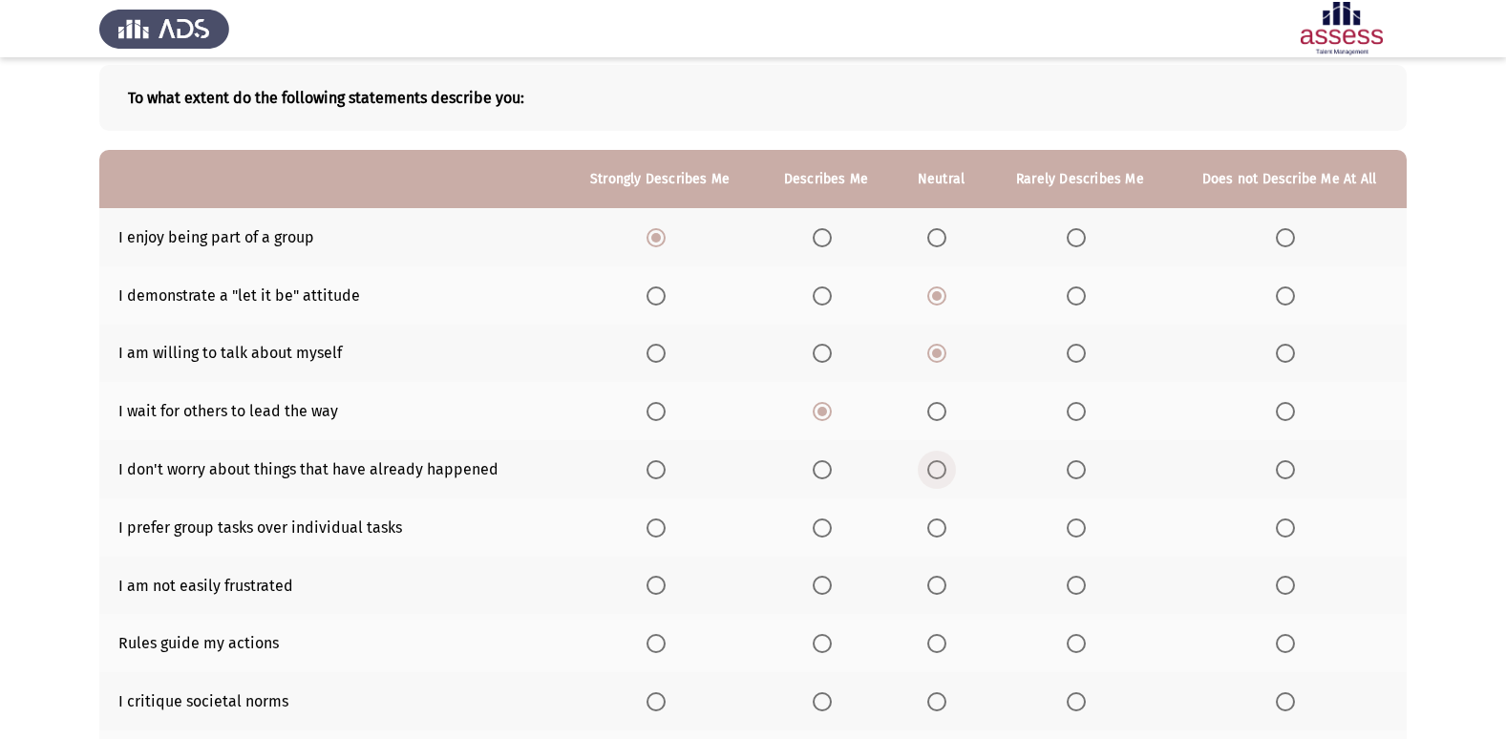
click at [943, 467] on span "Select an option" at bounding box center [936, 469] width 19 height 19
click at [943, 467] on input "Select an option" at bounding box center [936, 469] width 19 height 19
click at [826, 525] on span "Select an option" at bounding box center [822, 528] width 19 height 19
click at [826, 525] on input "Select an option" at bounding box center [822, 528] width 19 height 19
click at [818, 583] on span "Select an option" at bounding box center [822, 585] width 19 height 19
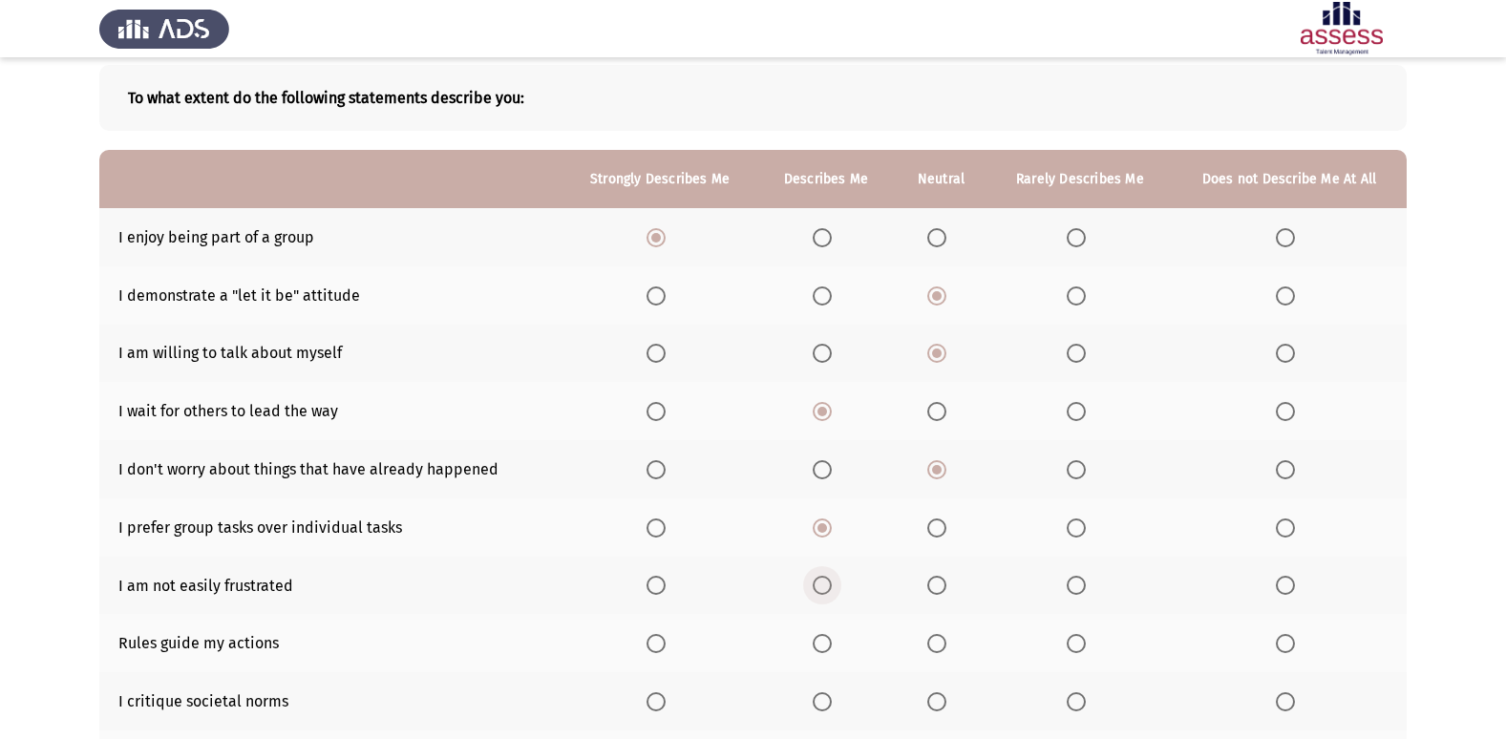
click at [818, 583] on input "Select an option" at bounding box center [822, 585] width 19 height 19
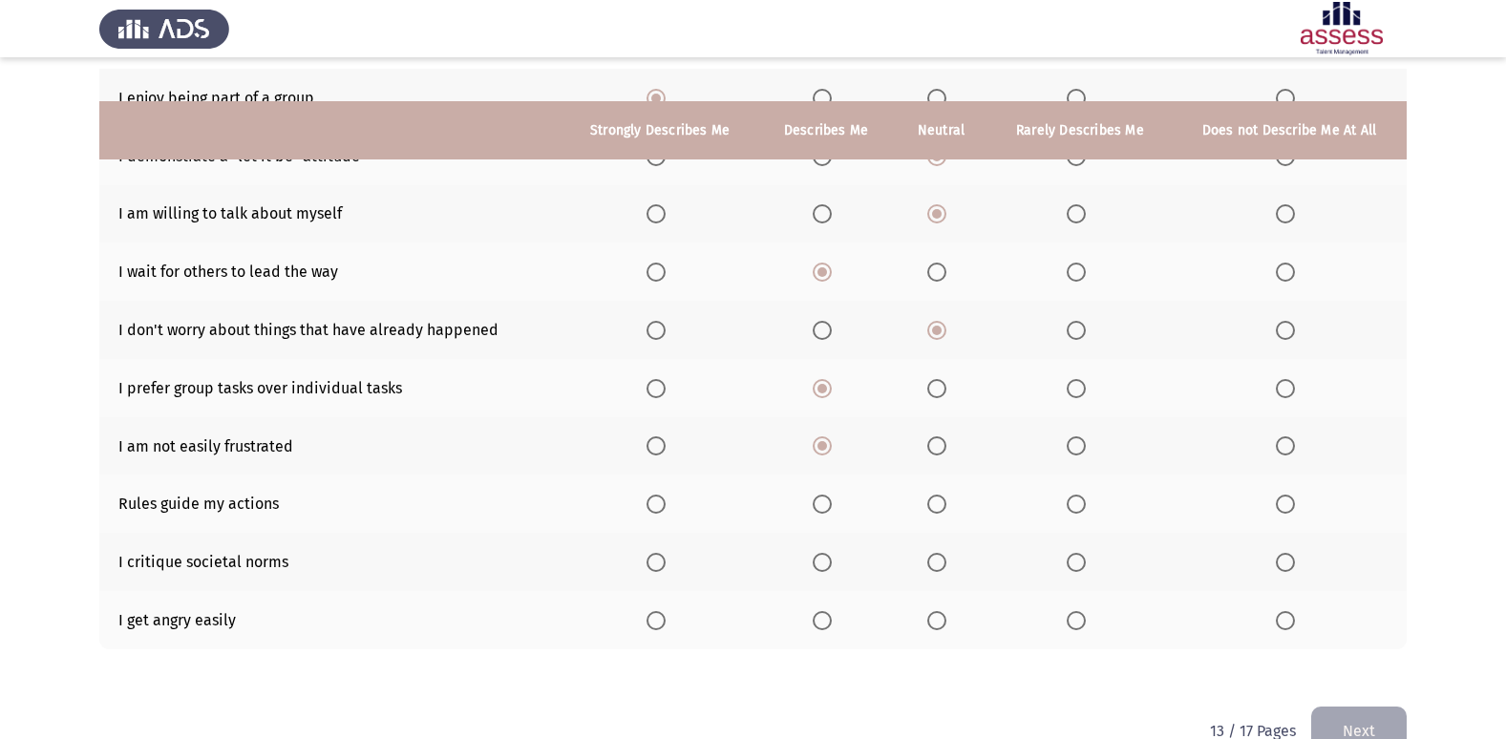
scroll to position [279, 0]
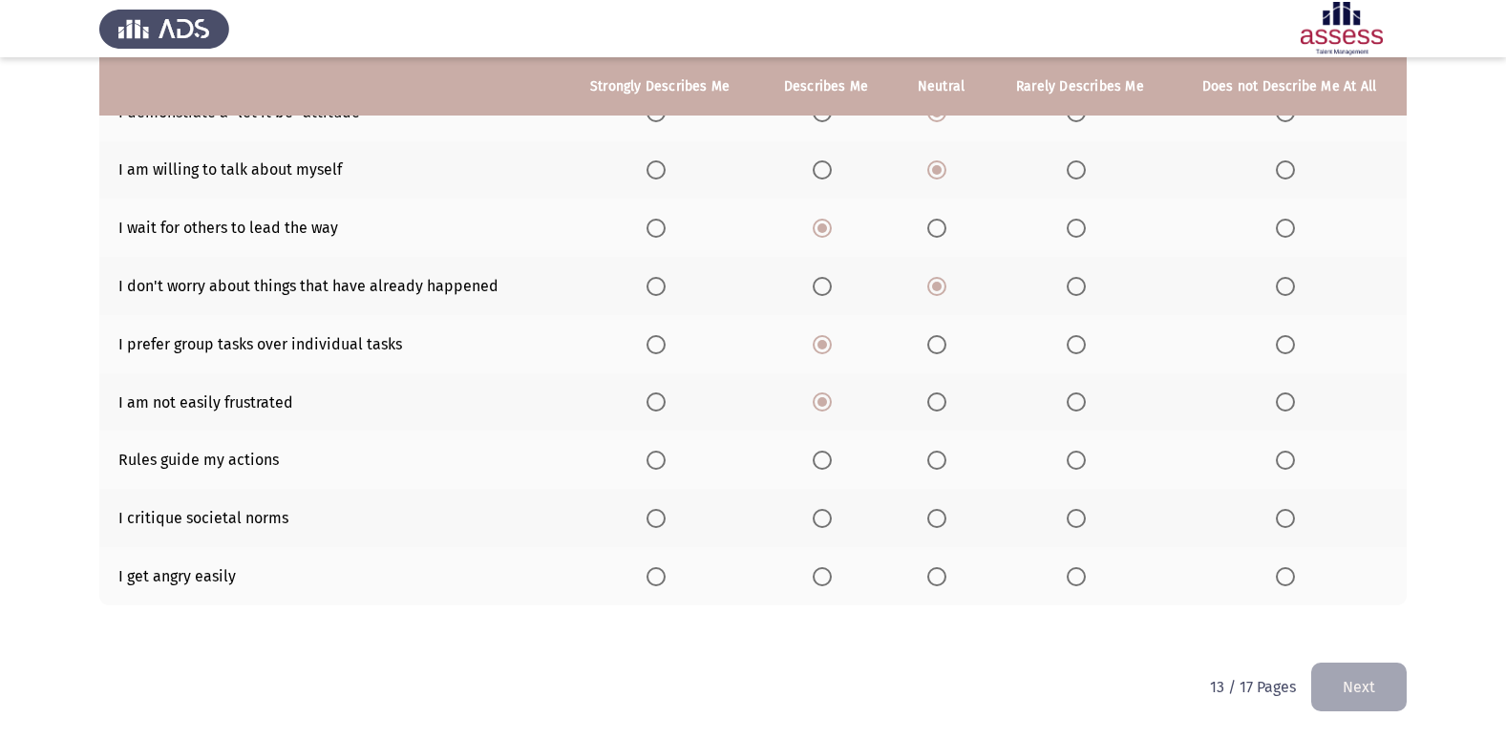
click at [816, 456] on span "Select an option" at bounding box center [822, 460] width 19 height 19
click at [816, 456] on input "Select an option" at bounding box center [822, 460] width 19 height 19
click at [938, 521] on span "Select an option" at bounding box center [936, 518] width 19 height 19
click at [938, 521] on input "Select an option" at bounding box center [936, 518] width 19 height 19
click at [936, 582] on span "Select an option" at bounding box center [936, 576] width 19 height 19
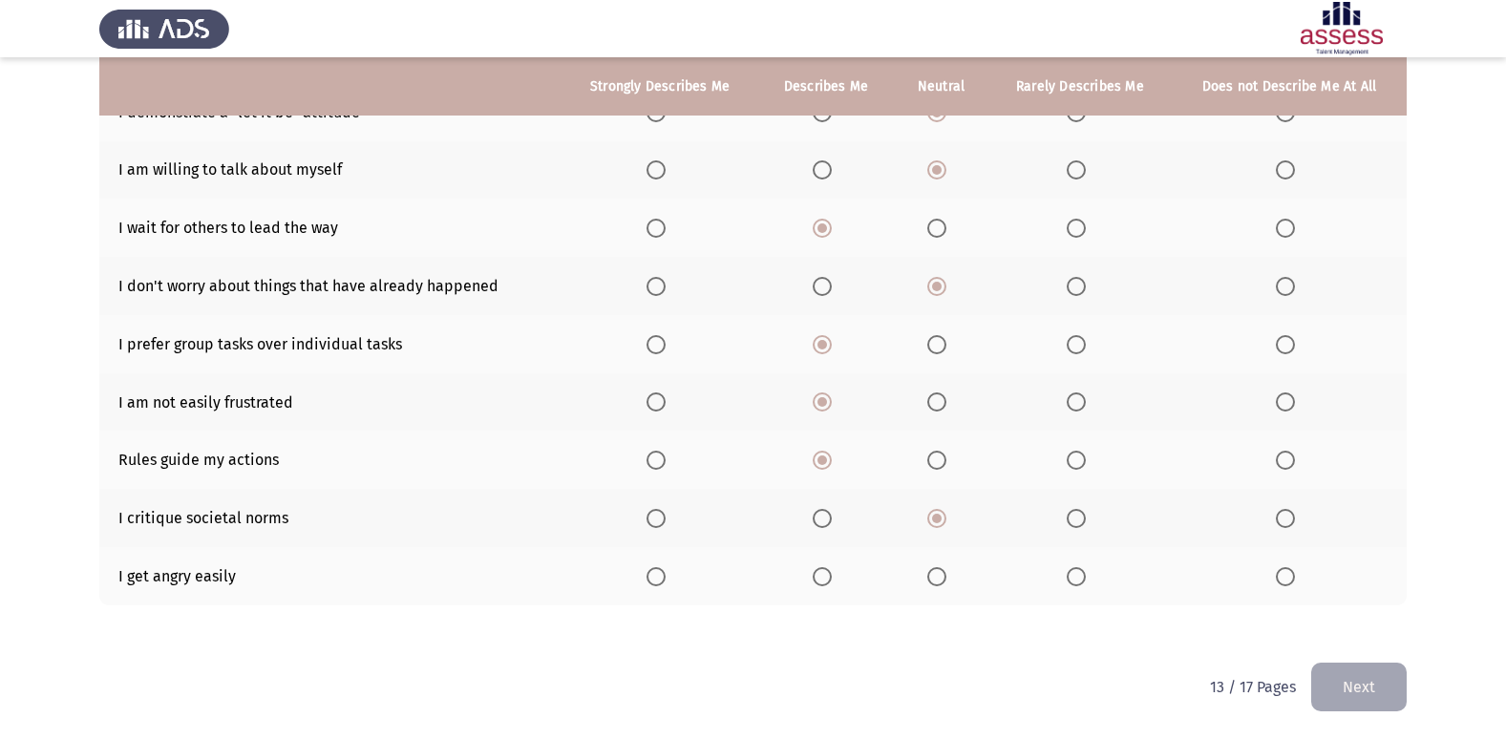
click at [936, 582] on input "Select an option" at bounding box center [936, 576] width 19 height 19
click at [1354, 671] on button "Next" at bounding box center [1359, 687] width 96 height 49
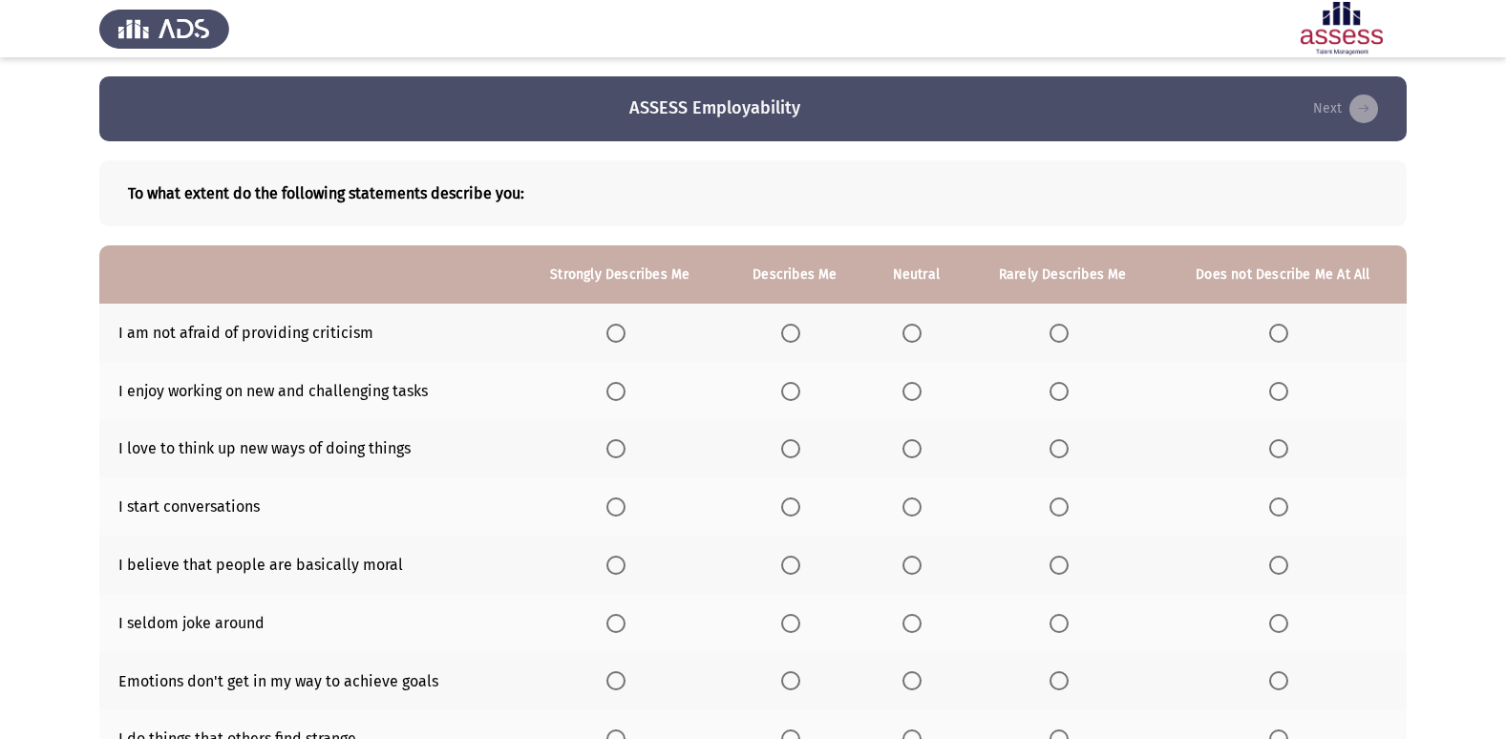
click at [786, 334] on span "Select an option" at bounding box center [790, 333] width 19 height 19
click at [786, 334] on input "Select an option" at bounding box center [790, 333] width 19 height 19
click at [620, 385] on span "Select an option" at bounding box center [616, 391] width 19 height 19
click at [620, 385] on input "Select an option" at bounding box center [616, 391] width 19 height 19
click at [608, 442] on span "Select an option" at bounding box center [616, 448] width 19 height 19
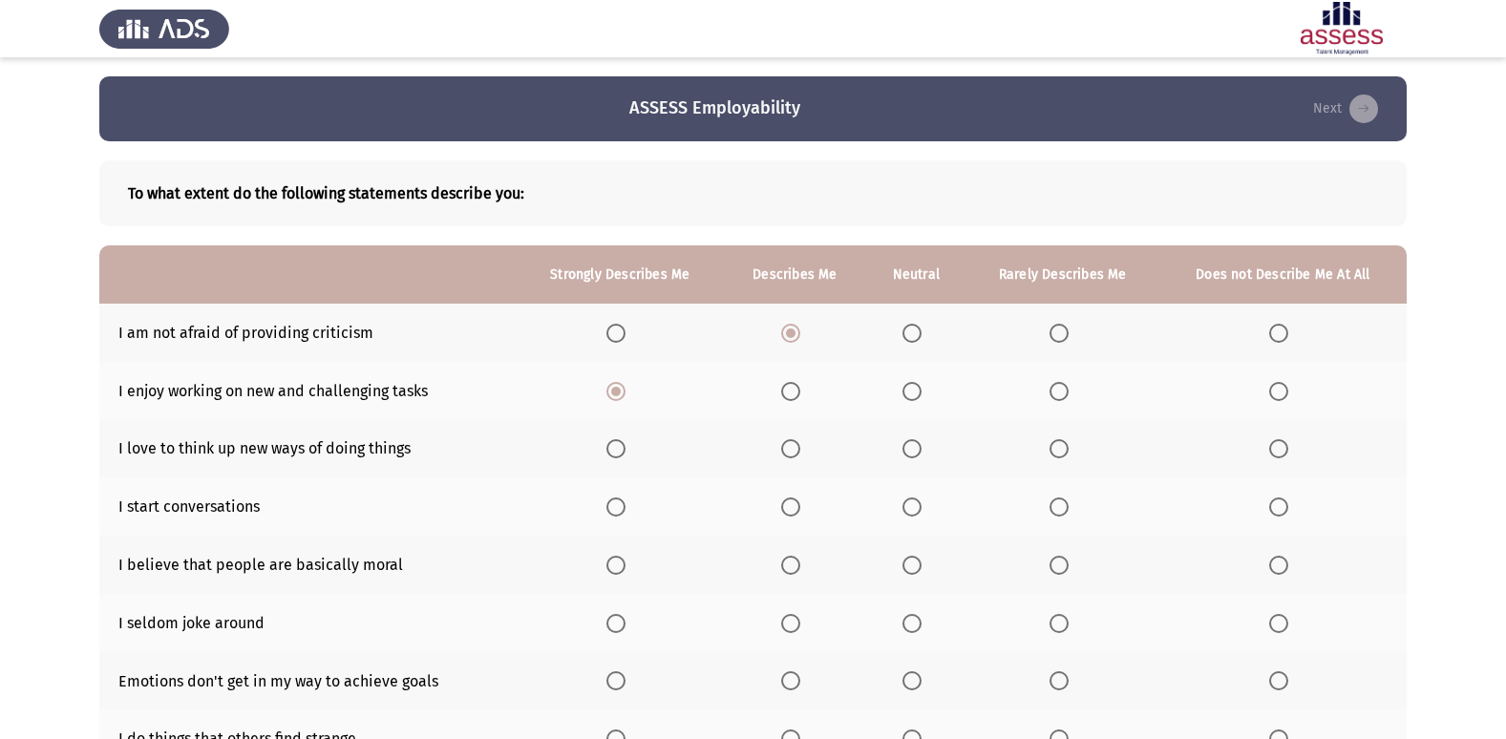
click at [608, 442] on input "Select an option" at bounding box center [616, 448] width 19 height 19
click at [907, 505] on span "Select an option" at bounding box center [912, 507] width 19 height 19
click at [907, 505] on input "Select an option" at bounding box center [912, 507] width 19 height 19
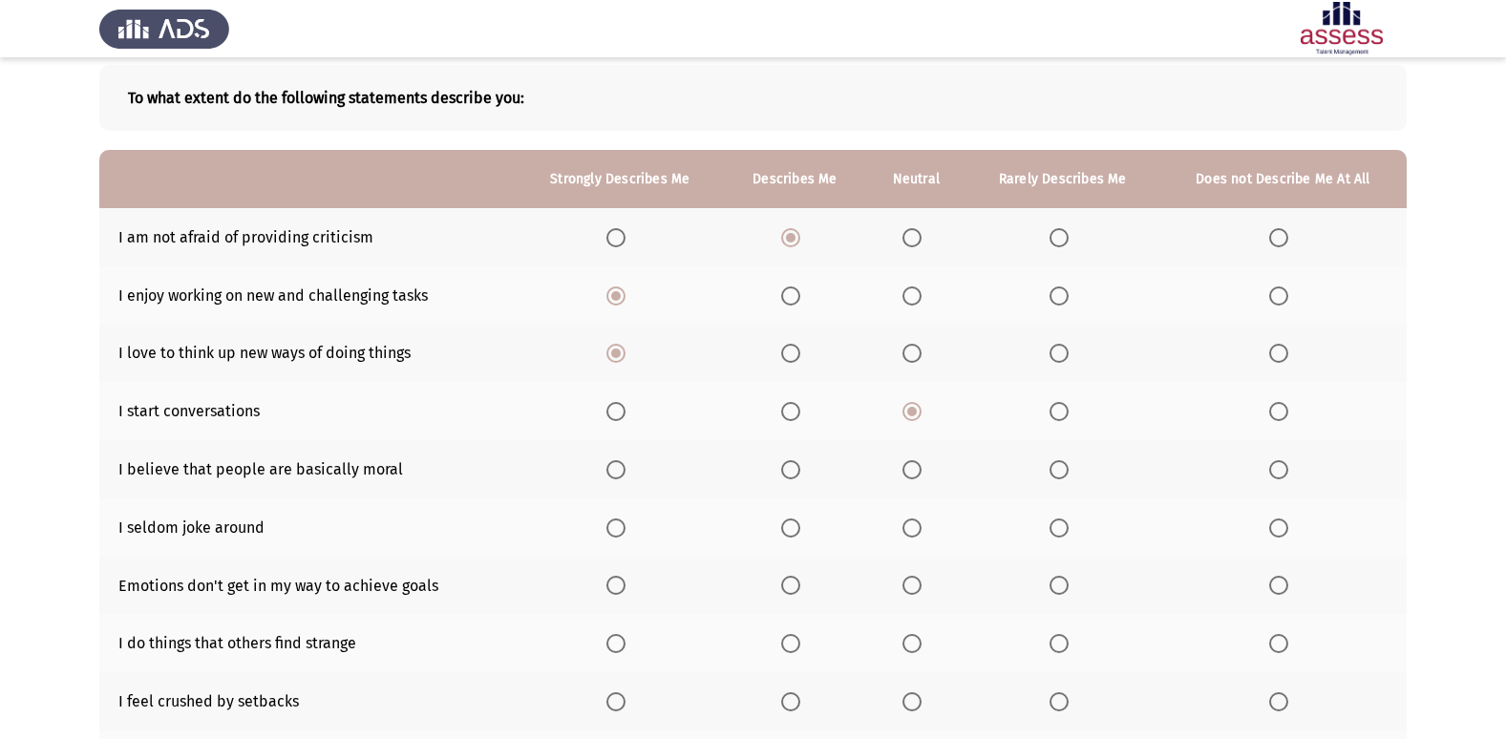
click at [789, 460] on span "Select an option" at bounding box center [790, 469] width 19 height 19
click at [789, 460] on input "Select an option" at bounding box center [790, 469] width 19 height 19
click at [1073, 530] on label "Select an option" at bounding box center [1063, 528] width 27 height 19
click at [1069, 530] on input "Select an option" at bounding box center [1059, 528] width 19 height 19
click at [915, 582] on span "Select an option" at bounding box center [912, 585] width 19 height 19
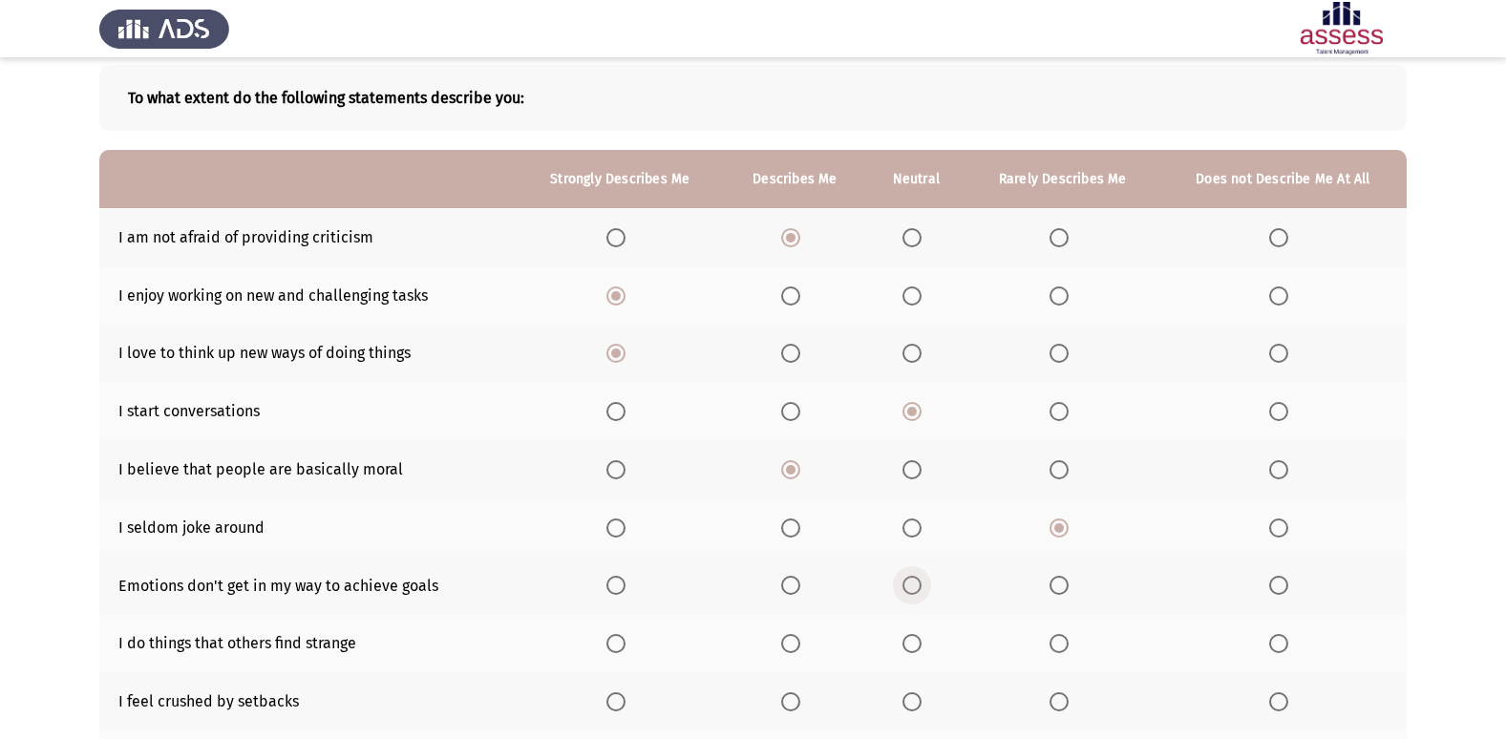
click at [915, 582] on input "Select an option" at bounding box center [912, 585] width 19 height 19
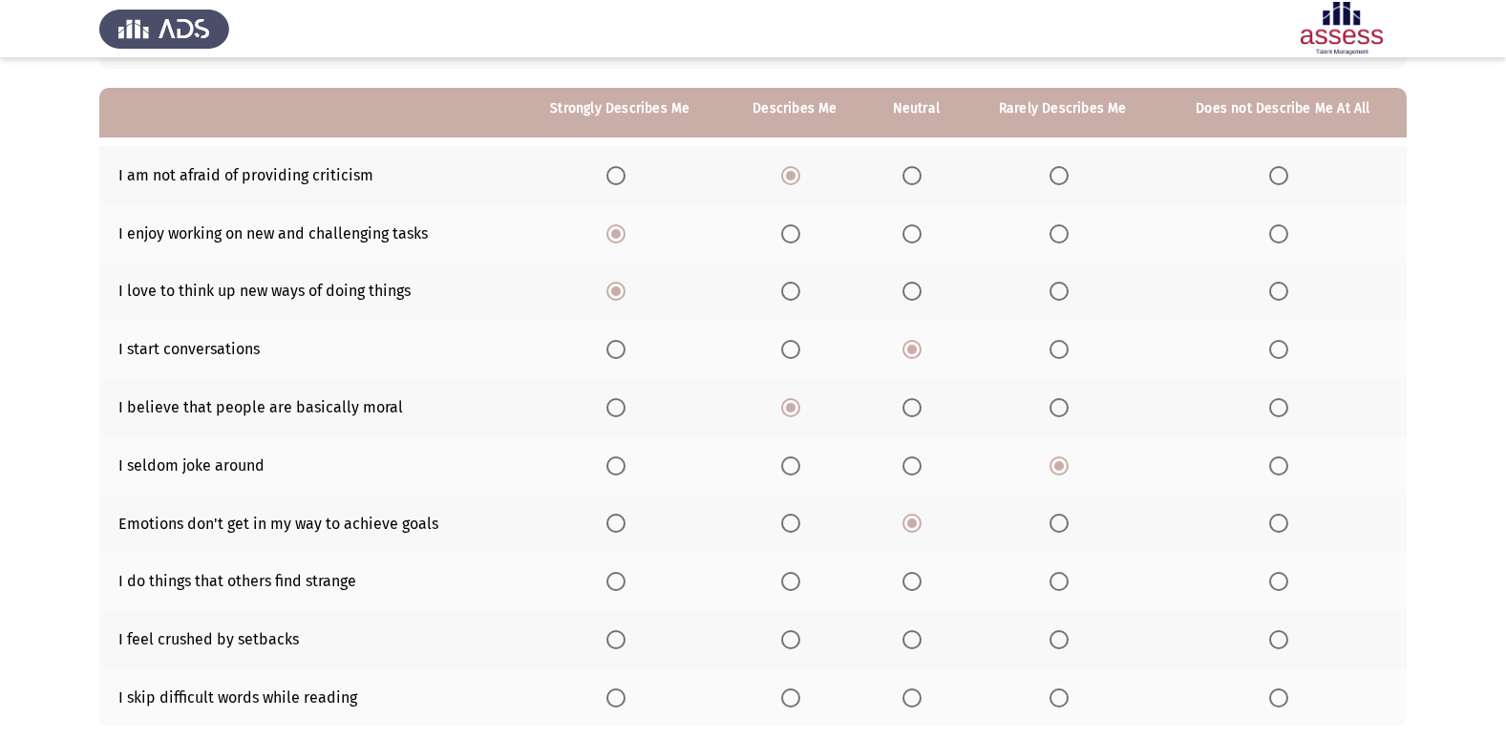
scroll to position [191, 0]
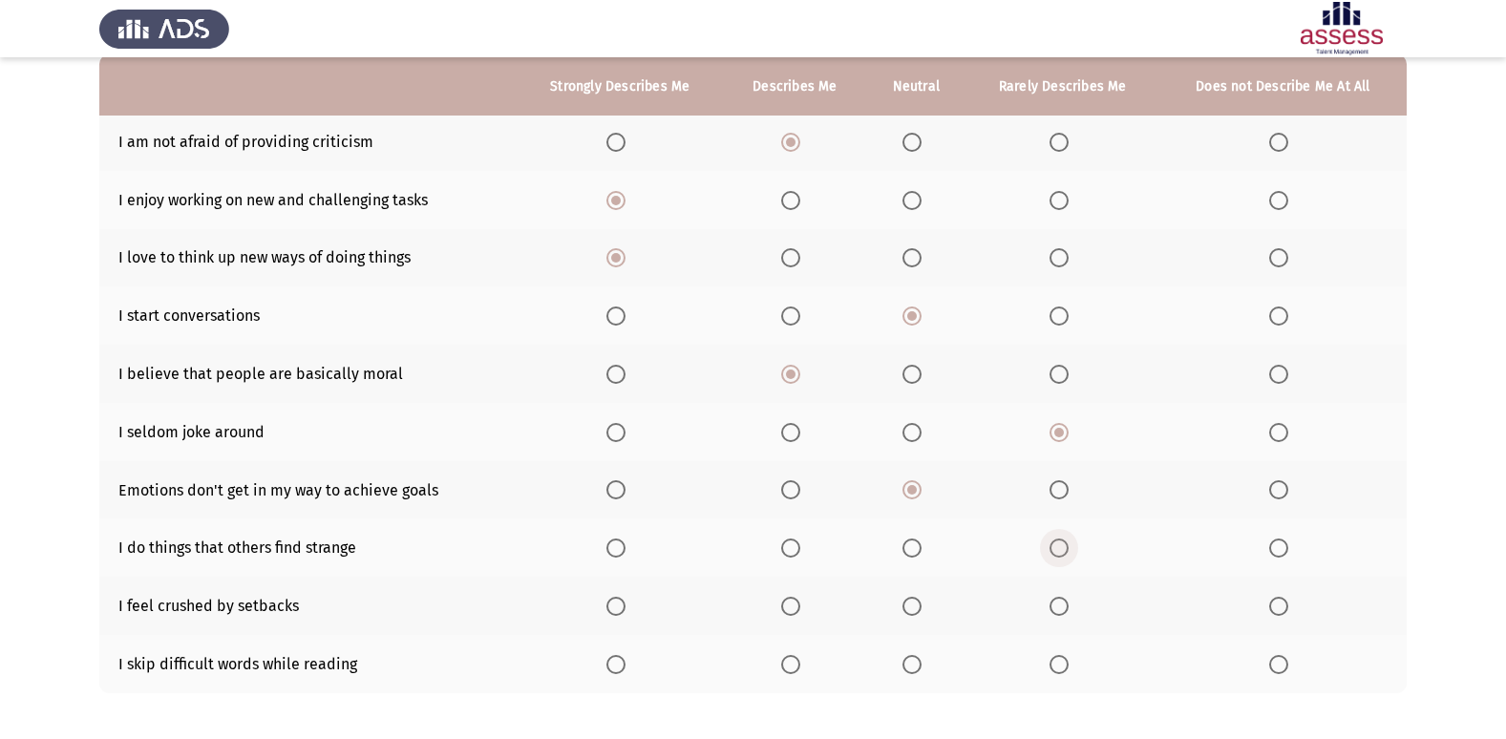
click at [1060, 539] on span "Select an option" at bounding box center [1059, 548] width 19 height 19
click at [1060, 539] on input "Select an option" at bounding box center [1059, 548] width 19 height 19
click at [910, 609] on span "Select an option" at bounding box center [912, 606] width 19 height 19
click at [910, 609] on input "Select an option" at bounding box center [912, 606] width 19 height 19
click at [796, 661] on span "Select an option" at bounding box center [790, 664] width 19 height 19
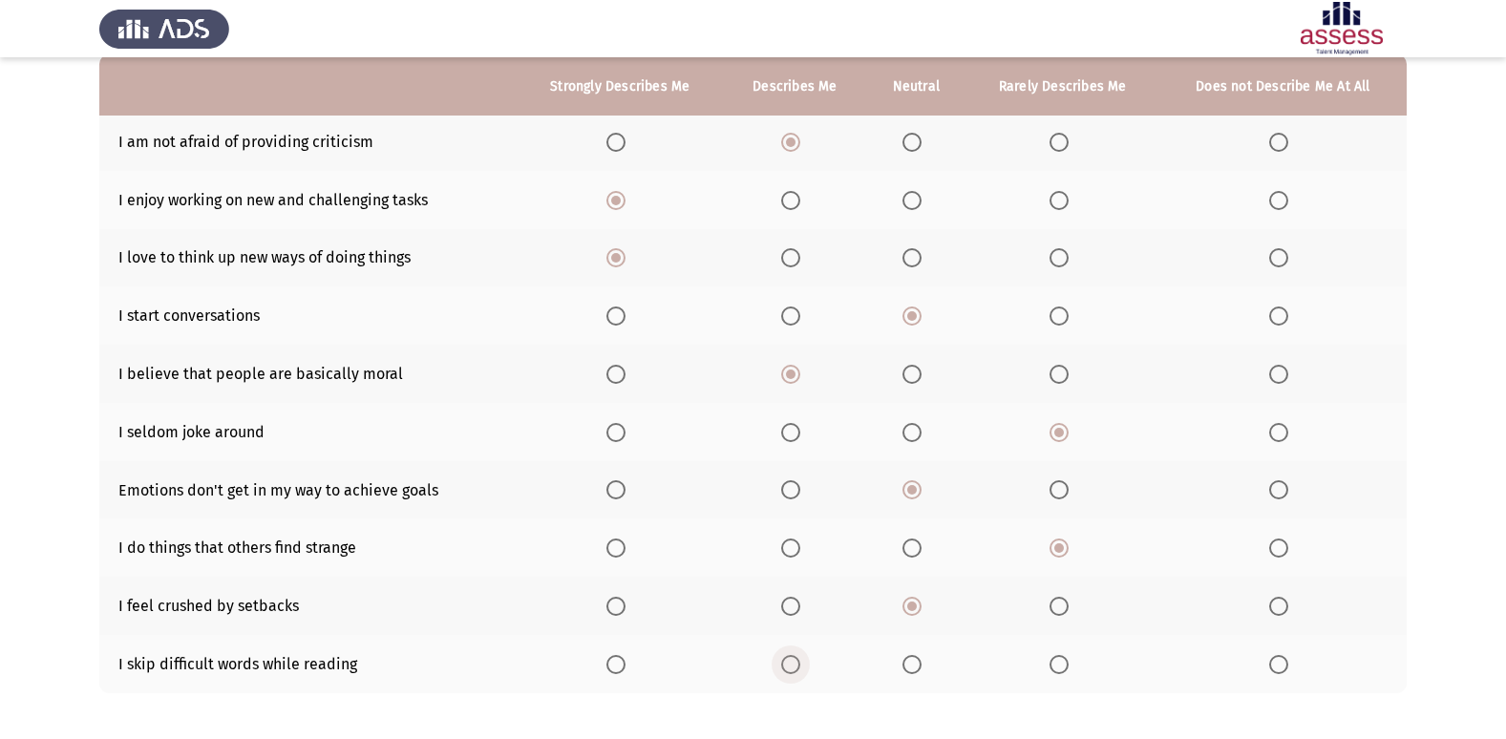
click at [796, 661] on input "Select an option" at bounding box center [790, 664] width 19 height 19
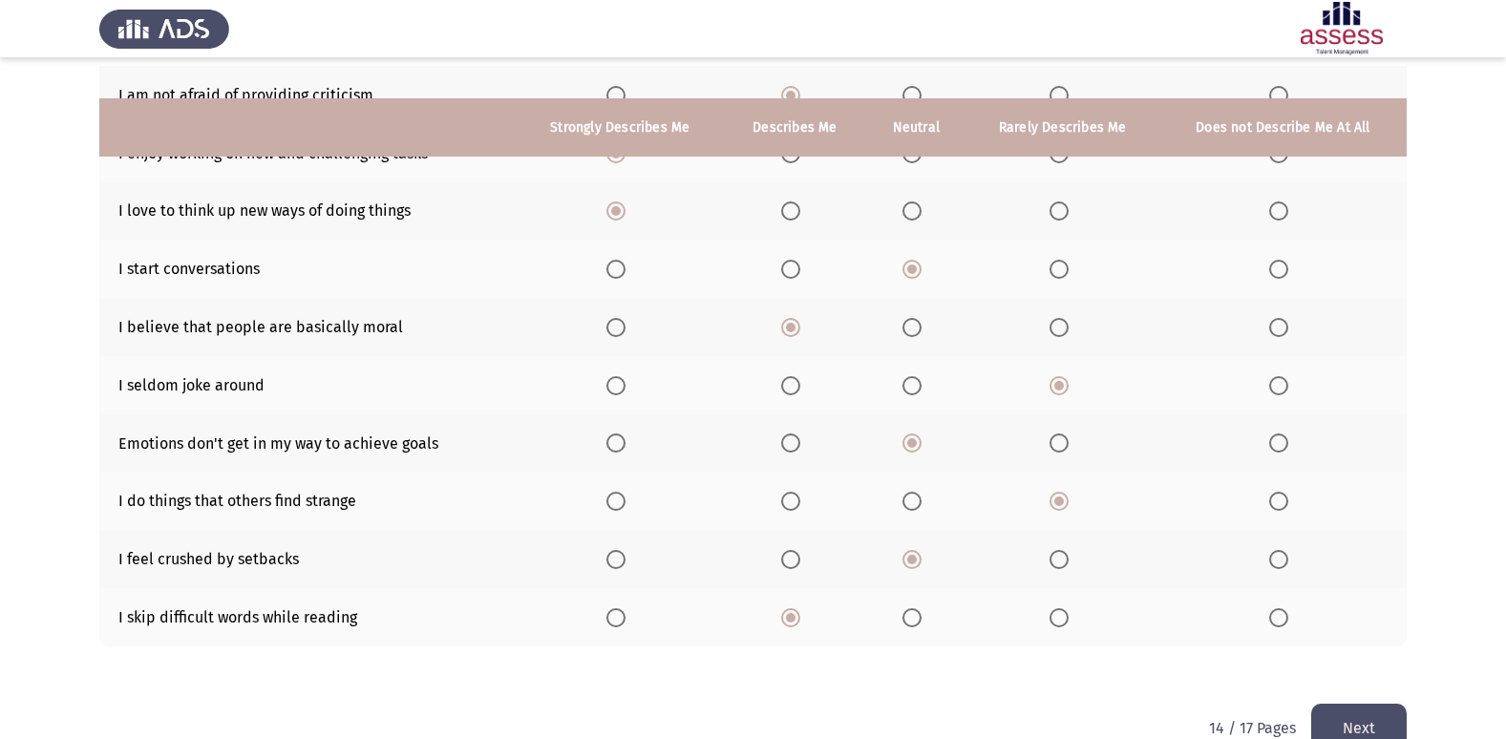
scroll to position [279, 0]
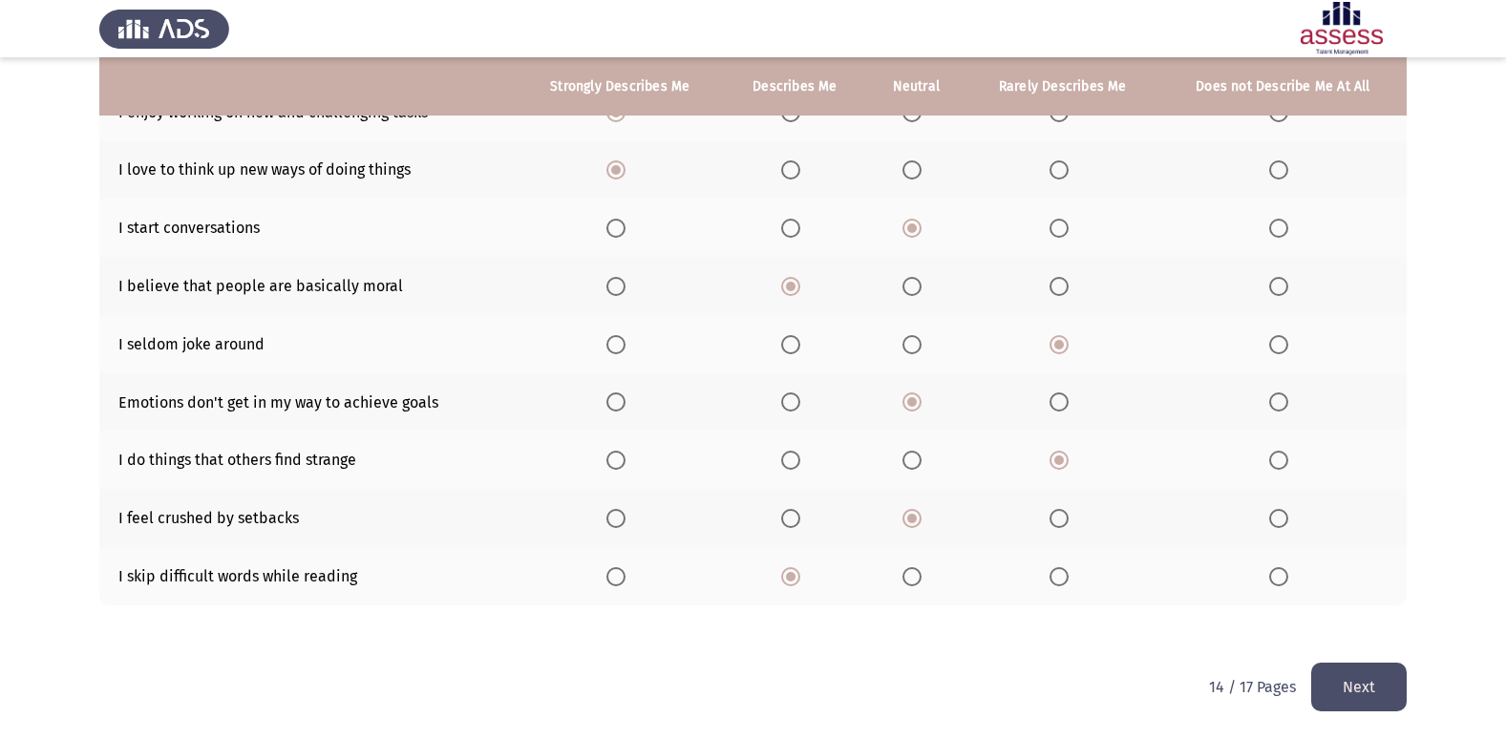
click at [1333, 675] on button "Next" at bounding box center [1359, 687] width 96 height 49
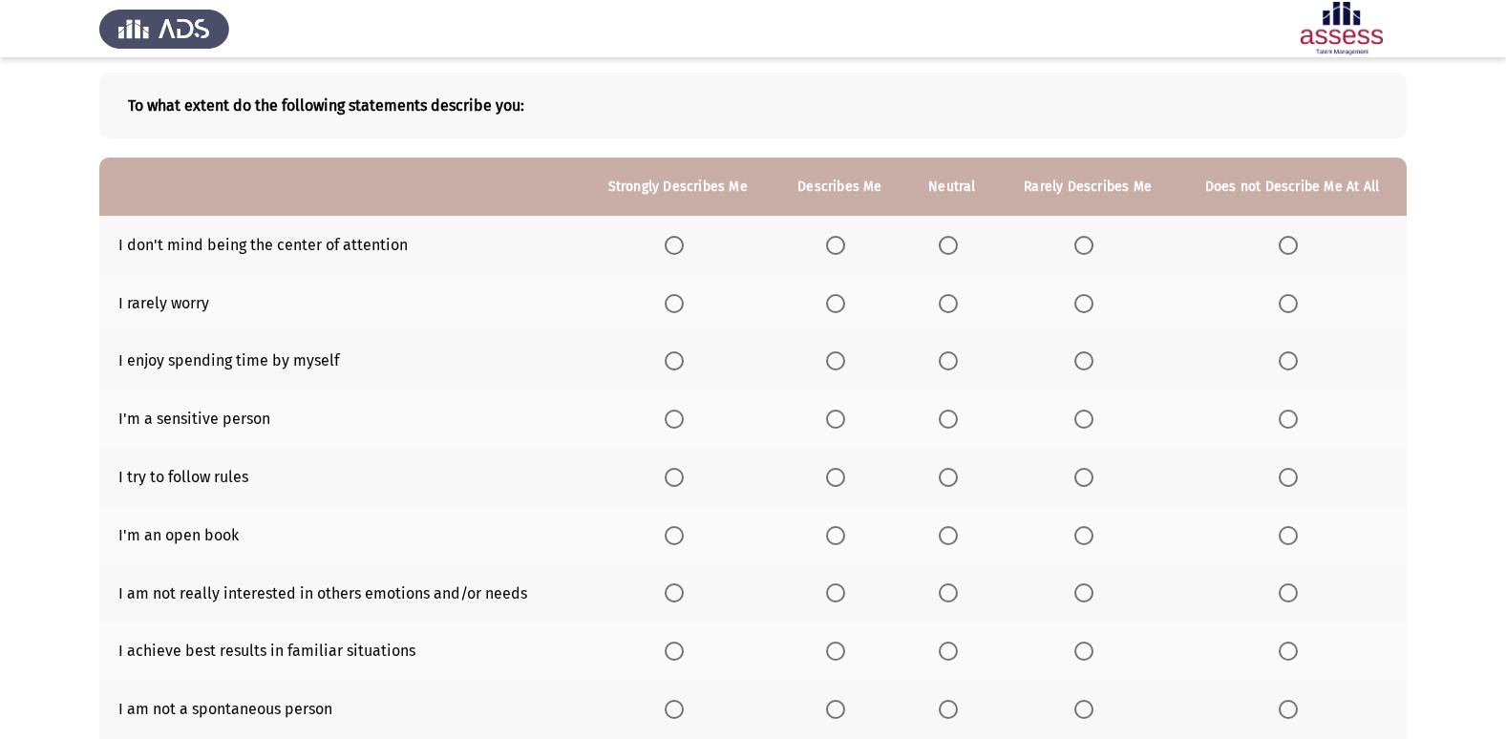
scroll to position [0, 0]
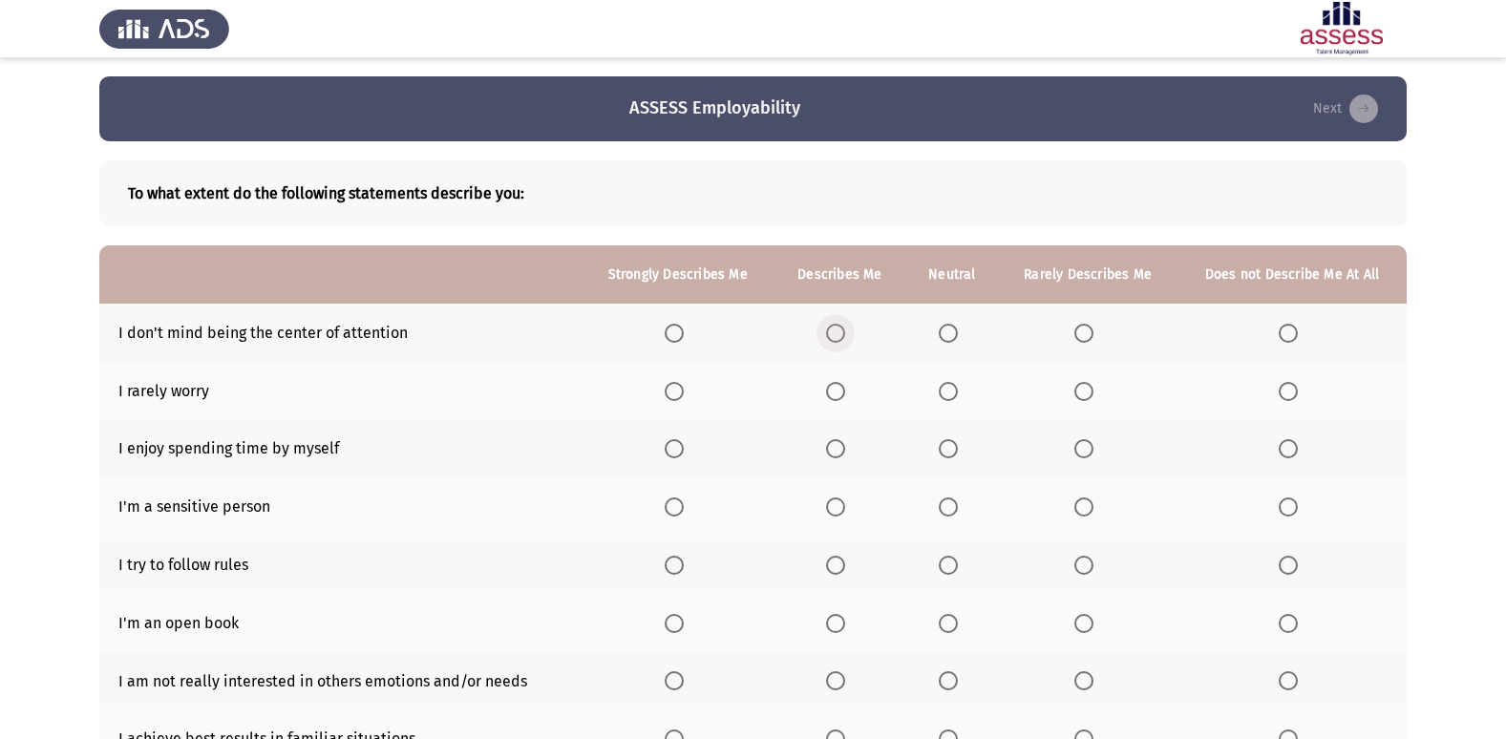
click at [839, 326] on span "Select an option" at bounding box center [835, 333] width 19 height 19
click at [839, 326] on input "Select an option" at bounding box center [835, 333] width 19 height 19
click at [951, 389] on span "Select an option" at bounding box center [948, 391] width 19 height 19
click at [951, 389] on input "Select an option" at bounding box center [948, 391] width 19 height 19
click at [827, 456] on th at bounding box center [840, 449] width 133 height 58
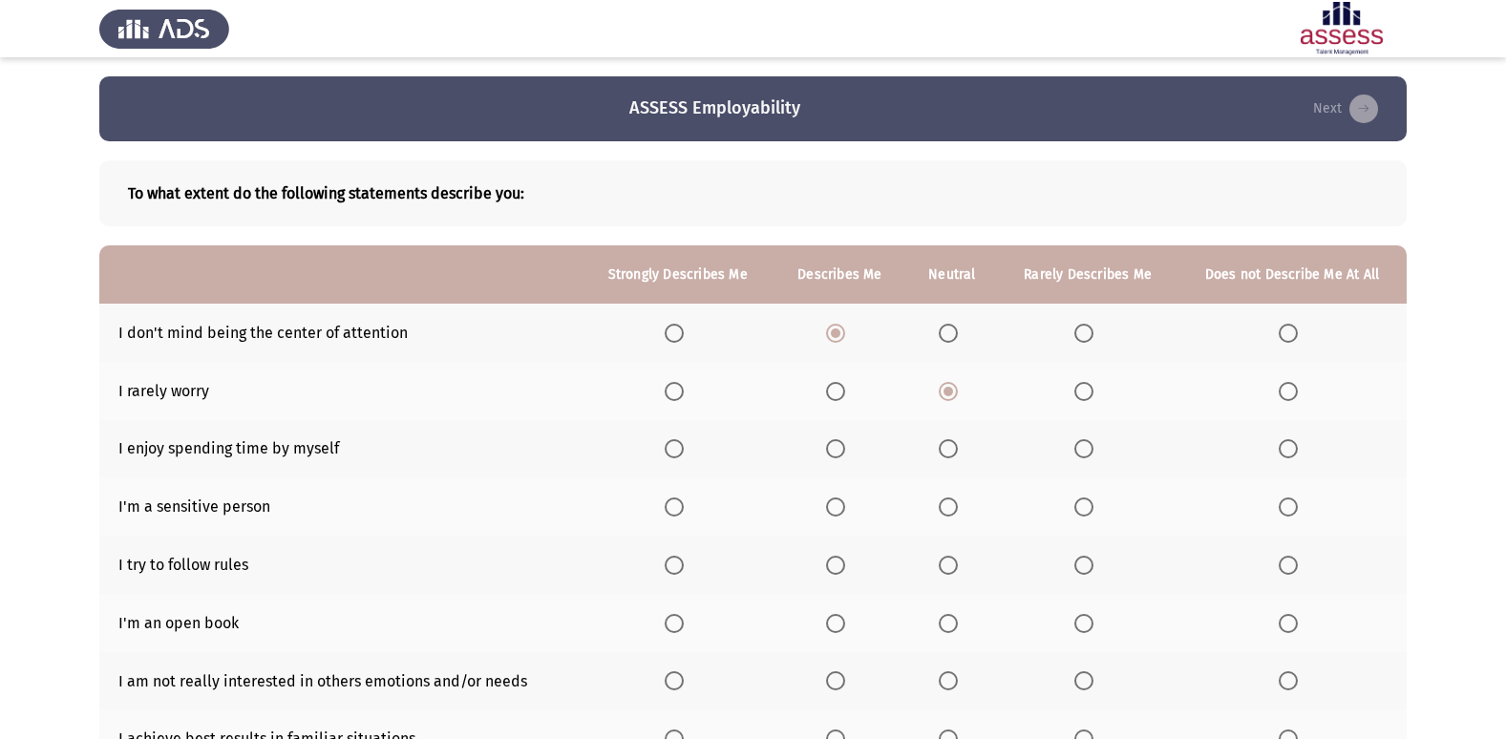
click at [832, 447] on span "Select an option" at bounding box center [835, 448] width 19 height 19
click at [832, 447] on input "Select an option" at bounding box center [835, 448] width 19 height 19
click at [844, 501] on span "Select an option" at bounding box center [835, 507] width 19 height 19
click at [844, 501] on input "Select an option" at bounding box center [835, 507] width 19 height 19
click at [836, 565] on span "Select an option" at bounding box center [836, 565] width 0 height 0
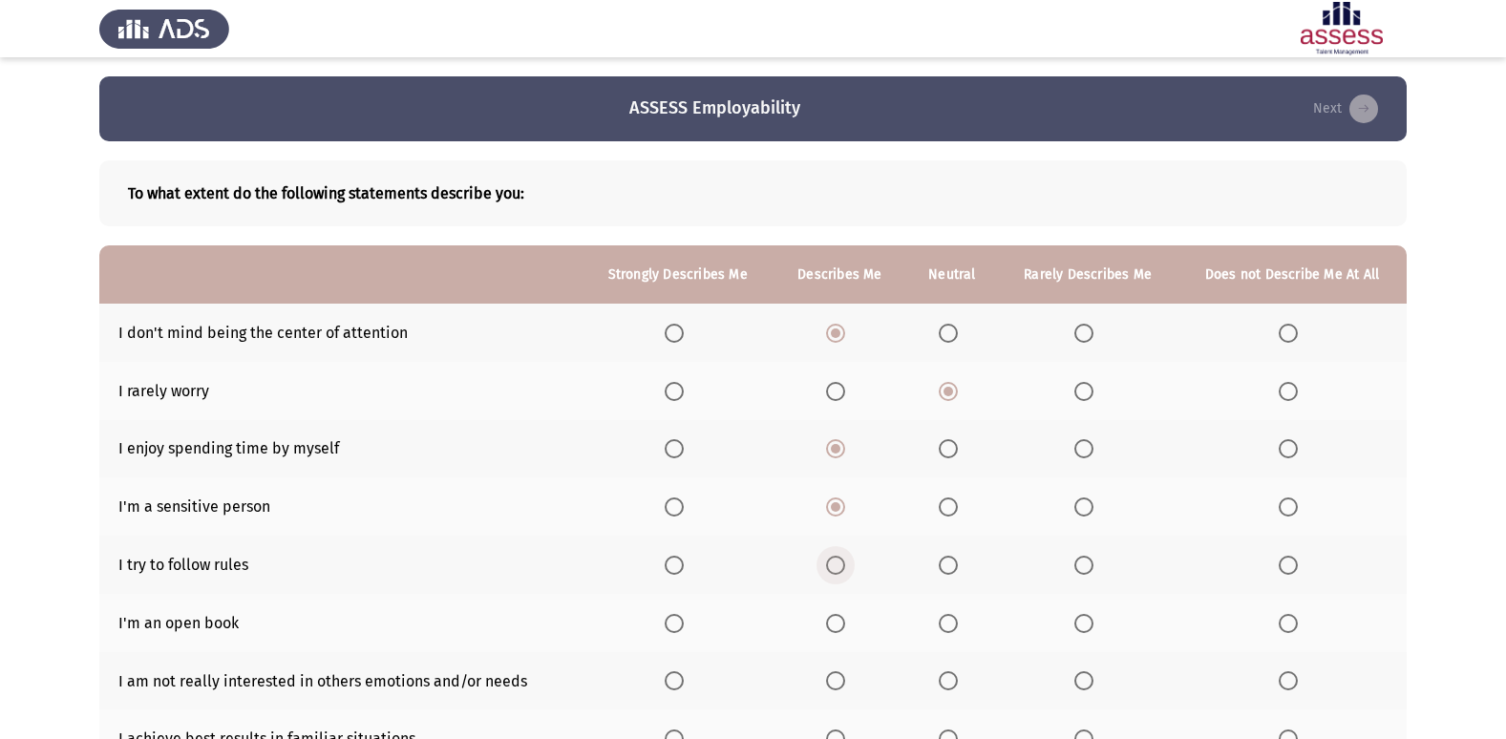
click at [839, 565] on input "Select an option" at bounding box center [835, 565] width 19 height 19
click at [671, 553] on th at bounding box center [678, 565] width 192 height 58
click at [674, 572] on span "Select an option" at bounding box center [674, 565] width 19 height 19
click at [674, 572] on input "Select an option" at bounding box center [674, 565] width 19 height 19
click at [677, 616] on span "Select an option" at bounding box center [674, 623] width 19 height 19
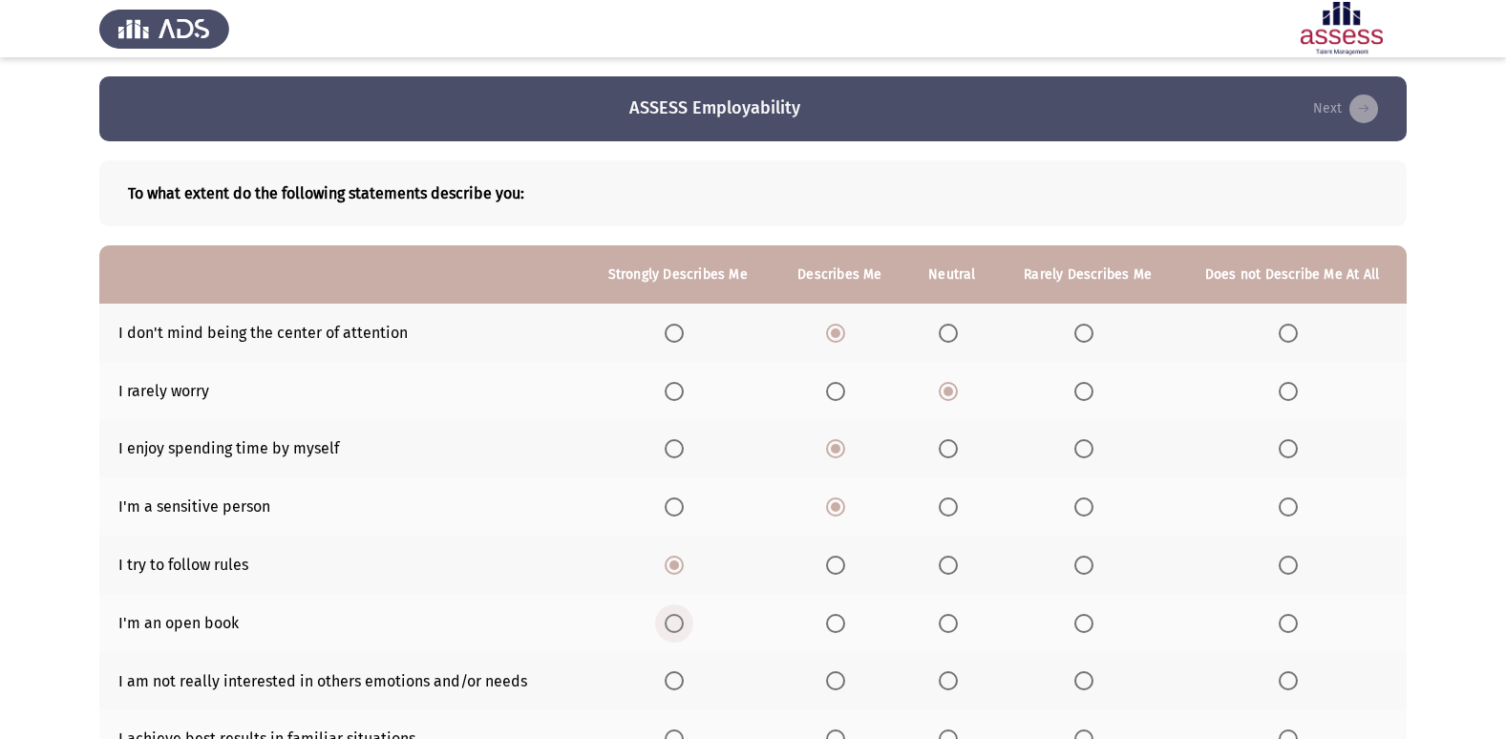
click at [677, 616] on input "Select an option" at bounding box center [674, 623] width 19 height 19
click at [824, 618] on th at bounding box center [840, 623] width 133 height 58
click at [832, 621] on span "Select an option" at bounding box center [835, 623] width 19 height 19
click at [832, 621] on input "Select an option" at bounding box center [835, 623] width 19 height 19
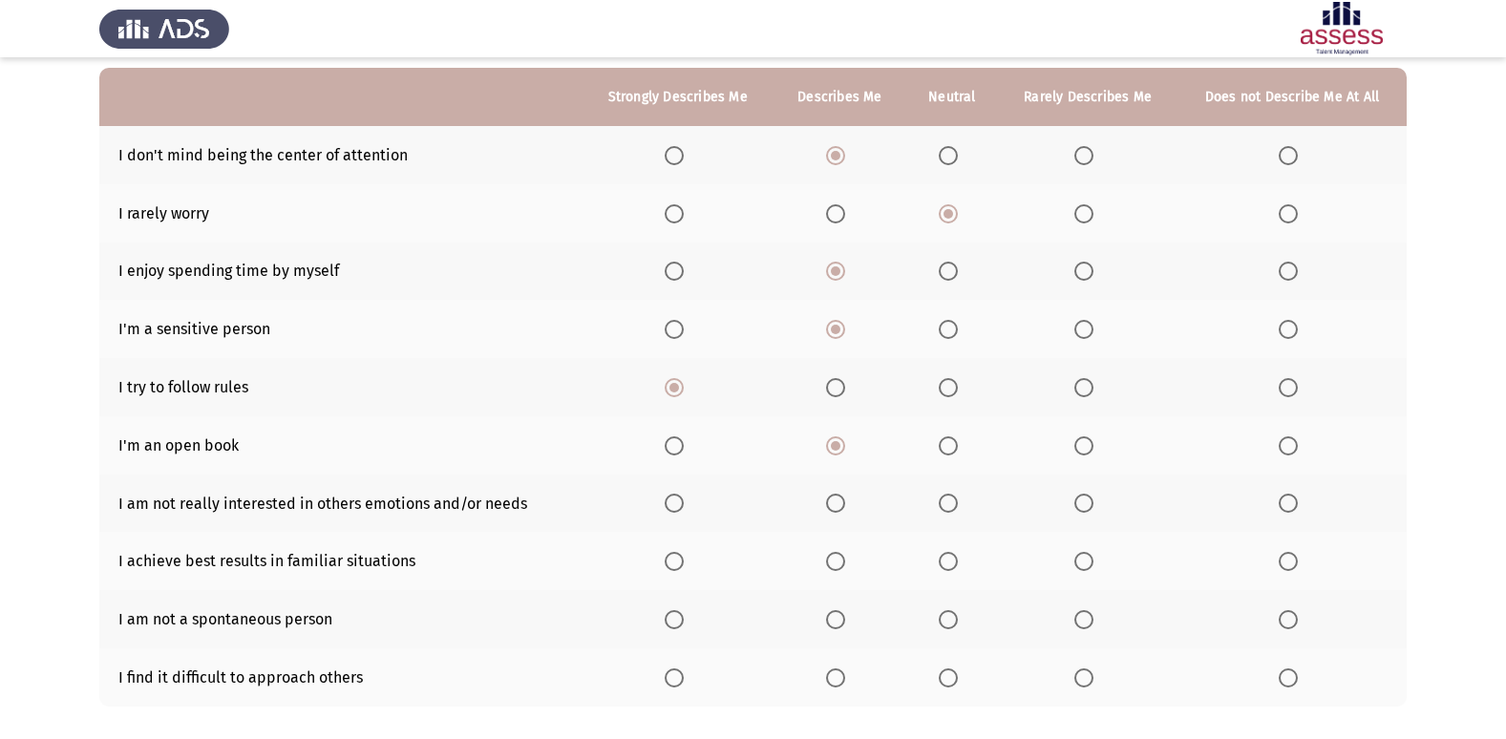
scroll to position [191, 0]
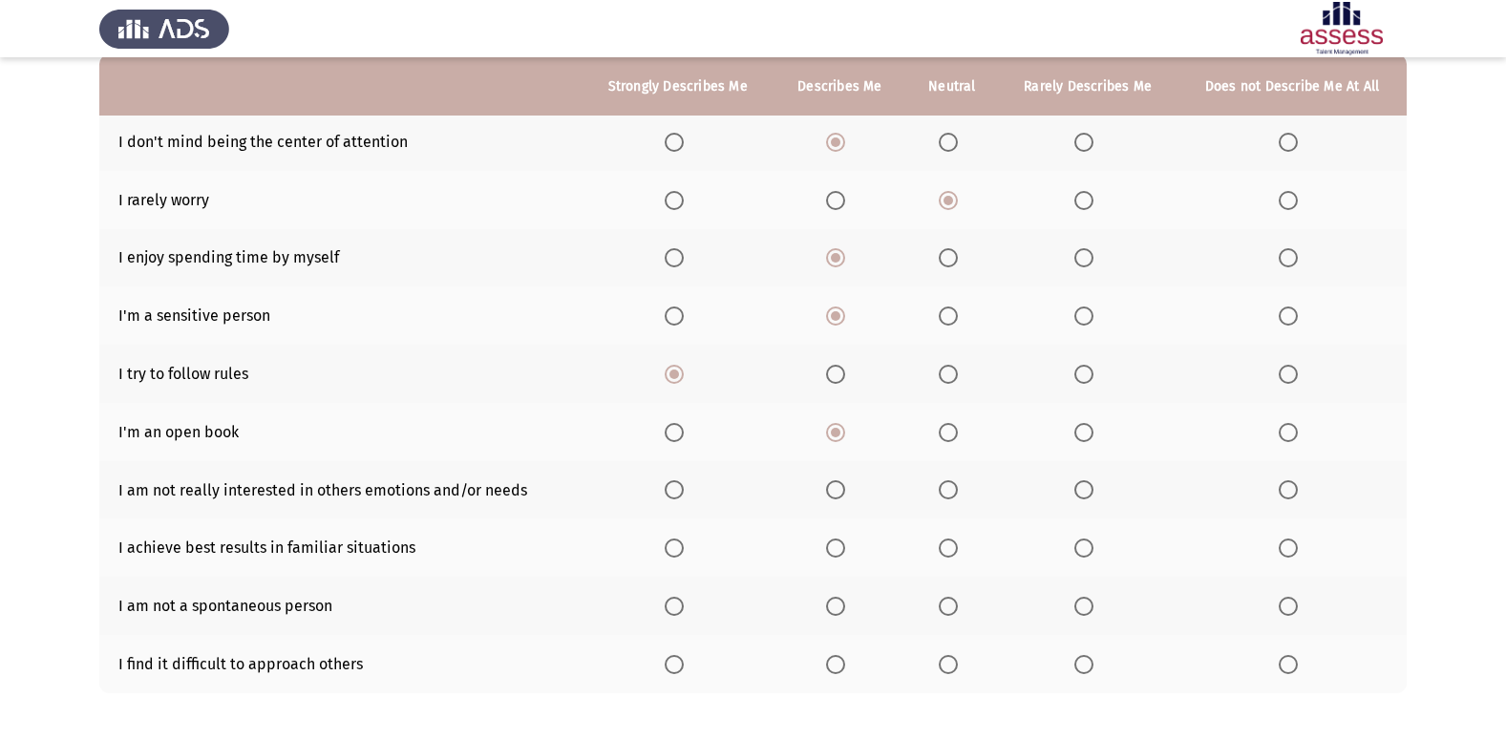
click at [1079, 480] on span "Select an option" at bounding box center [1084, 489] width 19 height 19
click at [1079, 480] on input "Select an option" at bounding box center [1084, 489] width 19 height 19
click at [673, 546] on span "Select an option" at bounding box center [674, 548] width 19 height 19
click at [673, 546] on input "Select an option" at bounding box center [674, 548] width 19 height 19
click at [1080, 602] on span "Select an option" at bounding box center [1084, 606] width 19 height 19
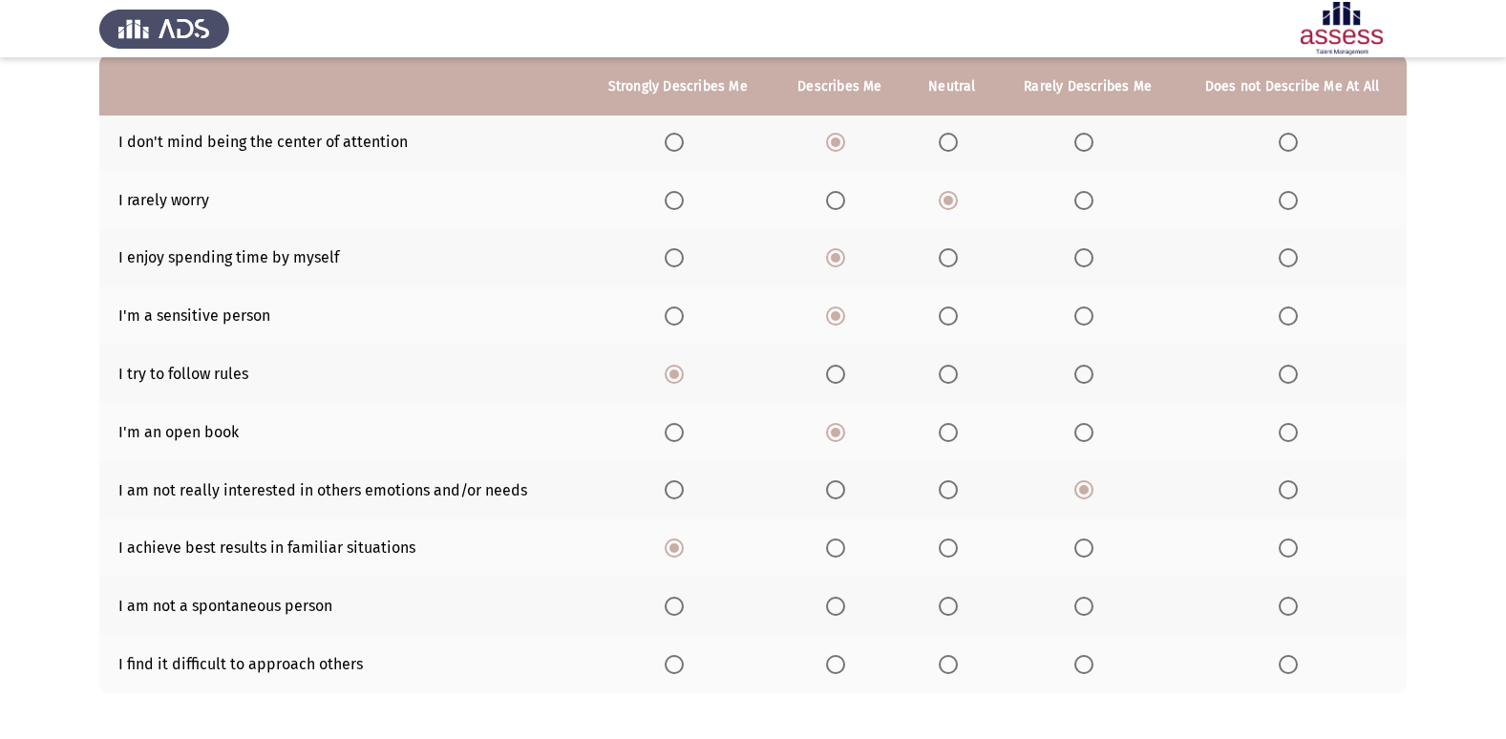
click at [1080, 602] on input "Select an option" at bounding box center [1084, 606] width 19 height 19
click at [831, 669] on span "Select an option" at bounding box center [835, 664] width 19 height 19
click at [831, 669] on input "Select an option" at bounding box center [835, 664] width 19 height 19
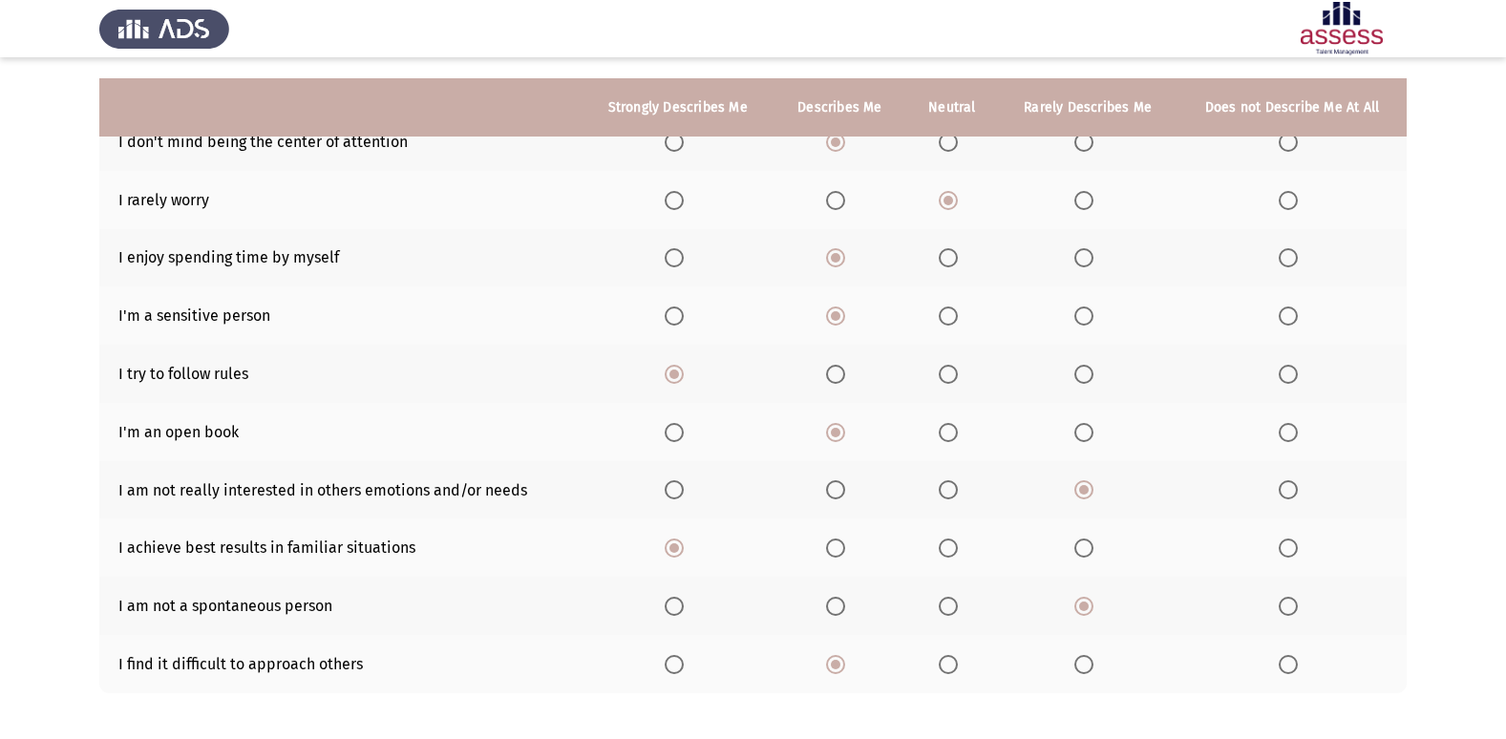
scroll to position [279, 0]
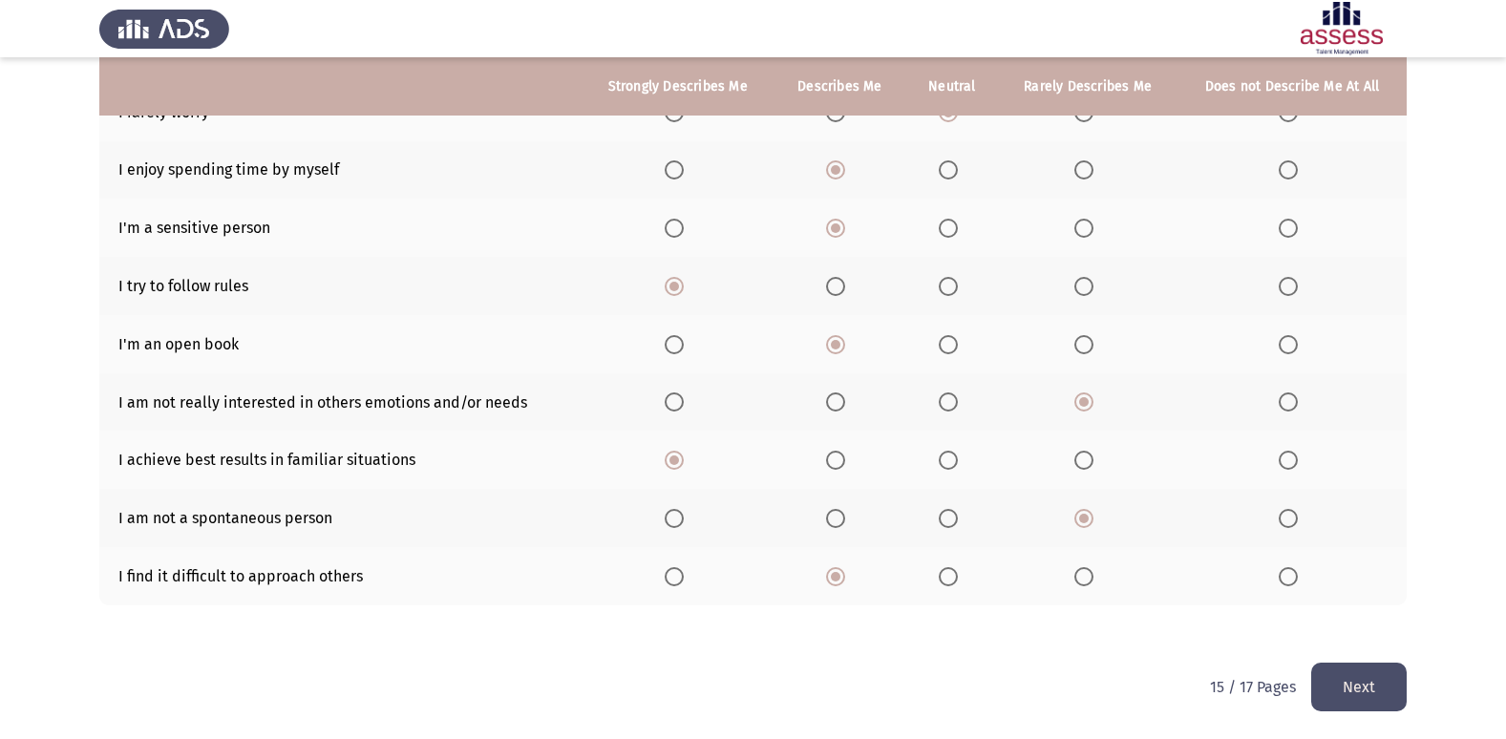
click at [953, 577] on span "Select an option" at bounding box center [948, 576] width 19 height 19
click at [953, 577] on input "Select an option" at bounding box center [948, 576] width 19 height 19
click at [1331, 676] on button "Next" at bounding box center [1359, 687] width 96 height 49
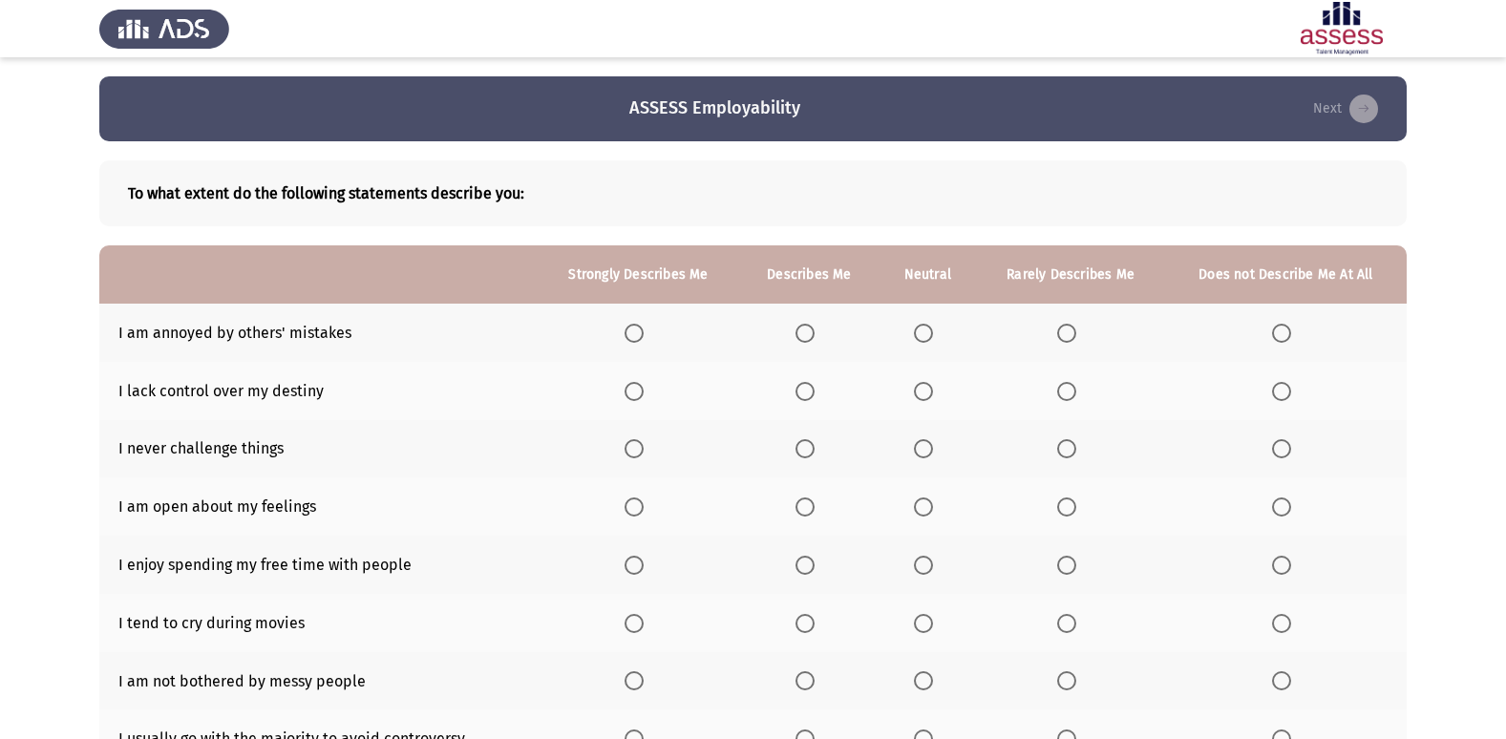
click at [814, 320] on th at bounding box center [808, 333] width 139 height 58
click at [804, 326] on span "Select an option" at bounding box center [805, 333] width 19 height 19
click at [804, 326] on input "Select an option" at bounding box center [805, 333] width 19 height 19
click at [1071, 388] on span "Select an option" at bounding box center [1066, 391] width 19 height 19
click at [1071, 388] on input "Select an option" at bounding box center [1066, 391] width 19 height 19
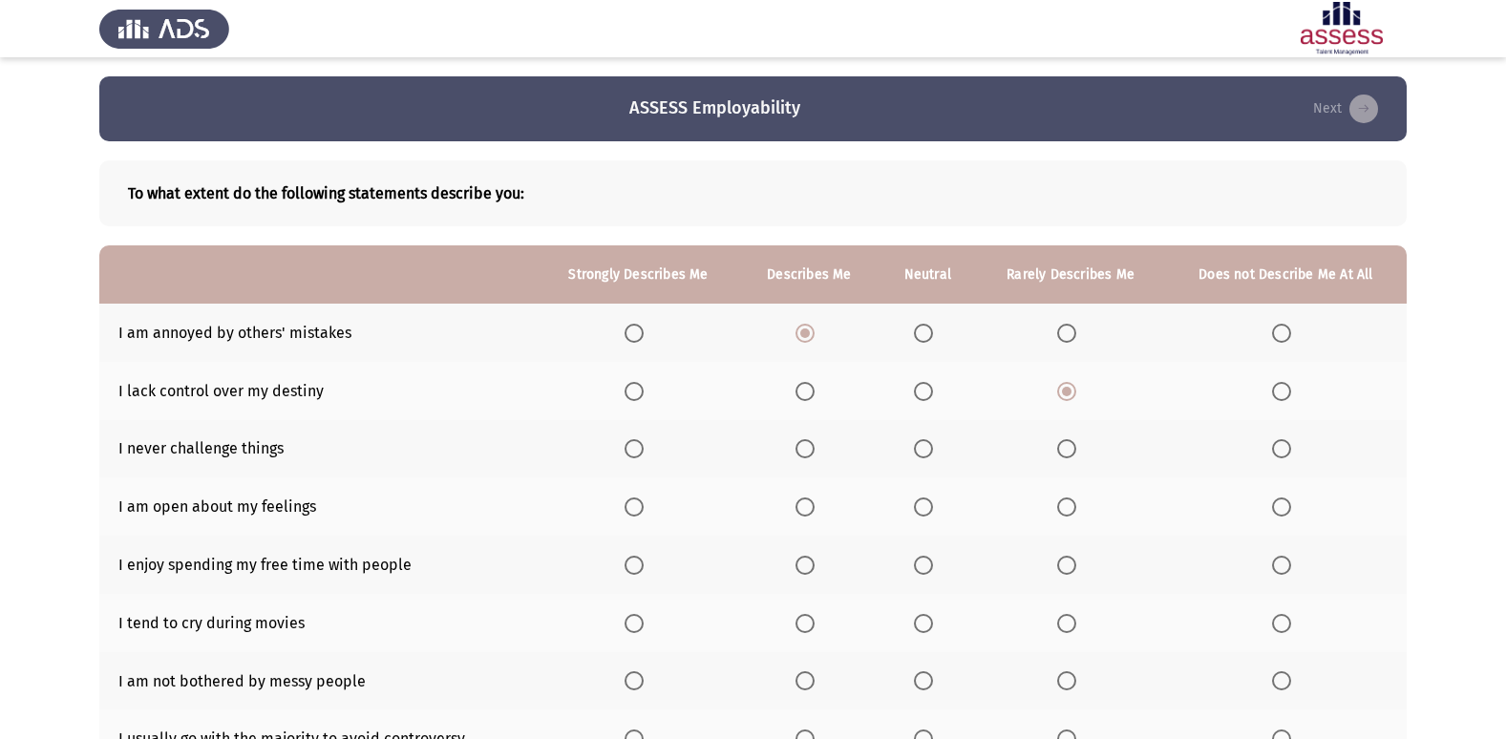
click at [1279, 446] on span "Select an option" at bounding box center [1281, 448] width 19 height 19
click at [1279, 446] on input "Select an option" at bounding box center [1281, 448] width 19 height 19
click at [1074, 507] on span "Select an option" at bounding box center [1066, 507] width 19 height 19
click at [1074, 507] on input "Select an option" at bounding box center [1066, 507] width 19 height 19
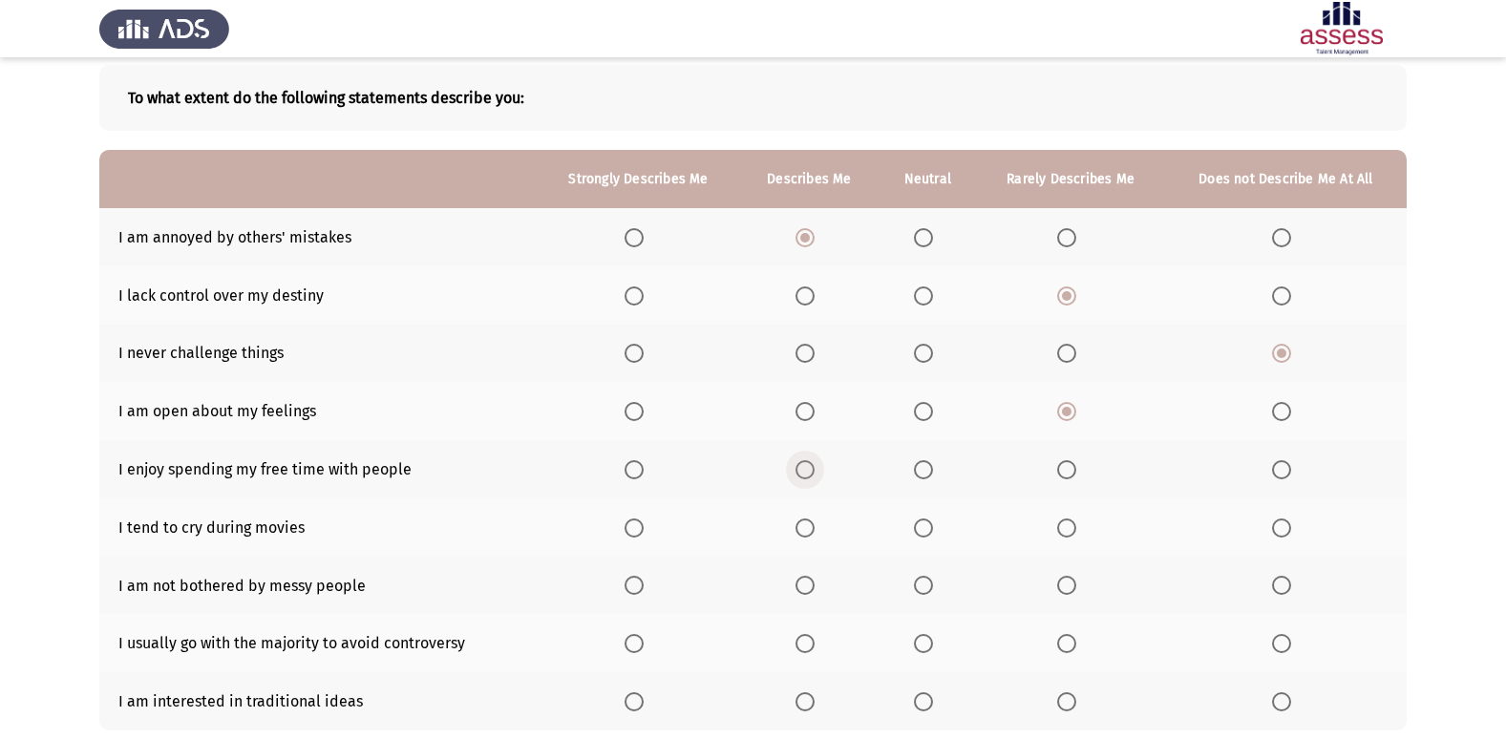
click at [809, 463] on span "Select an option" at bounding box center [805, 469] width 19 height 19
click at [809, 463] on input "Select an option" at bounding box center [805, 469] width 19 height 19
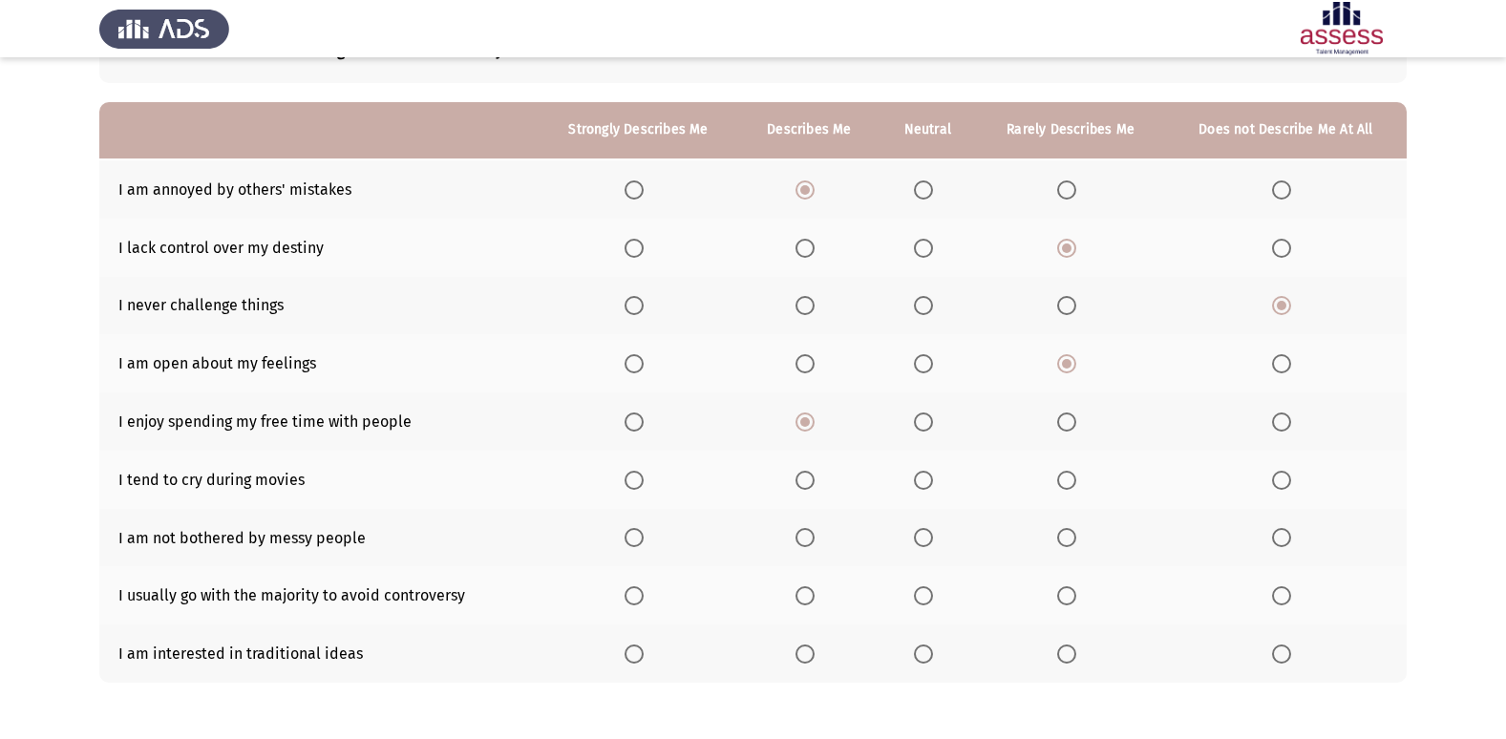
scroll to position [191, 0]
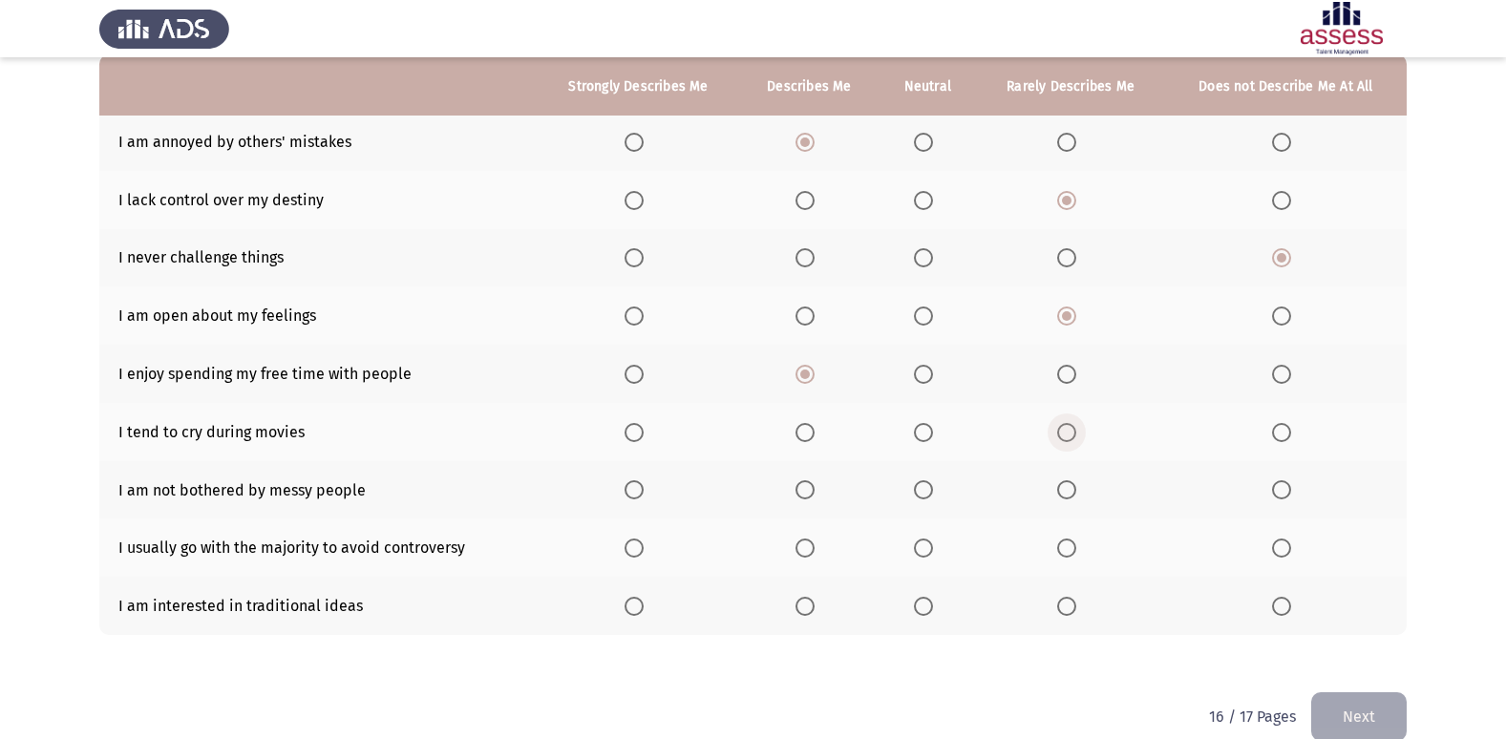
click at [1062, 437] on span "Select an option" at bounding box center [1066, 432] width 19 height 19
click at [1062, 437] on input "Select an option" at bounding box center [1066, 432] width 19 height 19
click at [805, 480] on mat-radio-button "Select an option" at bounding box center [809, 490] width 27 height 20
click at [812, 488] on span "Select an option" at bounding box center [805, 489] width 19 height 19
click at [812, 488] on input "Select an option" at bounding box center [805, 489] width 19 height 19
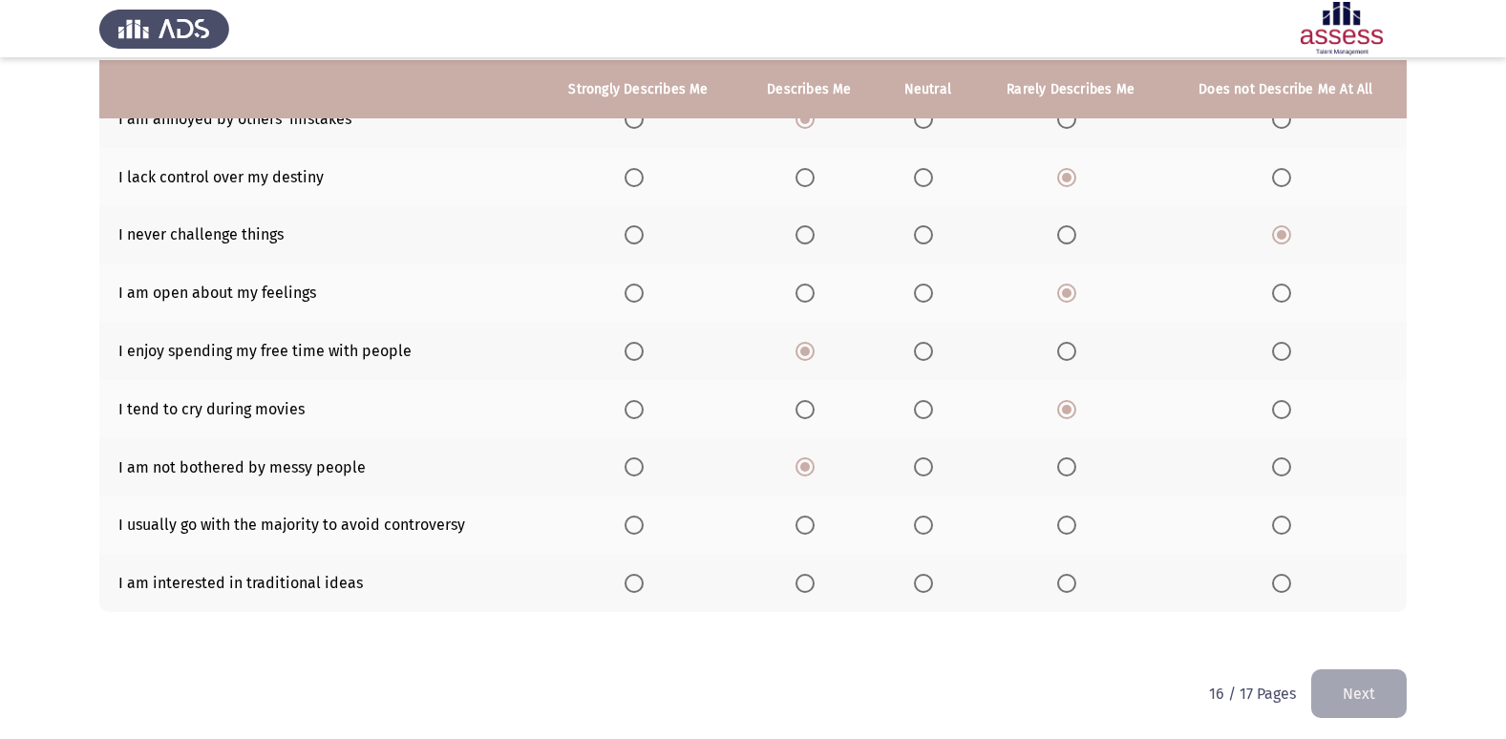
scroll to position [221, 0]
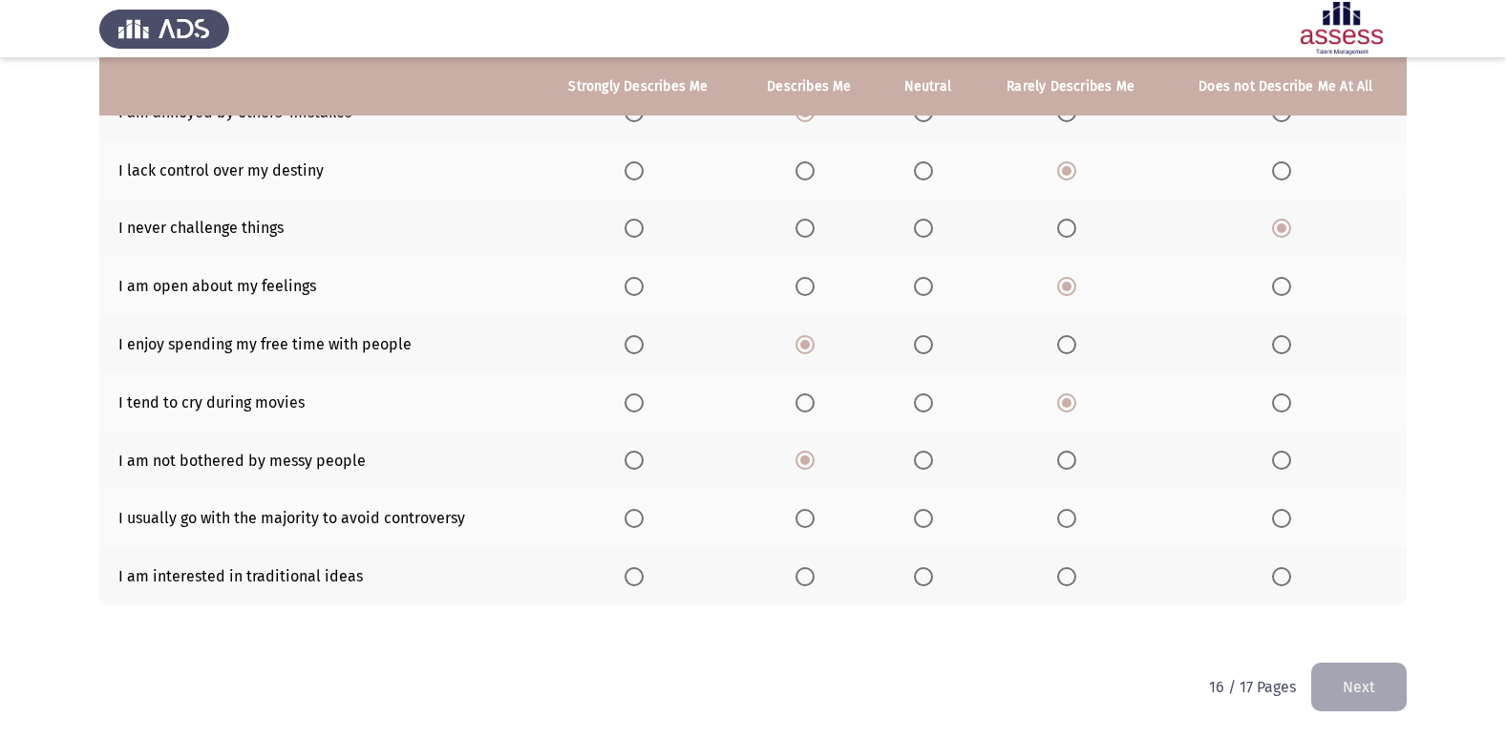
click at [917, 528] on span "Select an option" at bounding box center [923, 518] width 19 height 19
click at [917, 528] on input "Select an option" at bounding box center [923, 518] width 19 height 19
click at [926, 584] on span "Select an option" at bounding box center [923, 576] width 19 height 19
click at [926, 584] on input "Select an option" at bounding box center [923, 576] width 19 height 19
click at [1360, 678] on button "Next" at bounding box center [1359, 687] width 96 height 49
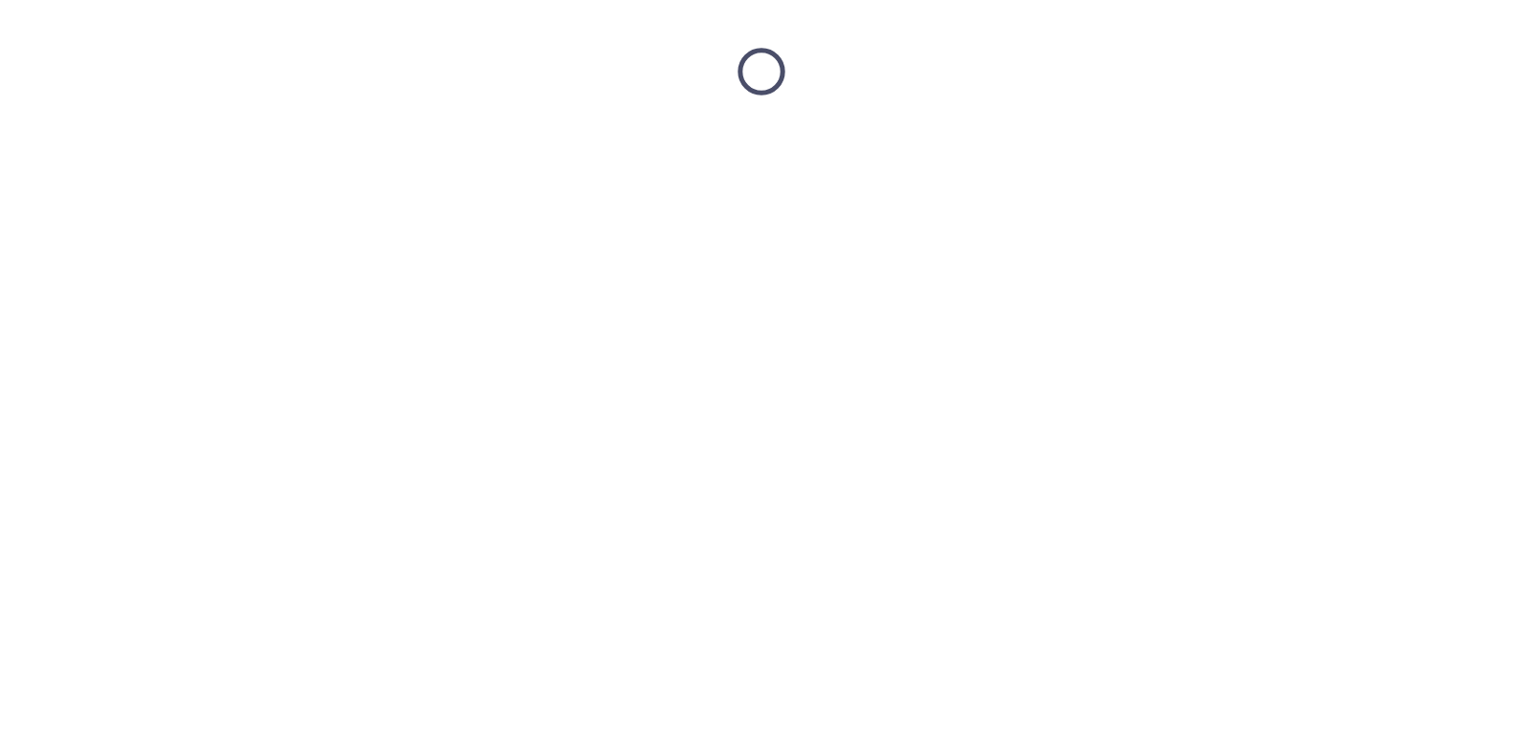
scroll to position [0, 0]
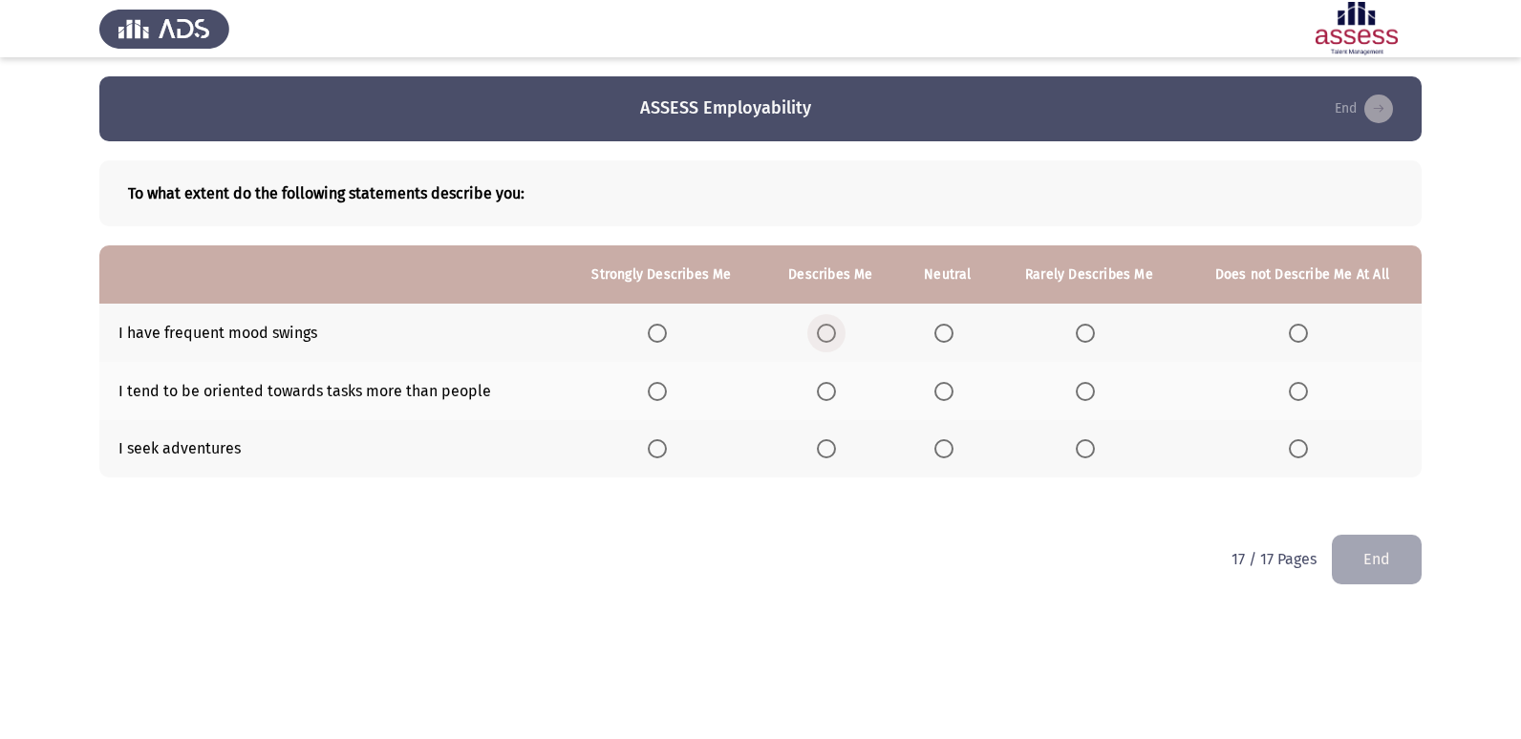
click at [827, 340] on span "Select an option" at bounding box center [826, 333] width 19 height 19
click at [827, 340] on input "Select an option" at bounding box center [826, 333] width 19 height 19
click at [1090, 457] on span "Select an option" at bounding box center [1085, 448] width 19 height 19
click at [1090, 457] on input "Select an option" at bounding box center [1085, 448] width 19 height 19
click at [940, 393] on span "Select an option" at bounding box center [943, 391] width 19 height 19
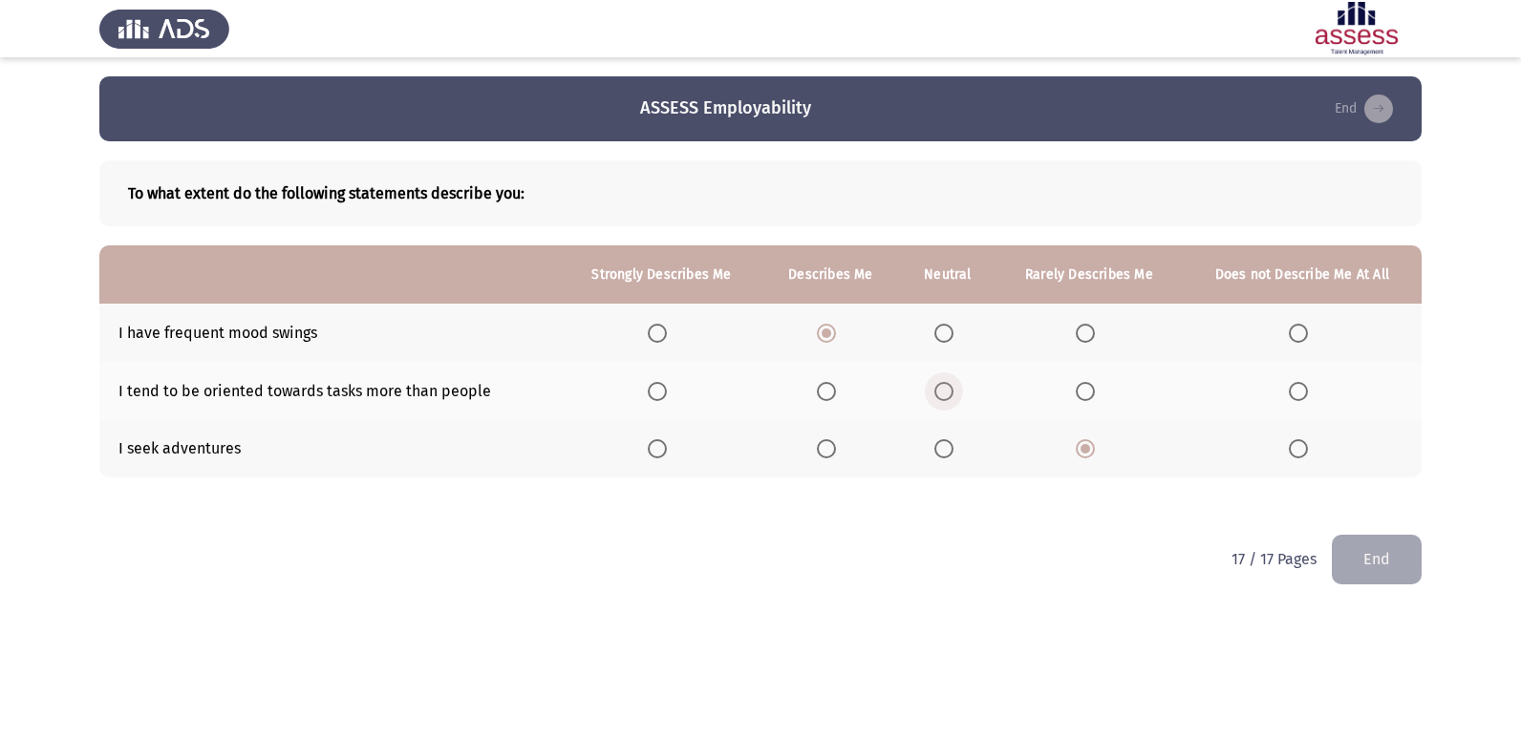
click at [940, 393] on input "Select an option" at bounding box center [943, 391] width 19 height 19
click at [941, 337] on span "Select an option" at bounding box center [943, 333] width 19 height 19
click at [941, 337] on input "Select an option" at bounding box center [943, 333] width 19 height 19
click at [1091, 334] on span "Select an option" at bounding box center [1085, 333] width 19 height 19
click at [1091, 334] on input "Select an option" at bounding box center [1085, 333] width 19 height 19
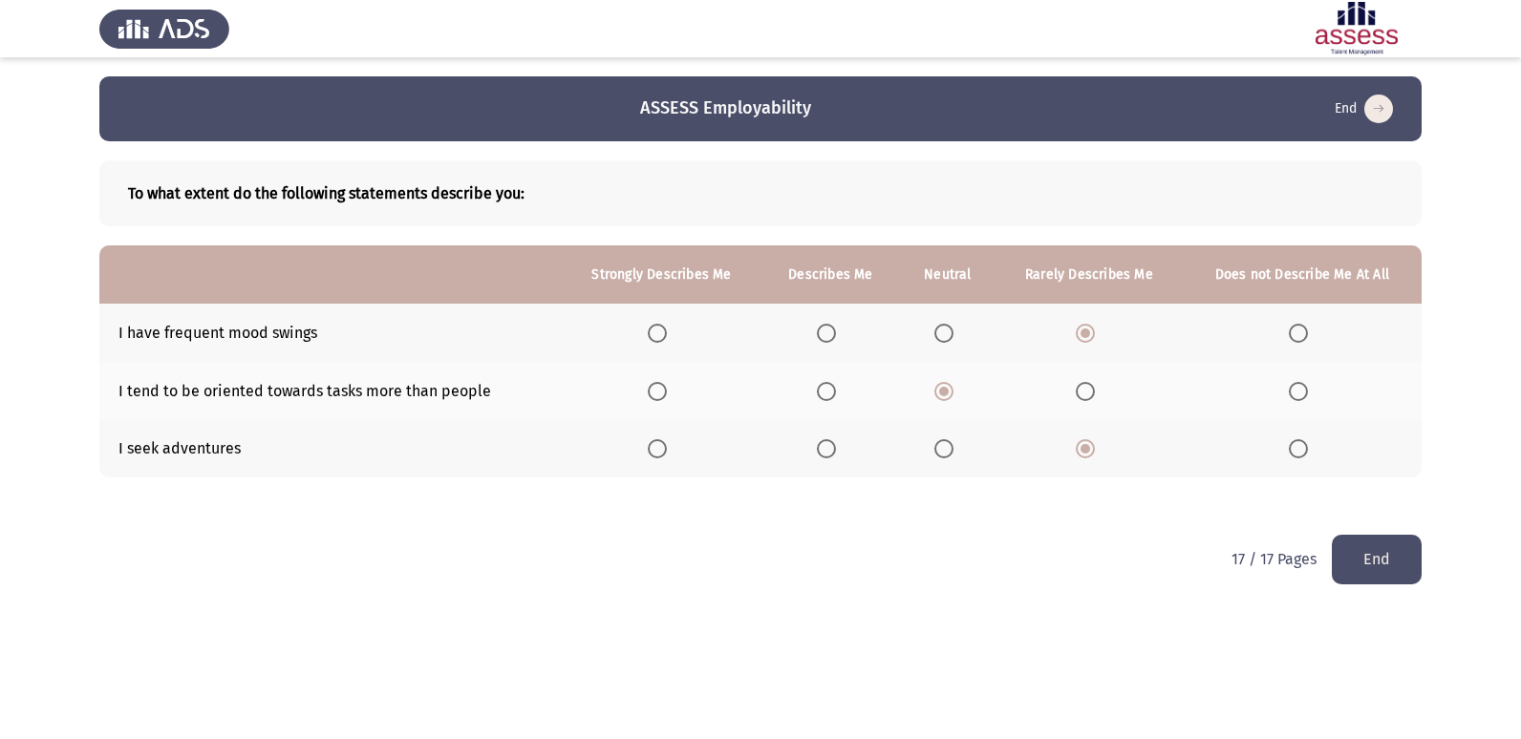
click at [1353, 557] on button "End" at bounding box center [1377, 559] width 90 height 49
